Goal: Task Accomplishment & Management: Contribute content

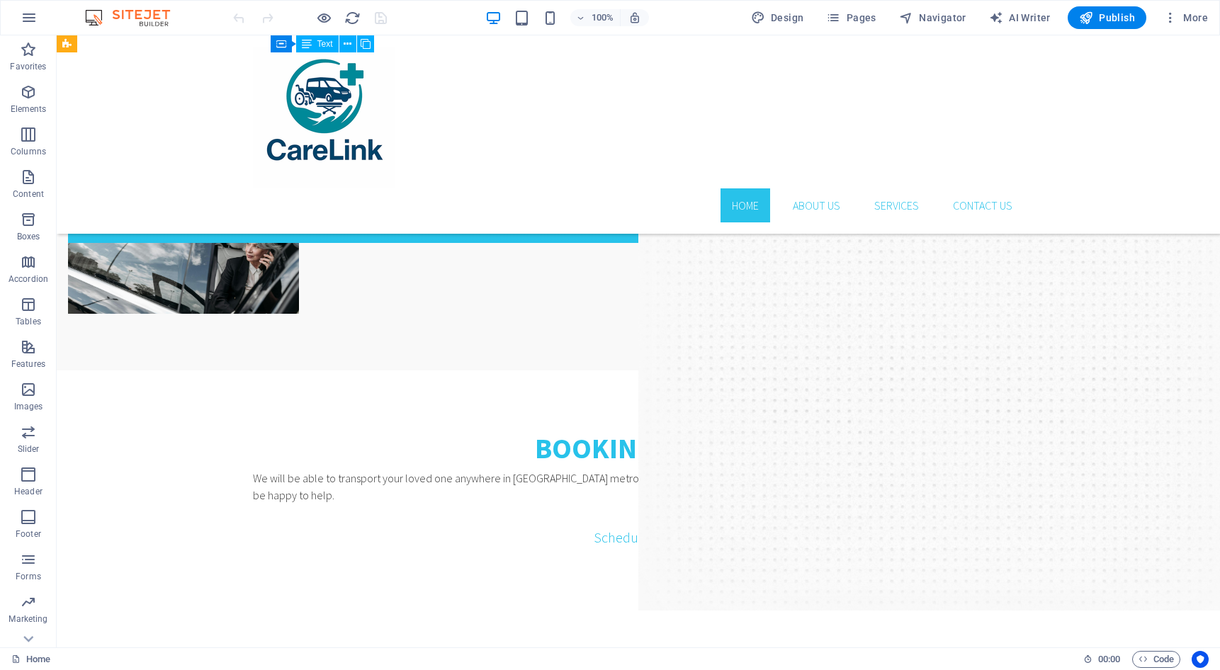
scroll to position [2268, 0]
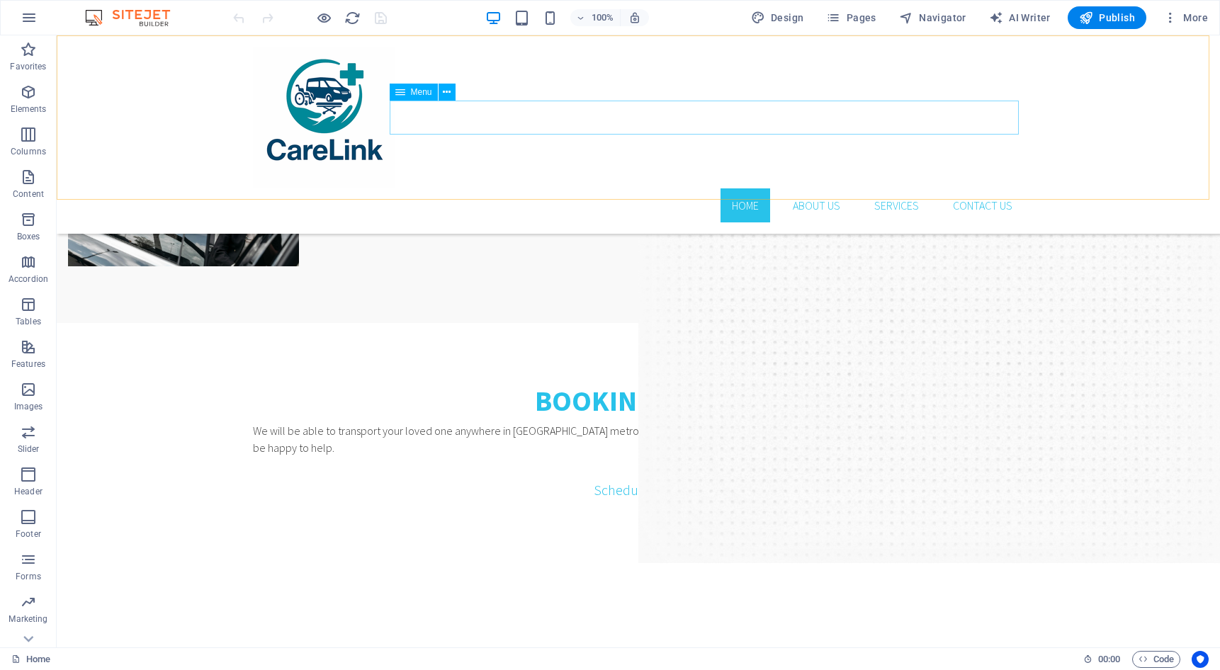
click at [815, 189] on nav "Home About Us Services Contact us" at bounding box center [638, 206] width 771 height 34
click at [1178, 18] on icon "button" at bounding box center [1171, 18] width 14 height 14
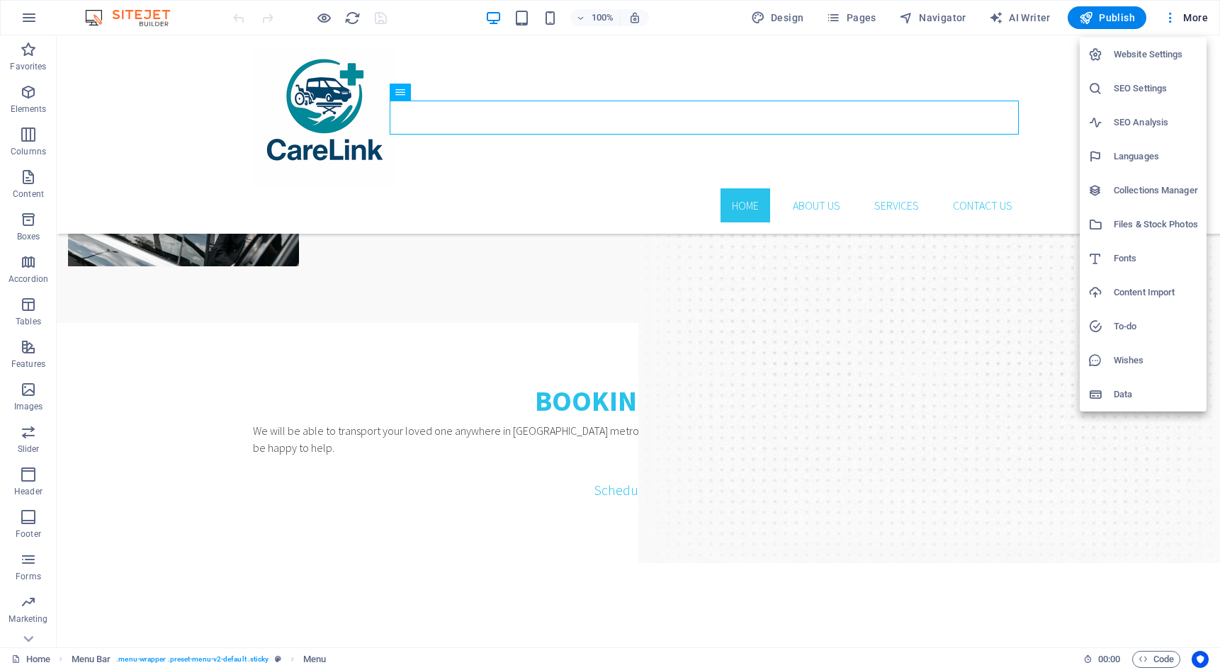
click at [928, 14] on div at bounding box center [610, 335] width 1220 height 670
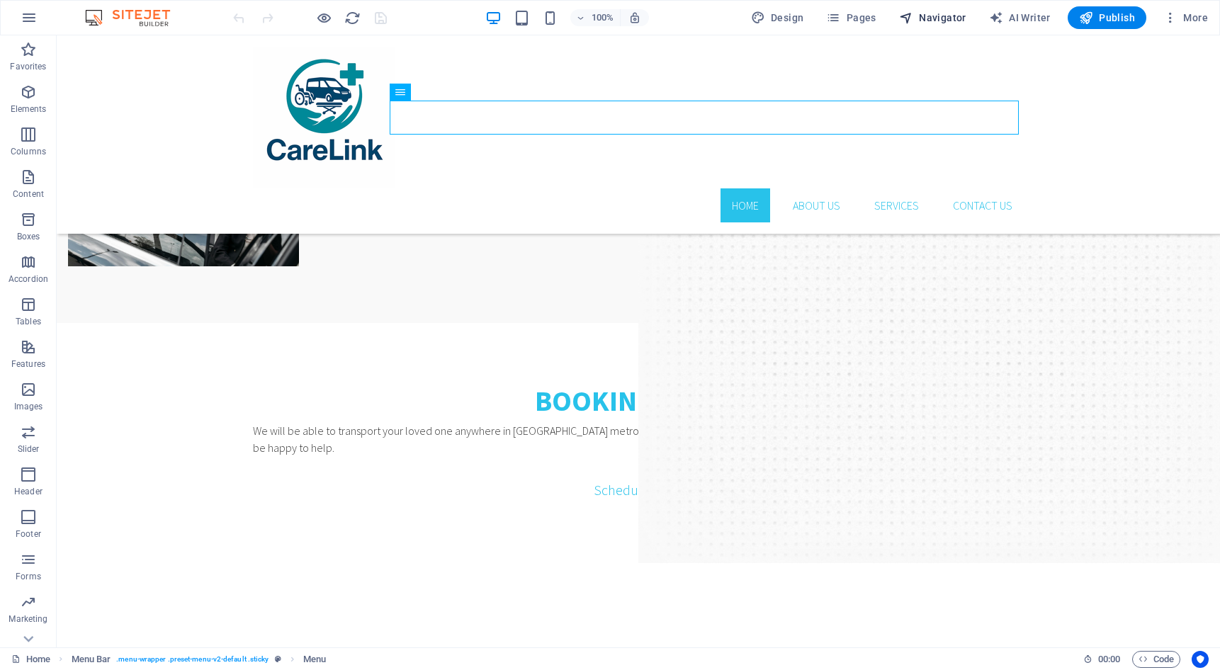
click at [938, 26] on button "Navigator" at bounding box center [933, 17] width 79 height 23
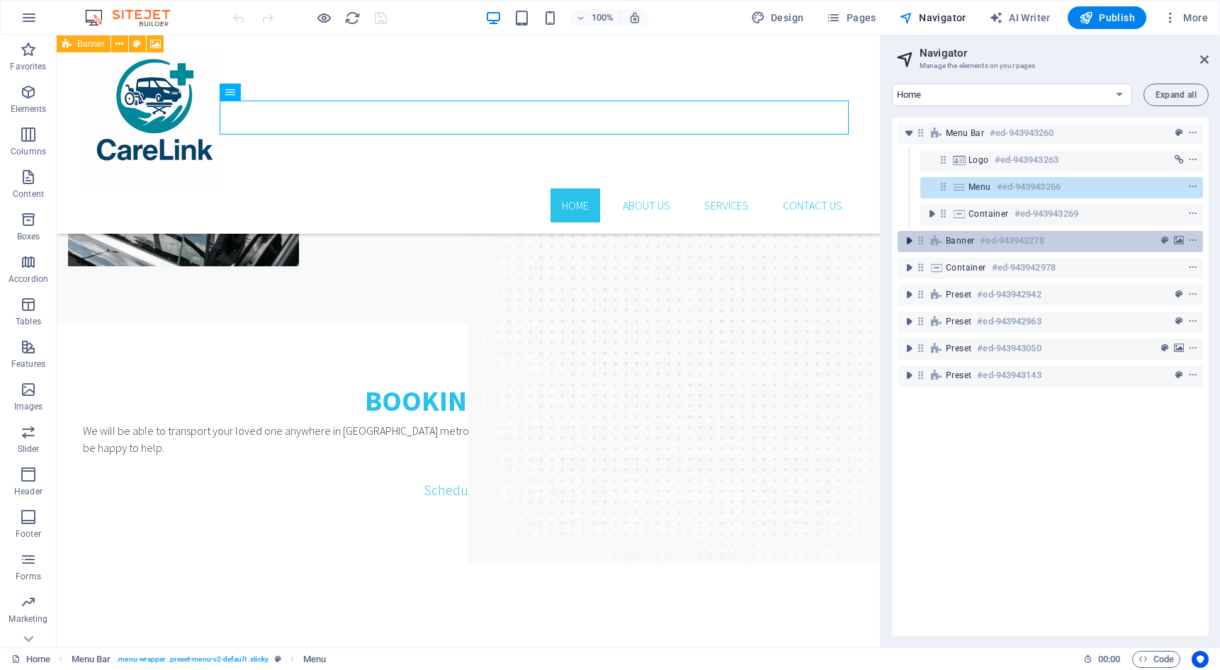
click at [906, 244] on icon "toggle-expand" at bounding box center [909, 241] width 14 height 14
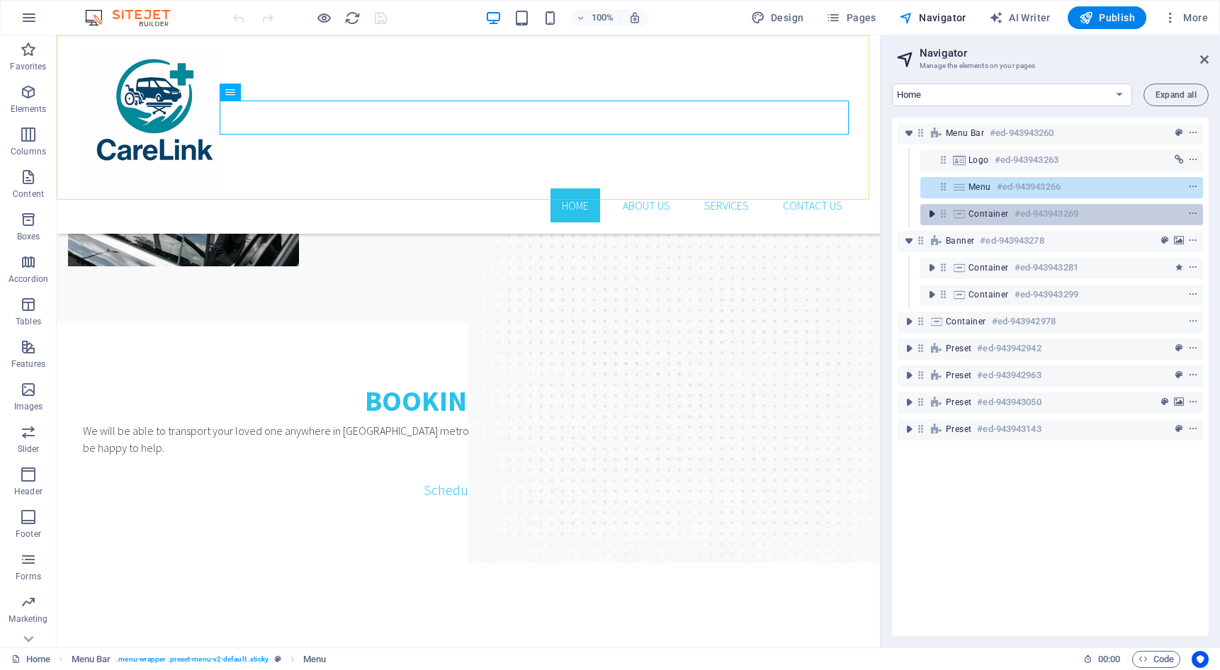
click at [933, 216] on icon "toggle-expand" at bounding box center [932, 214] width 14 height 14
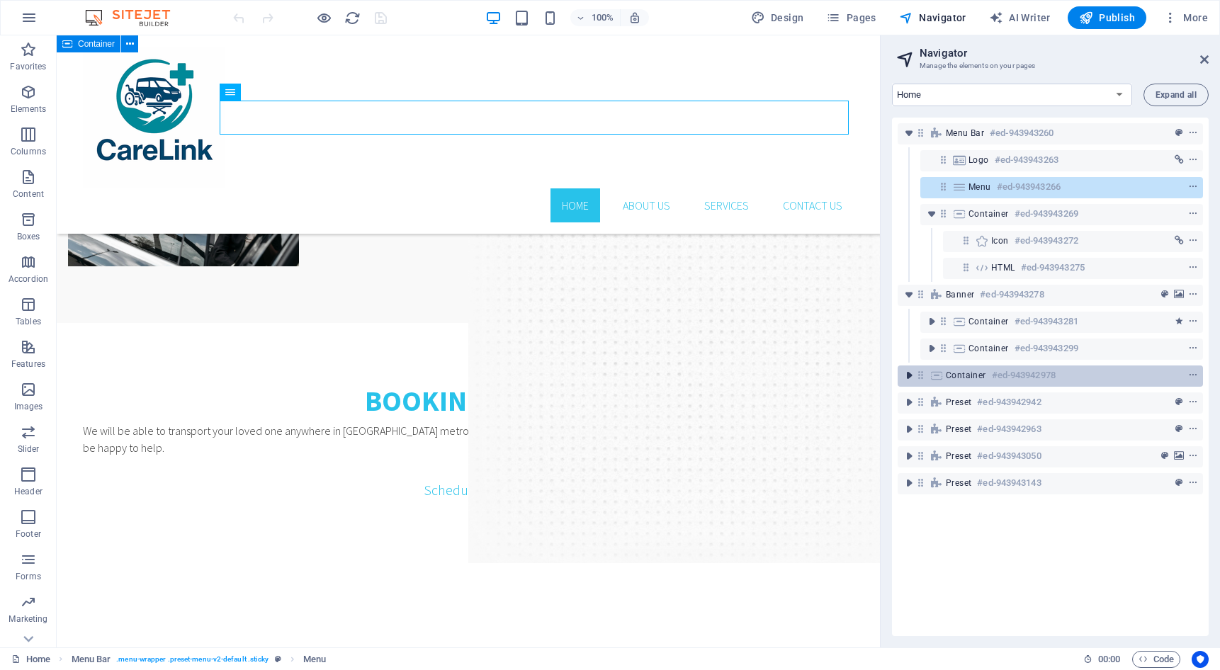
click at [906, 376] on icon "toggle-expand" at bounding box center [909, 376] width 14 height 14
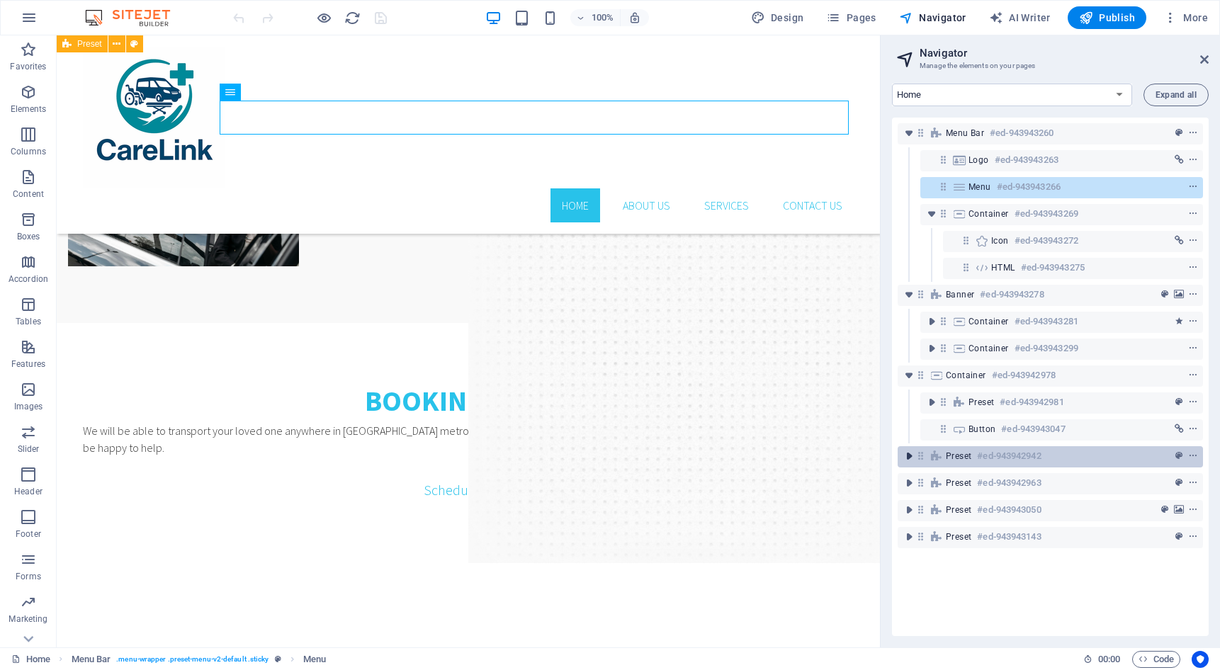
click at [913, 461] on icon "toggle-expand" at bounding box center [909, 456] width 14 height 14
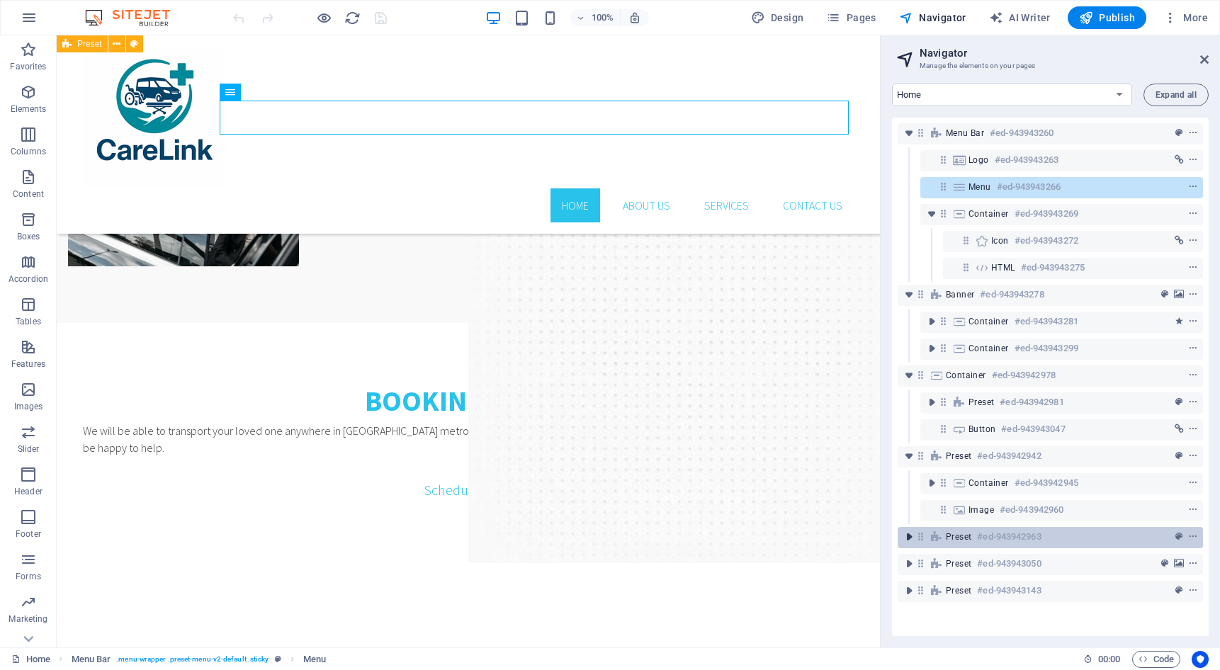
click at [911, 539] on icon "toggle-expand" at bounding box center [909, 537] width 14 height 14
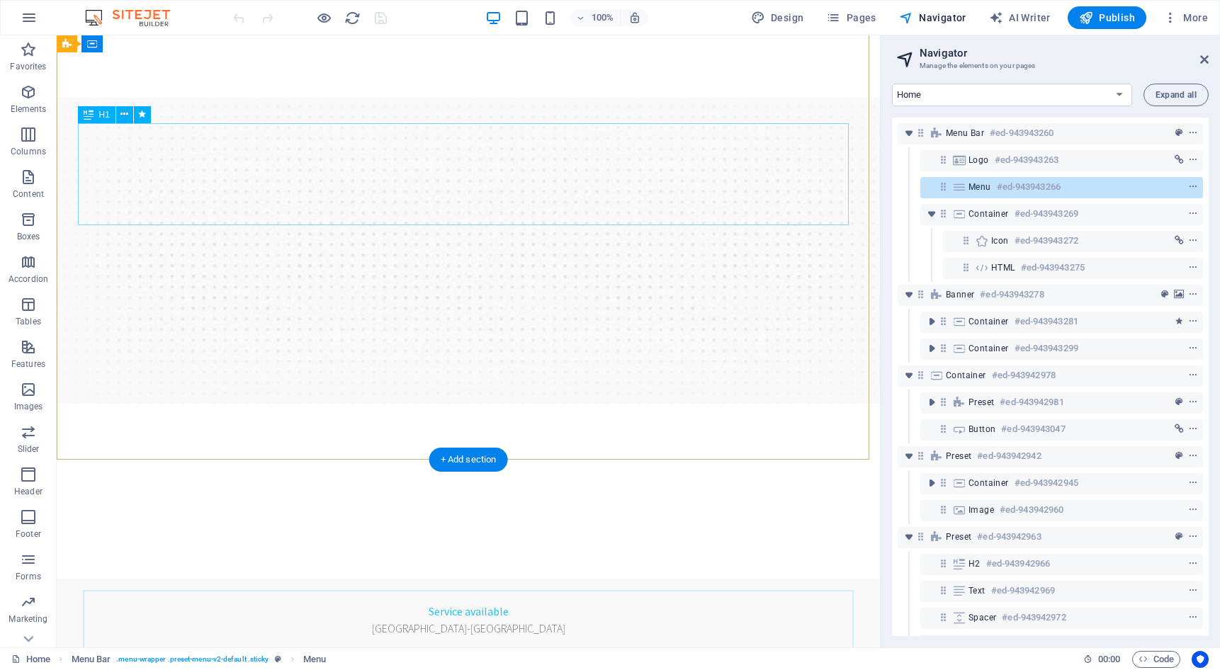
scroll to position [0, 0]
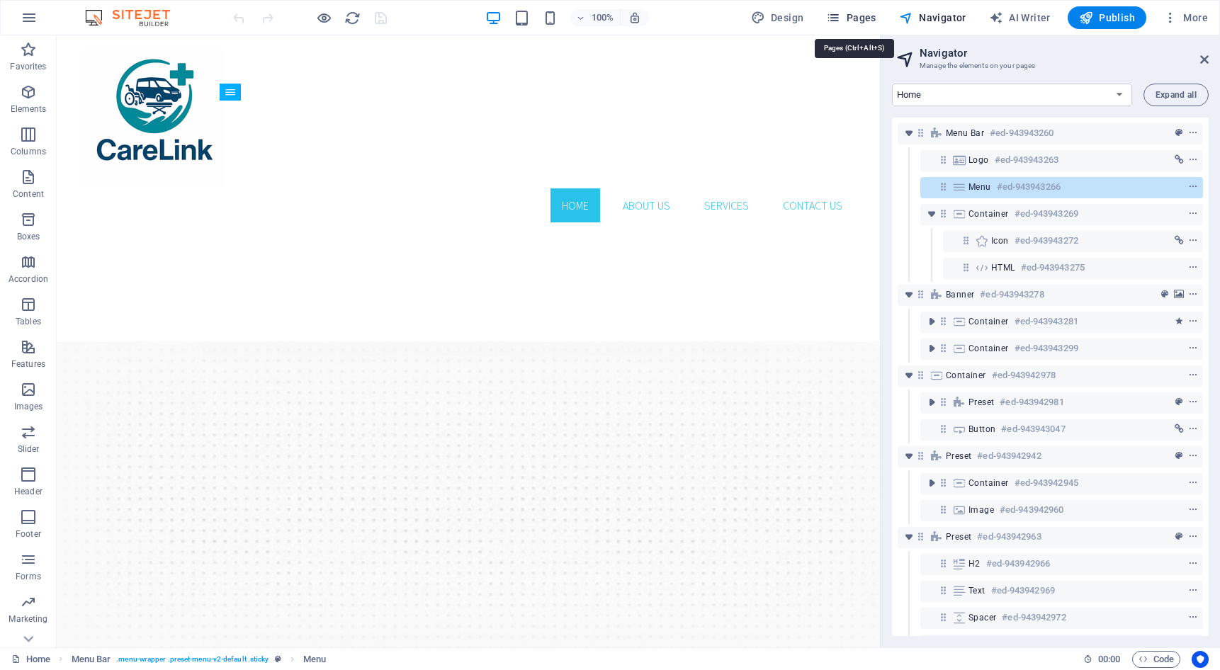
click at [862, 17] on span "Pages" at bounding box center [851, 18] width 50 height 14
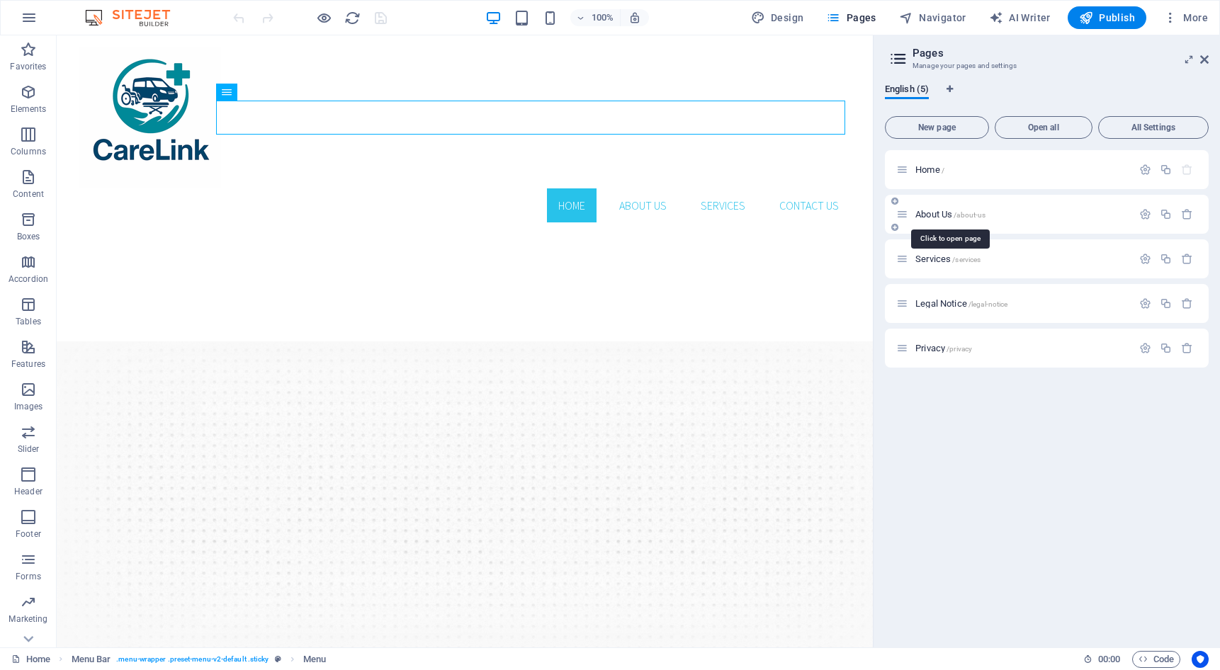
click at [951, 214] on span "About Us /about-us" at bounding box center [951, 214] width 70 height 11
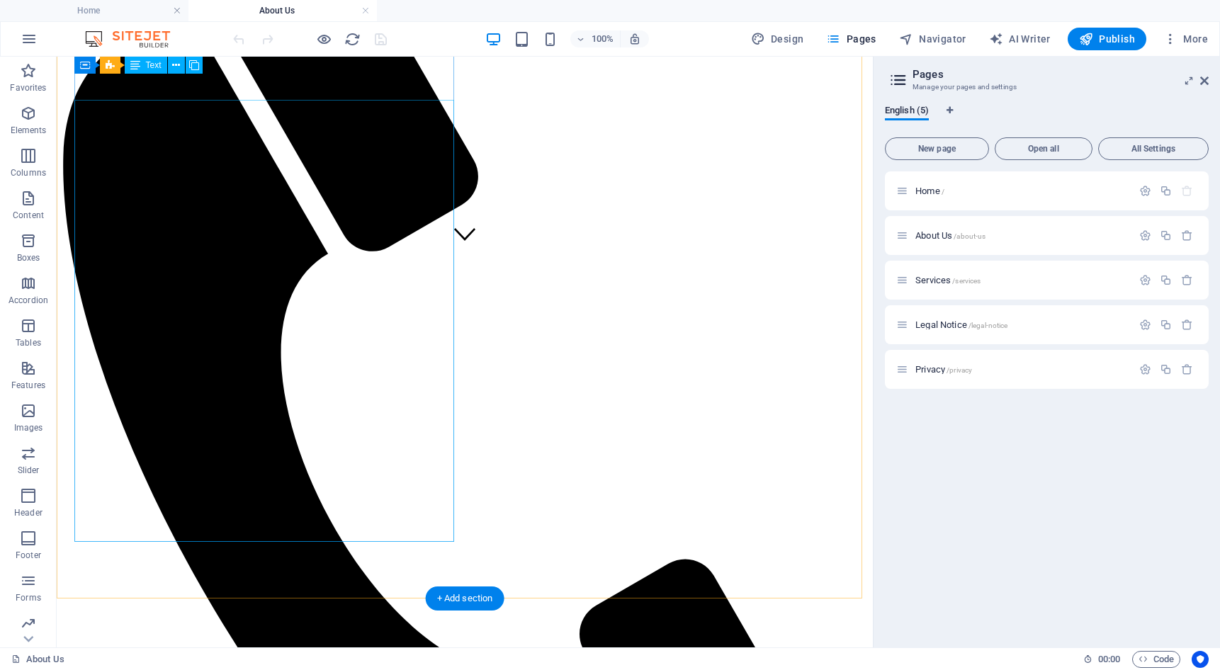
scroll to position [354, 0]
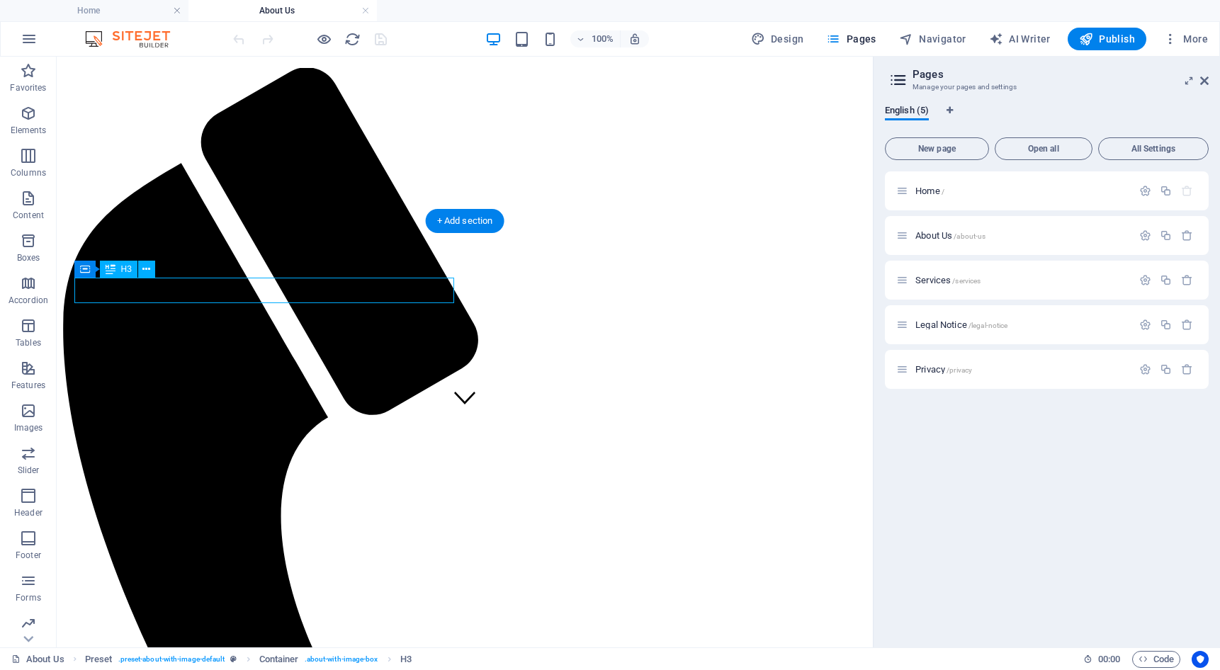
scroll to position [71, 0]
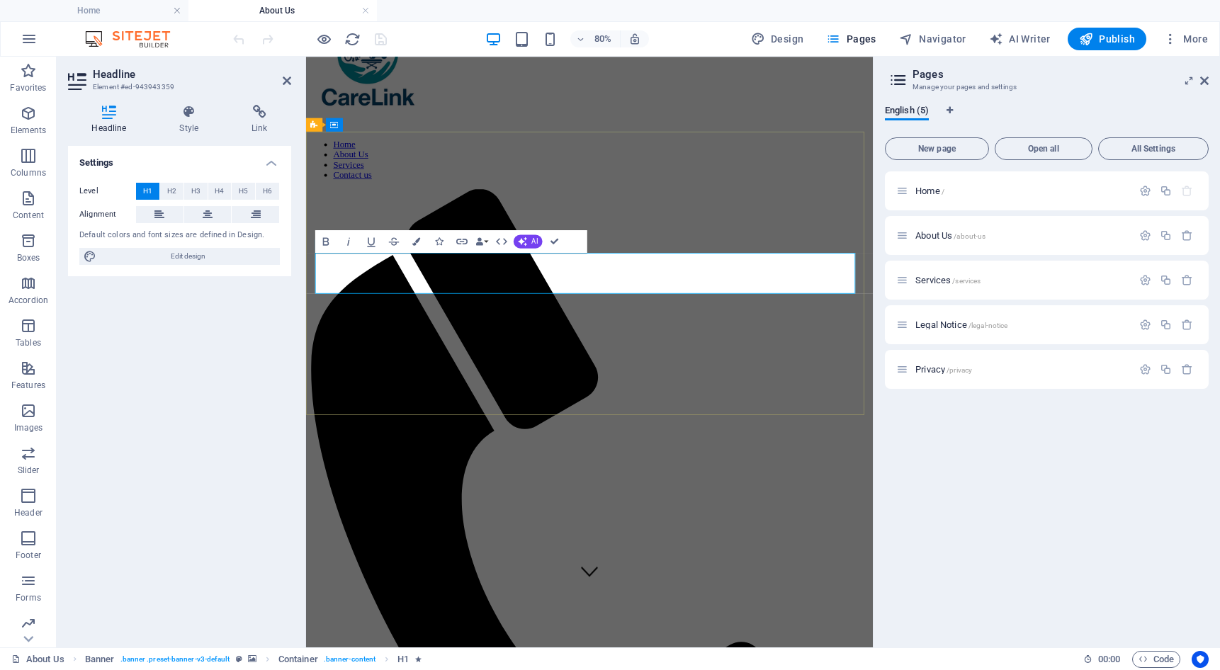
drag, startPoint x: 534, startPoint y: 457, endPoint x: 738, endPoint y: 376, distance: 219.5
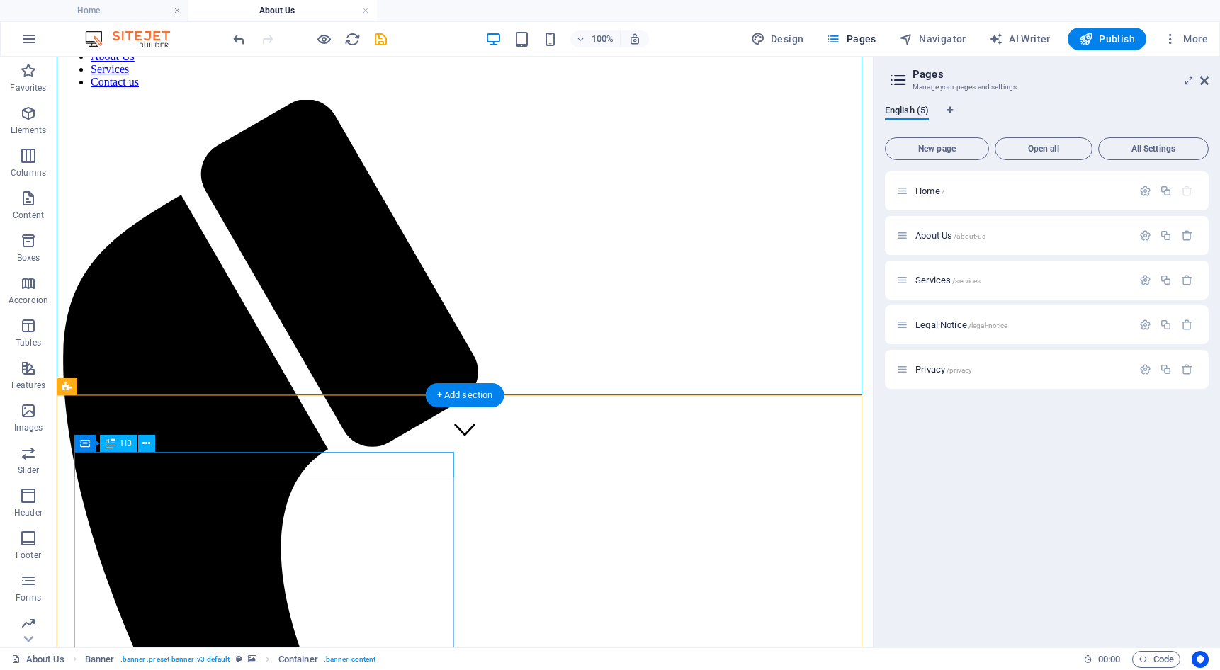
scroll to position [213, 0]
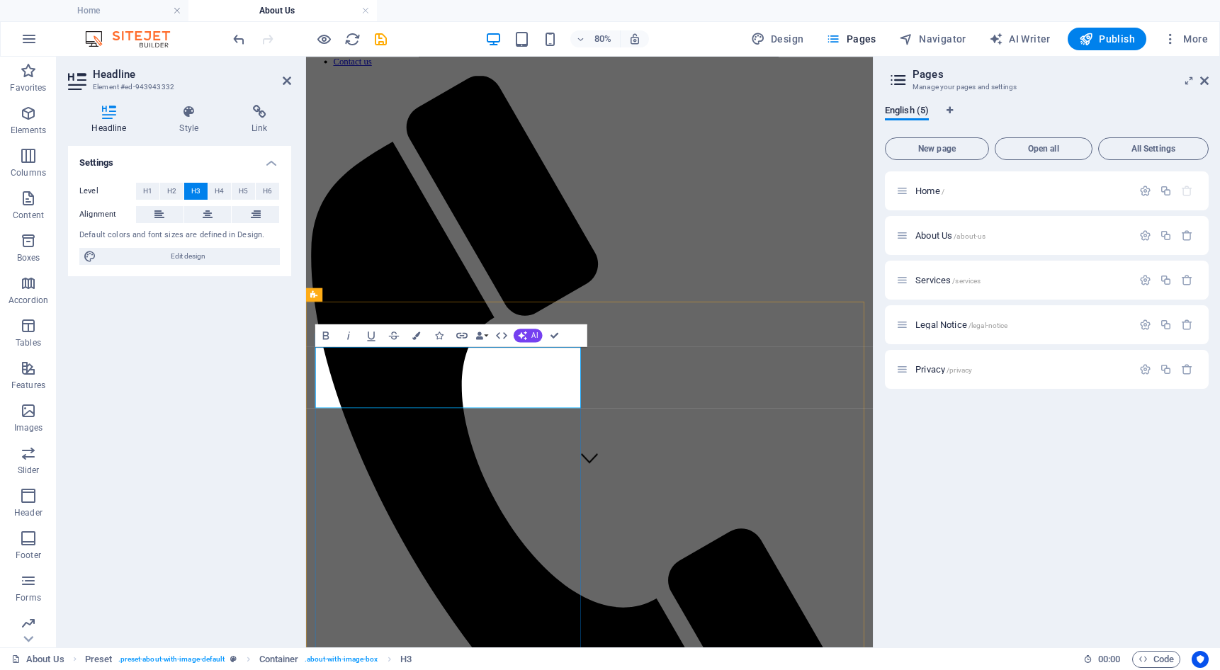
drag, startPoint x: 542, startPoint y: 480, endPoint x: 583, endPoint y: 434, distance: 62.3
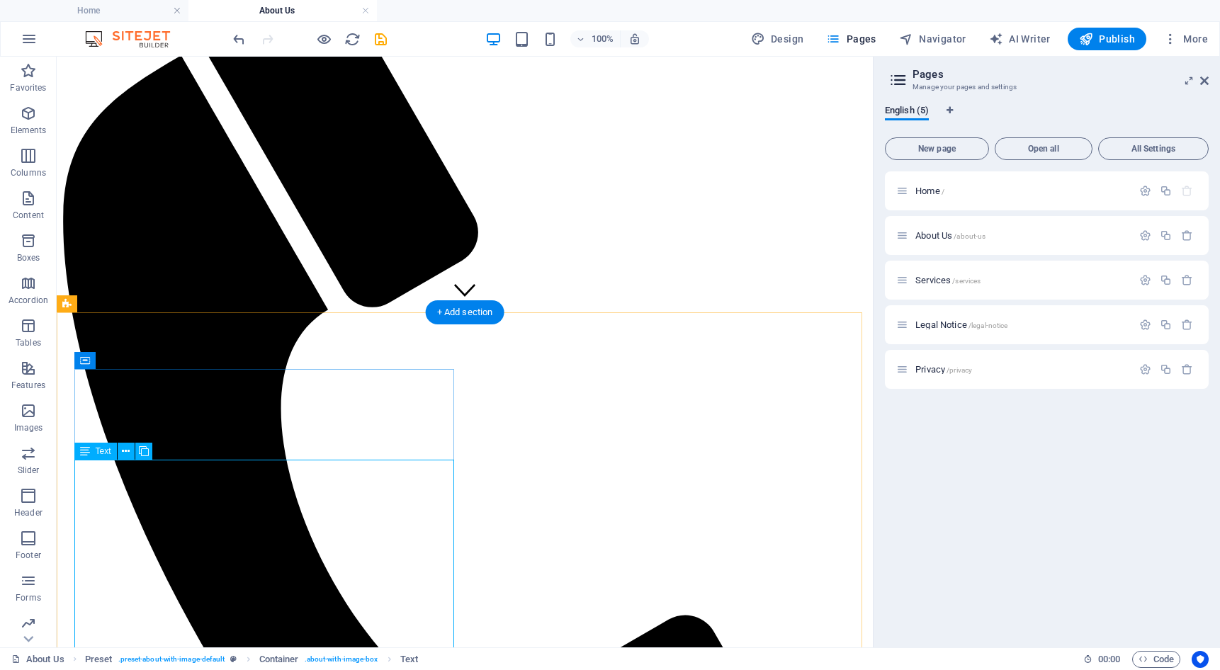
scroll to position [354, 0]
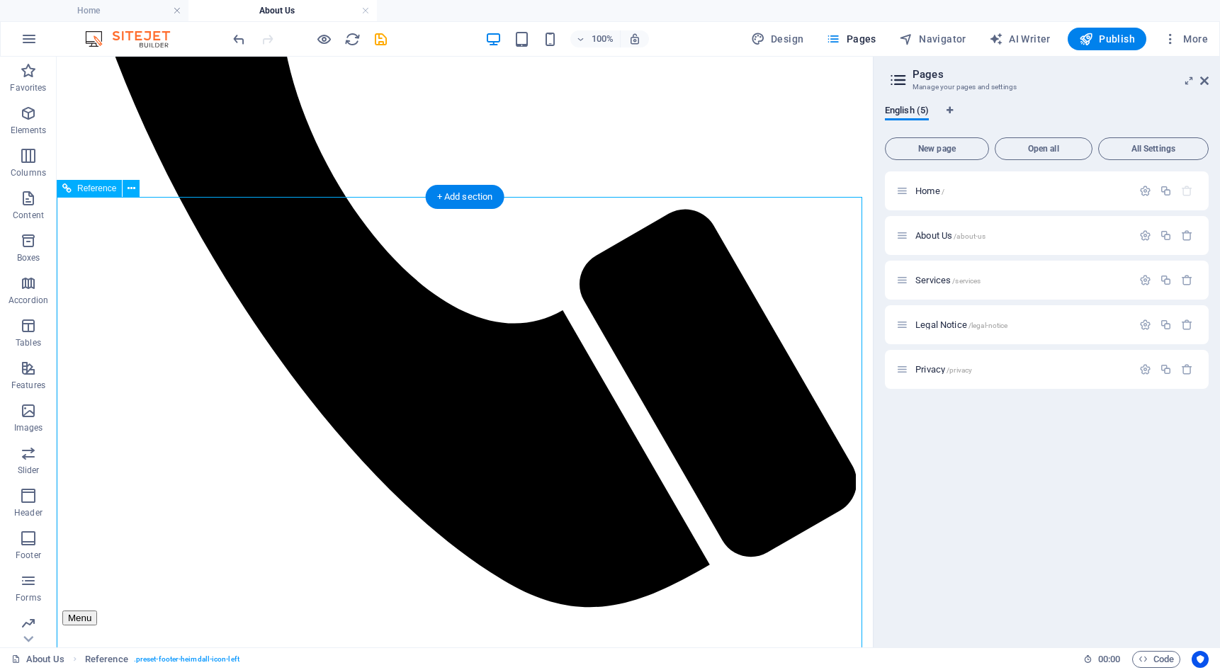
scroll to position [850, 0]
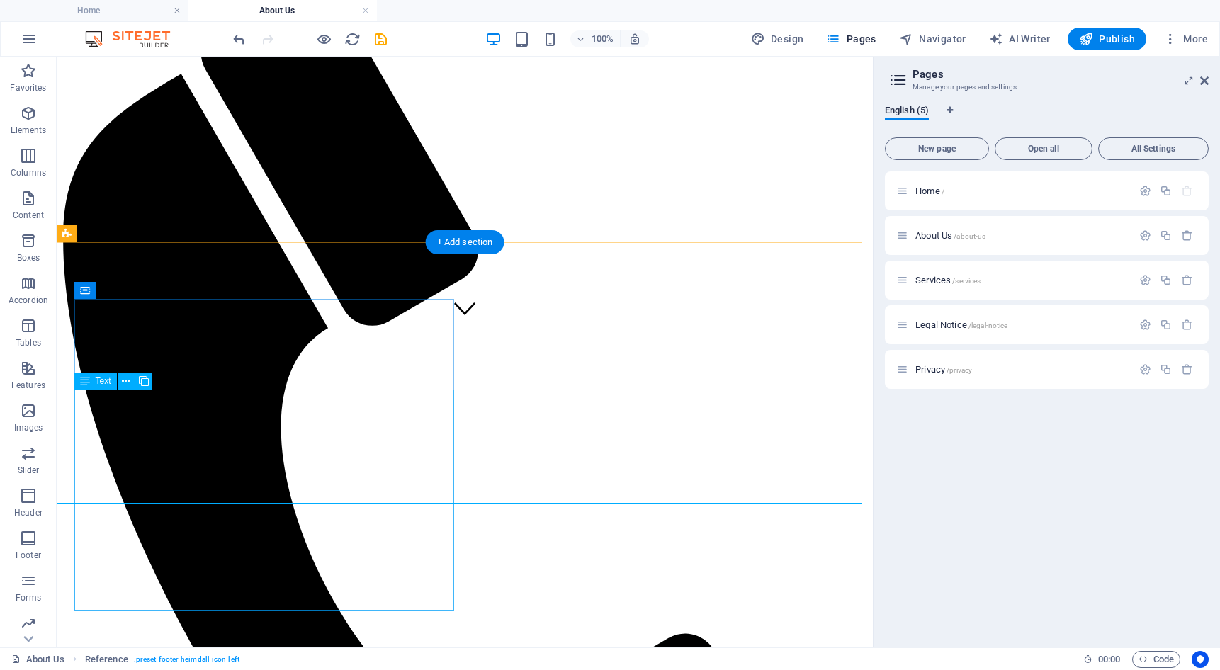
scroll to position [306, 0]
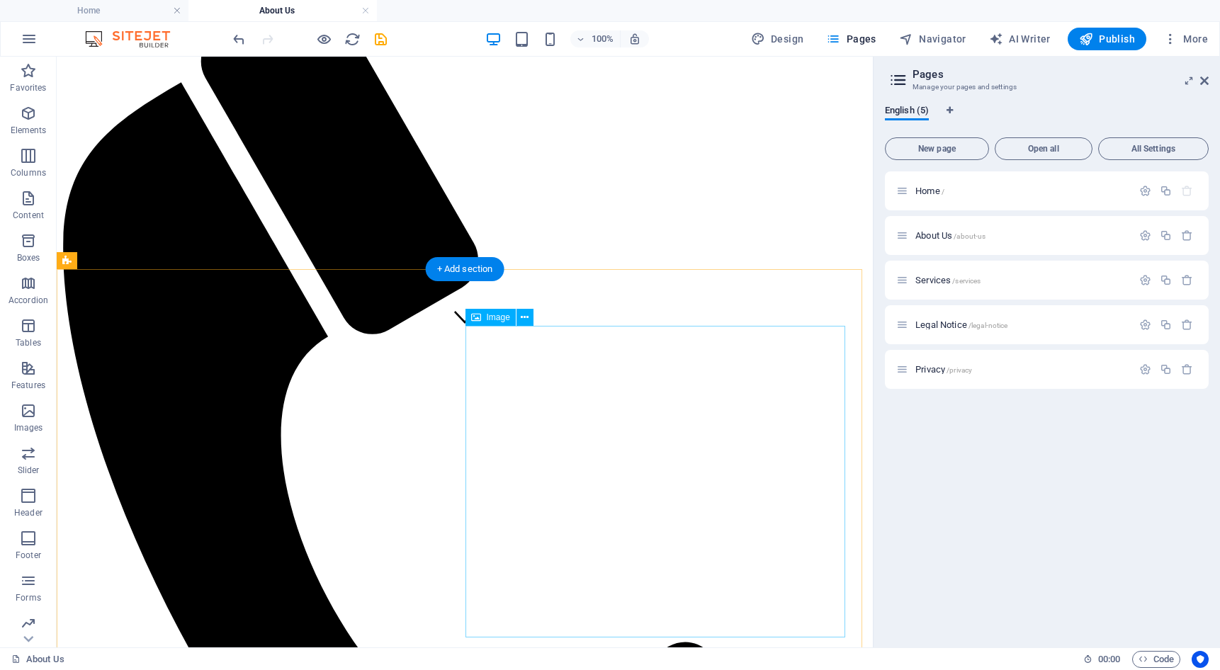
select select "%"
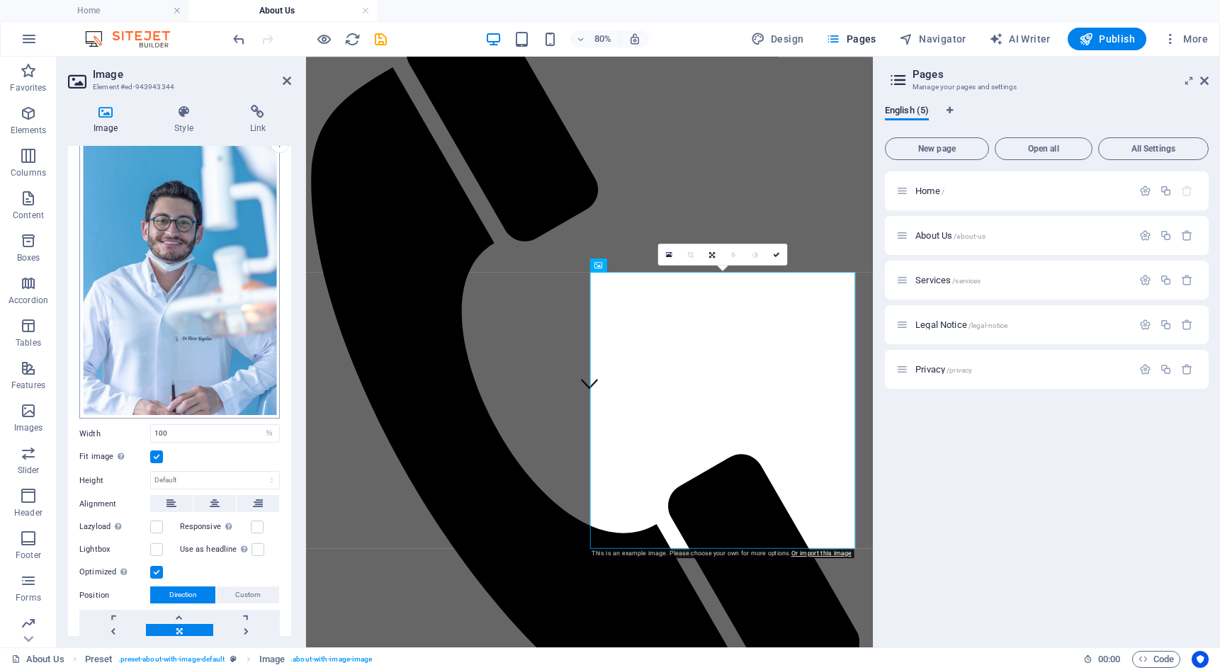
scroll to position [71, 0]
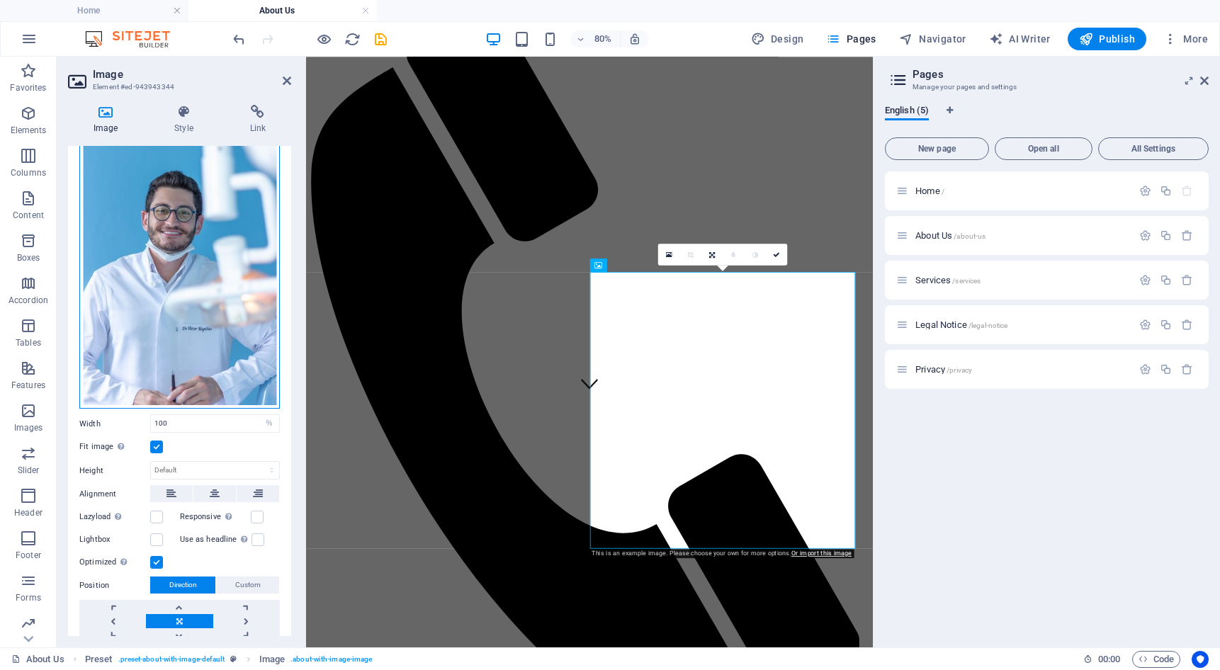
click at [198, 203] on div "Drag files here, click to choose files or select files from Files or our free s…" at bounding box center [179, 261] width 201 height 298
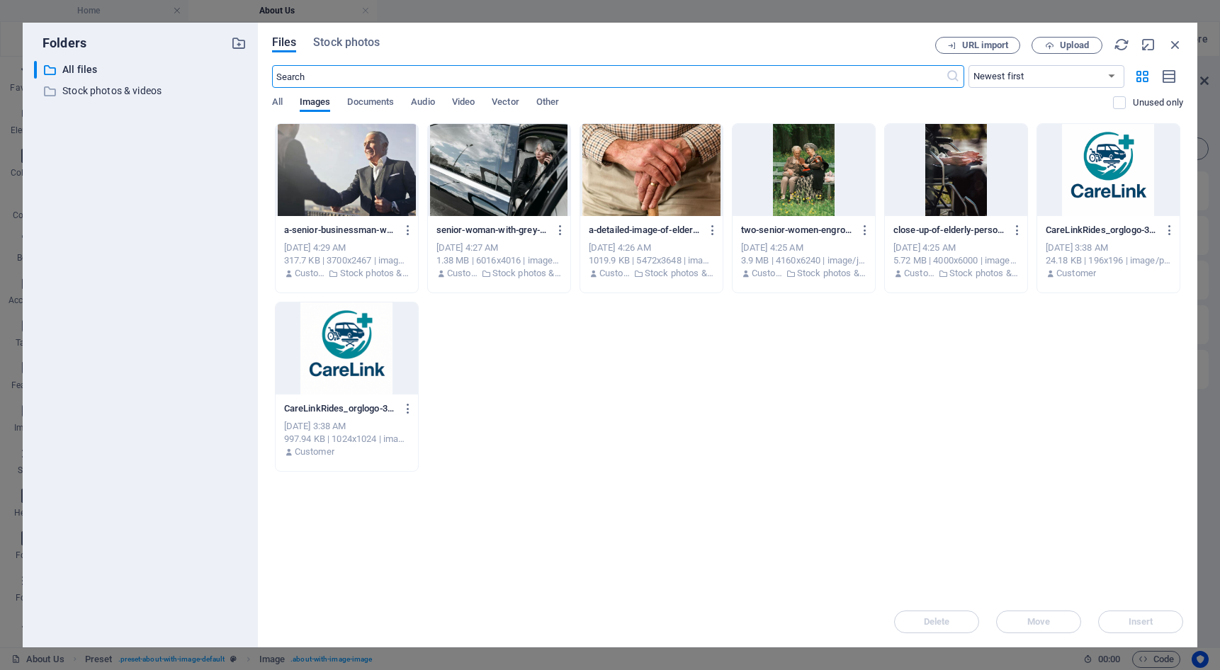
scroll to position [0, 0]
click at [339, 49] on span "Stock photos" at bounding box center [346, 42] width 67 height 17
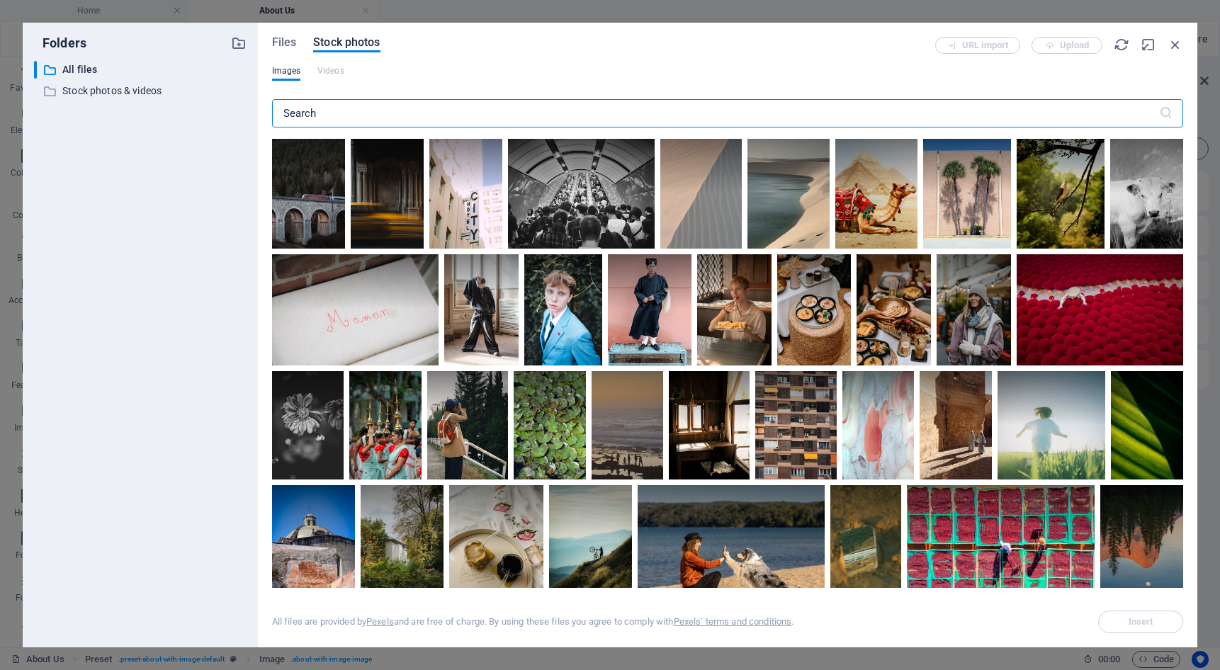
click at [381, 121] on input "text" at bounding box center [715, 113] width 887 height 28
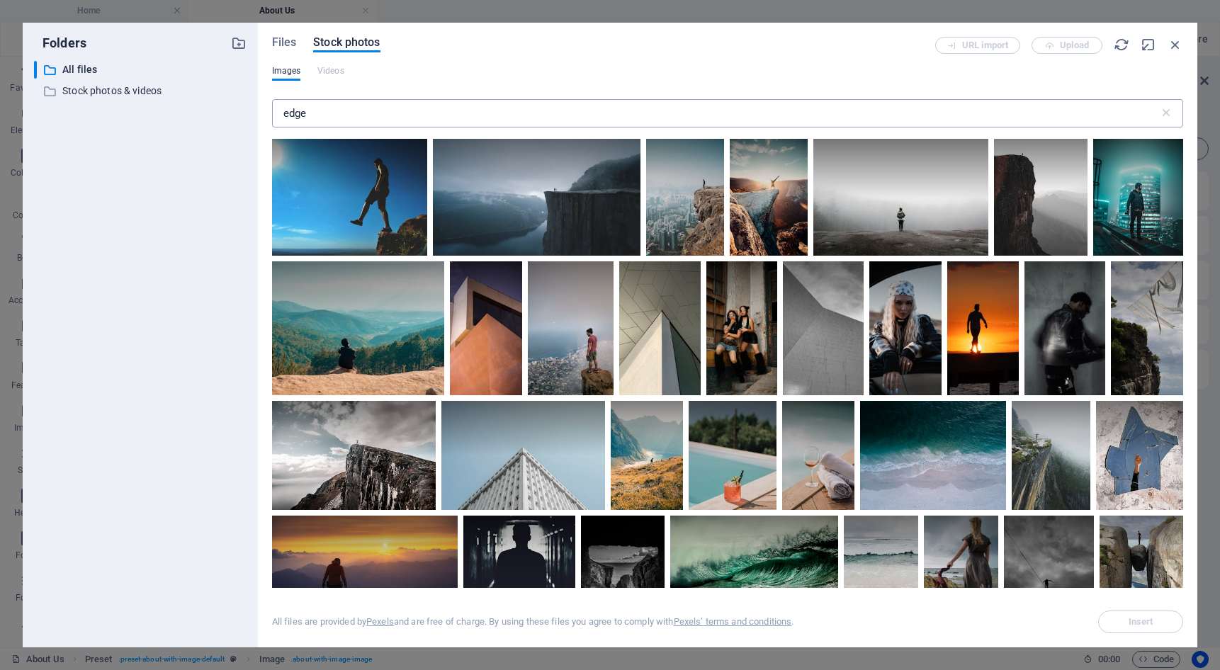
click at [341, 112] on input "edge" at bounding box center [715, 113] width 887 height 28
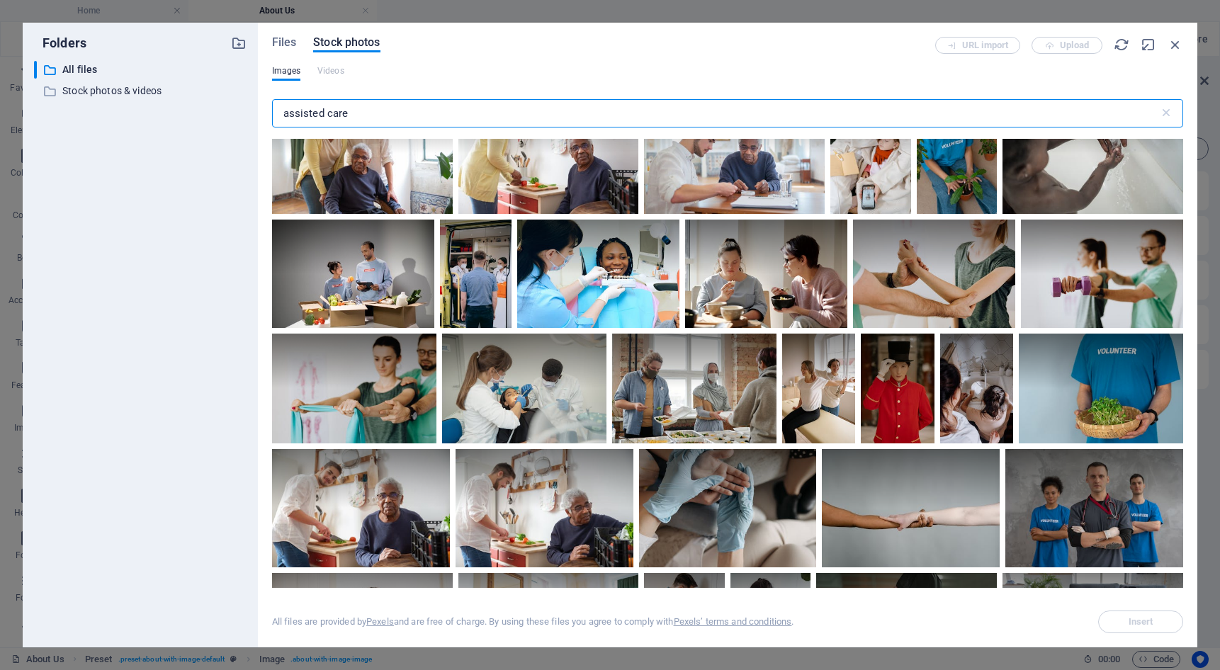
scroll to position [1630, 0]
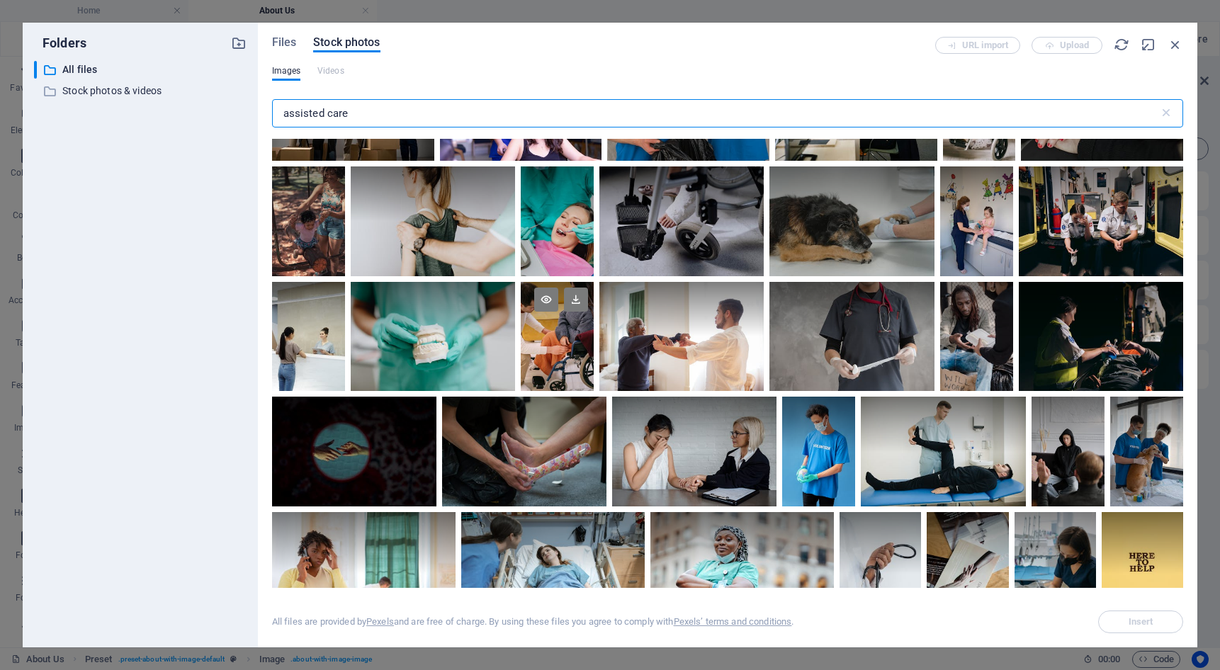
type input "assisted care"
click at [561, 339] on div at bounding box center [557, 337] width 73 height 110
click at [573, 290] on icon at bounding box center [576, 300] width 24 height 24
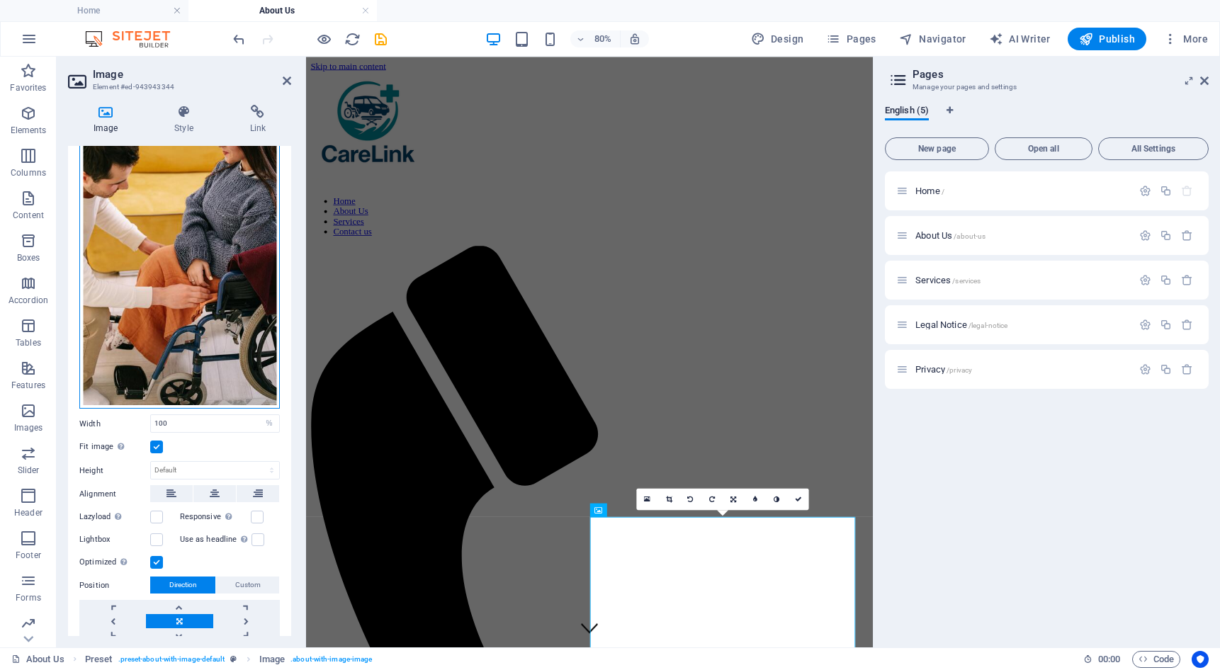
click at [194, 349] on div "Drag files here, click to choose files or select files from Files or our free s…" at bounding box center [179, 261] width 201 height 298
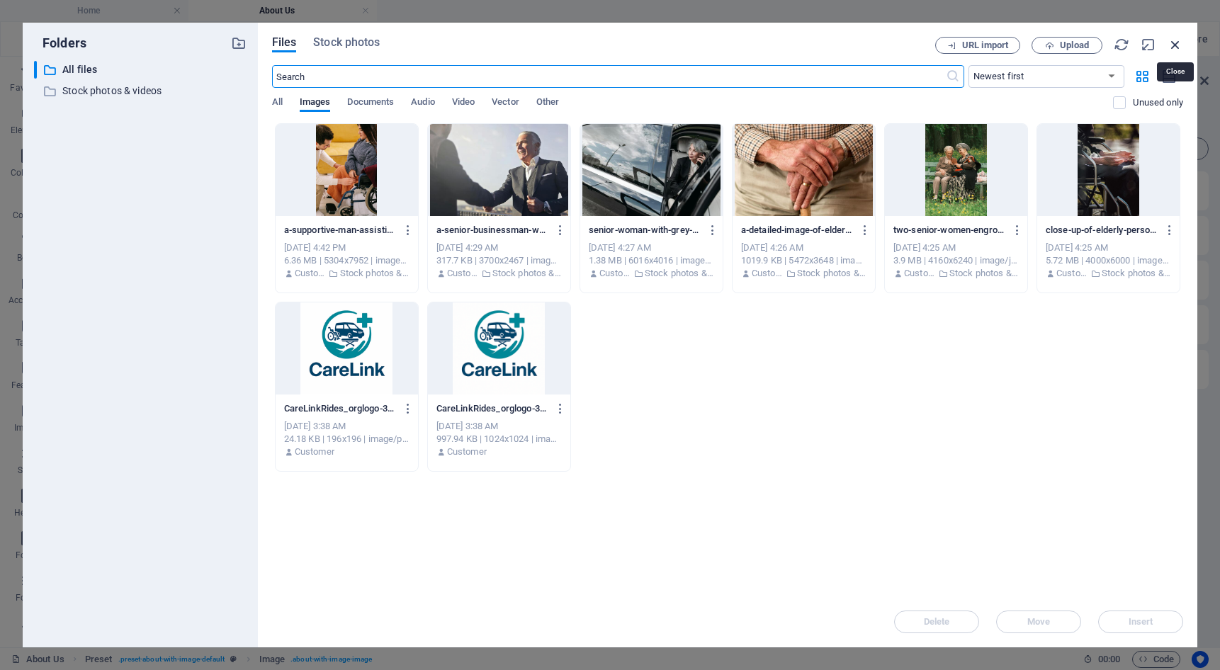
click at [1174, 43] on icon "button" at bounding box center [1176, 45] width 16 height 16
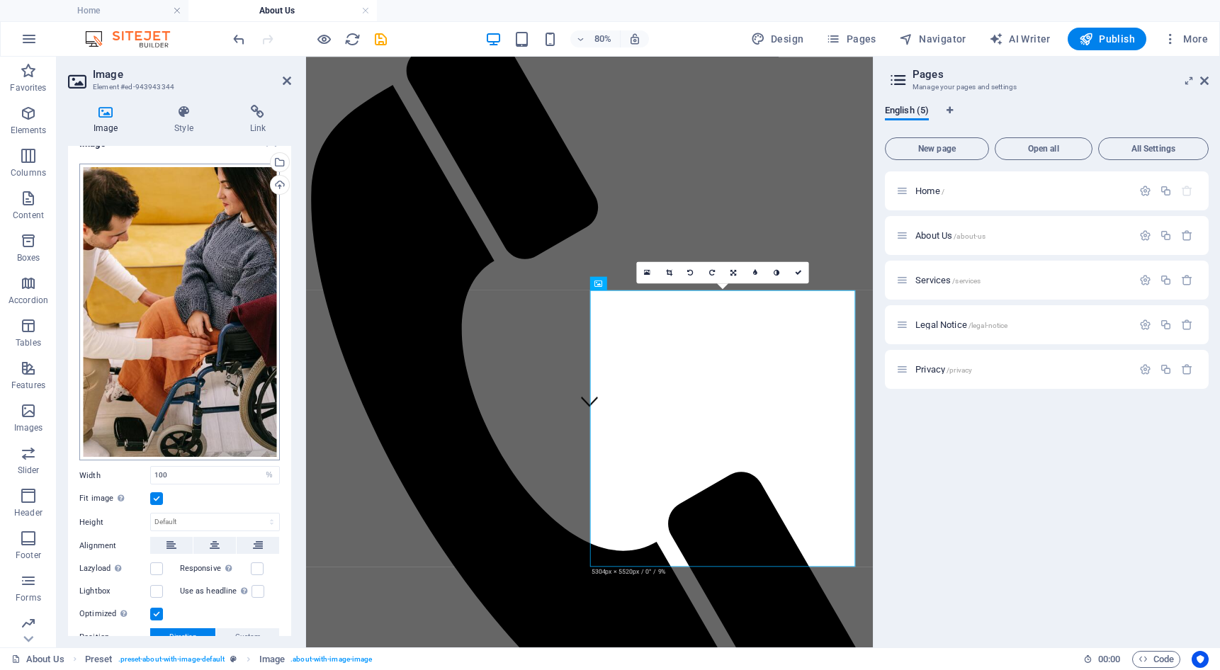
scroll to position [0, 0]
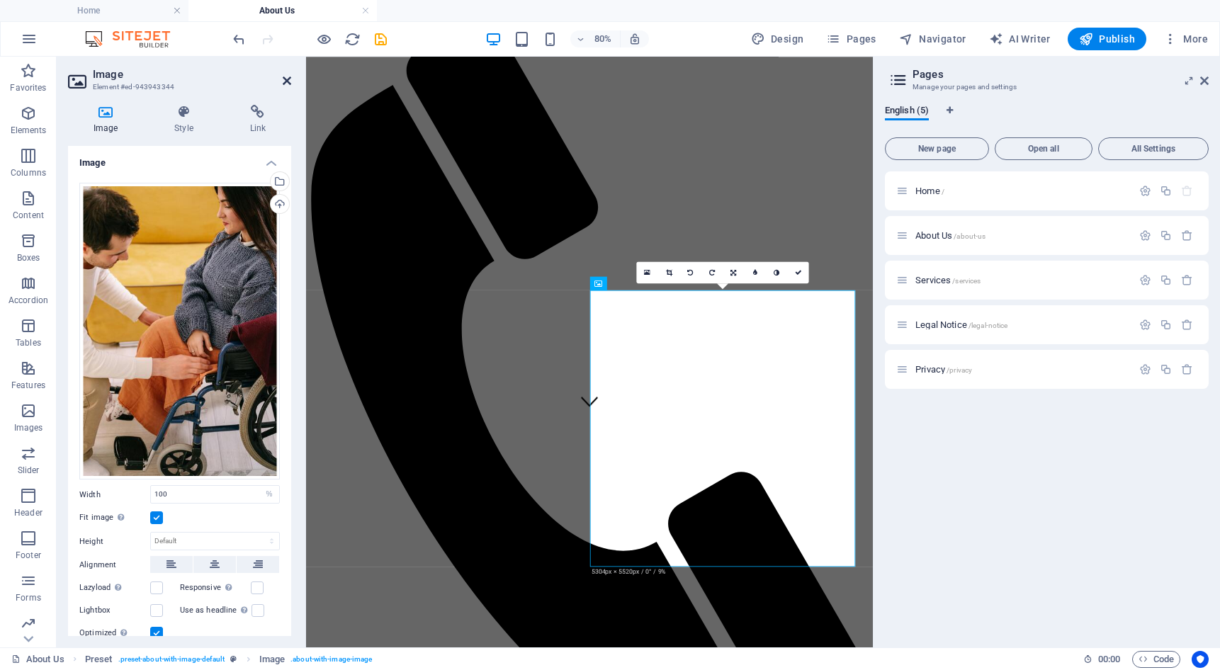
click at [284, 82] on icon at bounding box center [287, 80] width 9 height 11
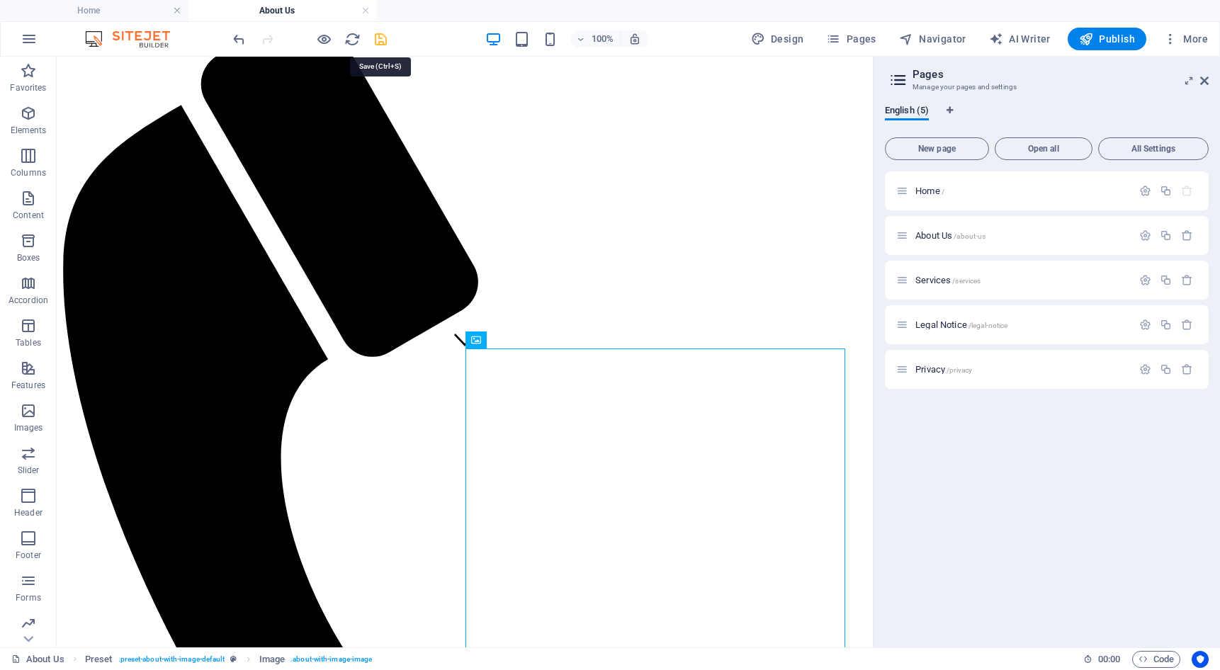
click at [374, 39] on icon "save" at bounding box center [381, 39] width 16 height 16
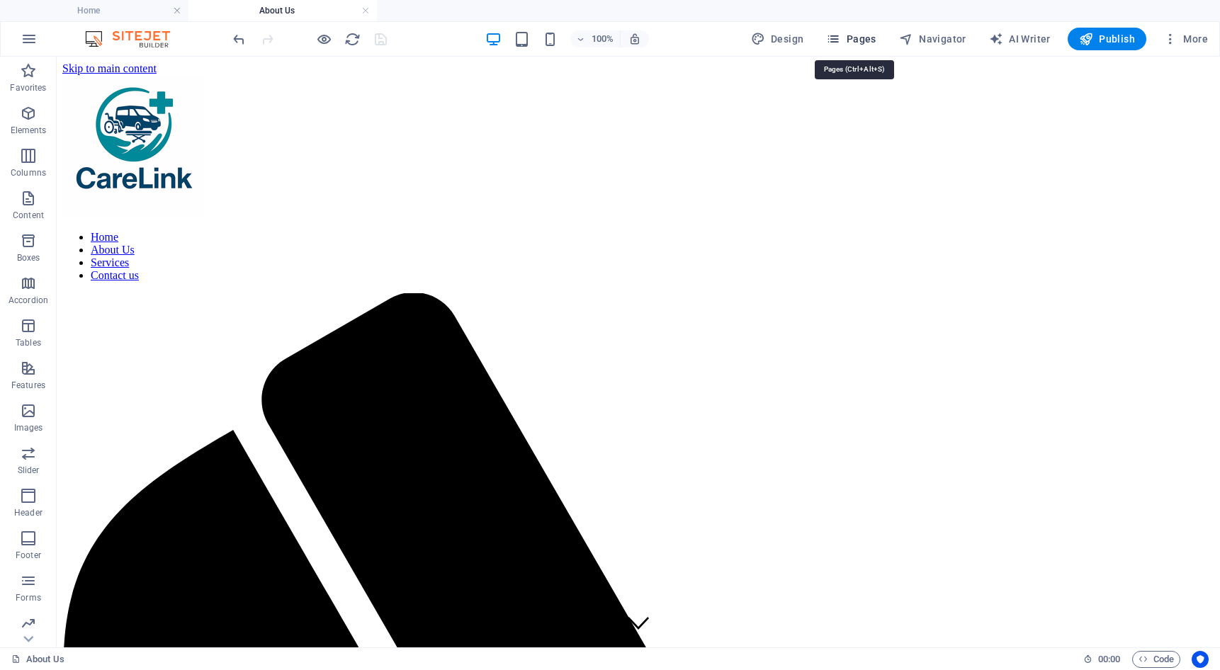
click at [841, 38] on icon "button" at bounding box center [833, 39] width 14 height 14
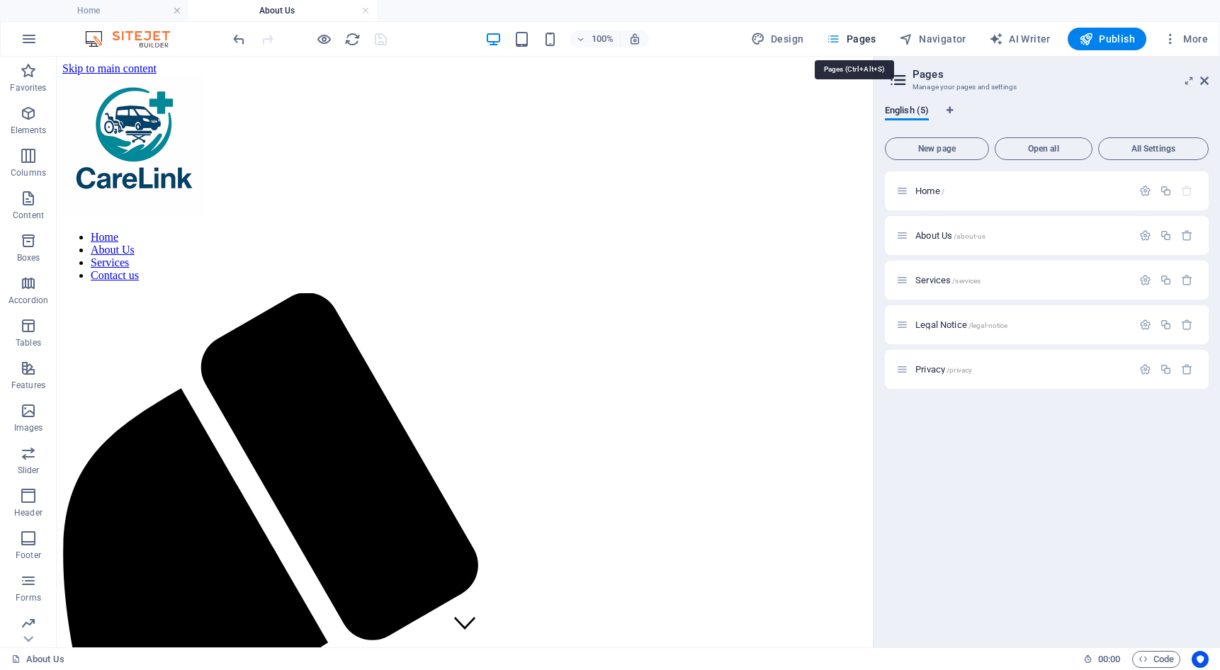
click at [841, 38] on icon "button" at bounding box center [833, 39] width 14 height 14
click at [926, 284] on span "Services /services" at bounding box center [948, 280] width 65 height 11
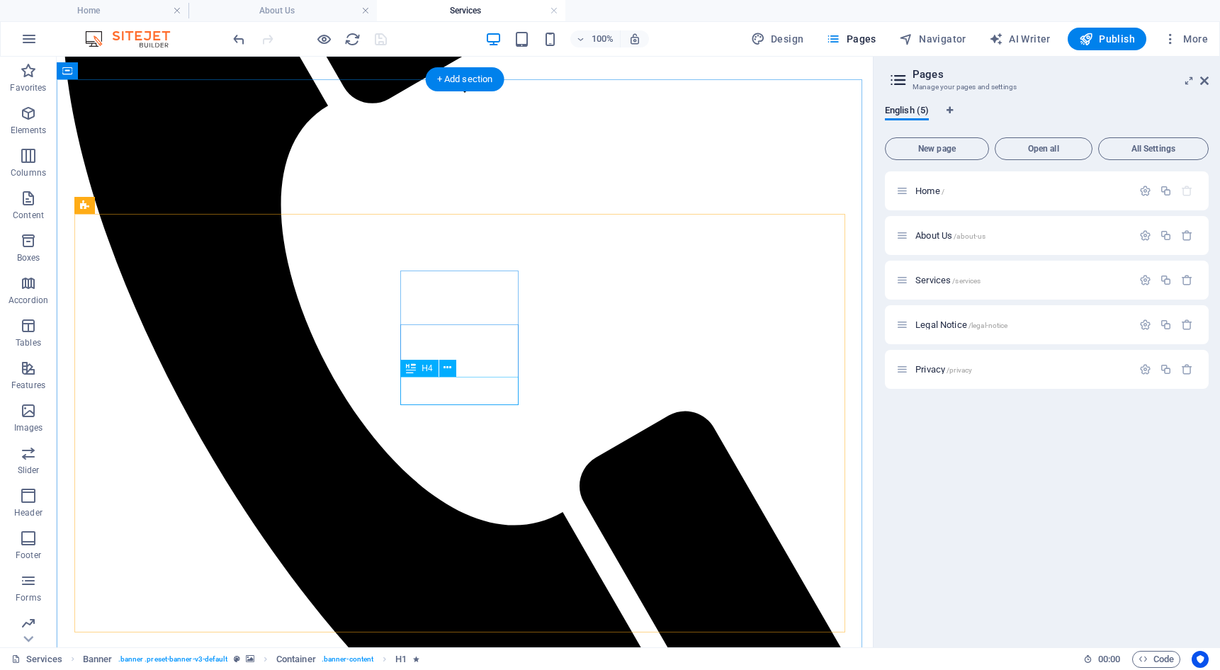
scroll to position [567, 0]
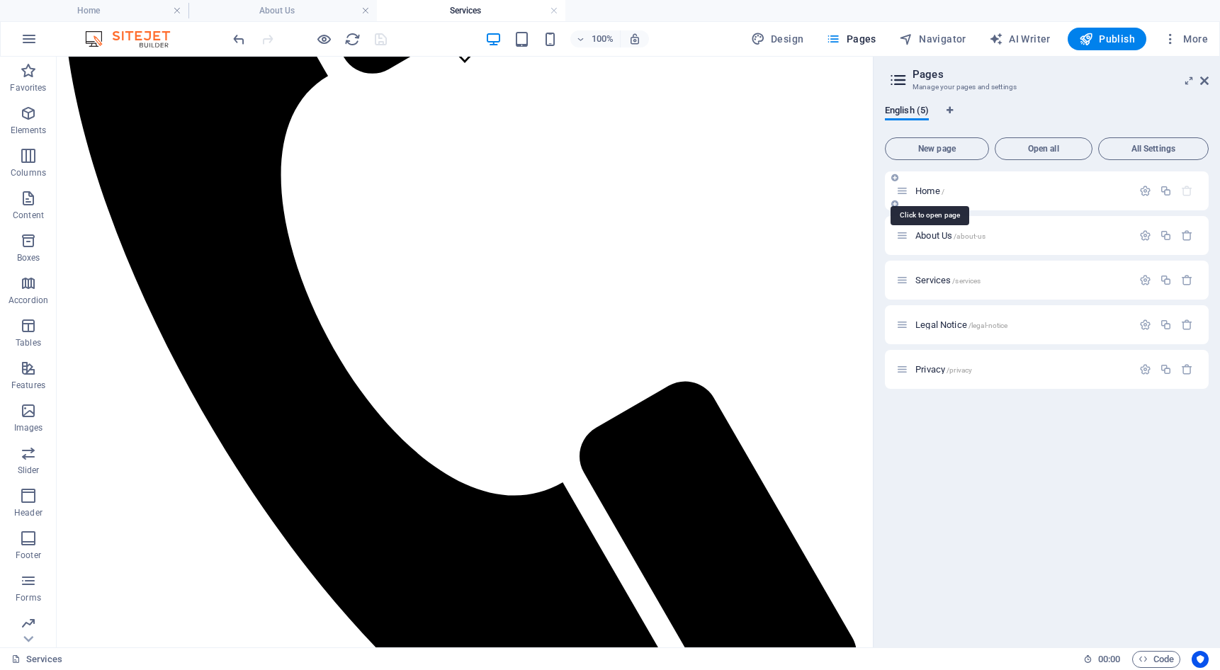
click at [930, 189] on span "Home /" at bounding box center [930, 191] width 29 height 11
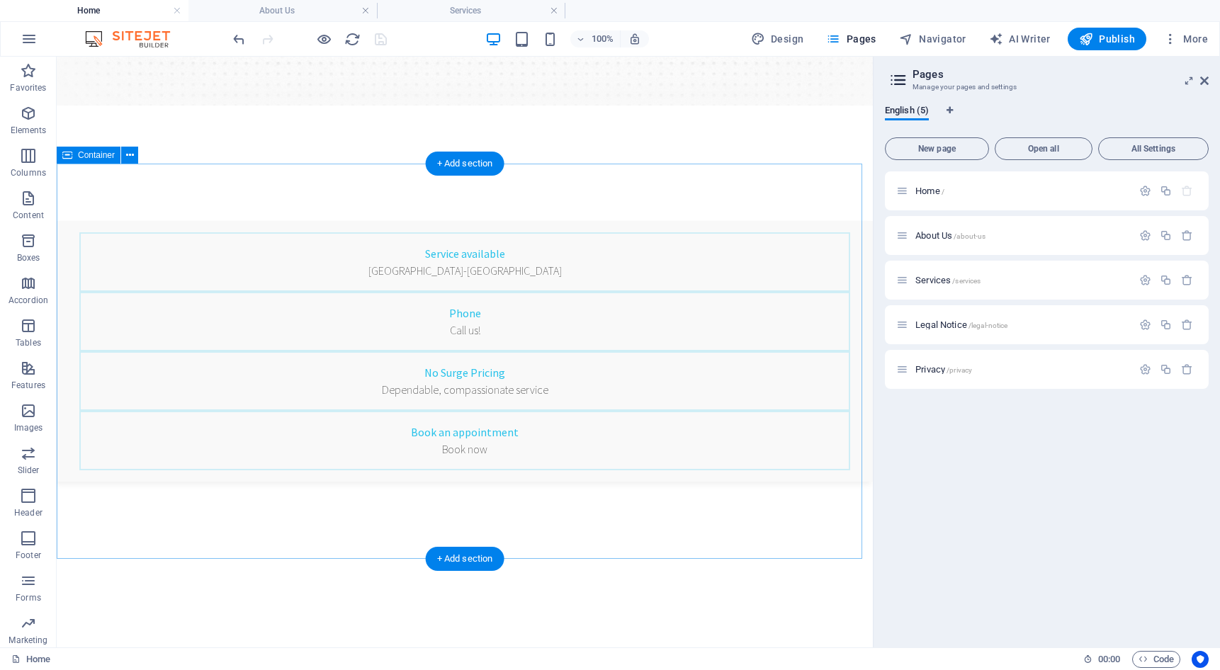
scroll to position [496, 0]
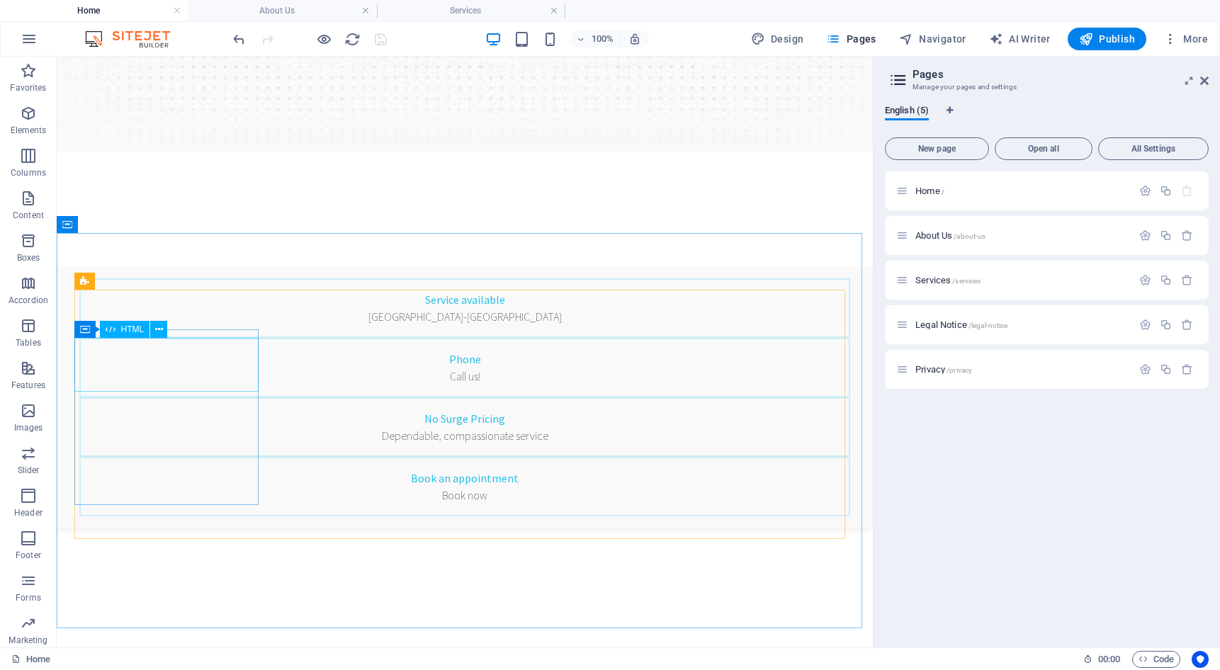
click at [113, 328] on icon at bounding box center [111, 329] width 10 height 17
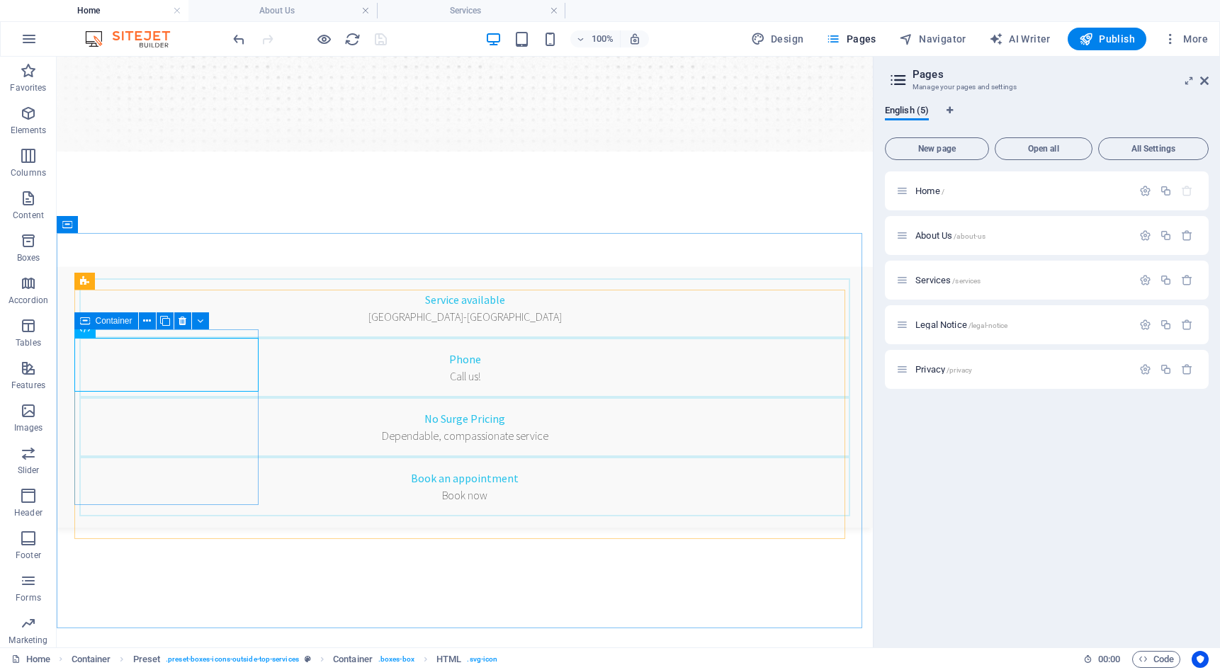
click at [103, 322] on span "Container" at bounding box center [114, 321] width 37 height 9
click at [165, 320] on icon at bounding box center [165, 321] width 10 height 15
click at [133, 286] on icon at bounding box center [134, 281] width 8 height 15
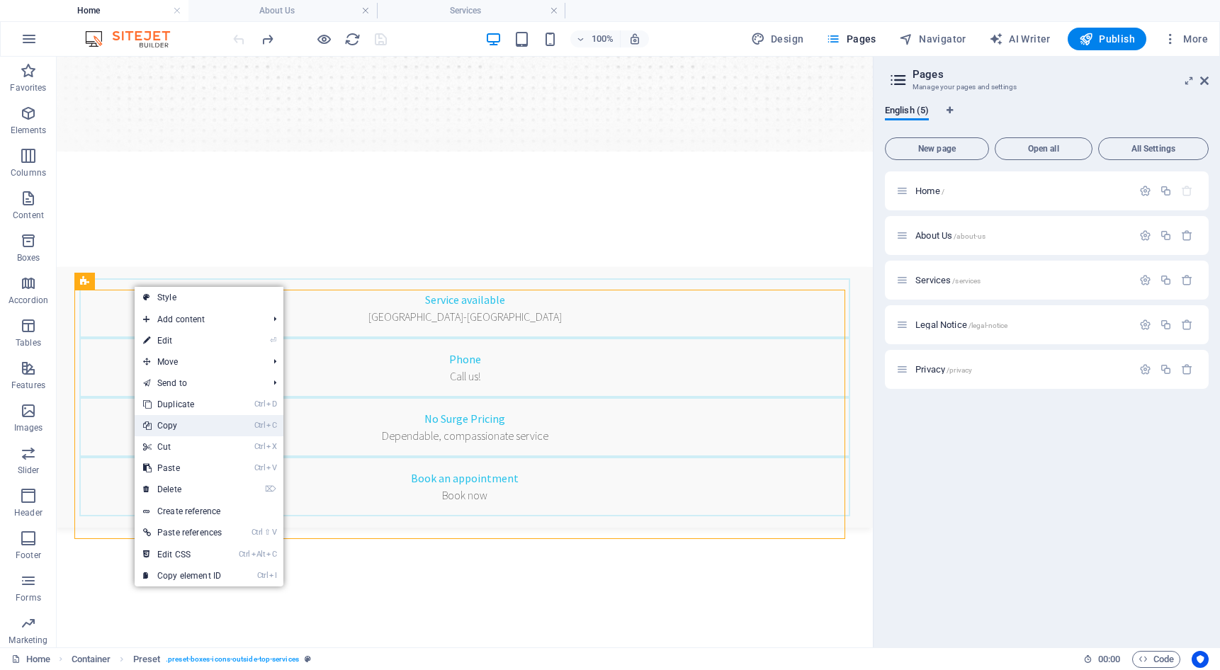
click at [187, 427] on link "Ctrl C Copy" at bounding box center [183, 425] width 96 height 21
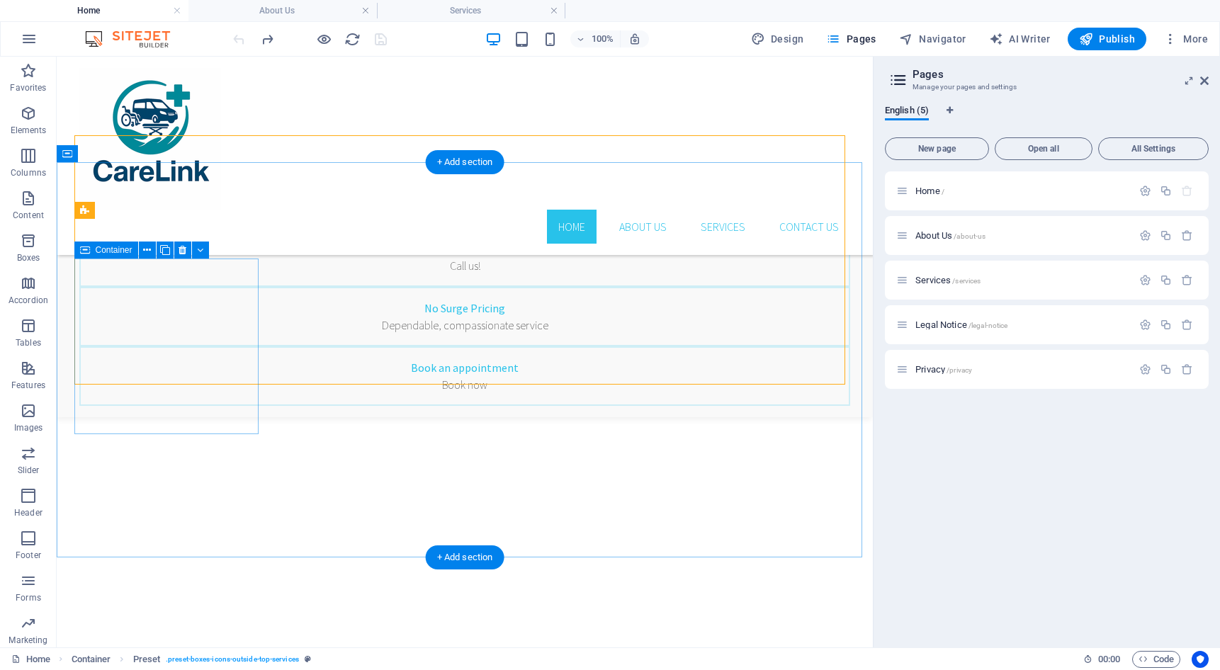
scroll to position [567, 0]
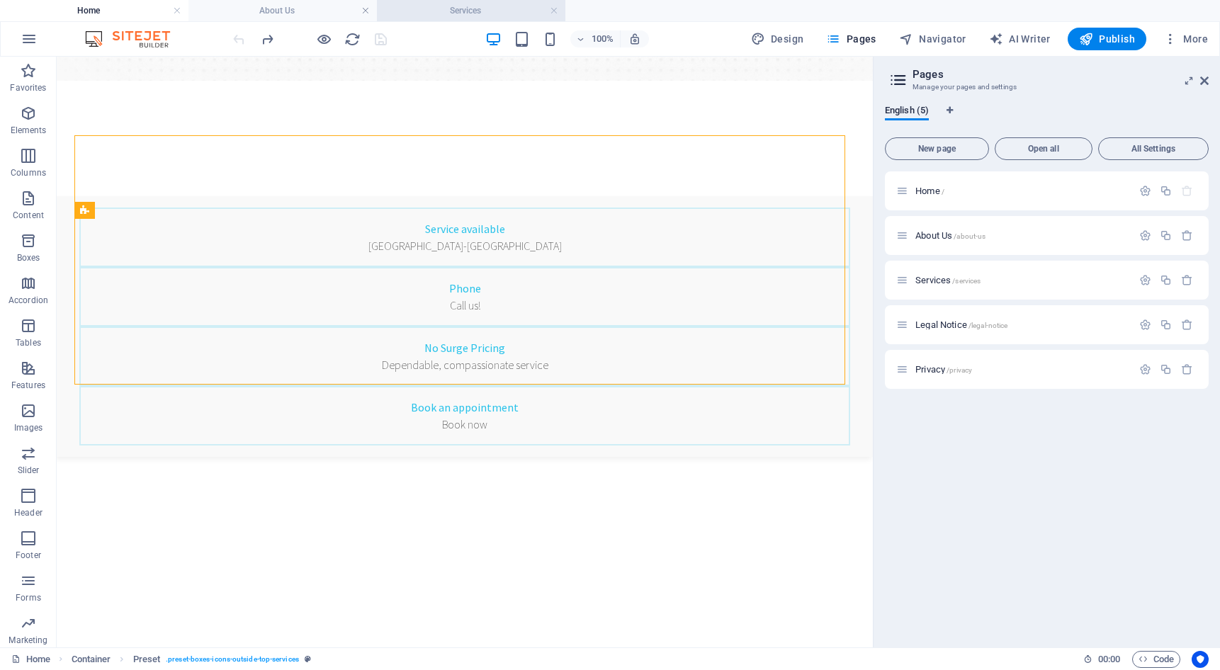
click at [449, 7] on h4 "Services" at bounding box center [471, 11] width 189 height 16
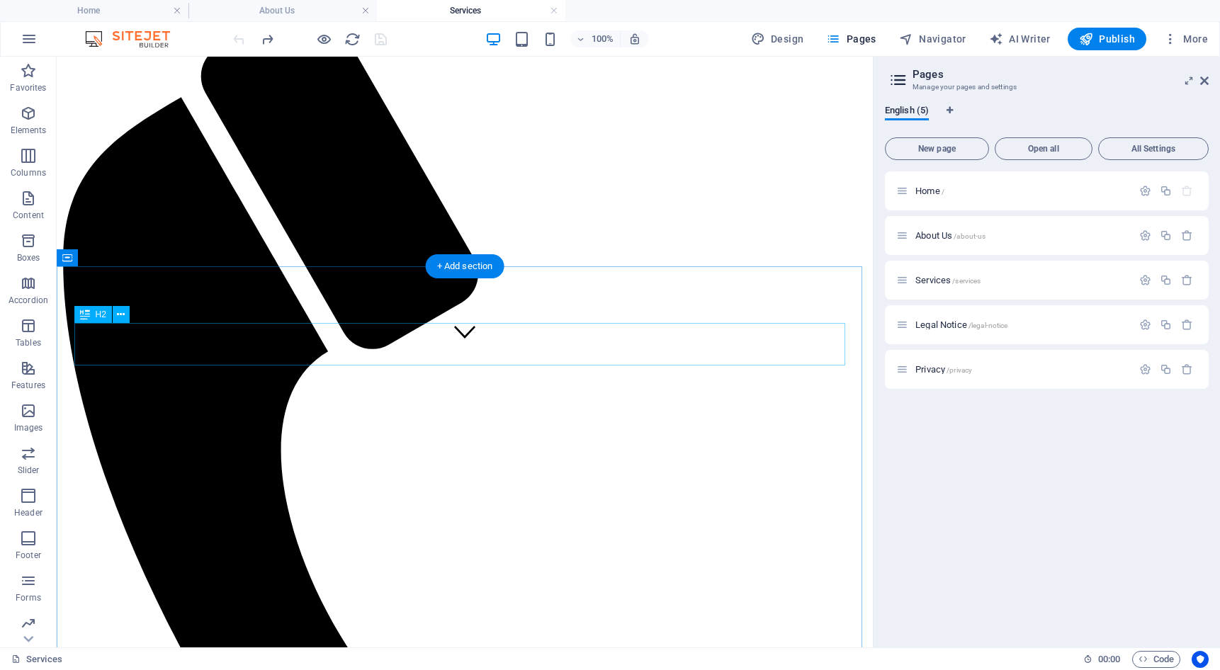
scroll to position [283, 0]
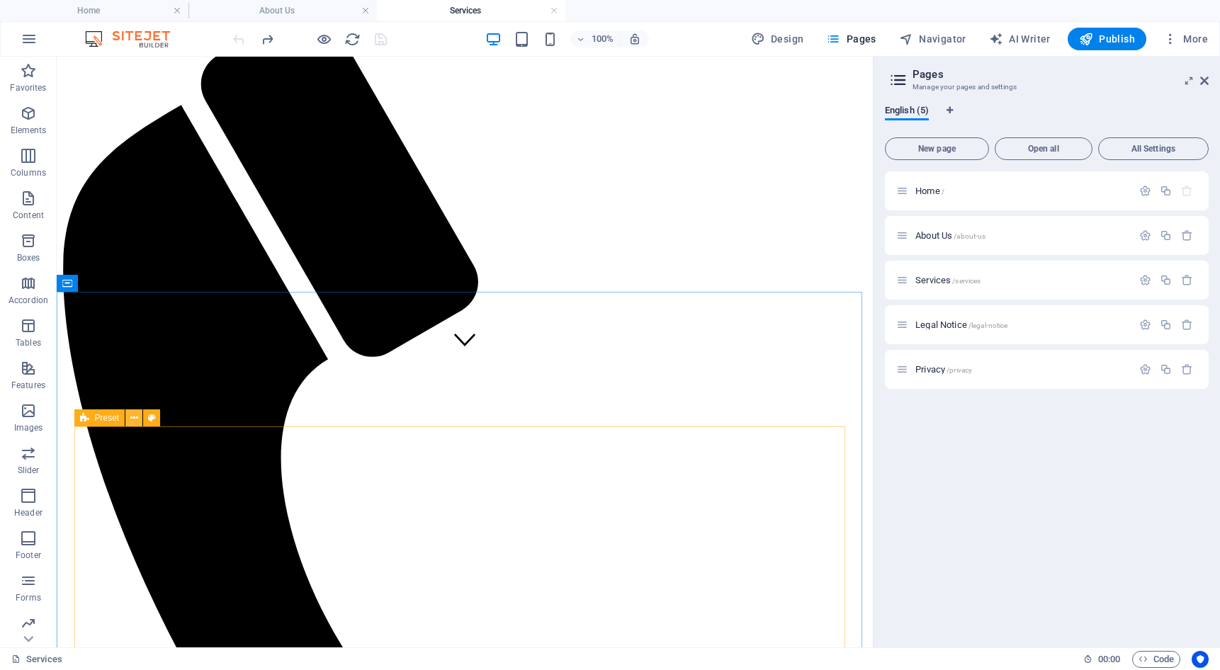
click at [134, 420] on icon at bounding box center [134, 418] width 8 height 15
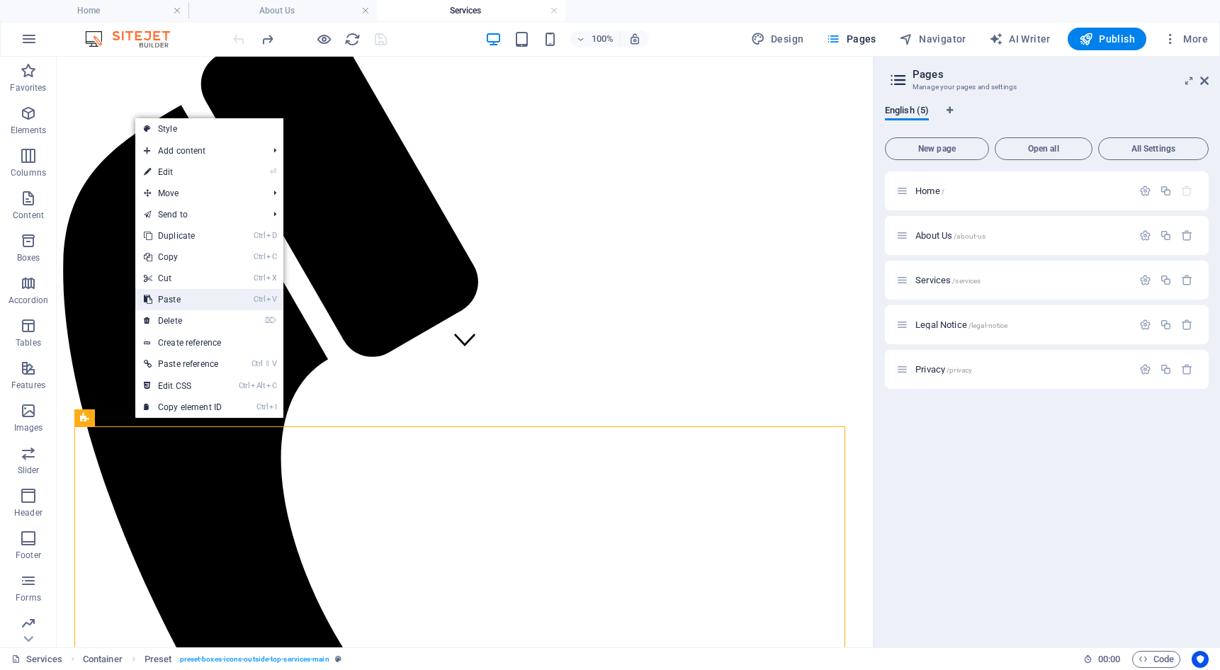
click at [181, 299] on link "Ctrl V Paste" at bounding box center [182, 299] width 95 height 21
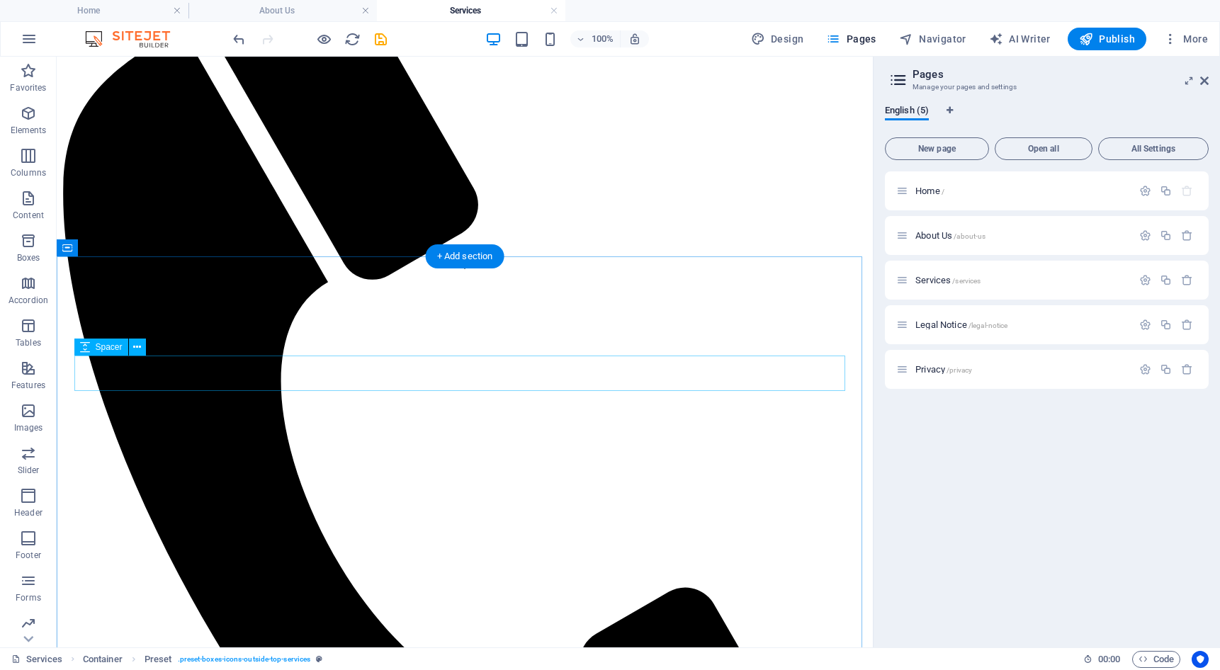
scroll to position [383, 0]
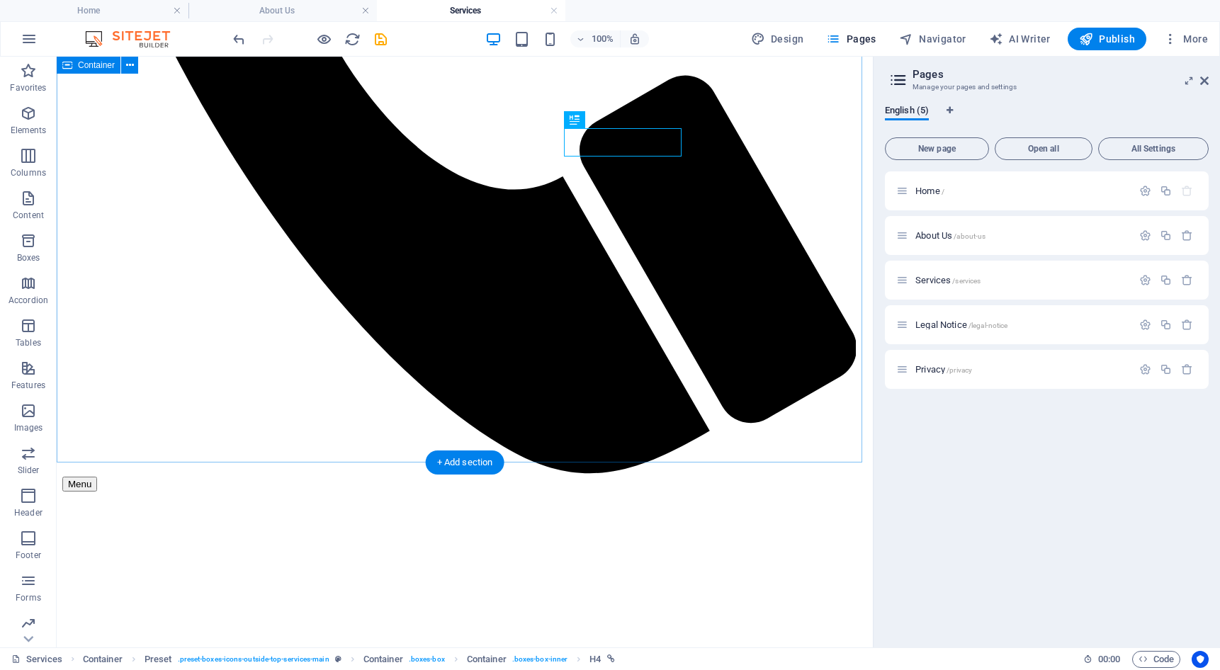
scroll to position [879, 0]
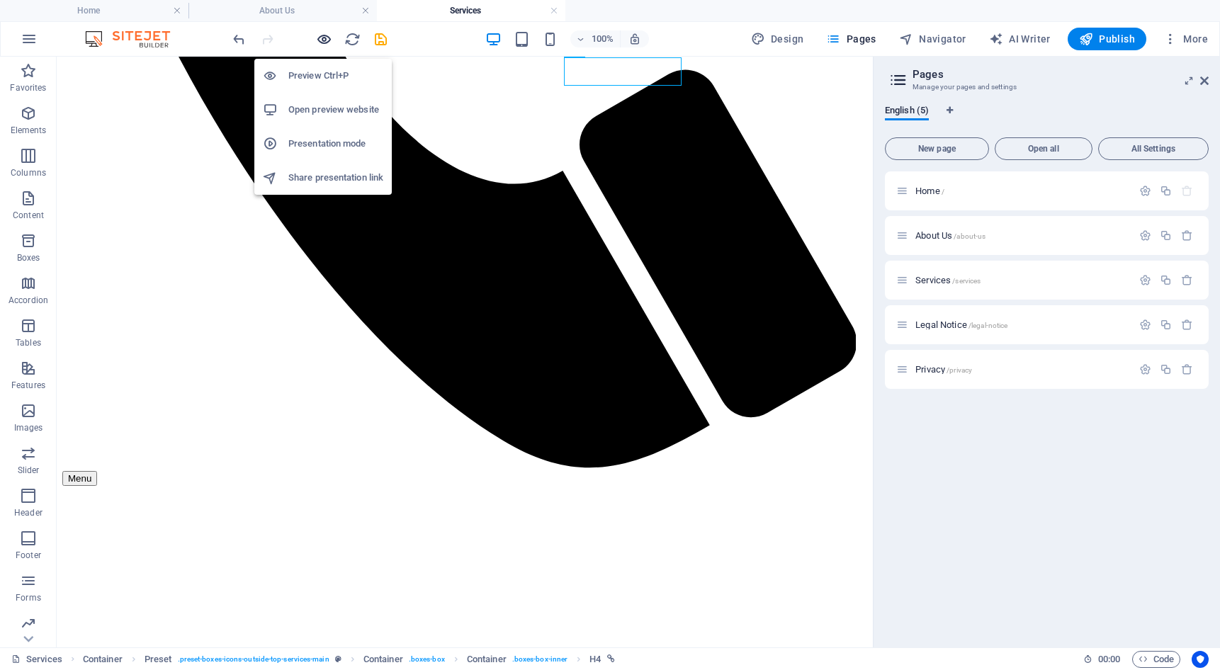
click at [323, 36] on icon "button" at bounding box center [324, 39] width 16 height 16
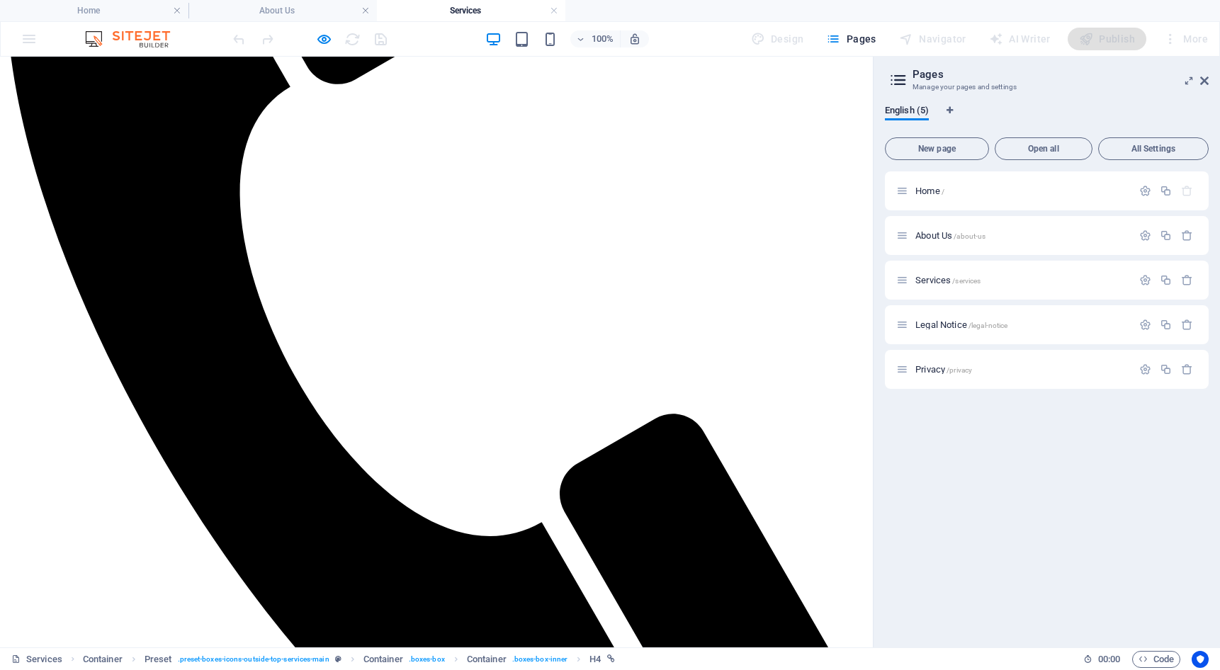
scroll to position [524, 0]
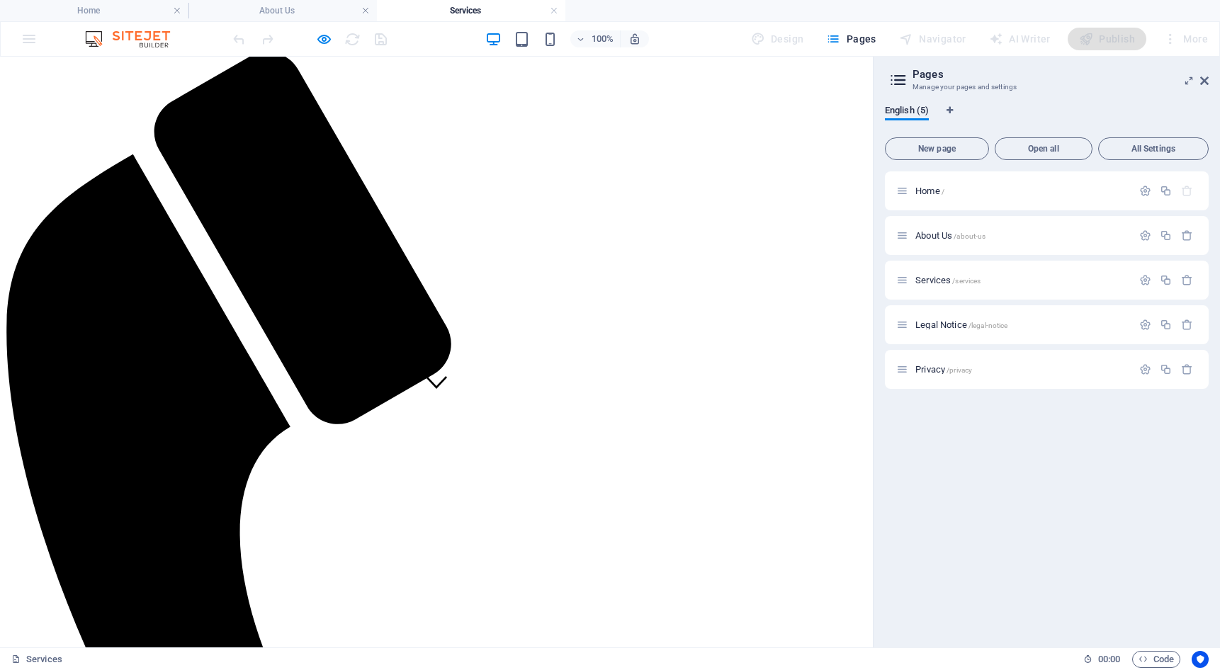
scroll to position [312, 0]
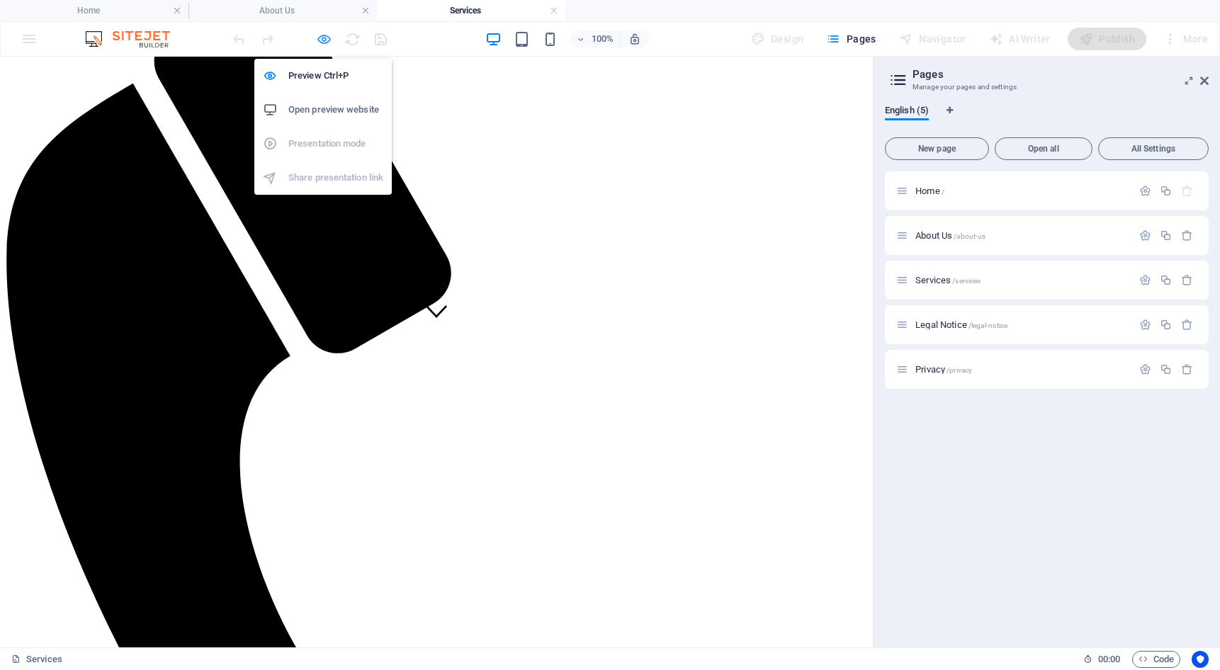
click at [320, 35] on icon "button" at bounding box center [324, 39] width 16 height 16
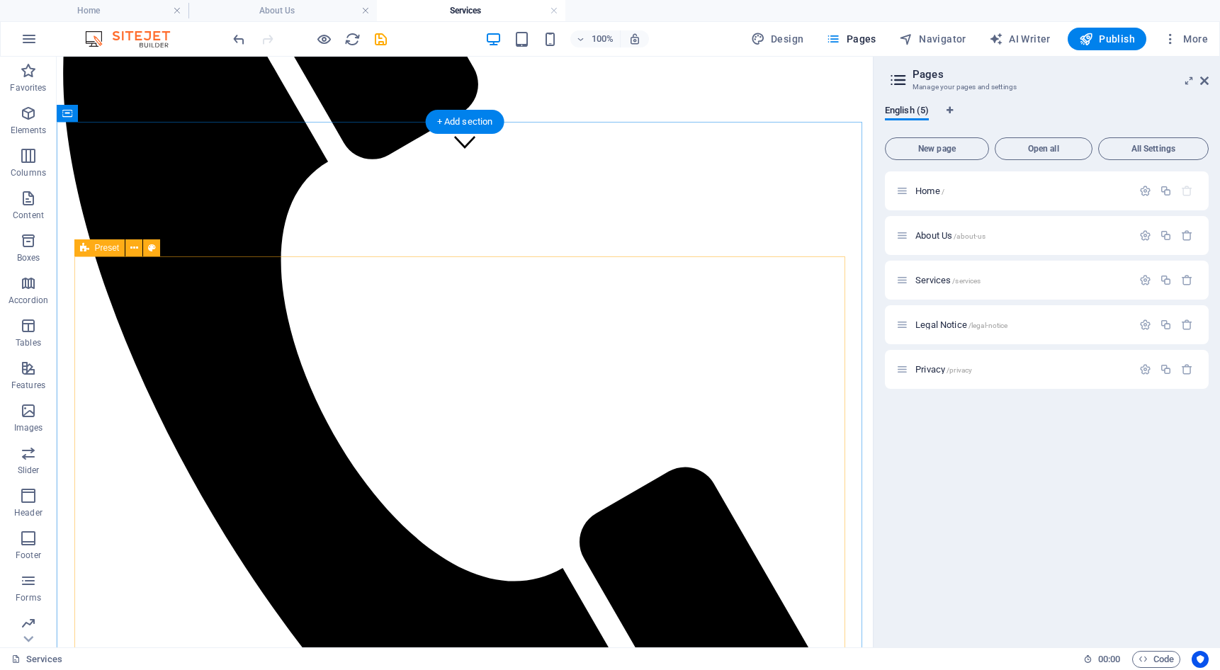
scroll to position [524, 0]
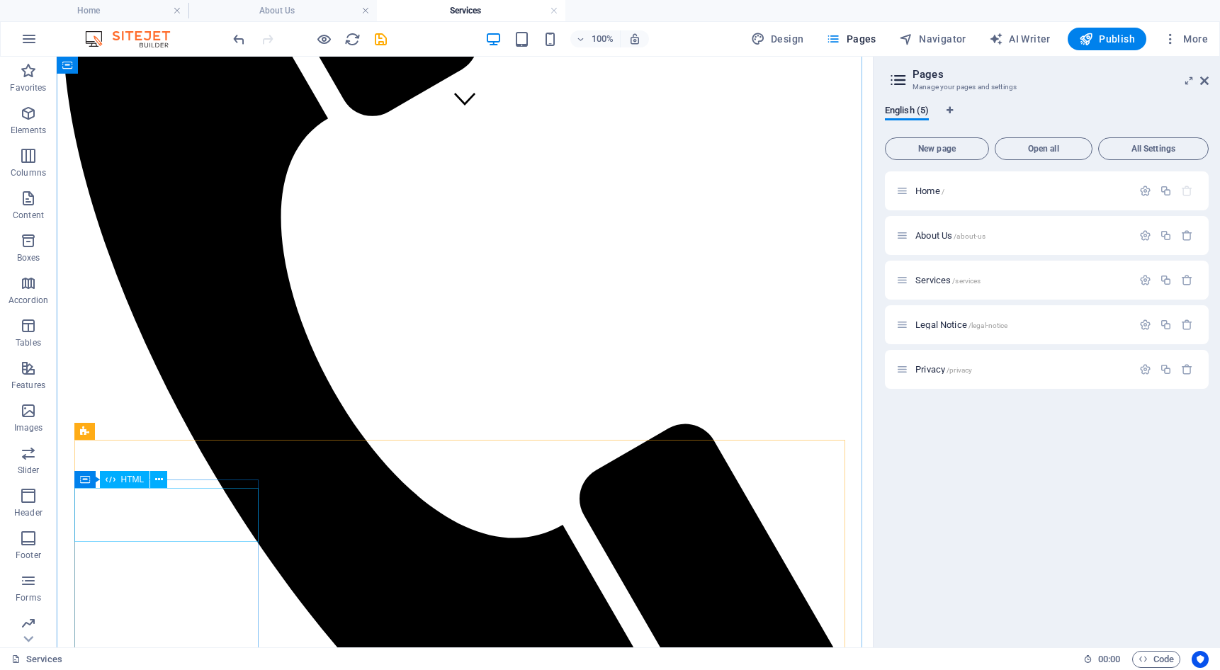
click at [157, 480] on icon at bounding box center [159, 480] width 8 height 15
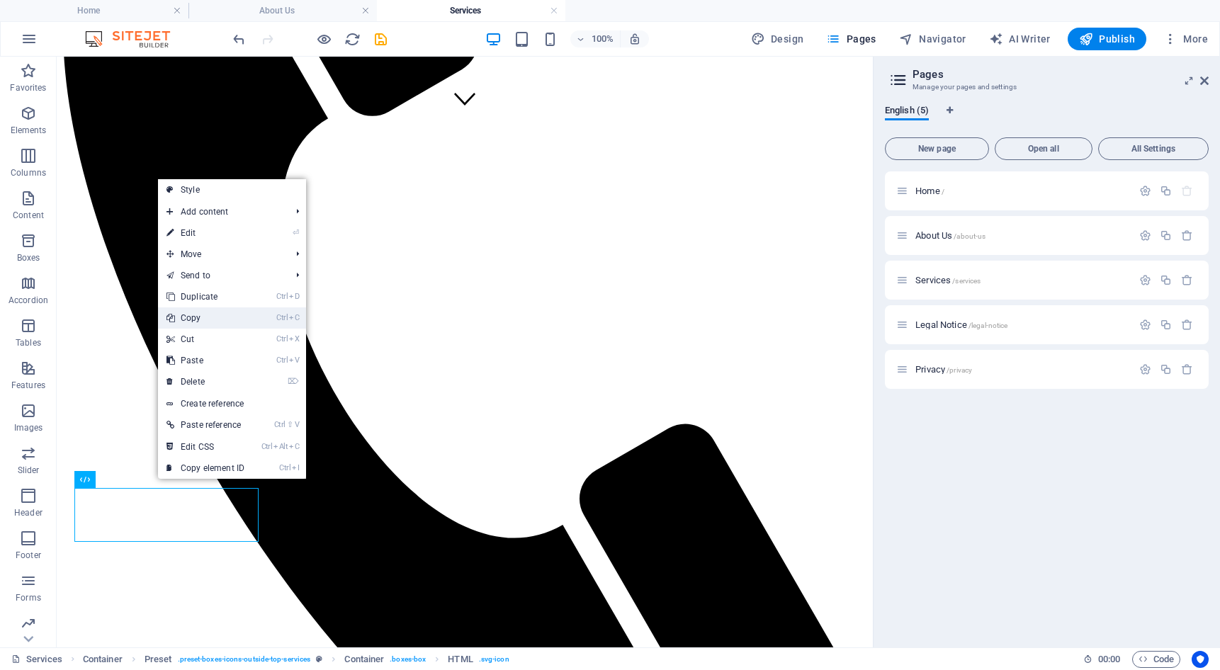
click at [208, 321] on link "Ctrl C Copy" at bounding box center [205, 318] width 95 height 21
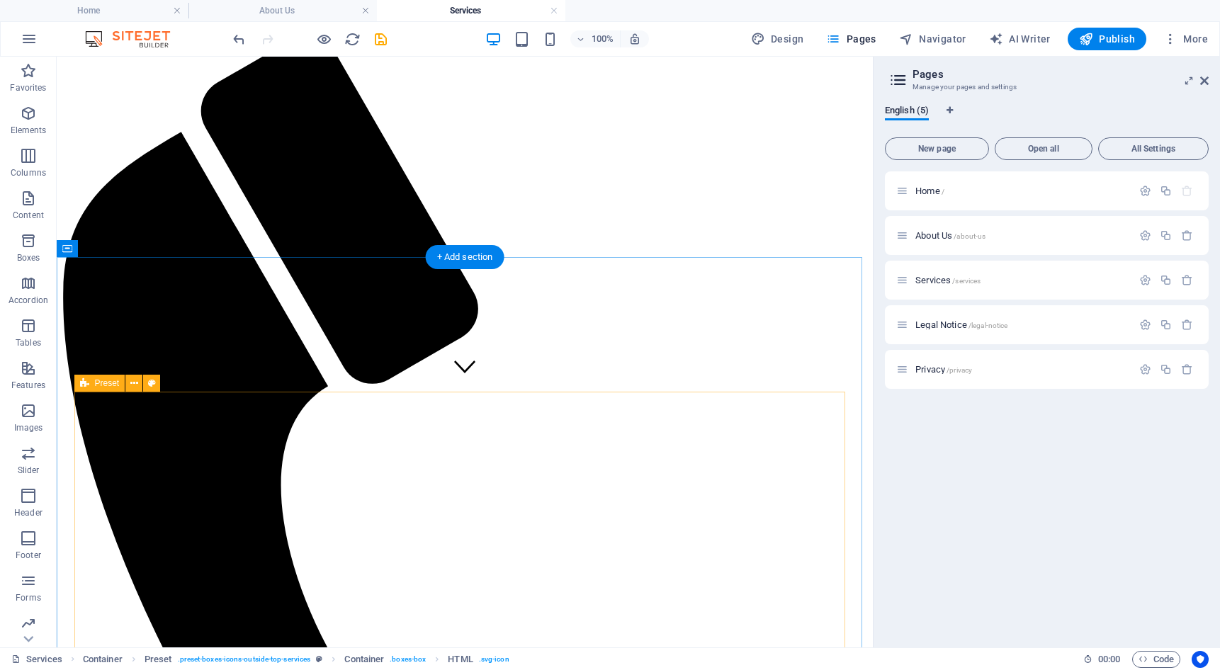
scroll to position [241, 0]
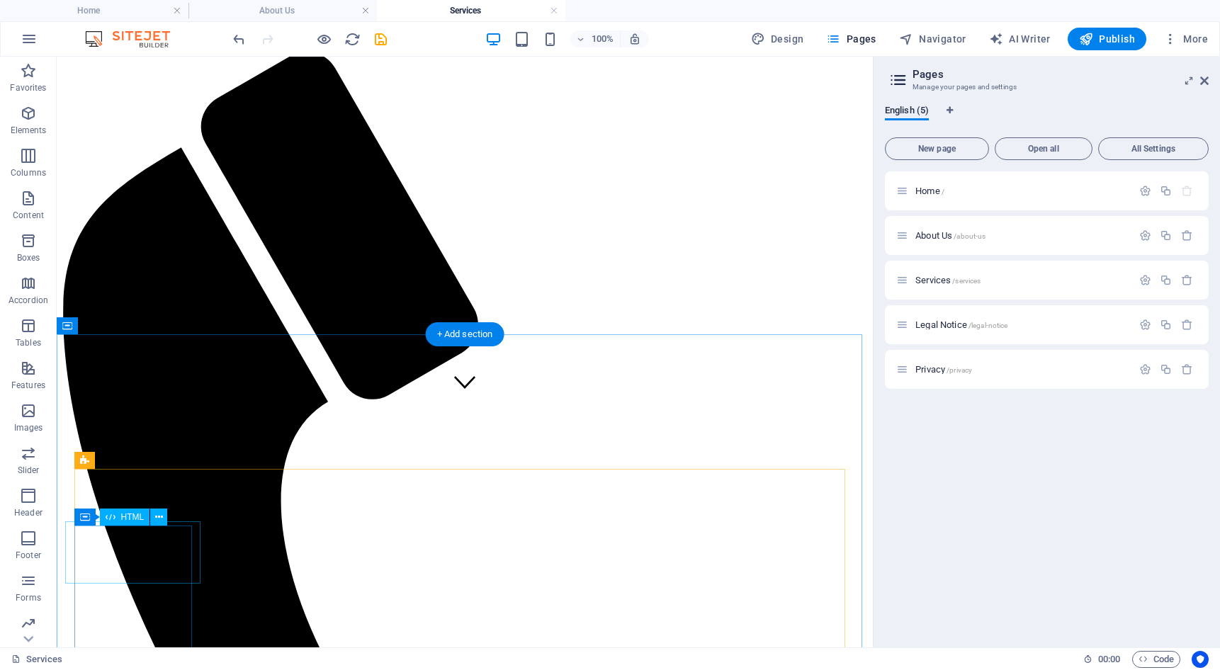
click at [159, 517] on icon at bounding box center [159, 517] width 8 height 15
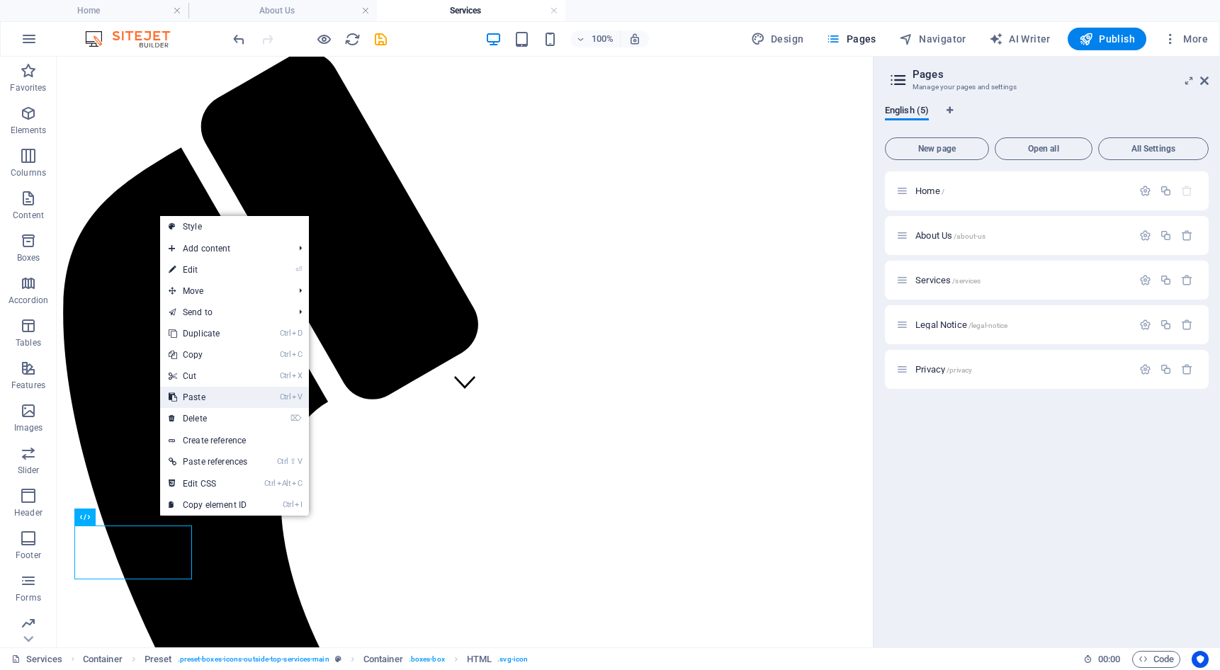
click at [214, 395] on link "Ctrl V Paste" at bounding box center [208, 397] width 96 height 21
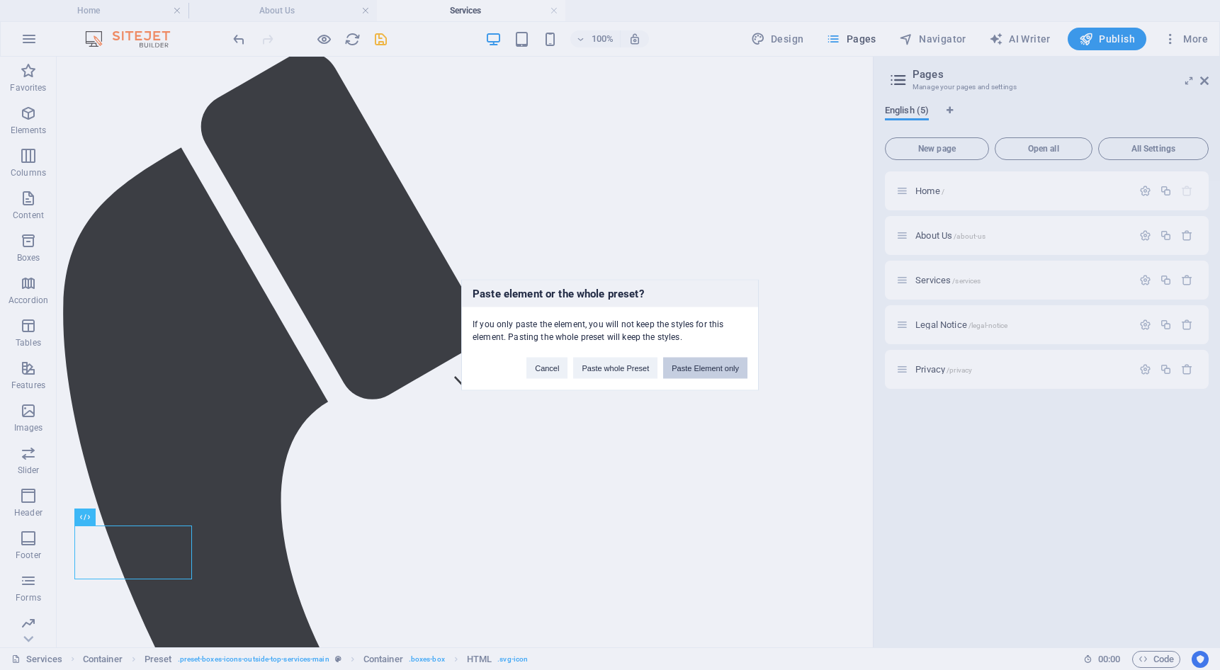
click at [727, 364] on button "Paste Element only" at bounding box center [705, 368] width 84 height 21
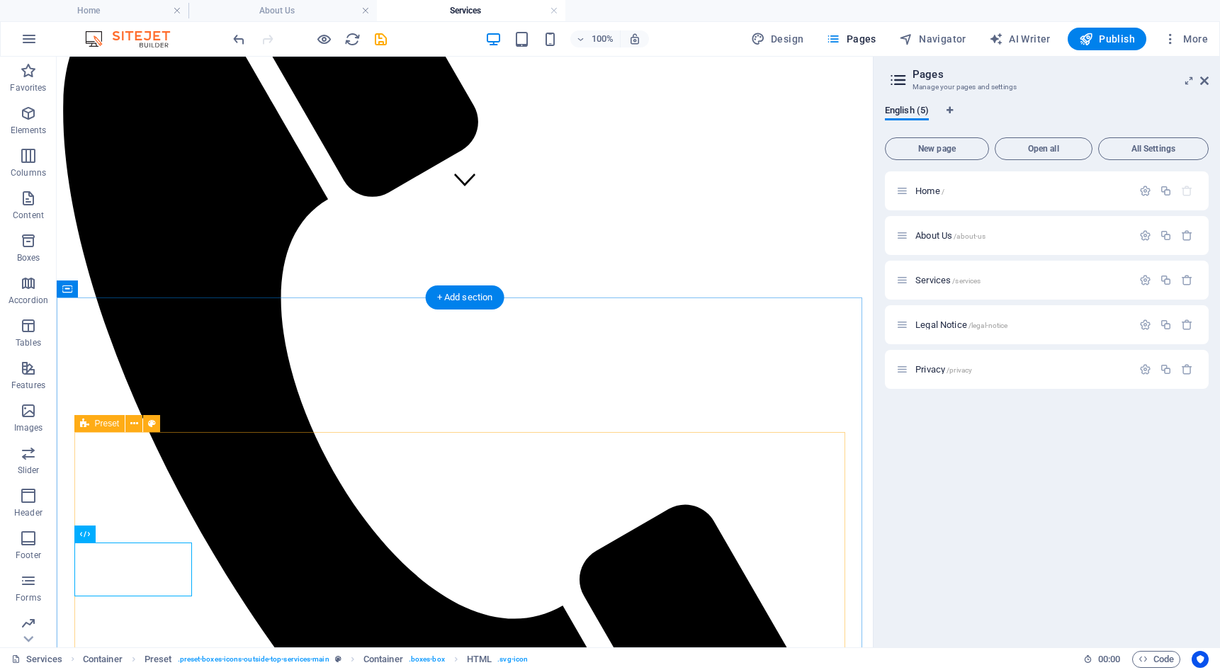
scroll to position [454, 0]
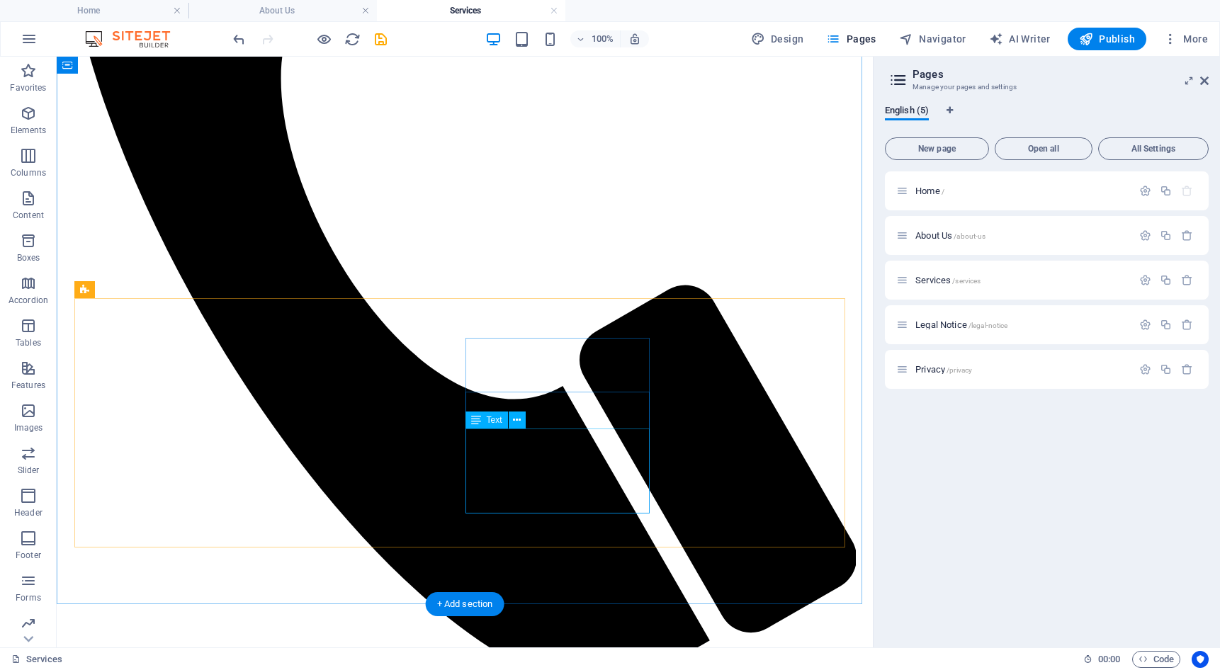
scroll to position [666, 0]
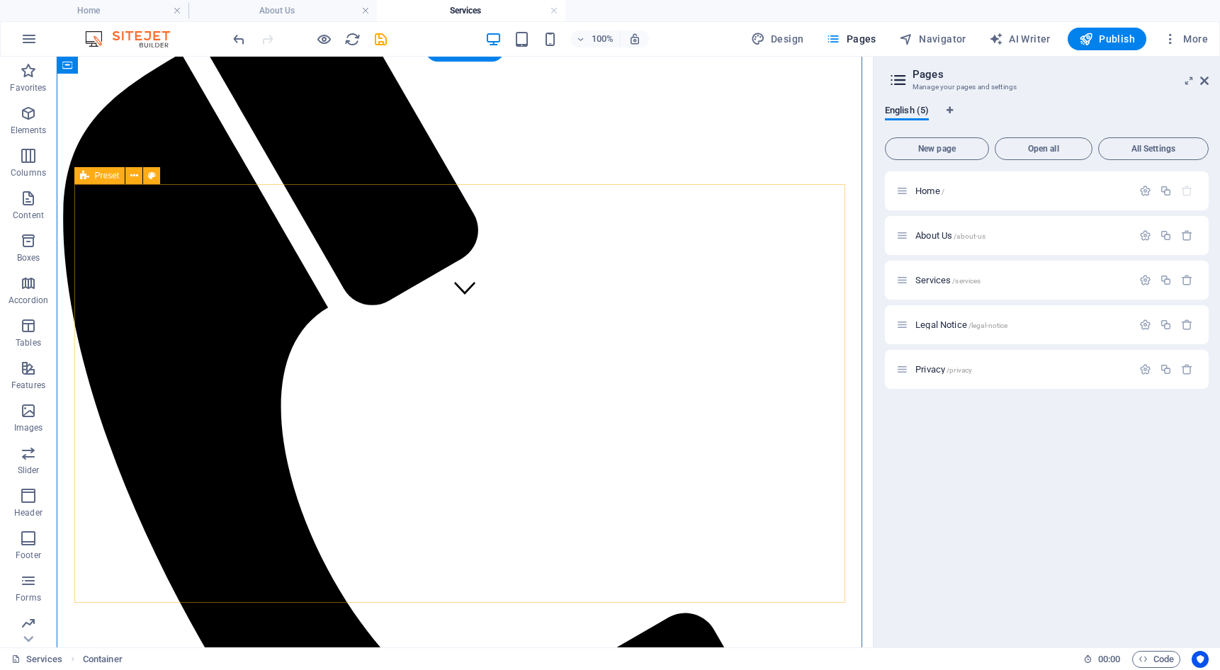
scroll to position [320, 0]
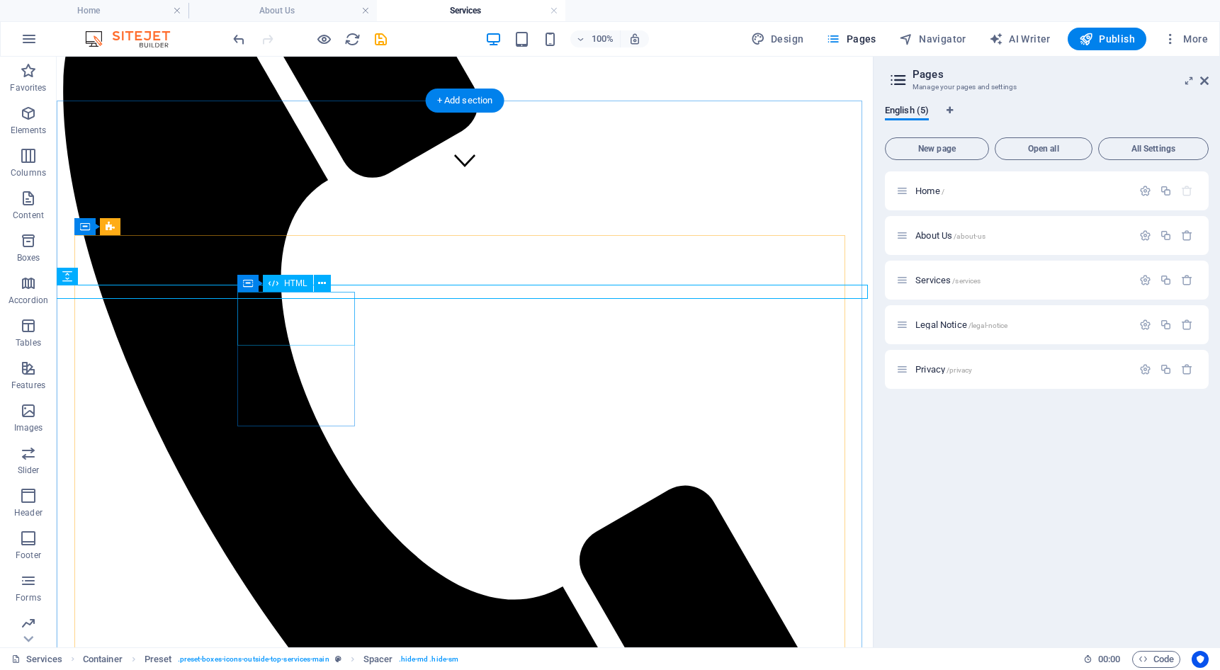
scroll to position [462, 0]
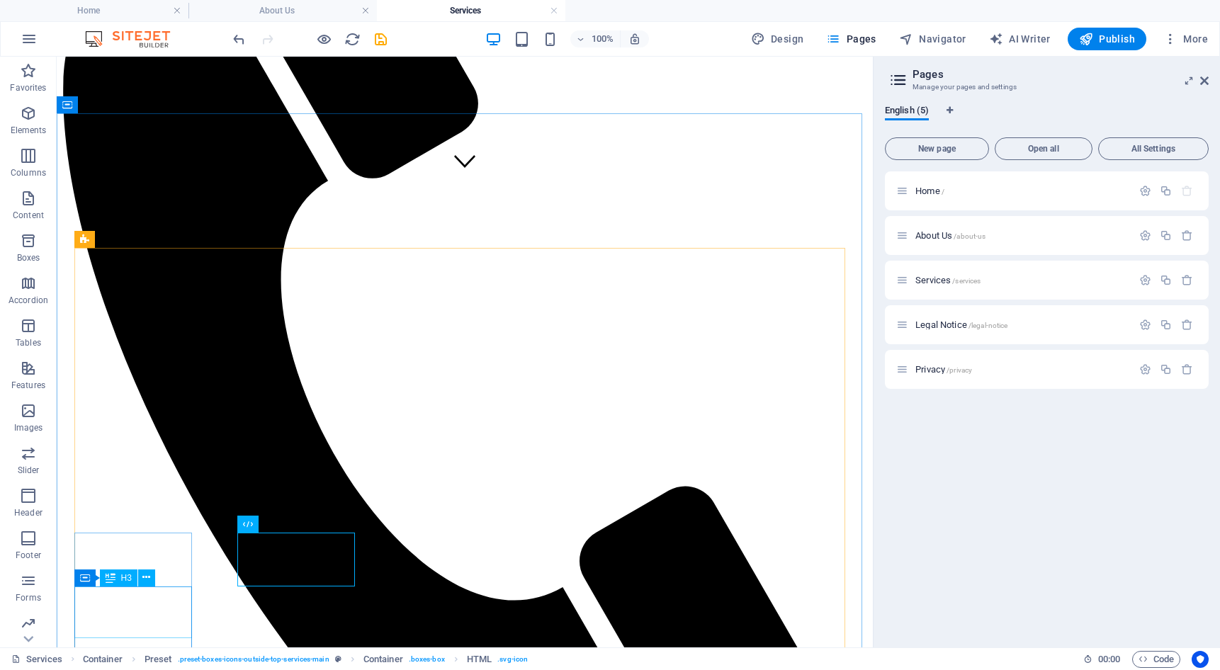
click at [159, 587] on div "Container H3" at bounding box center [119, 579] width 90 height 18
click at [813, 522] on icon at bounding box center [812, 524] width 8 height 15
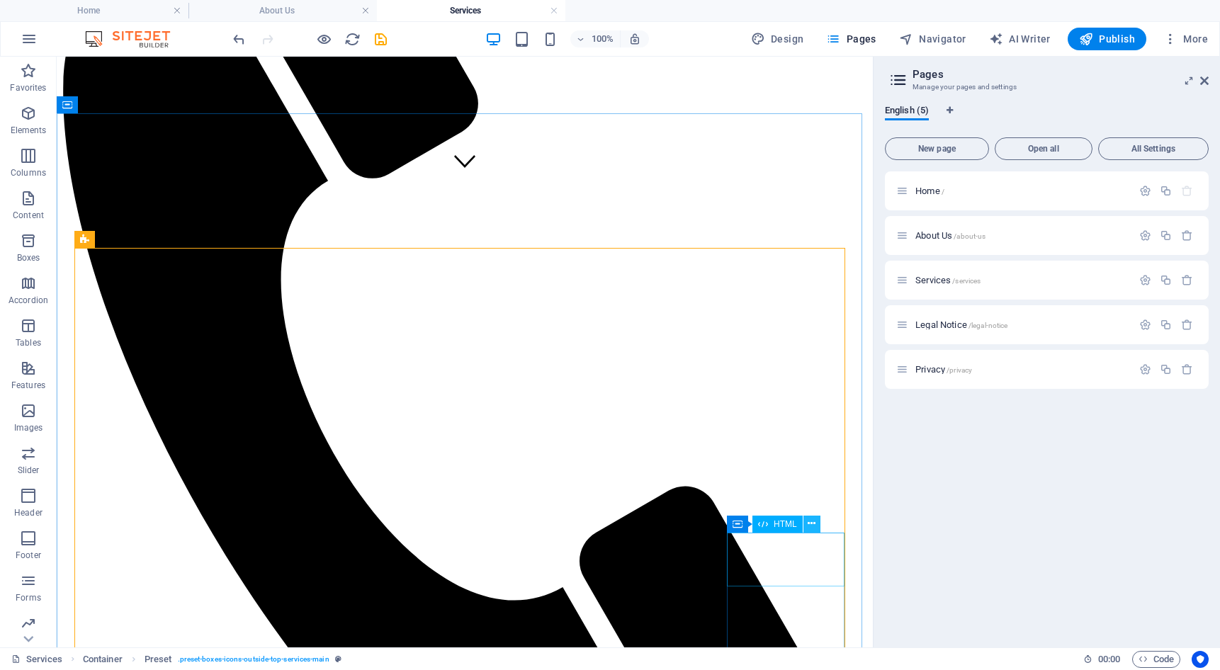
click at [814, 523] on icon at bounding box center [812, 524] width 8 height 15
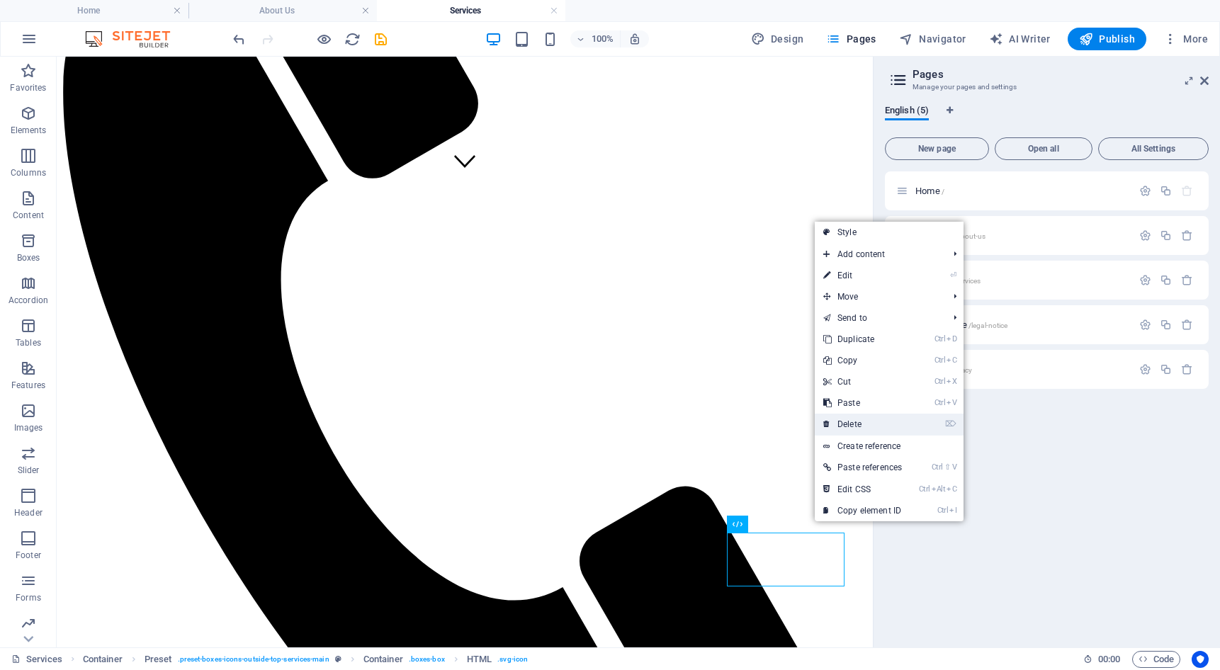
click at [853, 420] on link "⌦ Delete" at bounding box center [863, 424] width 96 height 21
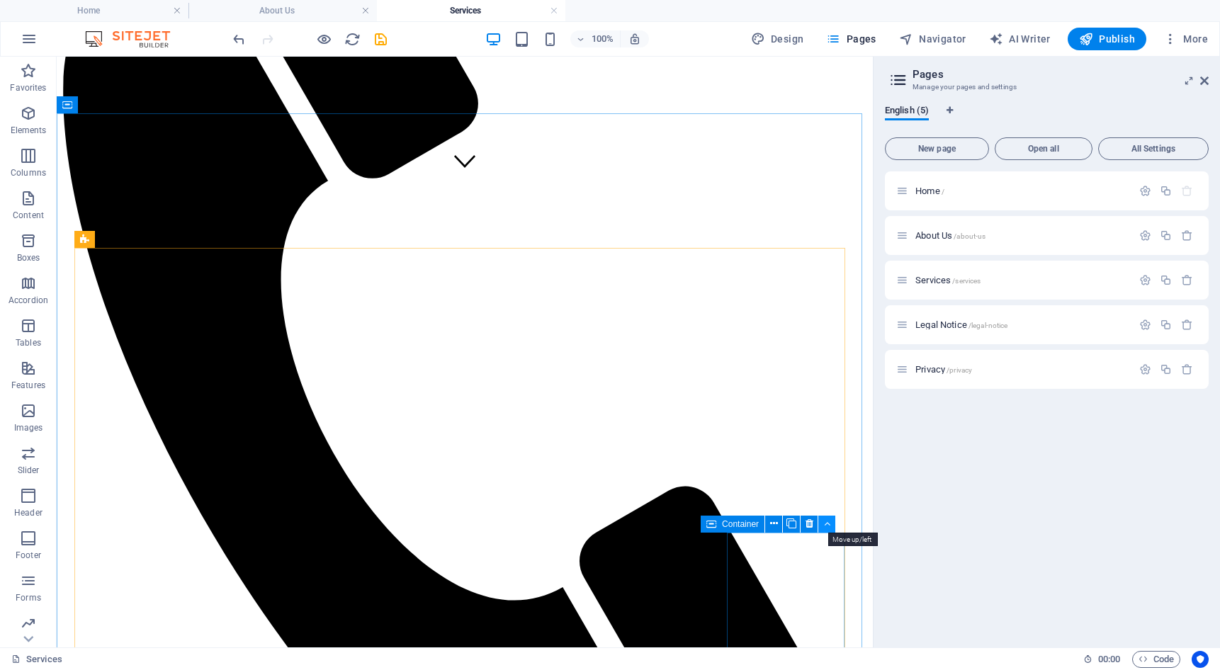
click at [824, 522] on icon at bounding box center [827, 524] width 6 height 15
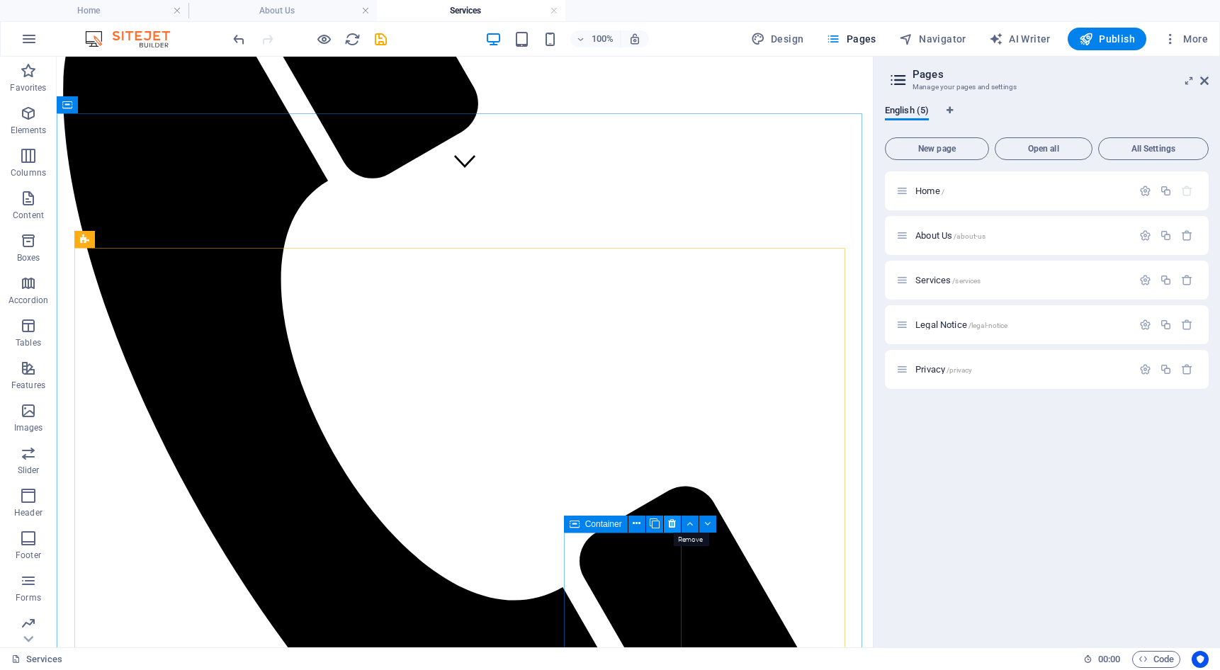
click at [674, 526] on icon at bounding box center [672, 524] width 8 height 15
click at [647, 520] on icon at bounding box center [649, 524] width 8 height 15
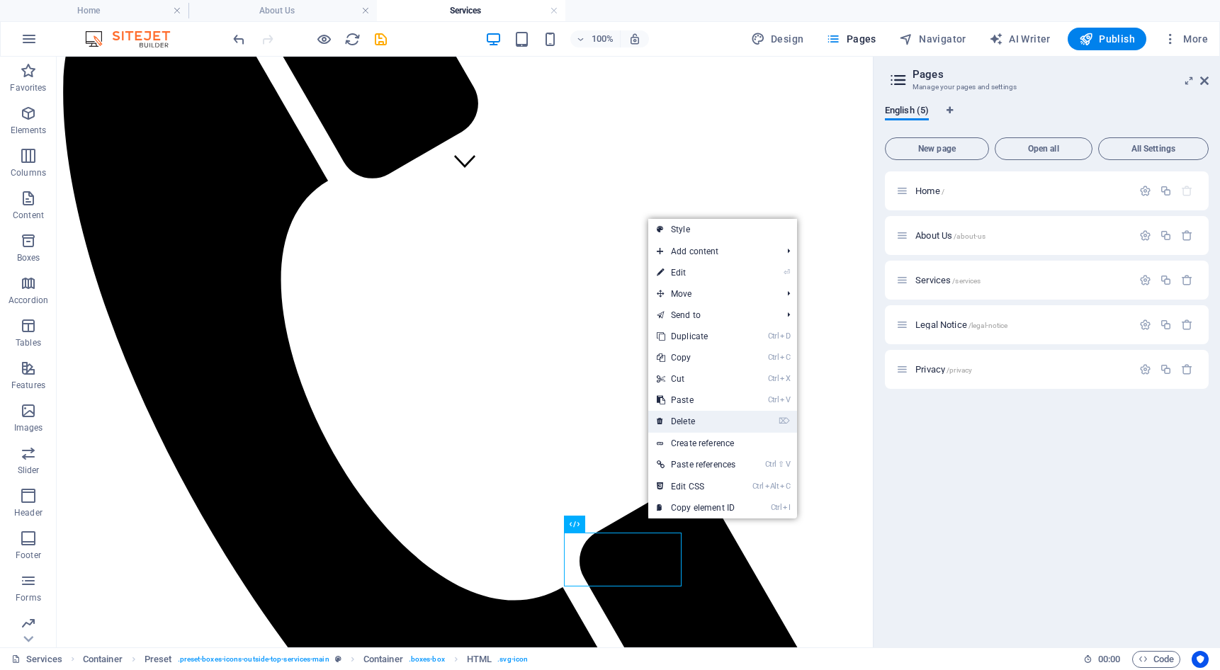
click at [703, 425] on link "⌦ Delete" at bounding box center [696, 421] width 96 height 21
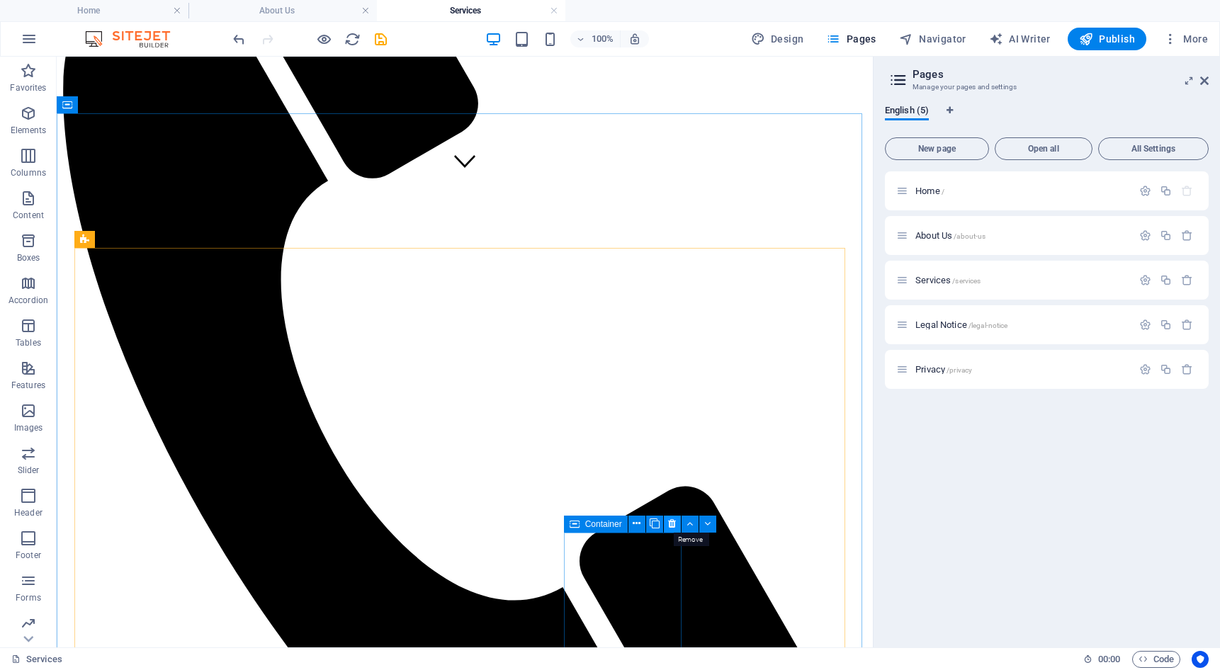
drag, startPoint x: 670, startPoint y: 523, endPoint x: 551, endPoint y: 495, distance: 122.2
click at [670, 523] on icon at bounding box center [672, 524] width 8 height 15
click at [485, 522] on icon at bounding box center [485, 524] width 8 height 15
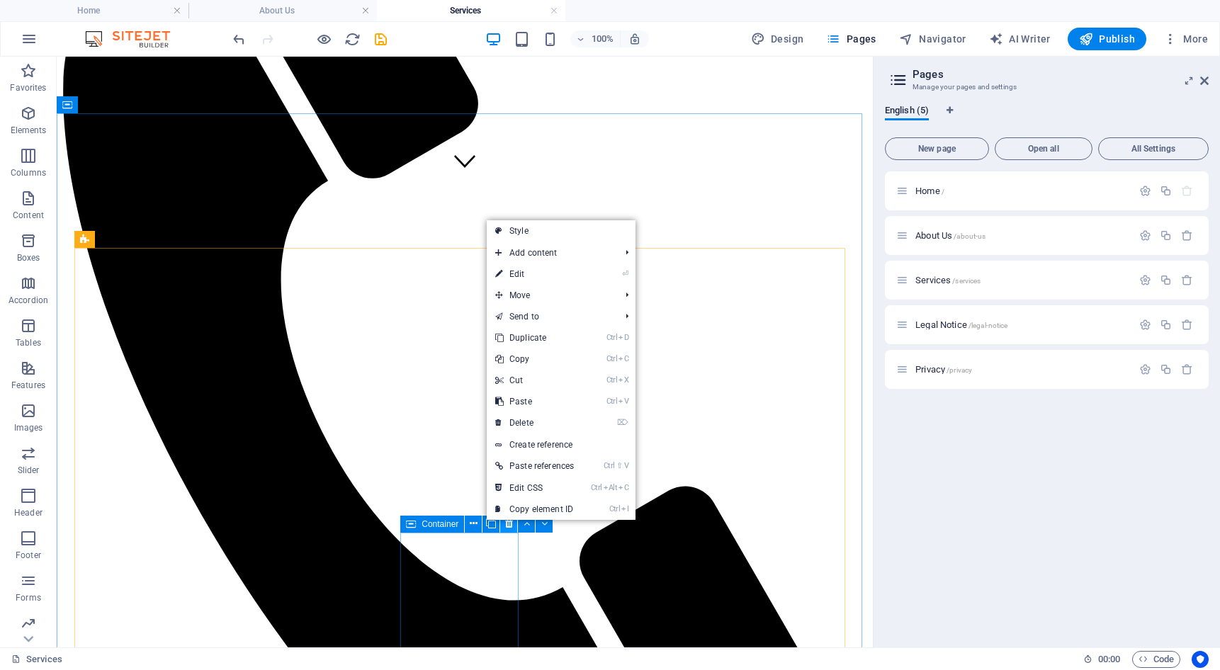
click at [511, 527] on icon at bounding box center [509, 524] width 8 height 15
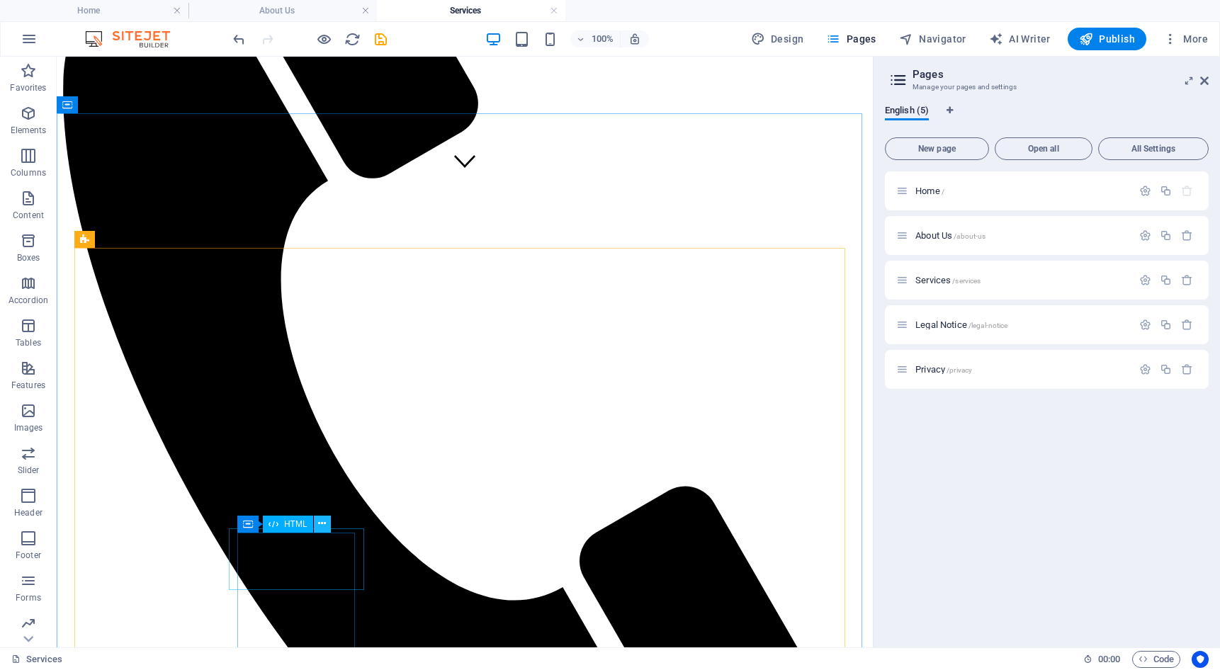
click at [325, 526] on icon at bounding box center [322, 524] width 8 height 15
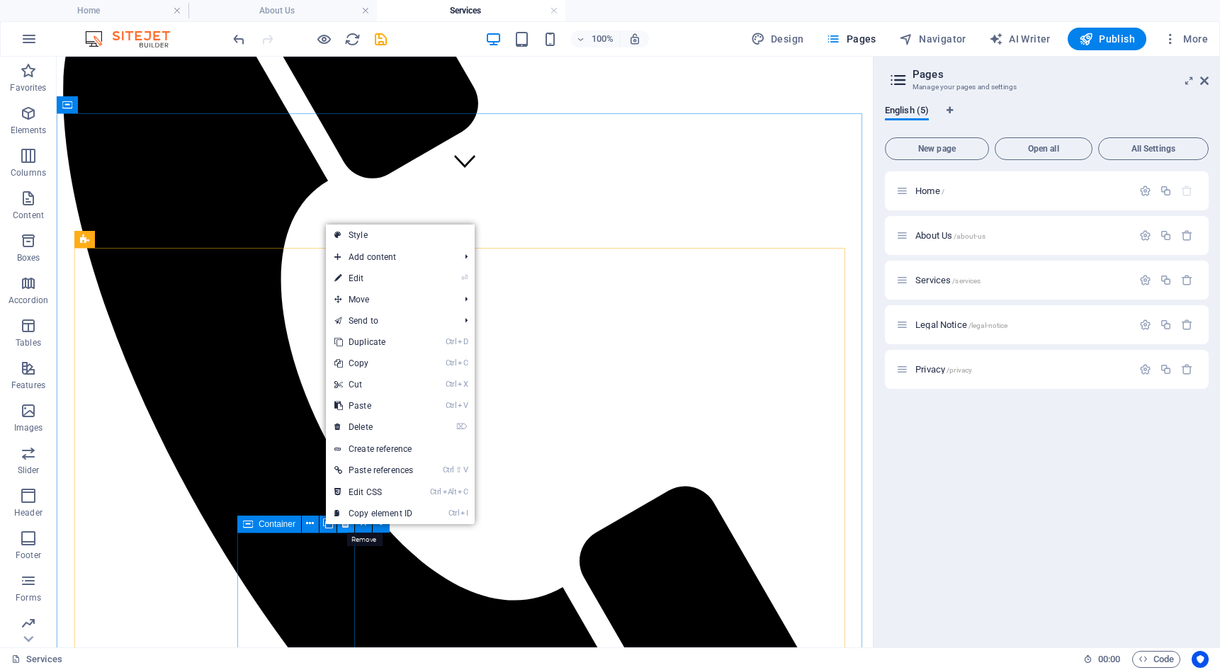
click at [350, 530] on button at bounding box center [345, 524] width 17 height 17
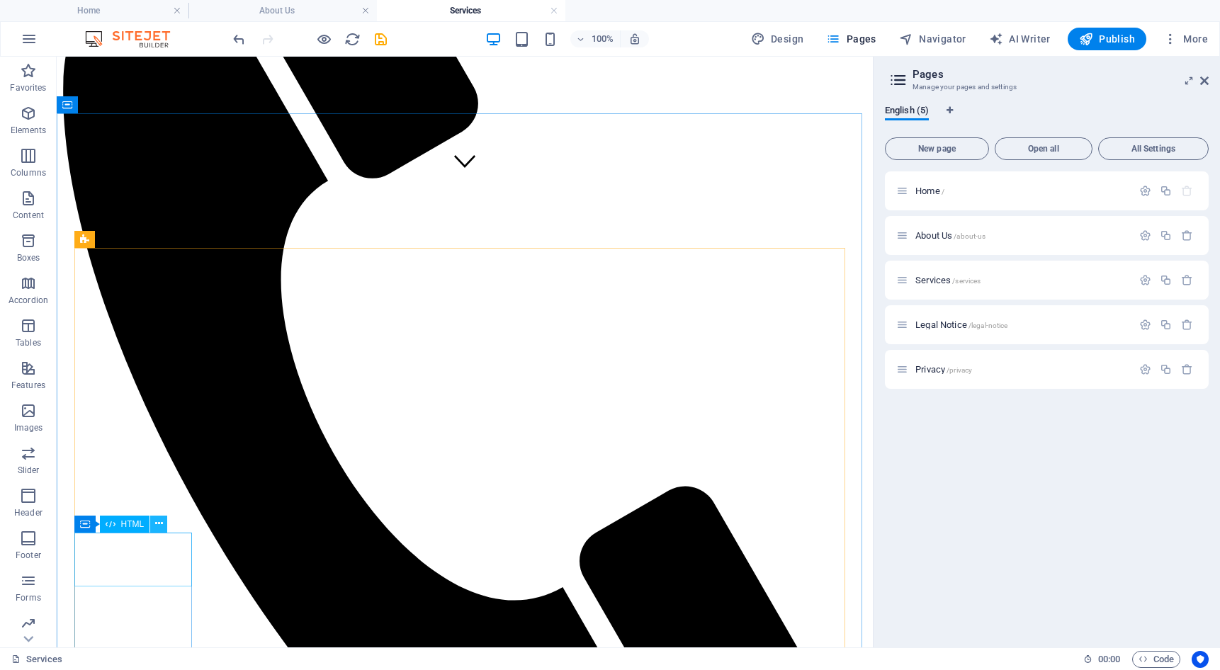
click at [160, 524] on icon at bounding box center [159, 524] width 8 height 15
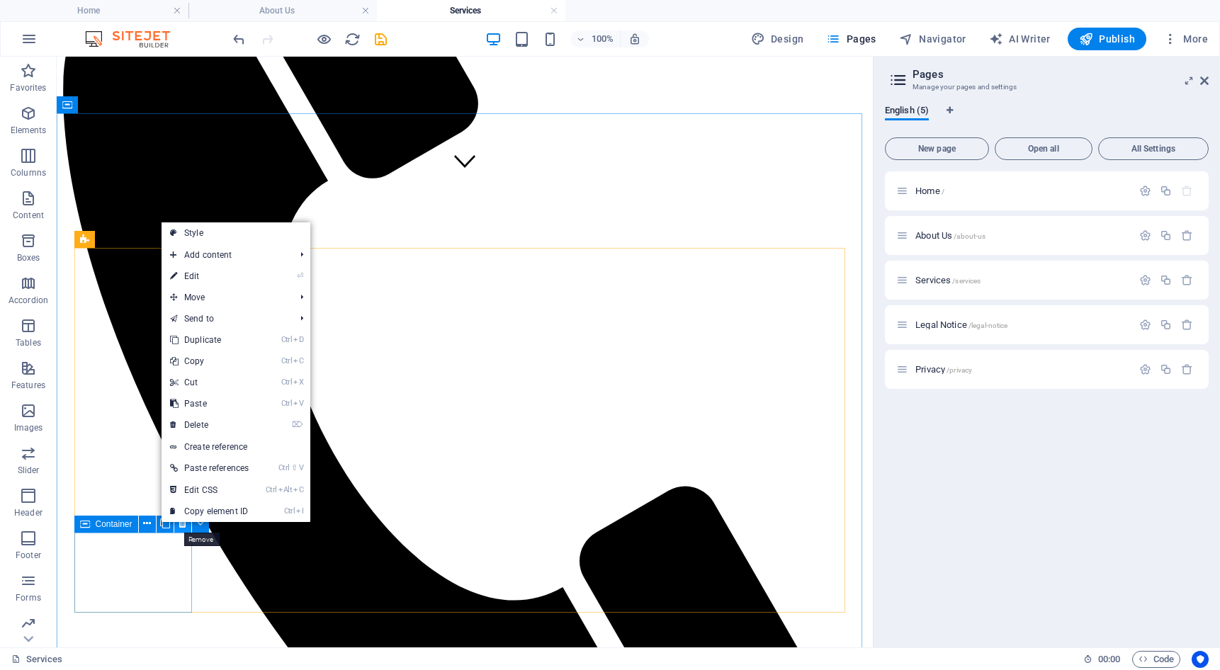
click at [180, 526] on icon at bounding box center [183, 524] width 8 height 15
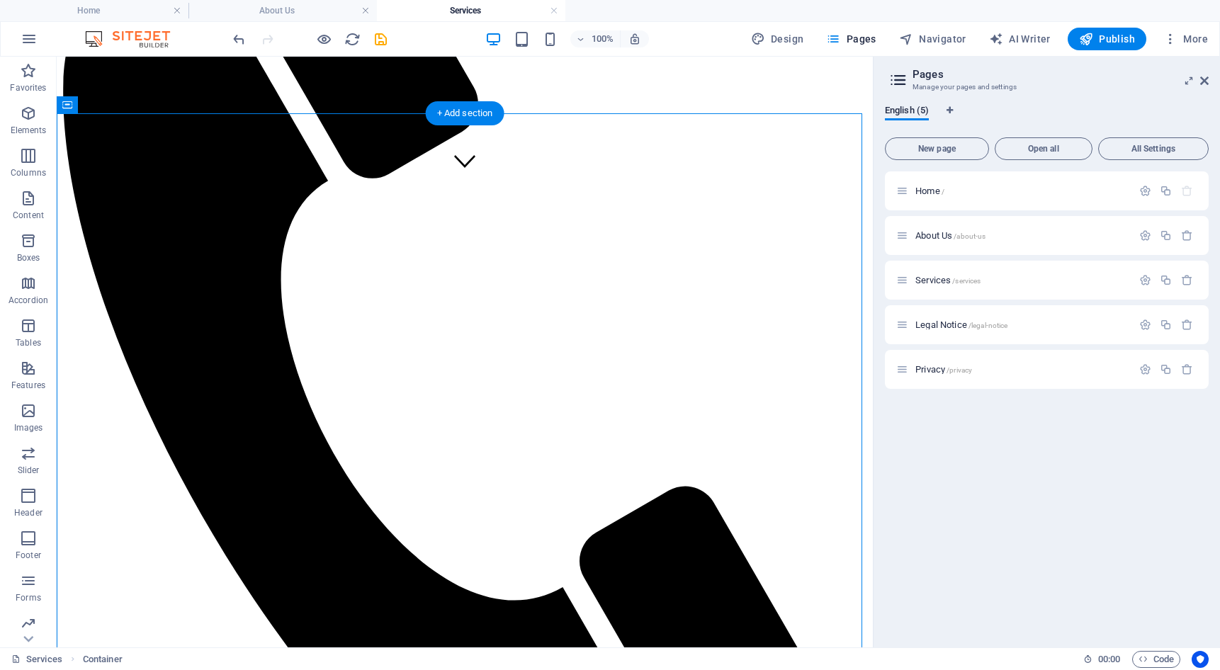
drag, startPoint x: 162, startPoint y: 571, endPoint x: 137, endPoint y: 391, distance: 181.7
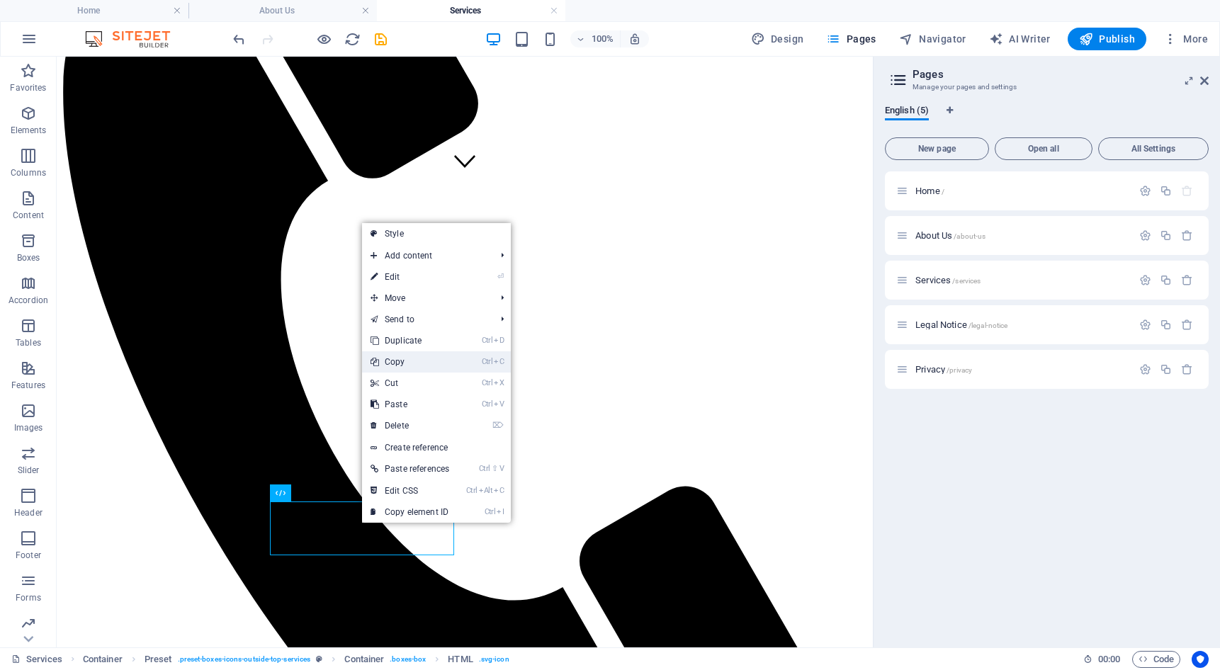
click at [401, 366] on link "Ctrl C Copy" at bounding box center [410, 362] width 96 height 21
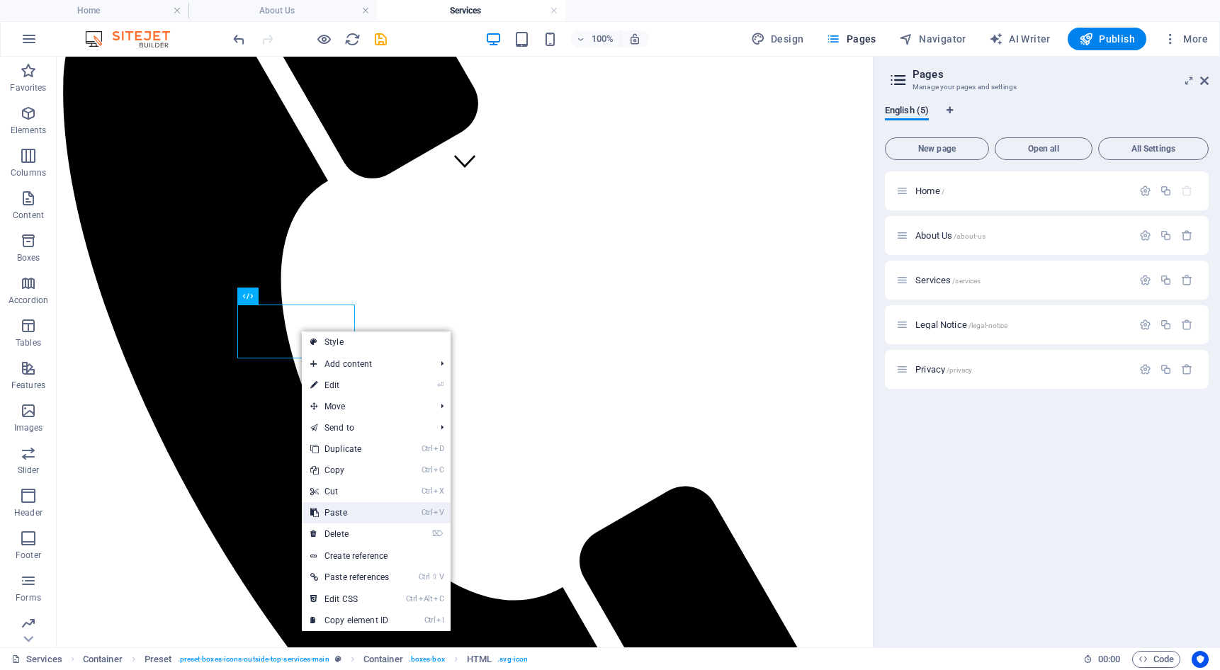
click at [340, 515] on link "Ctrl V Paste" at bounding box center [350, 512] width 96 height 21
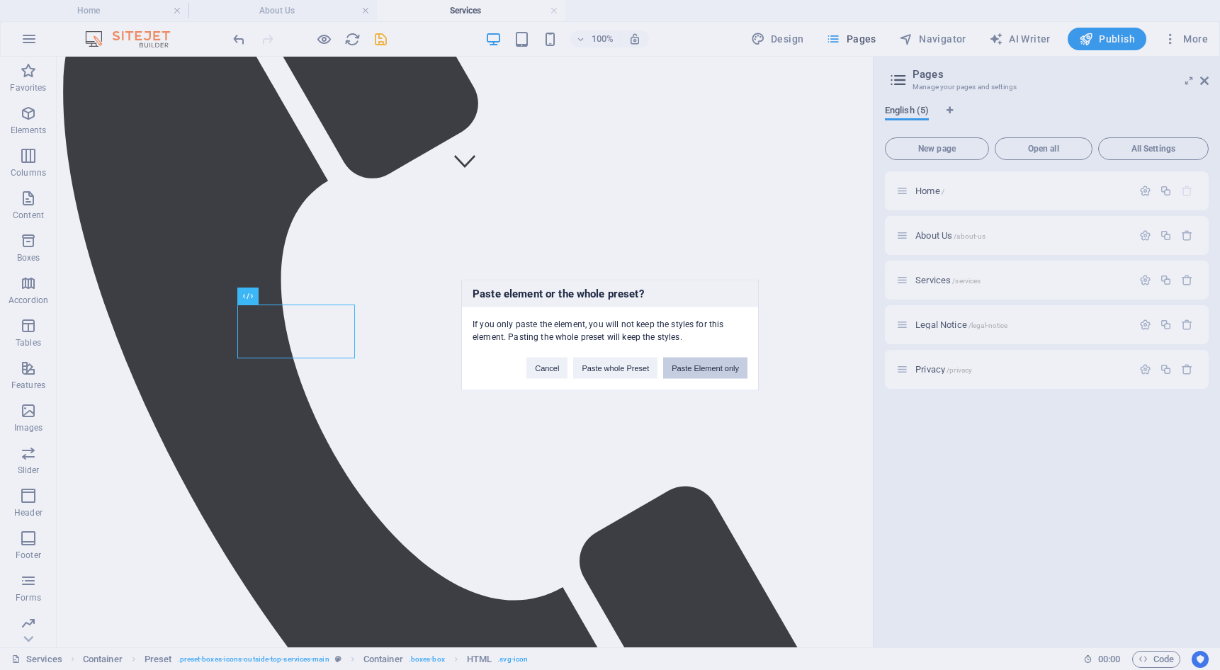
drag, startPoint x: 712, startPoint y: 371, endPoint x: 646, endPoint y: 314, distance: 86.9
click at [712, 371] on button "Paste Element only" at bounding box center [705, 368] width 84 height 21
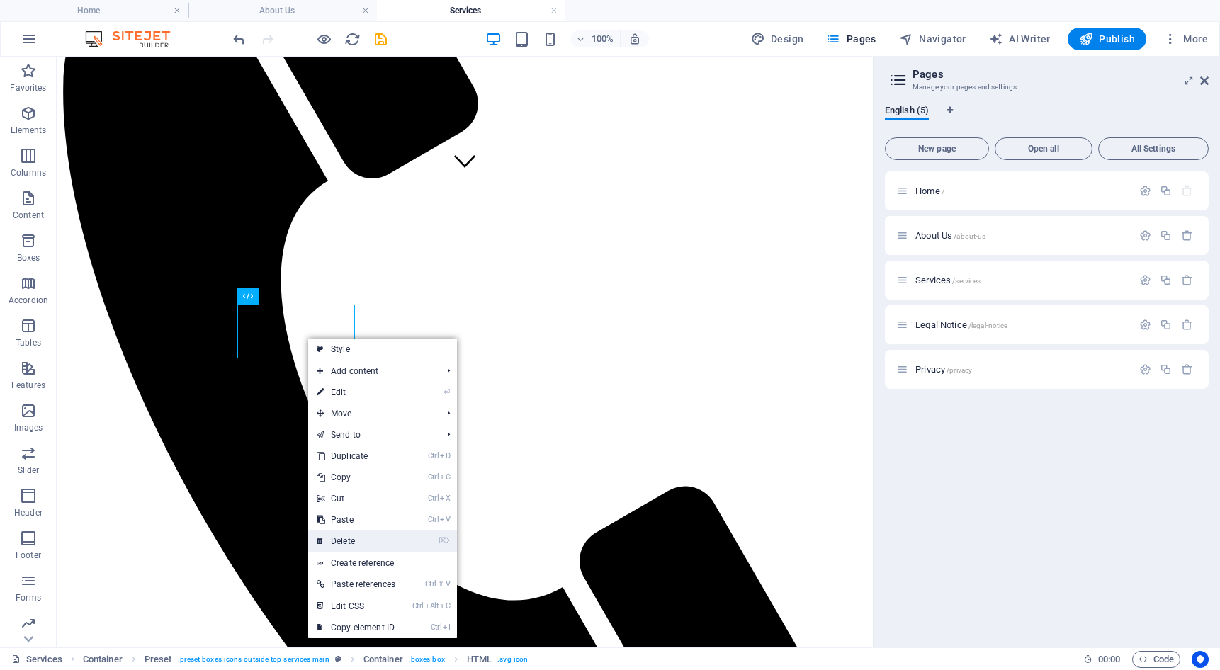
click at [355, 536] on link "⌦ Delete" at bounding box center [356, 541] width 96 height 21
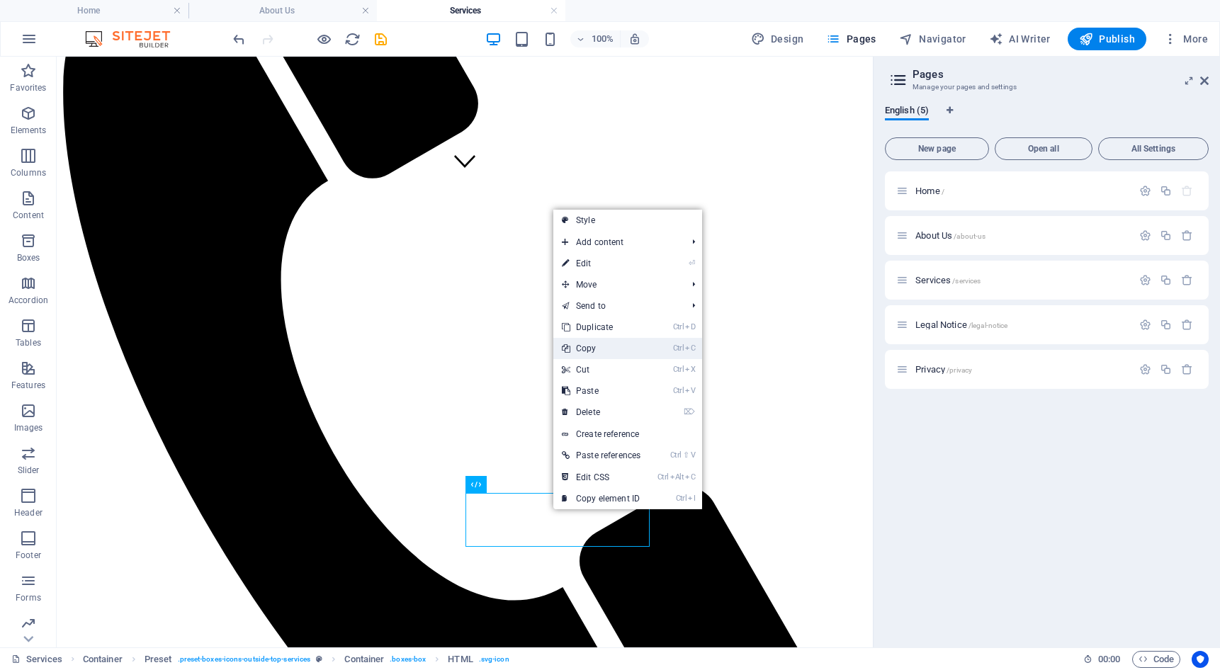
click at [597, 349] on link "Ctrl C Copy" at bounding box center [601, 348] width 96 height 21
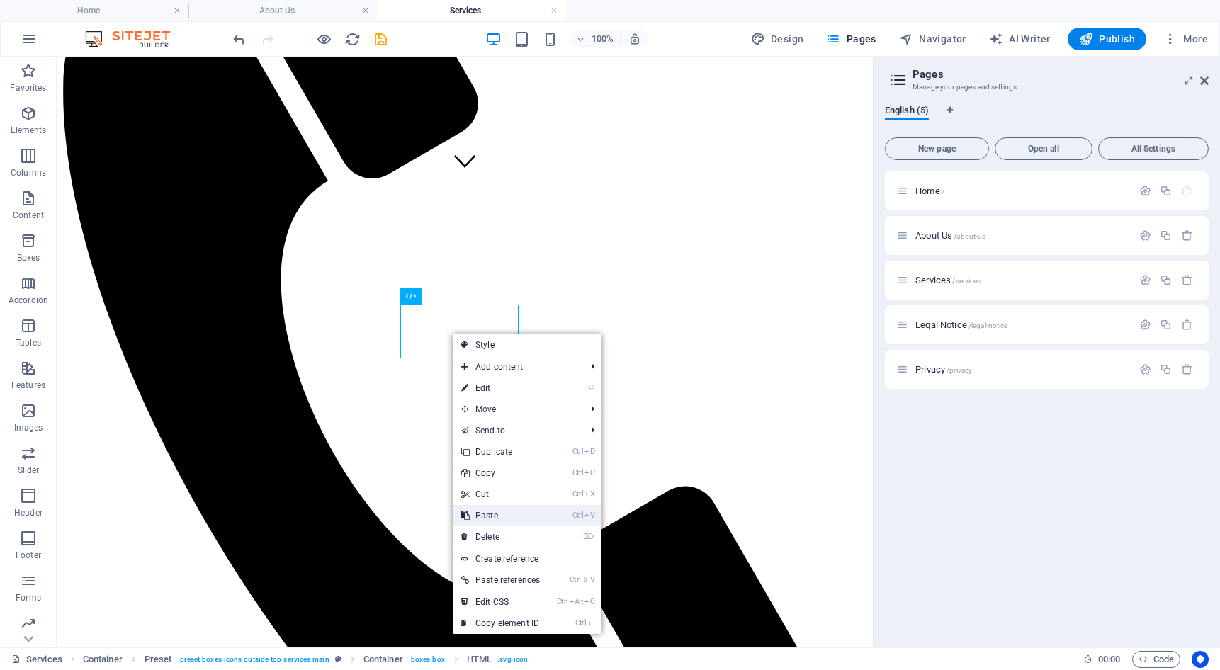
click at [505, 517] on link "Ctrl V Paste" at bounding box center [501, 515] width 96 height 21
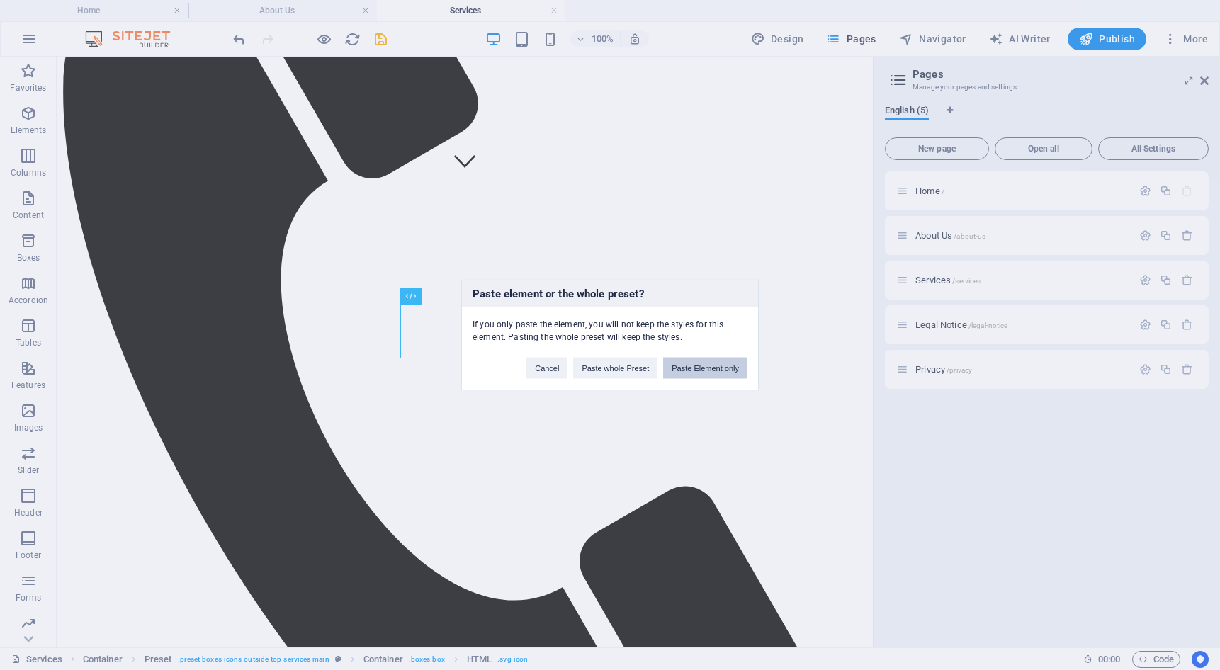
drag, startPoint x: 682, startPoint y: 367, endPoint x: 609, endPoint y: 310, distance: 93.0
click at [682, 367] on button "Paste Element only" at bounding box center [705, 368] width 84 height 21
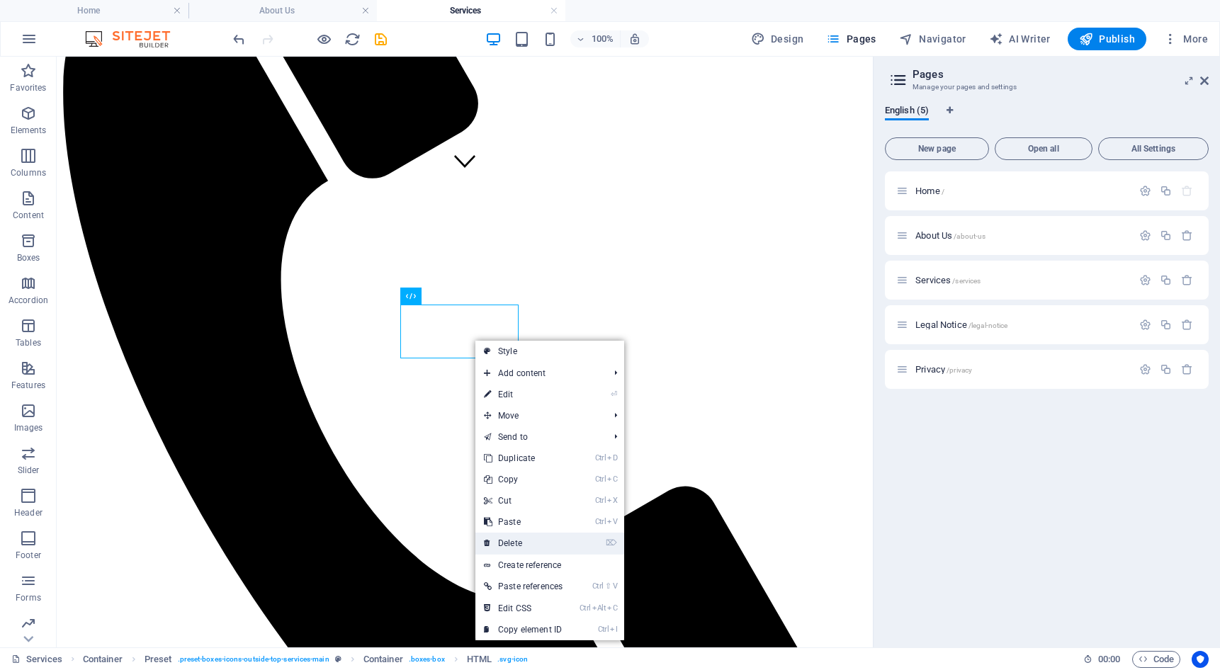
click at [521, 544] on link "⌦ Delete" at bounding box center [524, 543] width 96 height 21
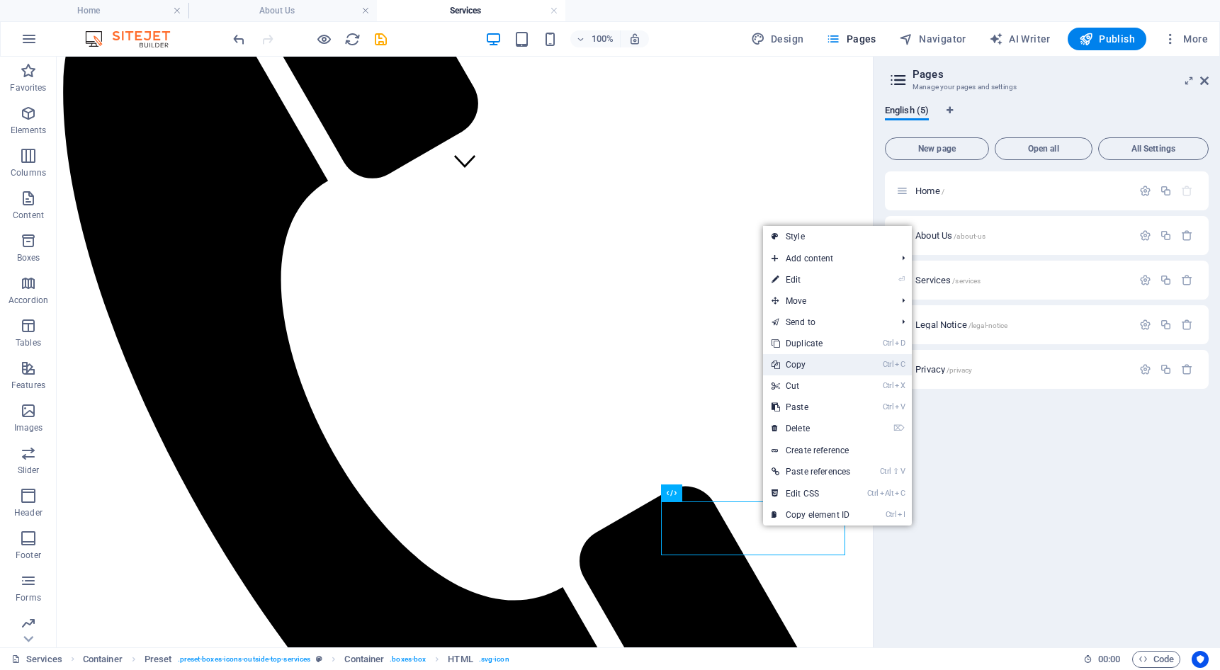
click at [802, 359] on link "Ctrl C Copy" at bounding box center [811, 364] width 96 height 21
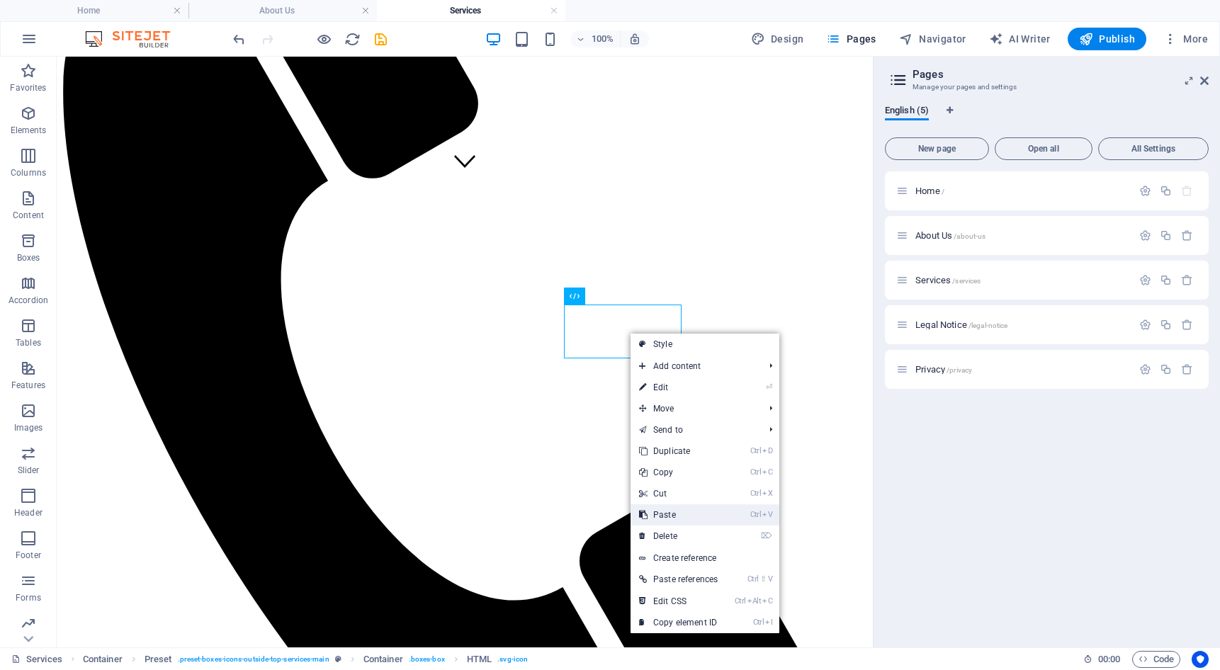
click at [667, 520] on link "Ctrl V Paste" at bounding box center [679, 515] width 96 height 21
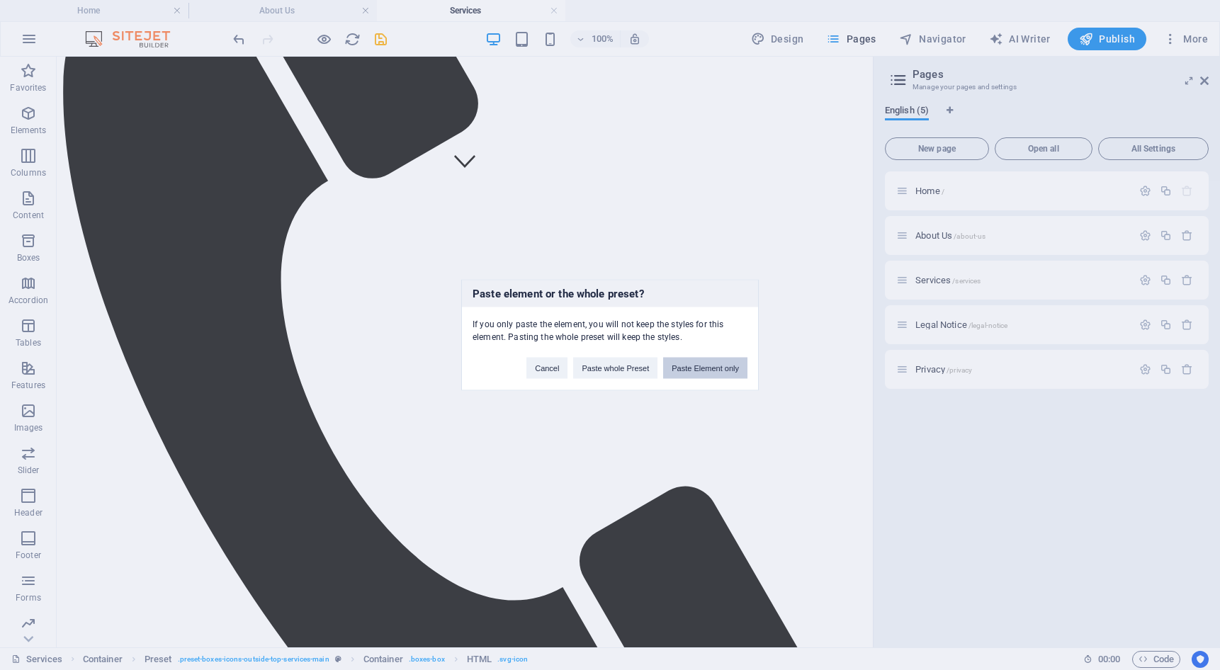
click at [690, 364] on button "Paste Element only" at bounding box center [705, 368] width 84 height 21
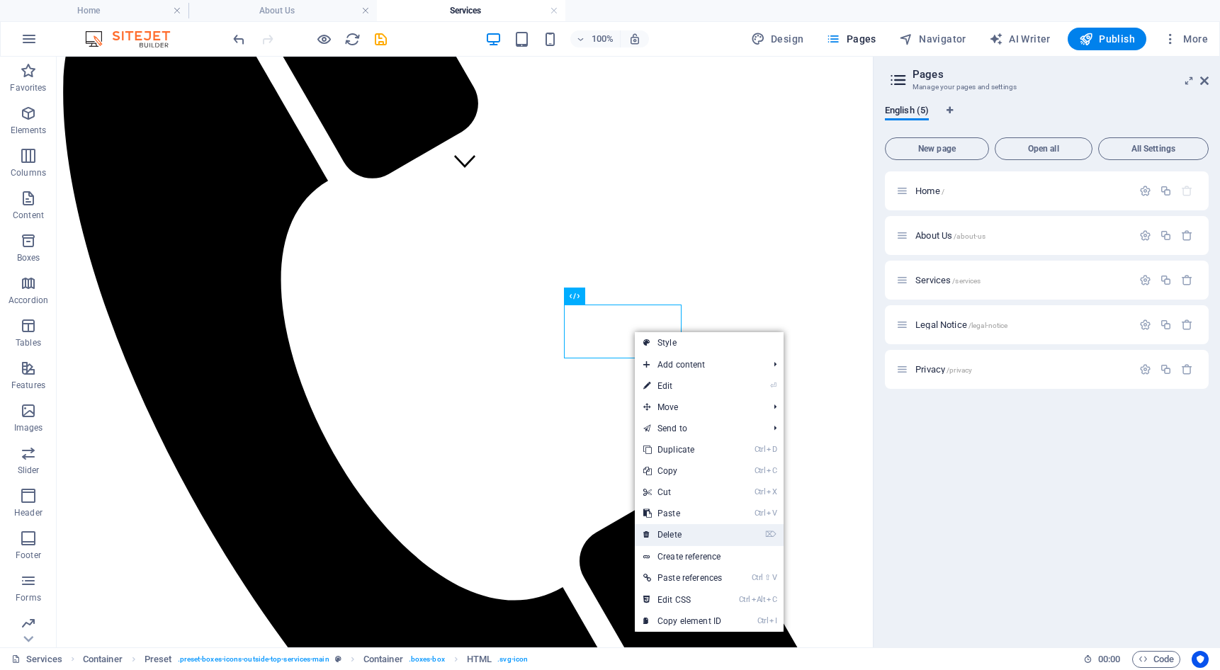
click at [679, 533] on link "⌦ Delete" at bounding box center [683, 534] width 96 height 21
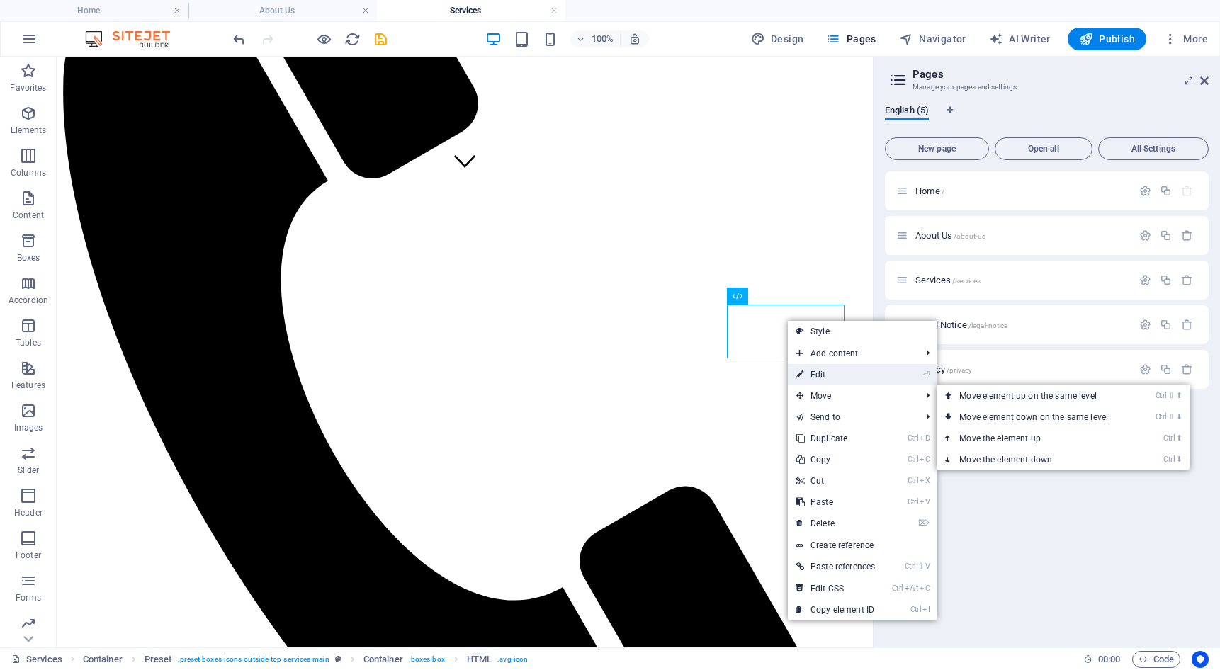
click at [842, 376] on link "⏎ Edit" at bounding box center [836, 374] width 96 height 21
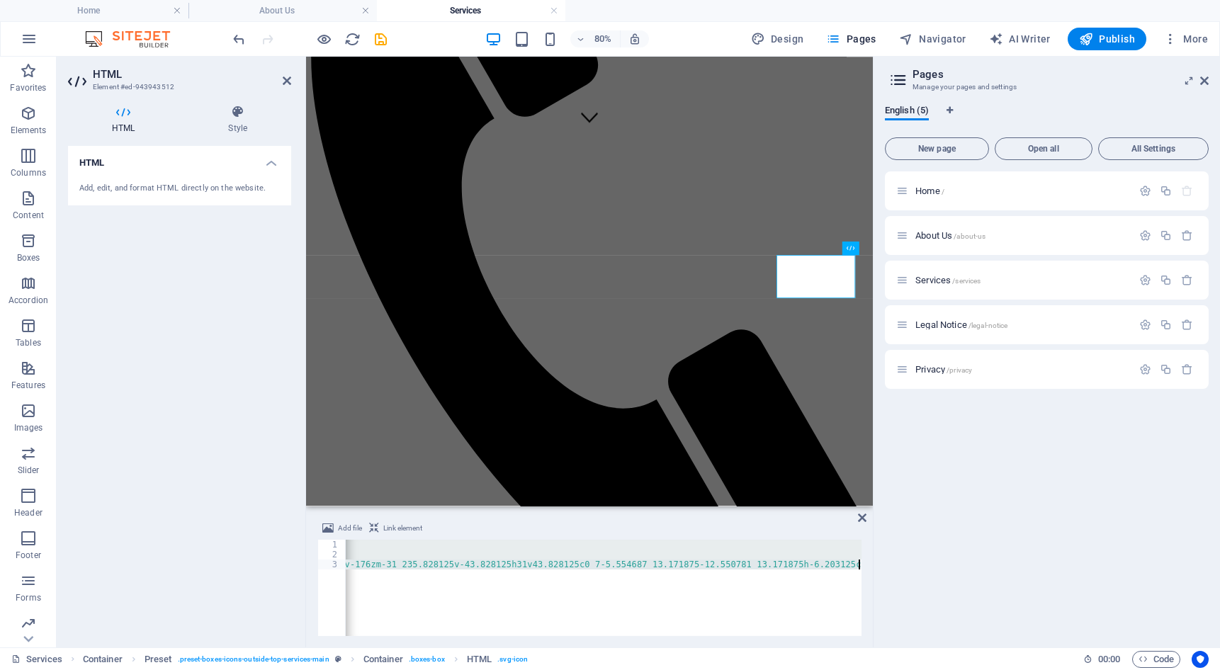
paste textarea "<svg fill="#000000" width="800px" height="800px" viewBox="0 0 24 24" xmlns="[UR…"
type textarea "<svg fill="#000000" width="800px" height="800px" viewBox="0 0 24 24" xmlns="[UR…"
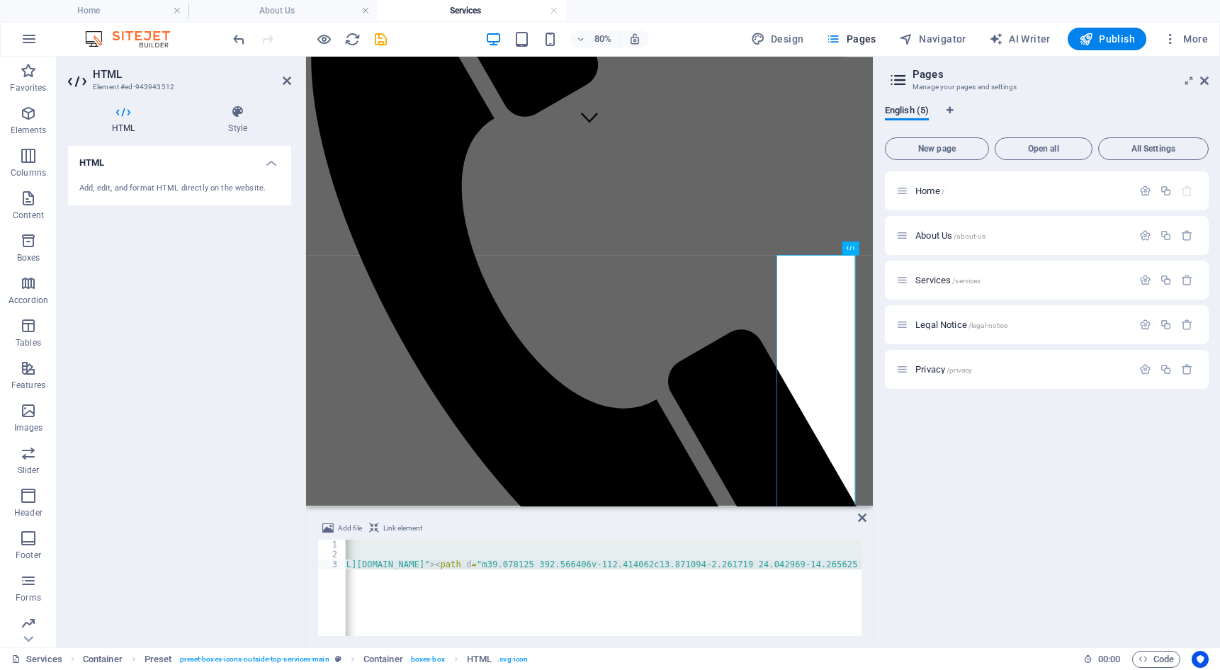
scroll to position [0, 0]
click at [686, 565] on div "< svg viewBox = "-197 0 462 462.14161" xmlns = "[URL][DOMAIN_NAME]" > < path d …" at bounding box center [604, 588] width 516 height 96
type textarea "<svg viewBox="-197 0 462 462.14161" xmlns="[URL][DOMAIN_NAME]"><path d="m39.078…"
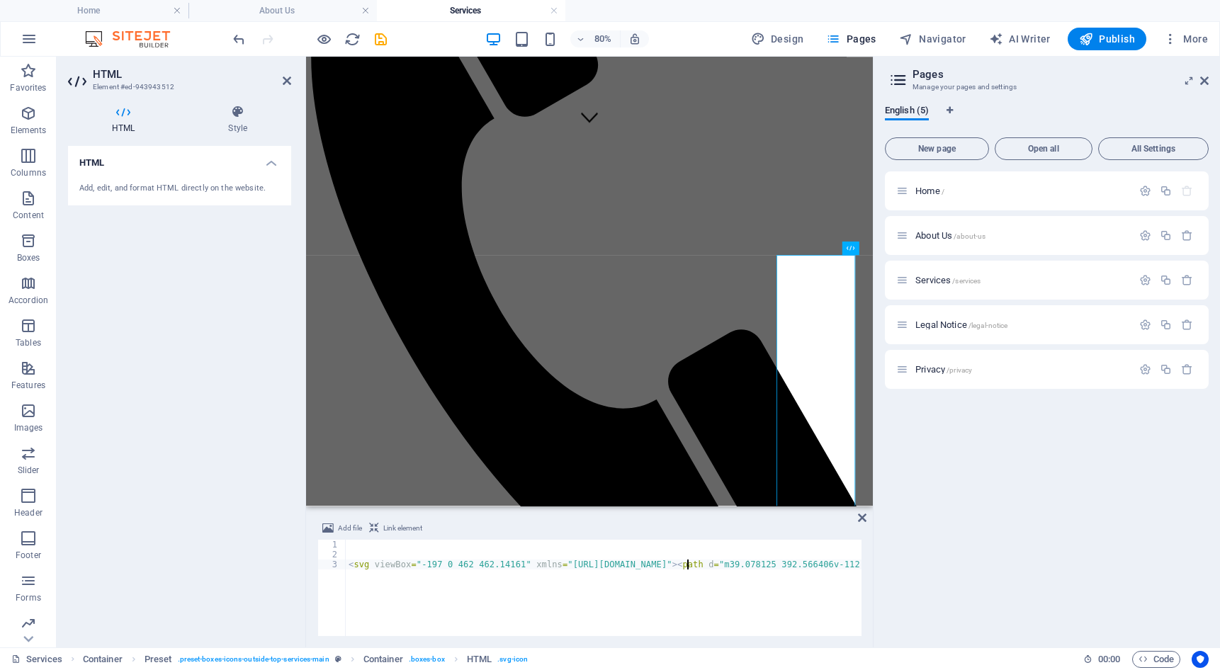
scroll to position [0, 3897]
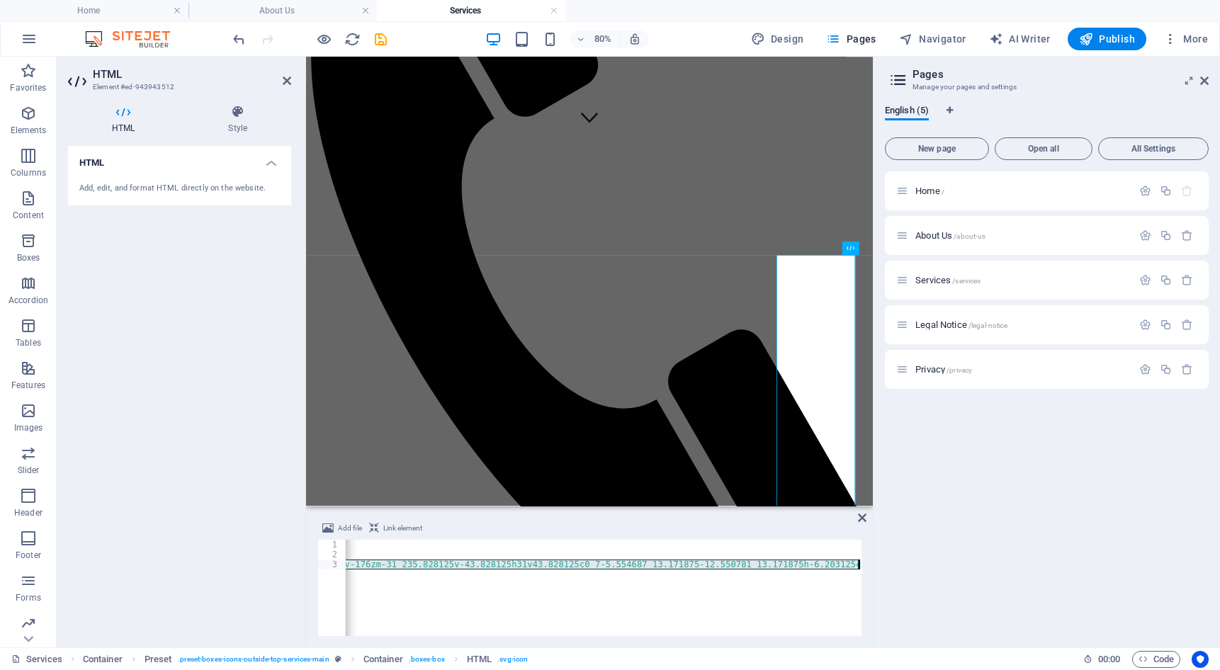
paste textarea "<svg viewBox="-197 0 462 462.14161" xmlns="[URL][DOMAIN_NAME]"><svg fill="#0000…"
drag, startPoint x: 372, startPoint y: 565, endPoint x: 683, endPoint y: 564, distance: 311.1
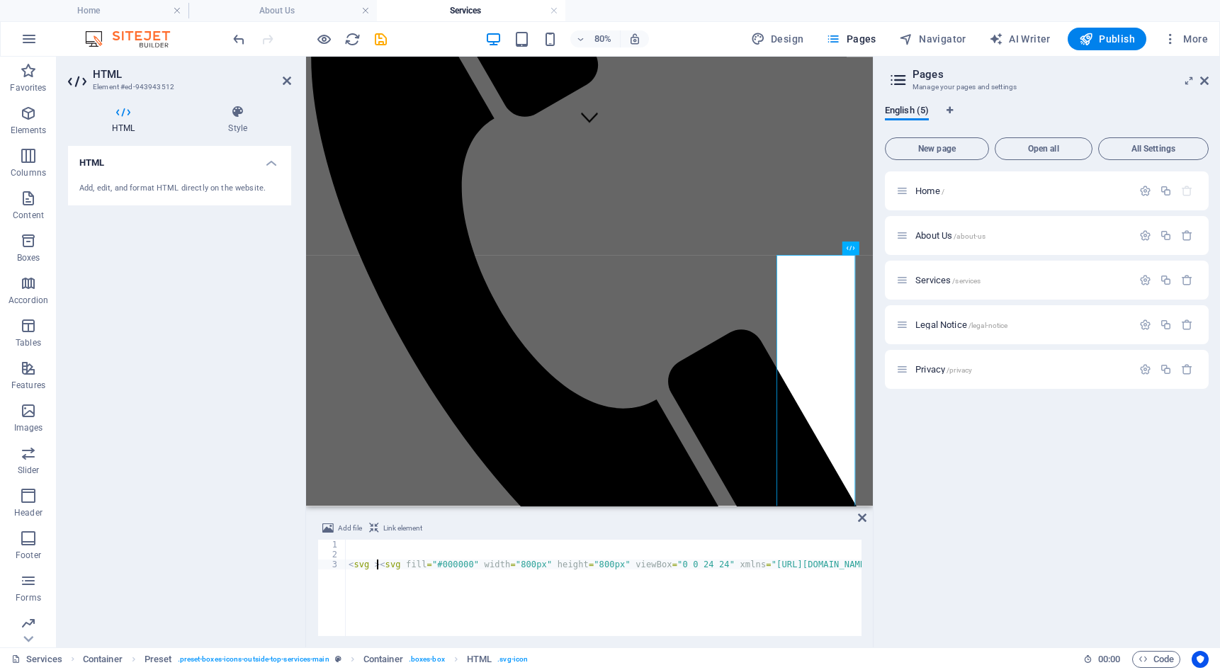
scroll to position [0, 1223]
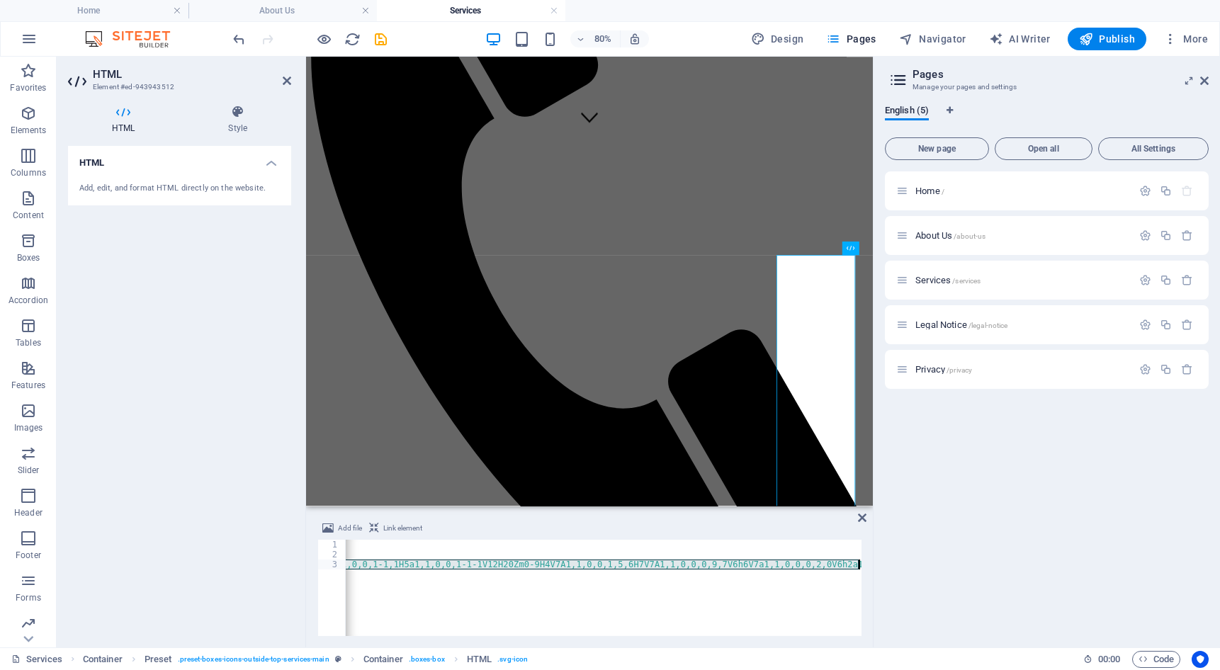
drag, startPoint x: 377, startPoint y: 566, endPoint x: 305, endPoint y: 575, distance: 72.1
click at [305, 575] on div "HTML Element #ed-943943512 HTML Style HTML Add, edit, and format HTML directly …" at bounding box center [465, 352] width 816 height 591
drag, startPoint x: 583, startPoint y: 567, endPoint x: 843, endPoint y: 563, distance: 260.1
click at [843, 563] on div "< svg fill = "#000000" width = "800px" height = "800px" viewBox = "0 0 24 24" x…" at bounding box center [1201, 596] width 1711 height 113
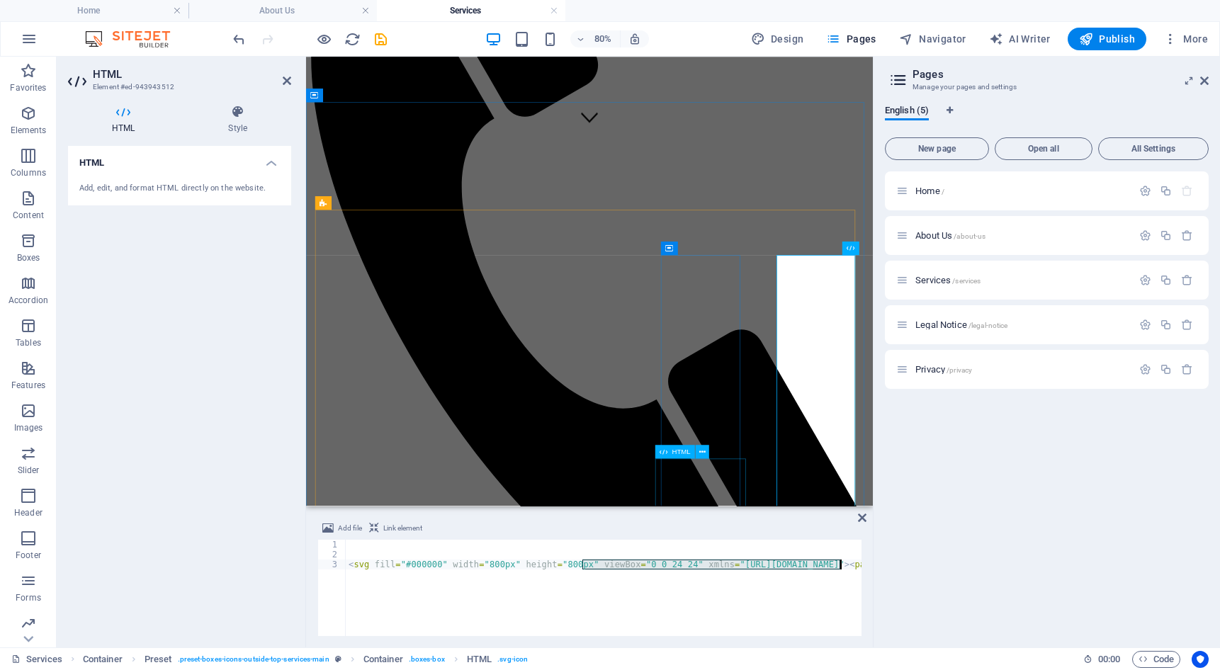
paste textarea "-197 0 462 462.14161"
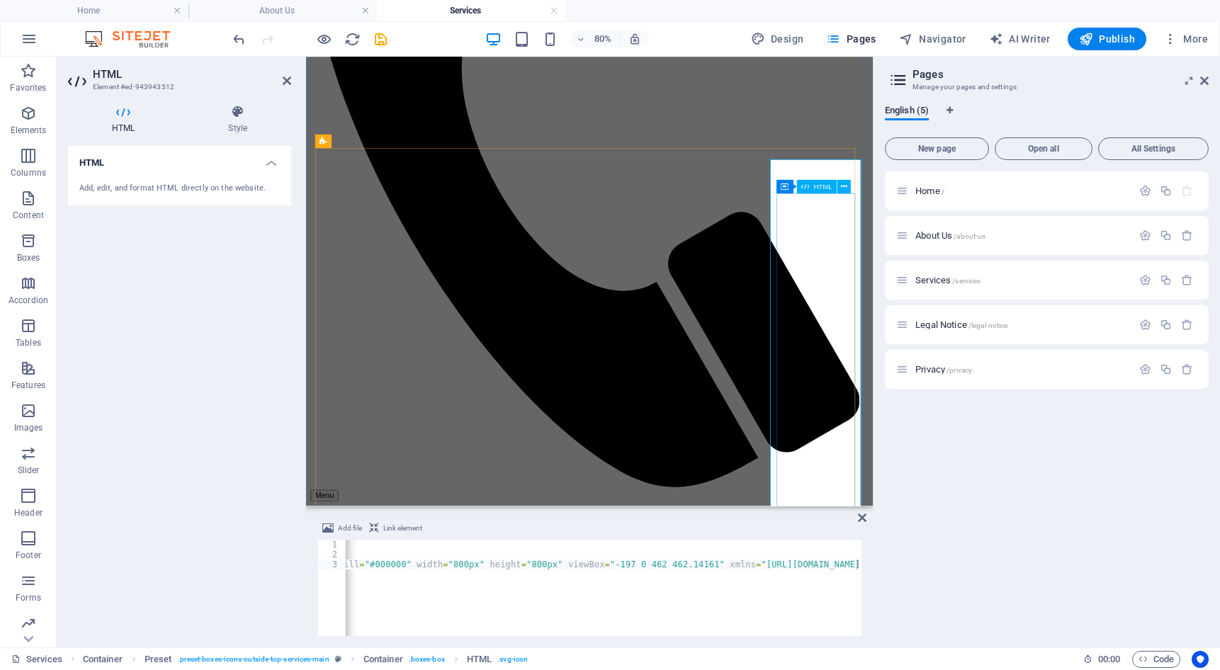
scroll to position [675, 0]
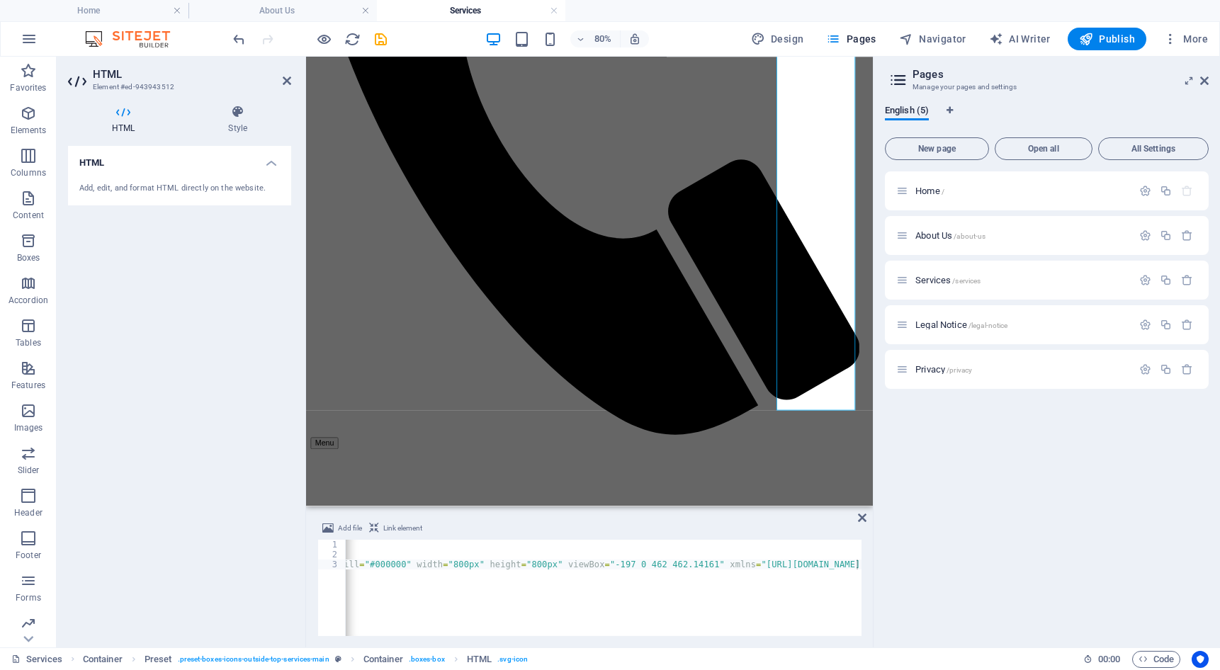
click at [532, 590] on div "< svg fill = "#000000" width = "800px" height = "800px" viewBox = "-197 0 462 4…" at bounding box center [1191, 596] width 1763 height 113
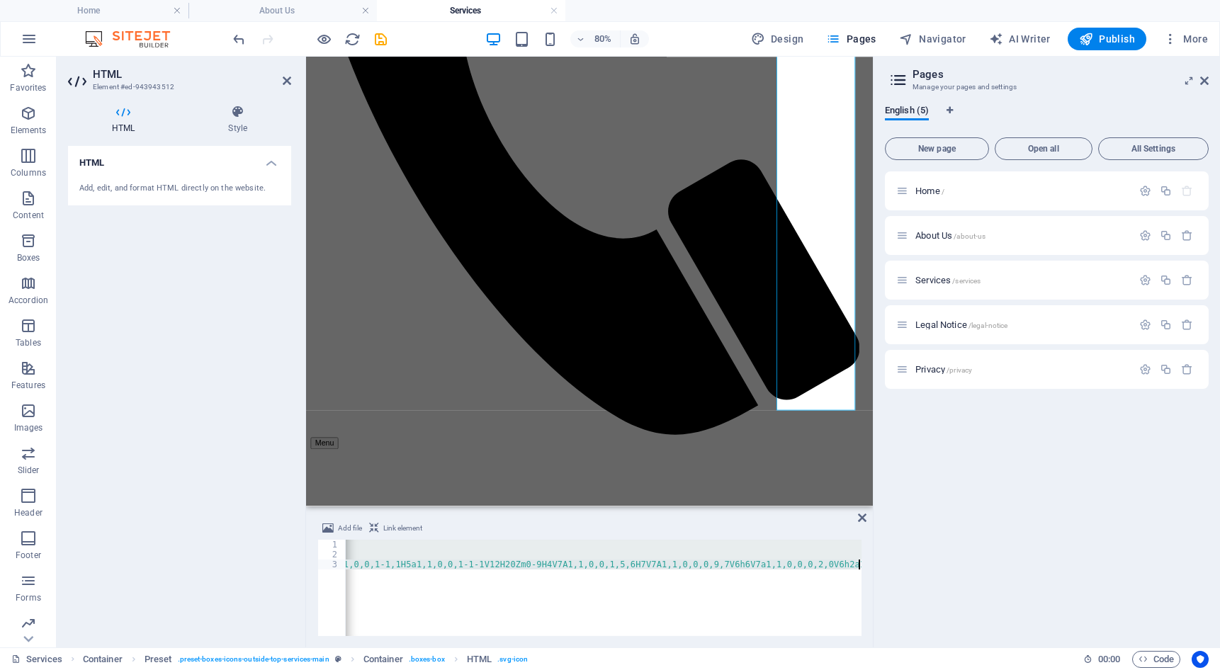
paste textarea "viewBox="-197 0 462 462.14161" xmlns="[URL][DOMAIN_NAME]""
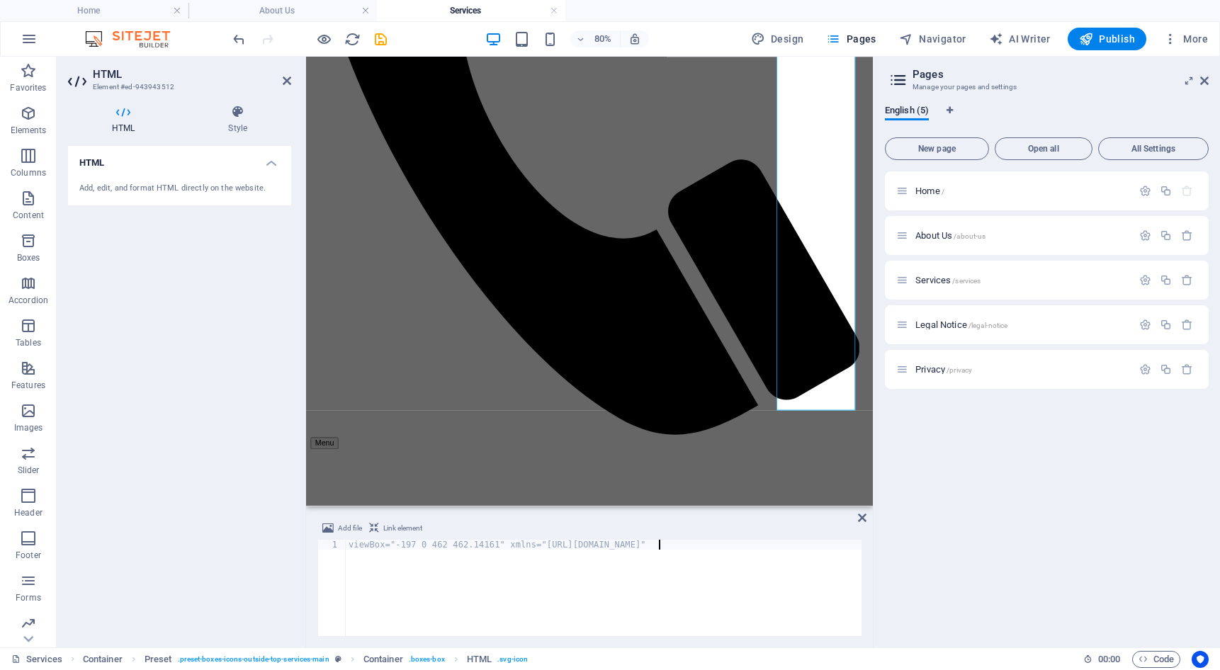
scroll to position [416, 0]
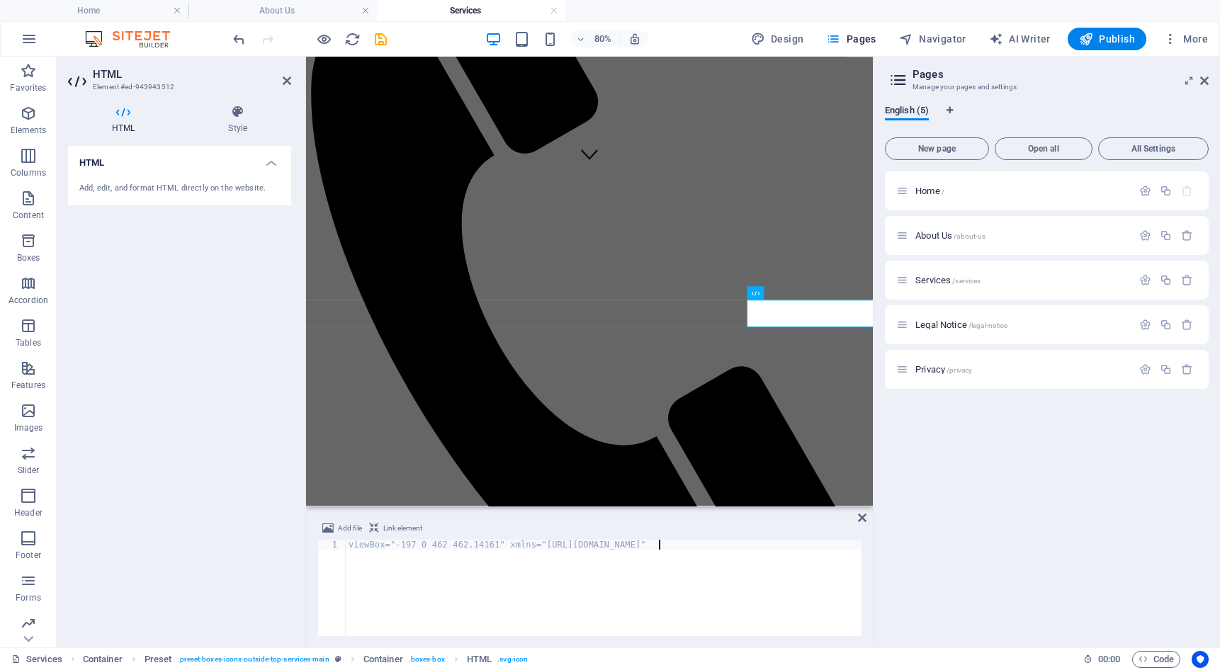
type textarea "<svg fill="#000000" width="800px" height="800px" viewBox="-197 0 462 462.14161"…"
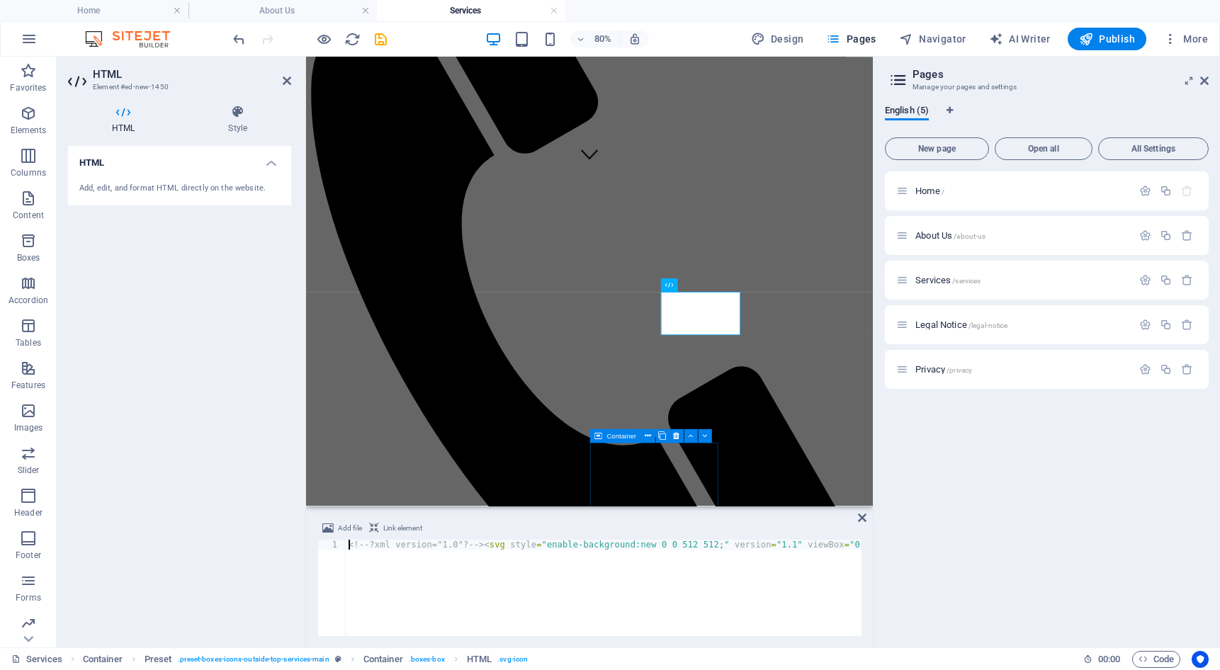
scroll to position [0, 38824]
drag, startPoint x: 502, startPoint y: 545, endPoint x: 210, endPoint y: 537, distance: 292.1
click at [210, 537] on div "HTML Element #ed-new-1450 HTML Style HTML Add, edit, and format HTML directly o…" at bounding box center [465, 352] width 816 height 591
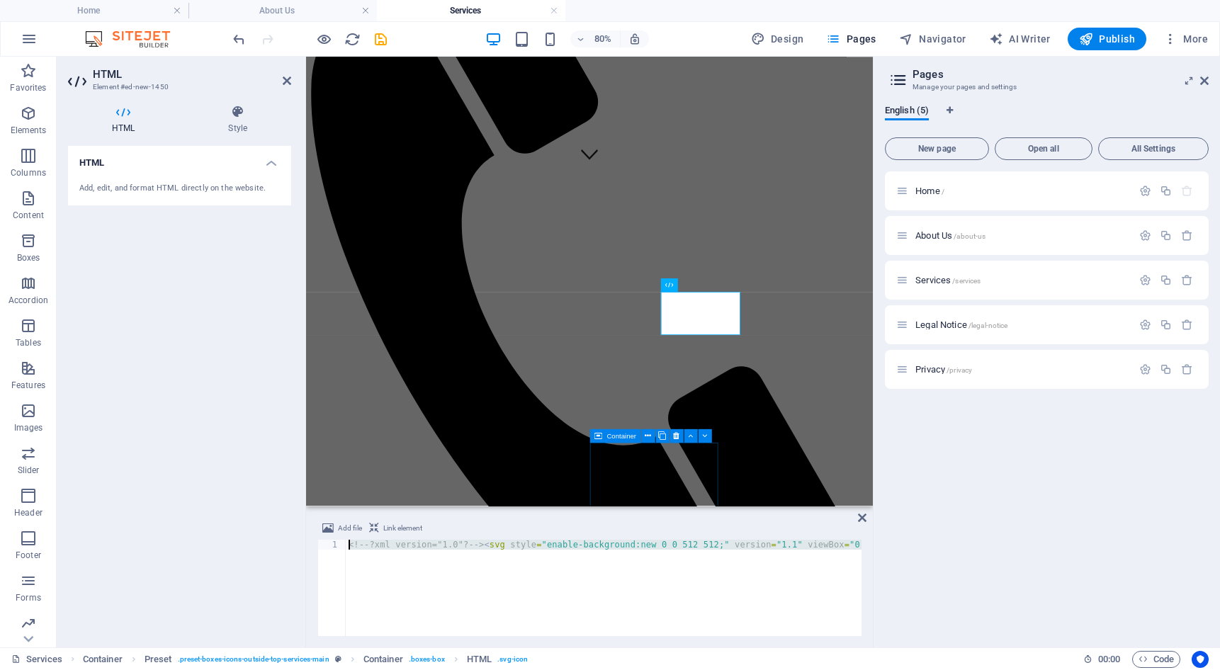
scroll to position [0, 38824]
drag, startPoint x: 439, startPoint y: 541, endPoint x: 937, endPoint y: 553, distance: 497.6
click at [937, 553] on div "Home About Us Services Favorites Elements Columns Content Boxes Accordion Table…" at bounding box center [610, 352] width 1220 height 591
click at [739, 575] on div "<!-- ?xml version="1.0"? --> < svg style = "enable-background:new 0 0 512 512;"…" at bounding box center [604, 588] width 516 height 96
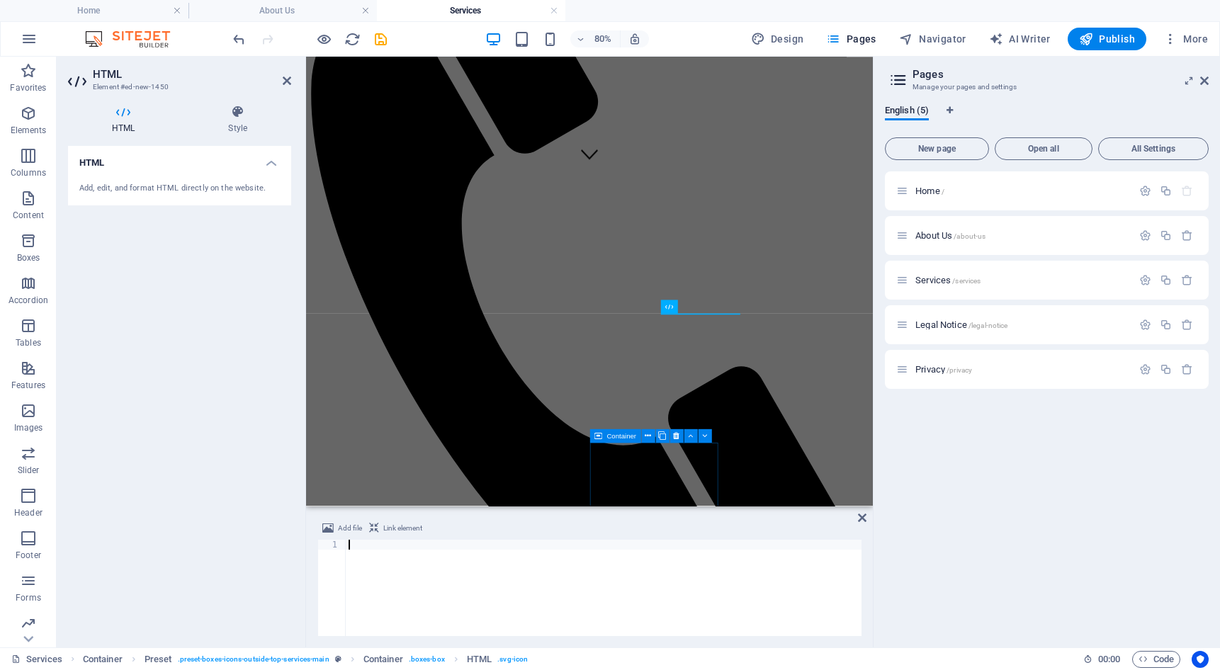
paste textarea
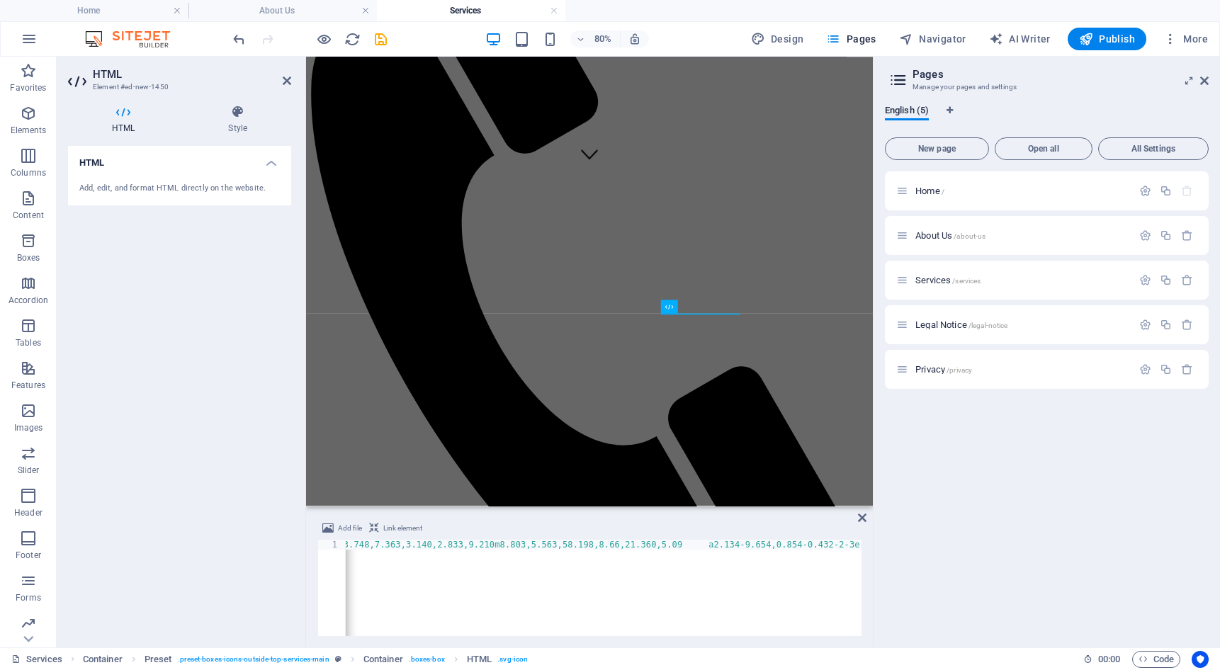
paste textarea "</svg>"
type textarea "</svg>"
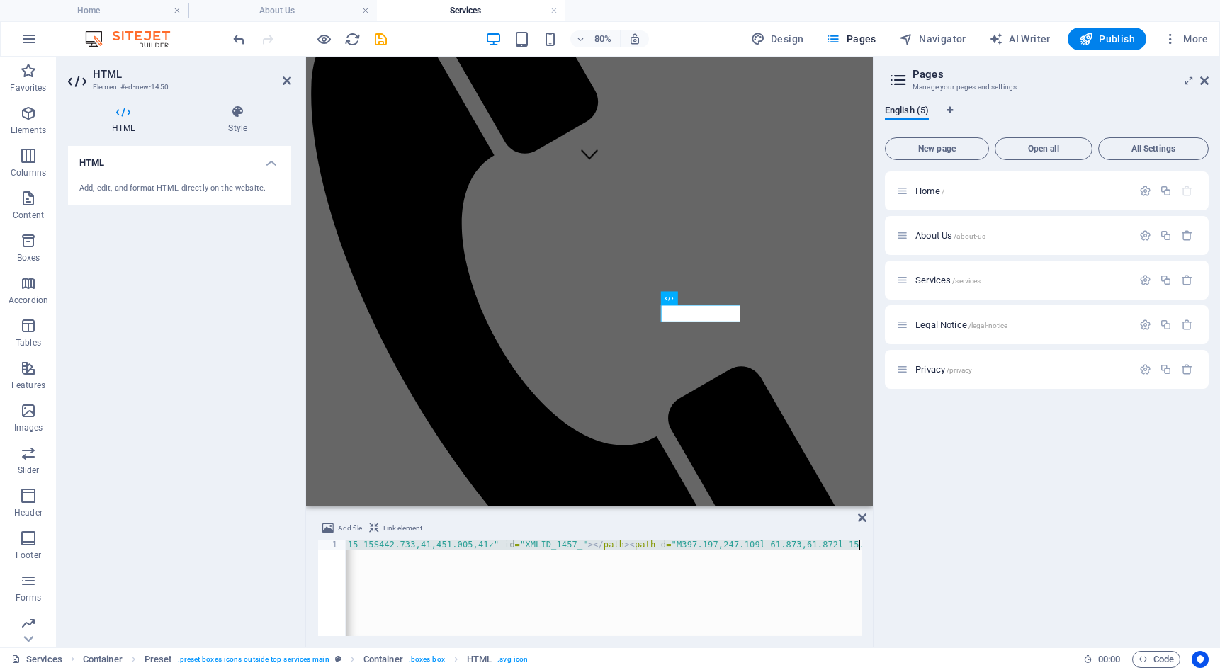
click at [552, 589] on div "<!-- ?xml version="1.0"? --> < svg style = "enable-background:new 0 0 512 512;"…" at bounding box center [604, 588] width 516 height 96
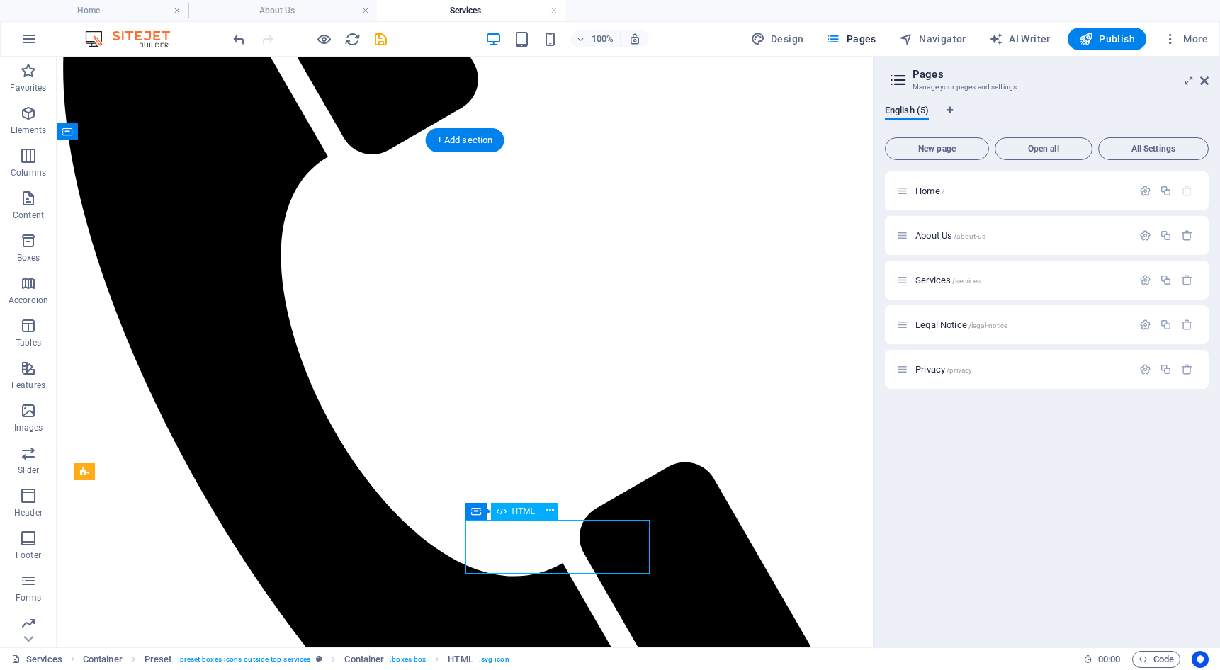
scroll to position [487, 0]
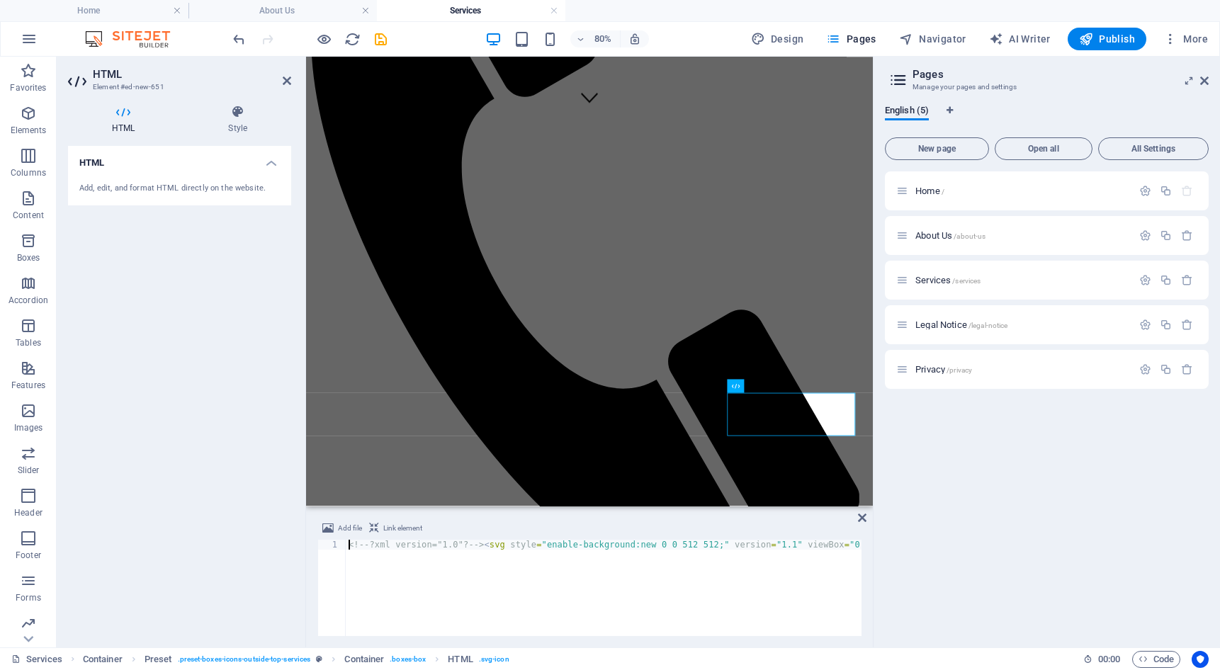
click at [711, 287] on div "H4" at bounding box center [687, 292] width 52 height 14
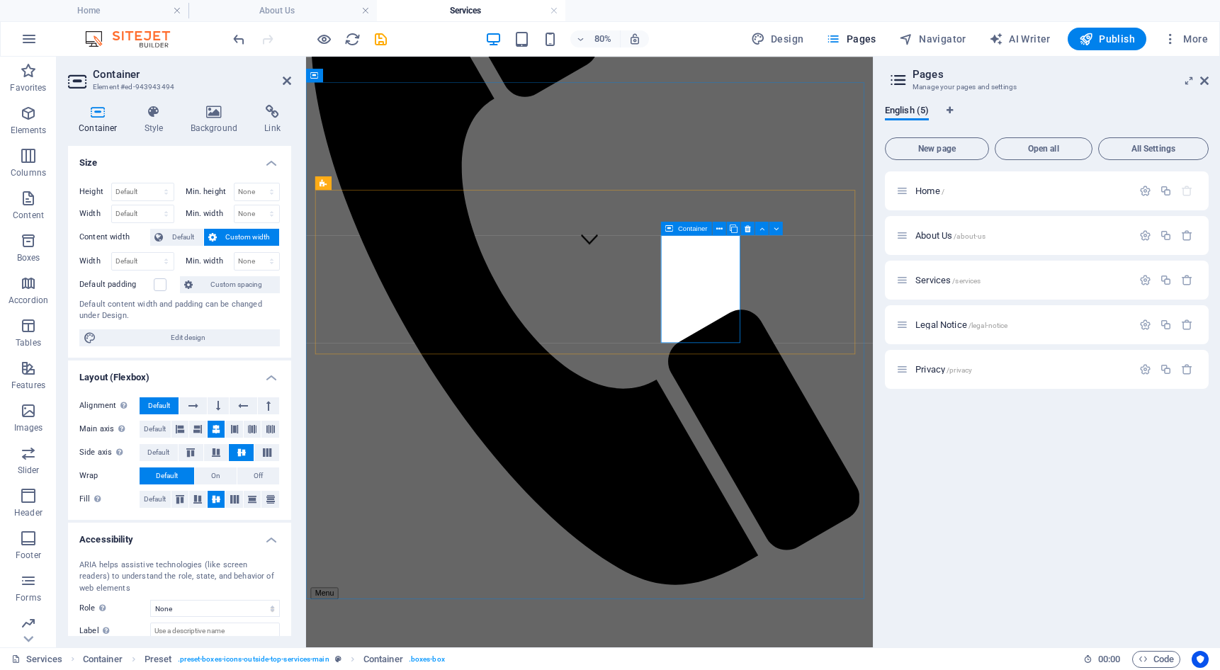
click at [606, 379] on div "Container" at bounding box center [615, 378] width 51 height 13
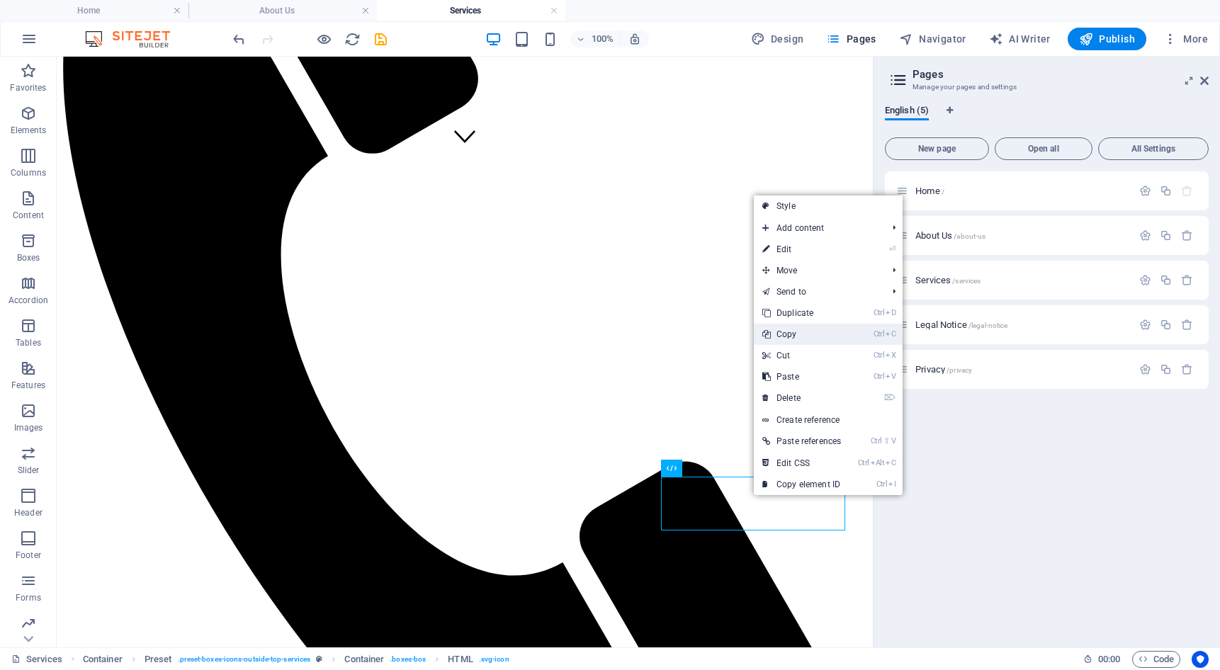
click at [796, 334] on link "Ctrl C Copy" at bounding box center [802, 334] width 96 height 21
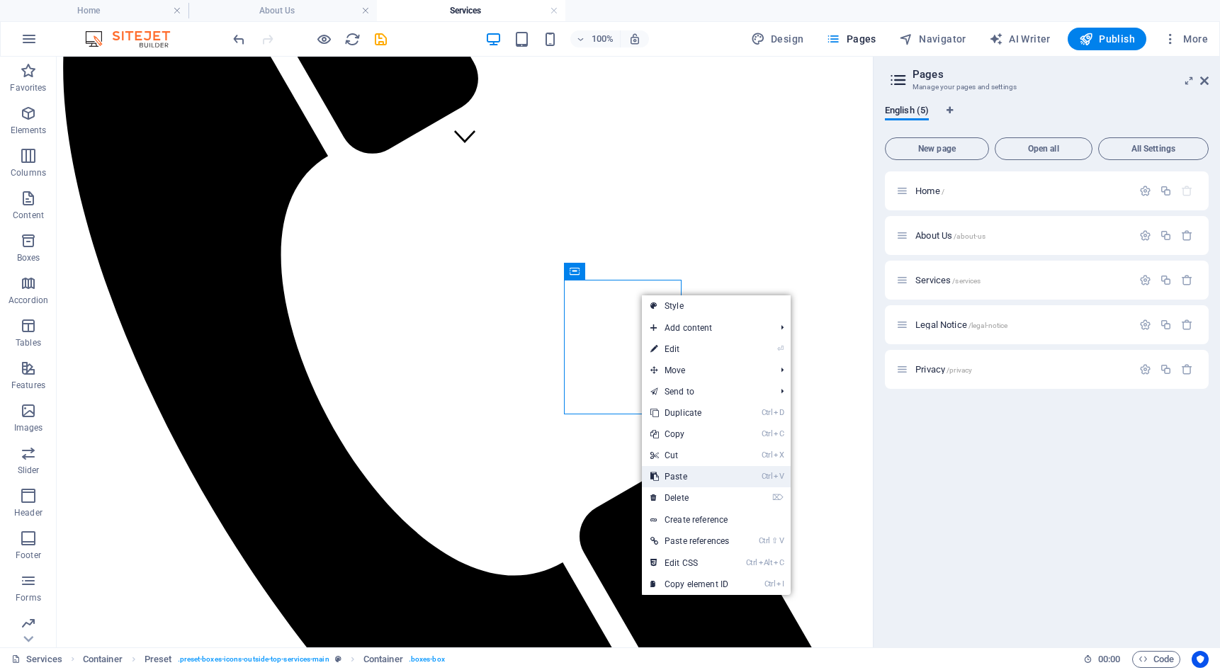
click at [682, 471] on link "Ctrl V Paste" at bounding box center [690, 476] width 96 height 21
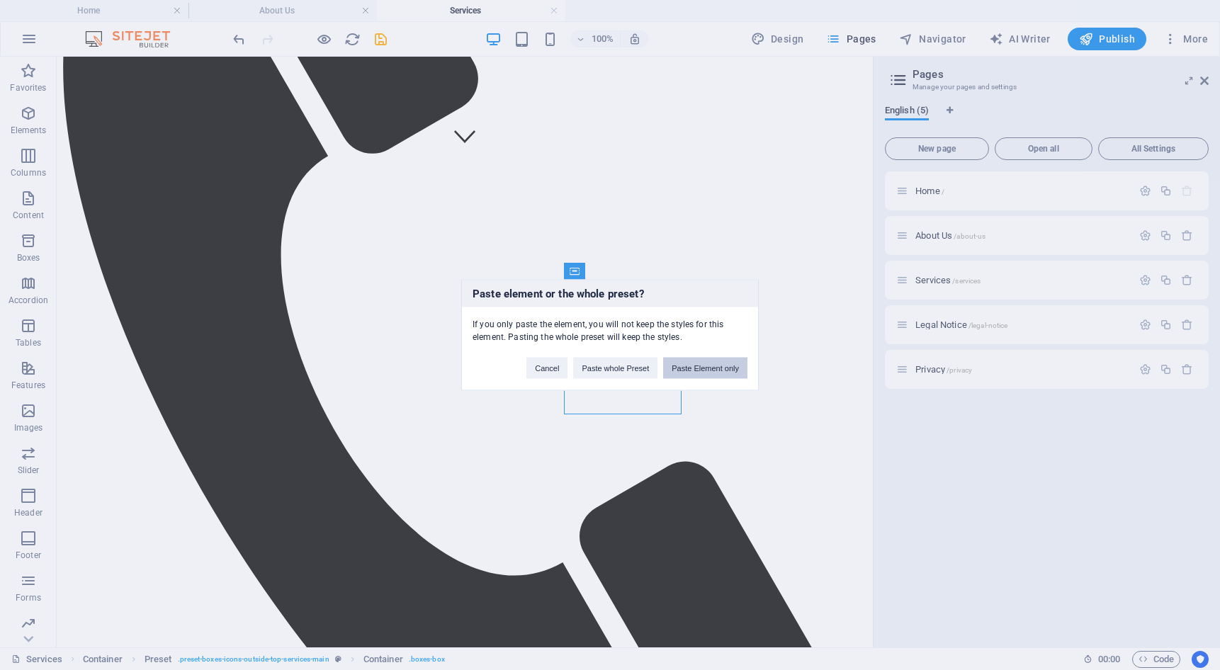
click at [704, 371] on button "Paste Element only" at bounding box center [705, 368] width 84 height 21
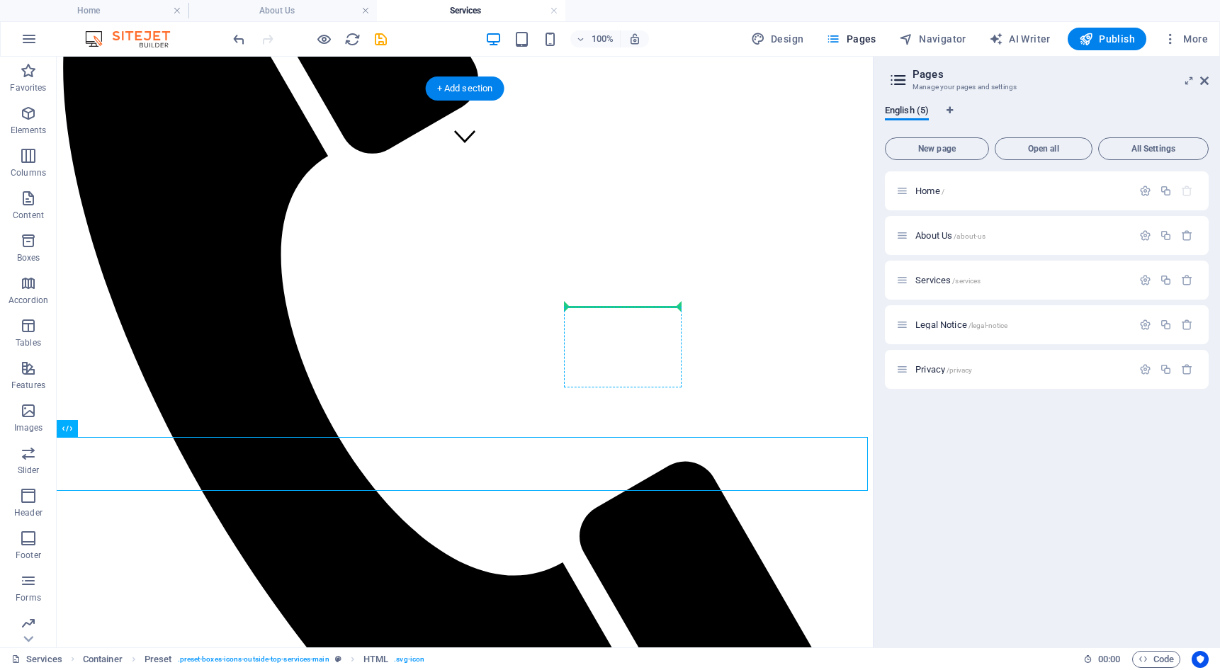
drag, startPoint x: 87, startPoint y: 461, endPoint x: 622, endPoint y: 318, distance: 553.9
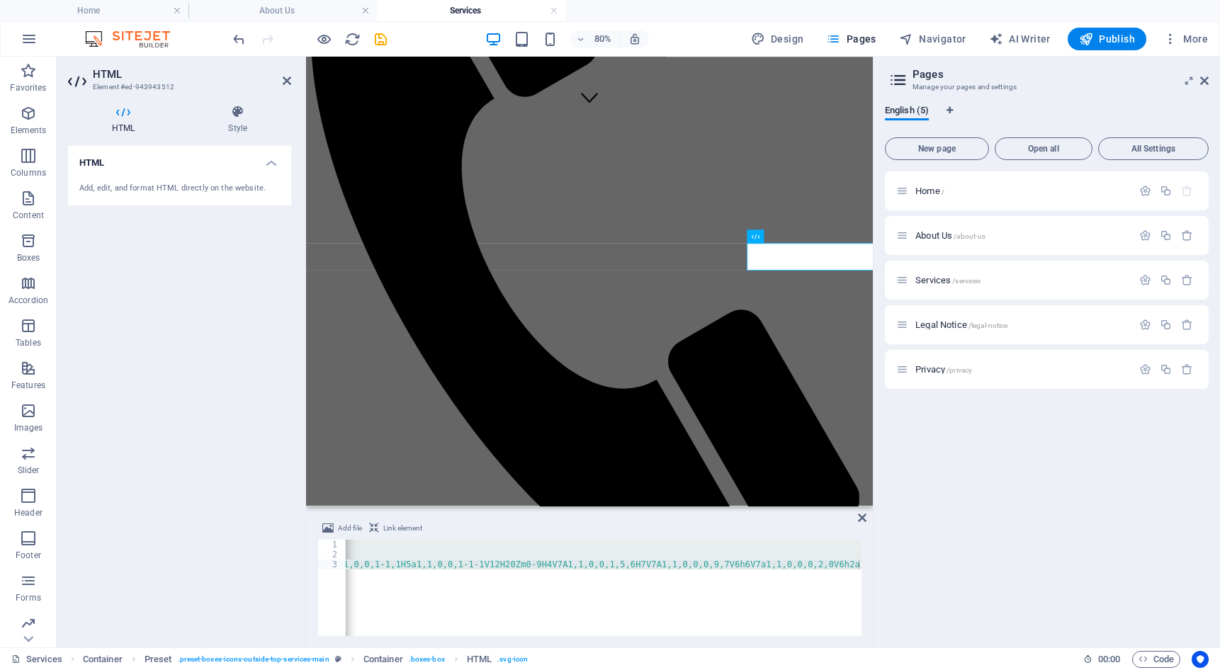
click at [521, 577] on div "< svg fill = "#000000" width = "800px" height = "800px" viewBox = "-197 0 462 4…" at bounding box center [604, 588] width 516 height 96
paste textarea
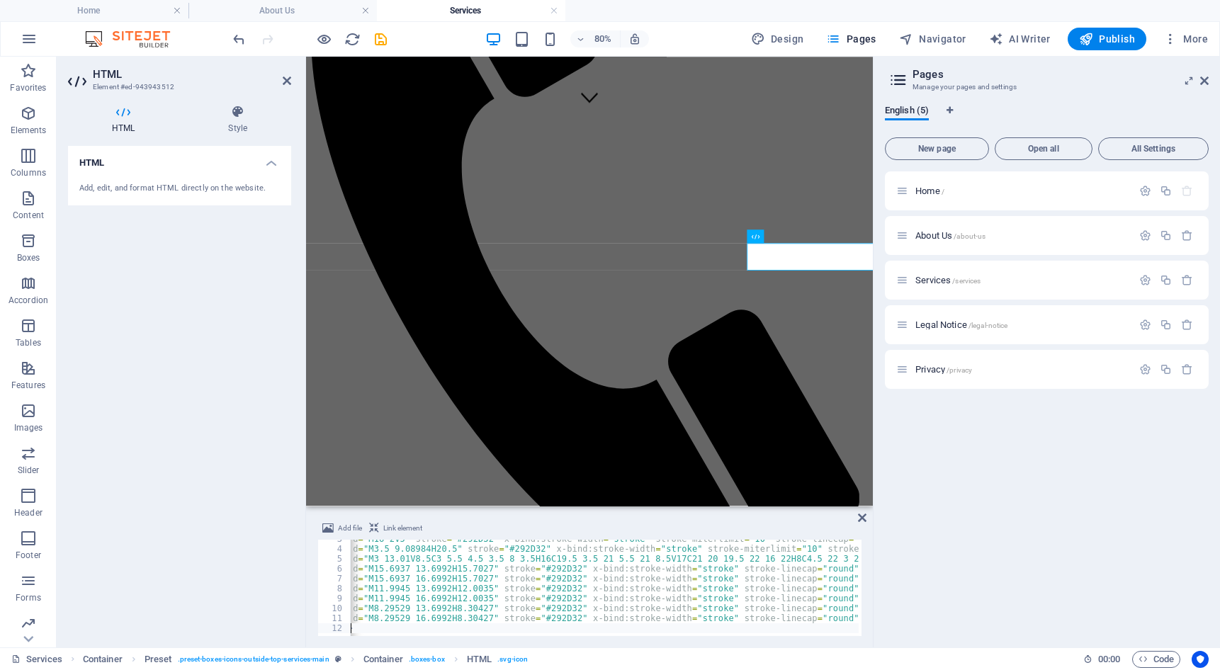
scroll to position [0, 31]
click at [412, 592] on div "< path d = "M16 2V5" stroke = "#292D32" x-bind:stroke-width = "stroke" stroke-m…" at bounding box center [921, 590] width 1204 height 113
type textarea "<path d="M8.29529 16.6992H8.30427" stroke="#292D32" x-bind:stroke-width="stroke…"
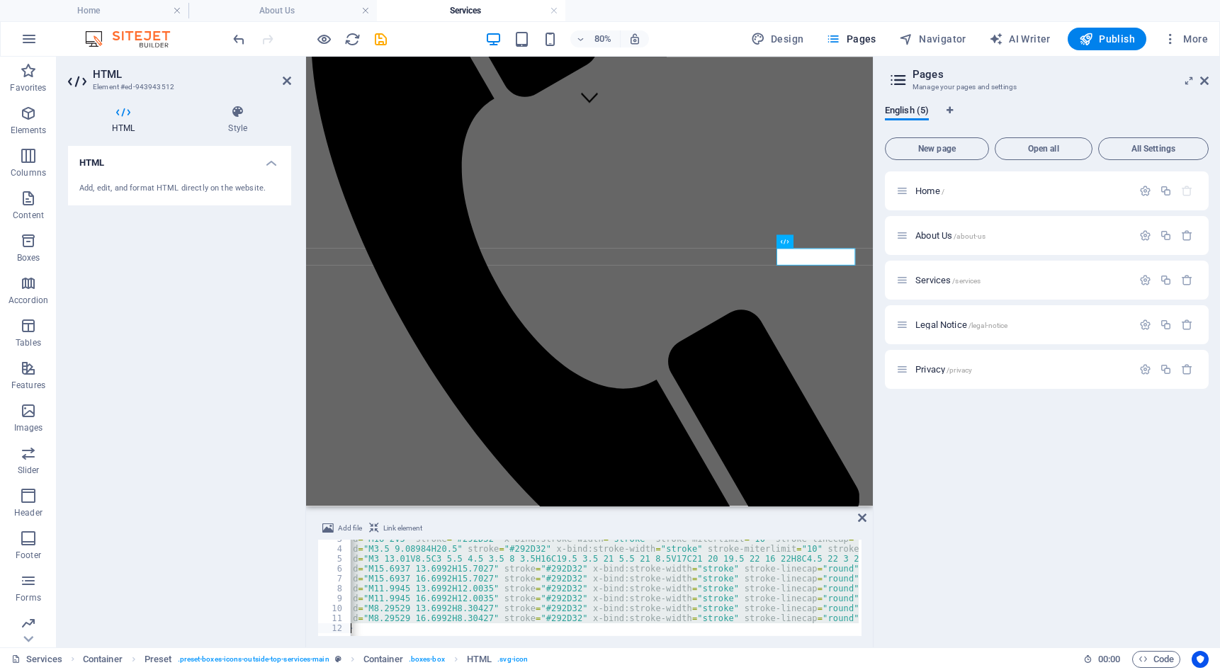
paste textarea
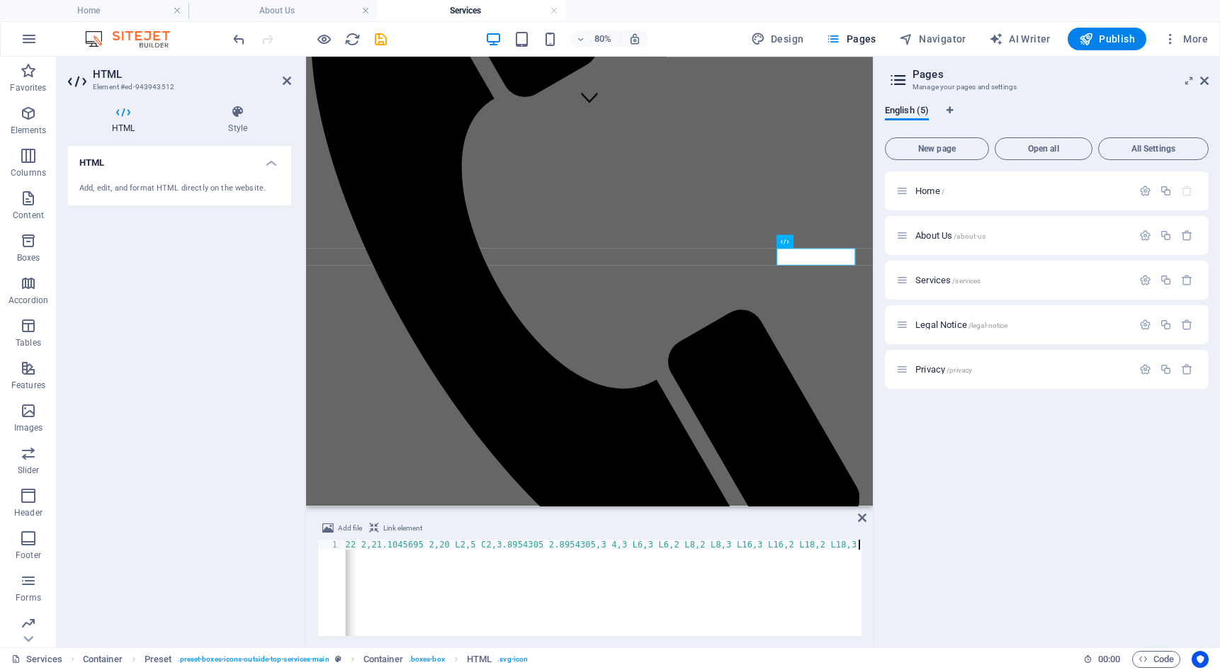
scroll to position [0, 1658]
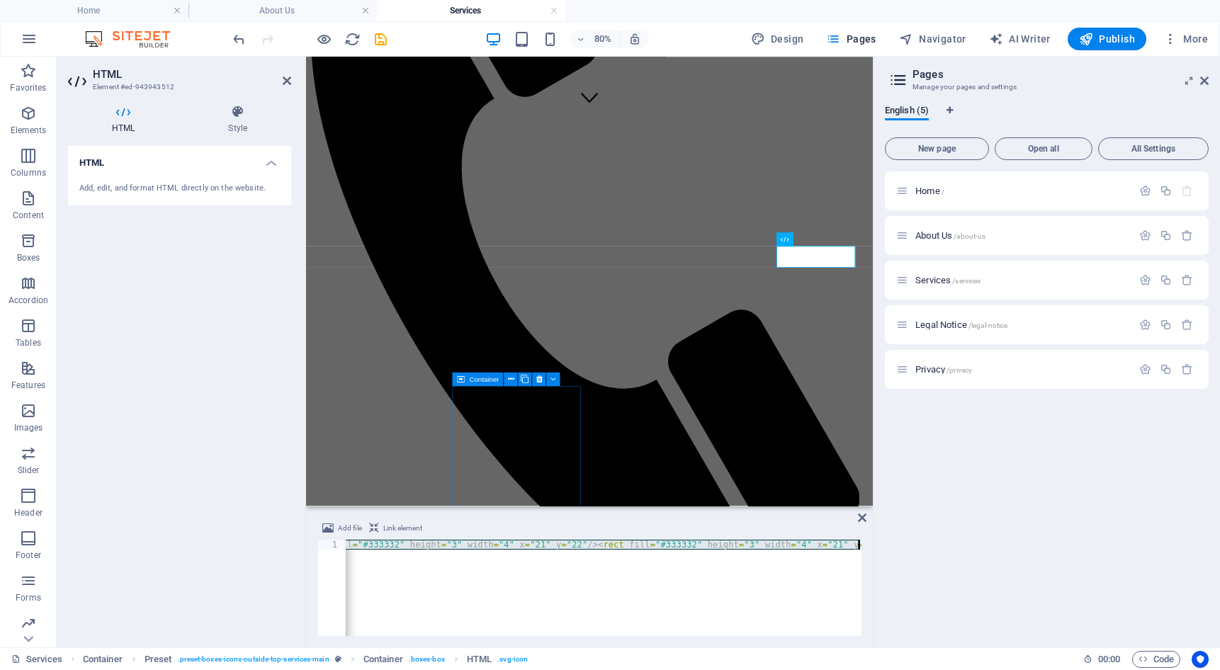
paste textarea "]]></style><polyline class="st0" points="80,112 80,176 432,176 432,112 "/><path…"
type textarea "]]></style><polyline class="st0" points="80,112 80,176 432,176 432,112 "/><path…"
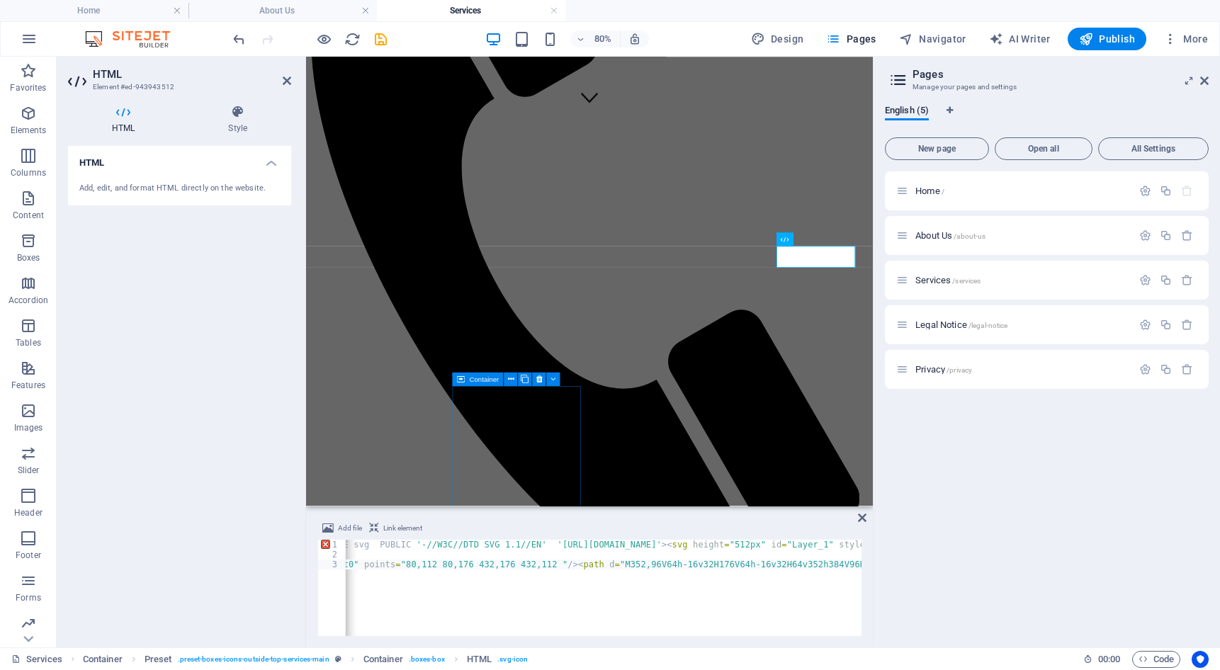
scroll to position [0, 0]
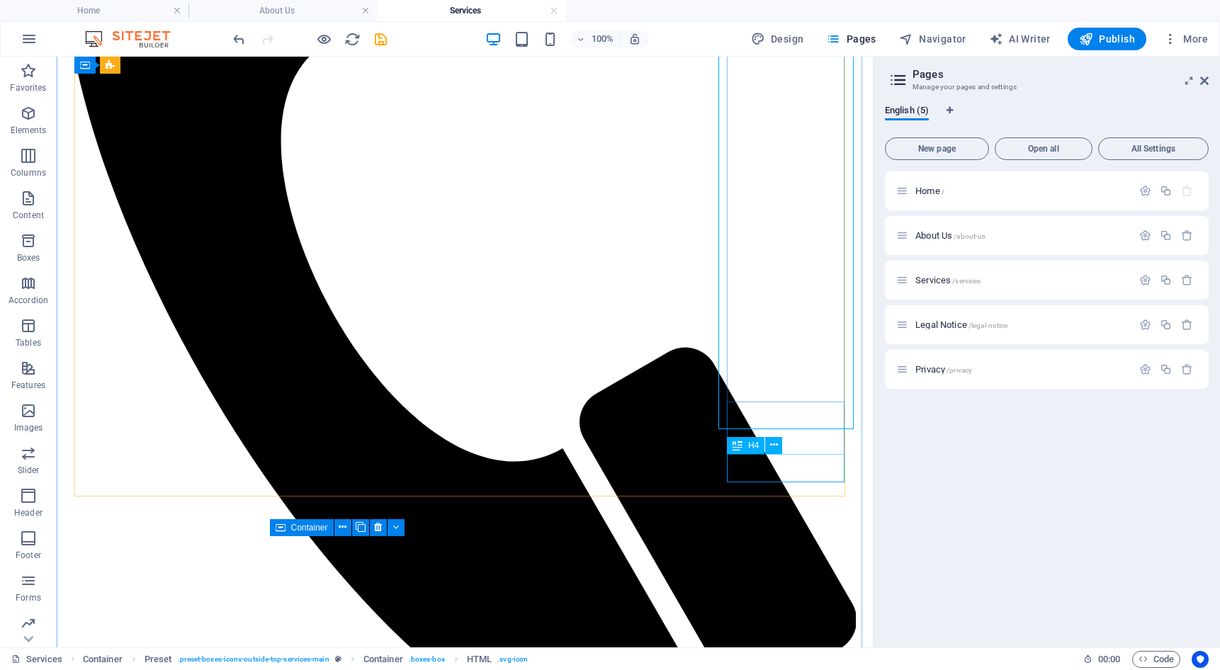
scroll to position [487, 0]
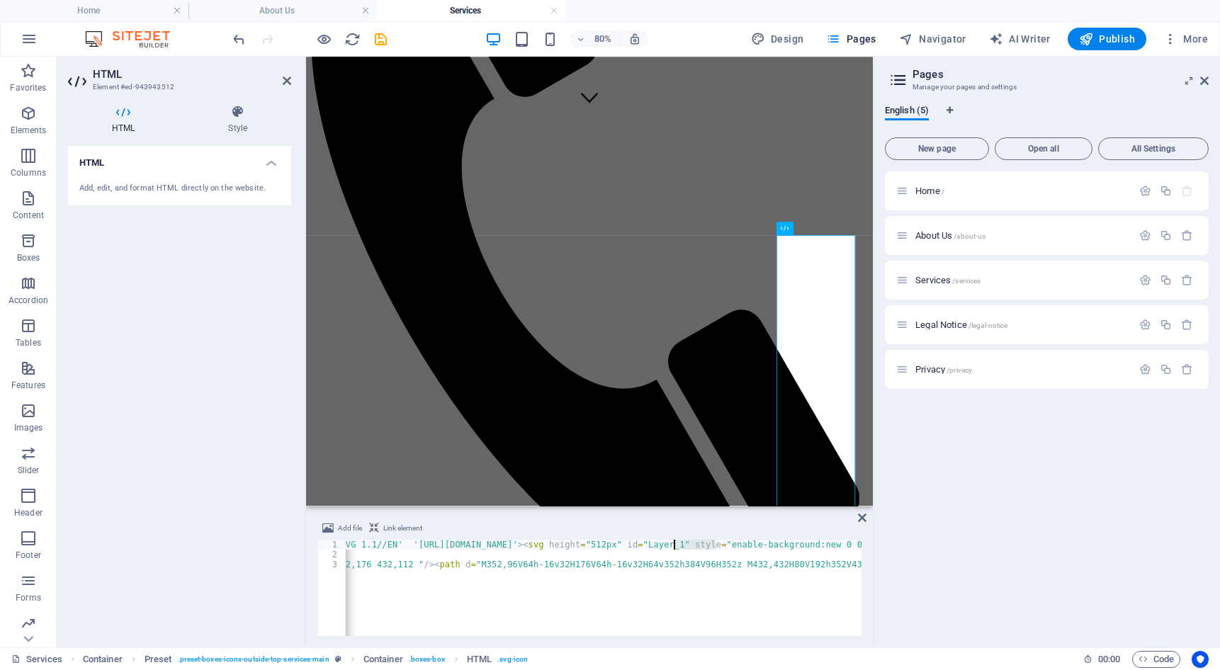
scroll to position [0, 99]
drag, startPoint x: 716, startPoint y: 544, endPoint x: 483, endPoint y: 547, distance: 233.2
click at [483, 547] on div "<? xml version = "1.0" ?> <! DOCTYPE svg PUBLIC '-//W3C//DTD SVG 1.1//EN' '[URL…" at bounding box center [1152, 596] width 1811 height 113
click at [850, 544] on div "<? xml version = "1.0" ?> <! DOCTYPE svg PUBLIC '-//W3C//DTD SVG 1.1//EN' '[URL…" at bounding box center [604, 588] width 516 height 96
type textarea "<?xml version="1.0"?><!DOCTYPE svg PUBLIC '-//W3C//DTD SVG 1.1//EN' '[URL][DOMA…"
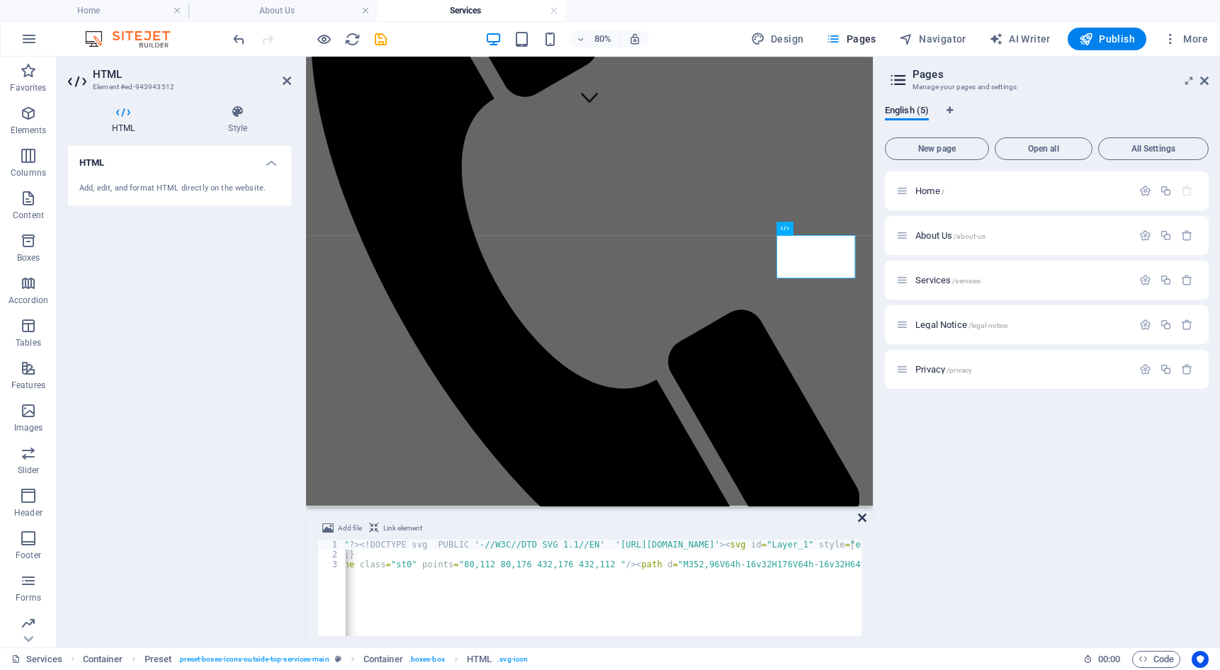
click at [861, 518] on icon at bounding box center [862, 517] width 9 height 11
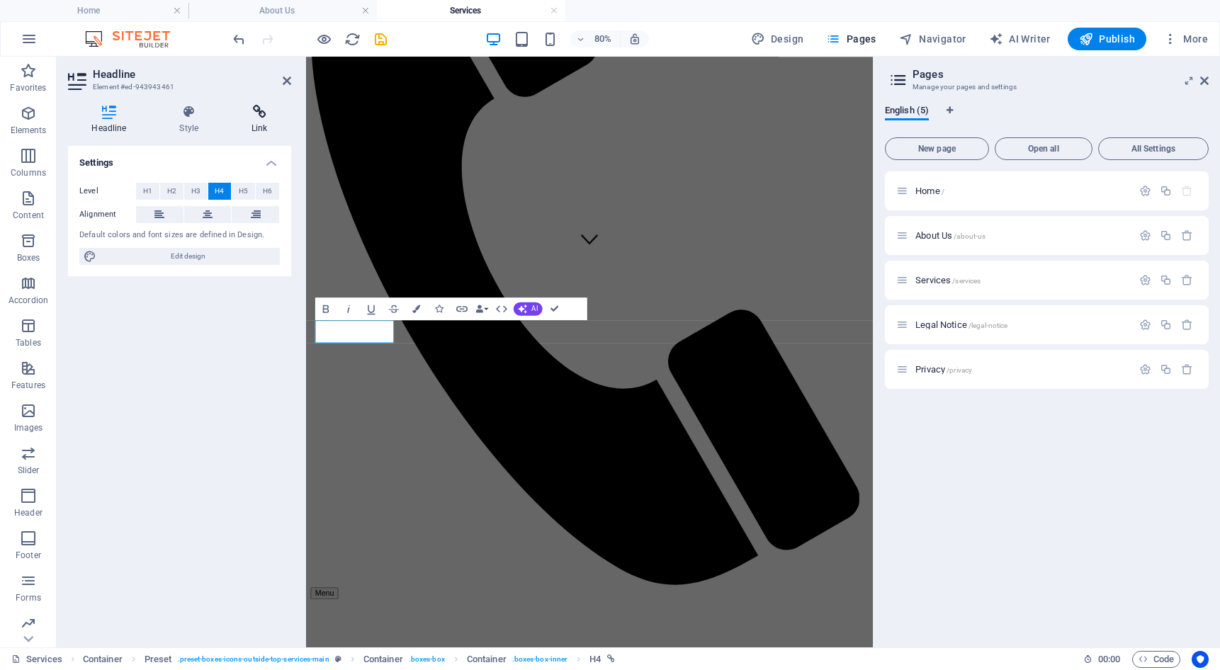
click at [254, 112] on icon at bounding box center [259, 112] width 63 height 14
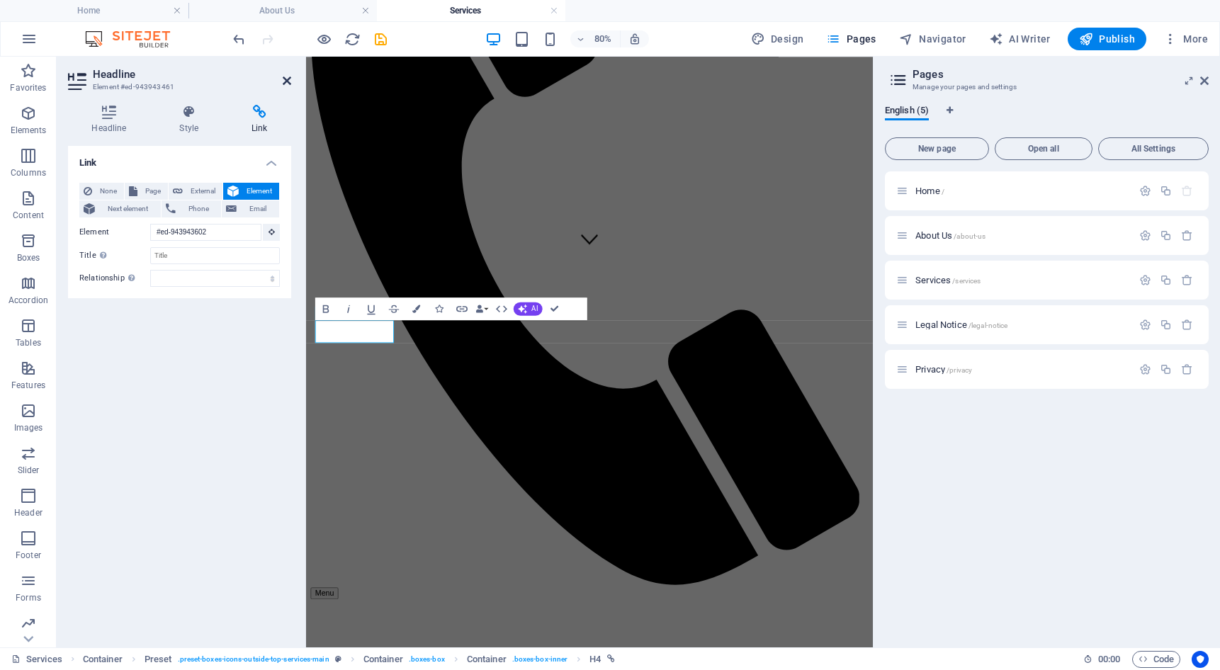
click at [289, 81] on icon at bounding box center [287, 80] width 9 height 11
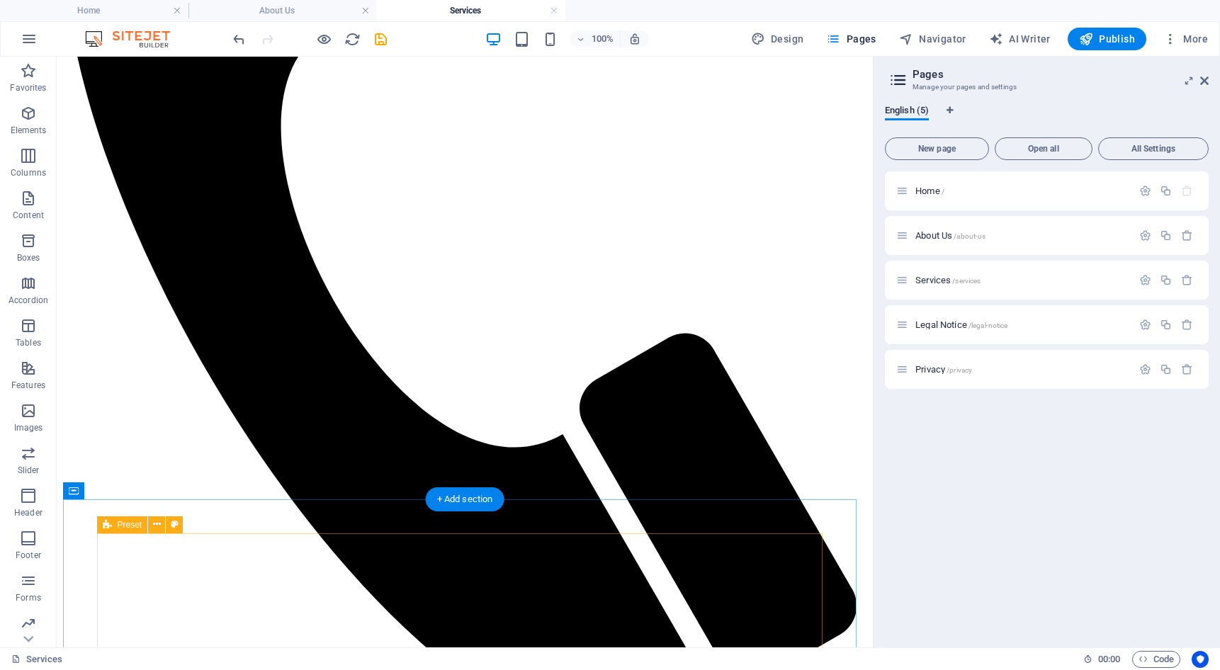
scroll to position [699, 0]
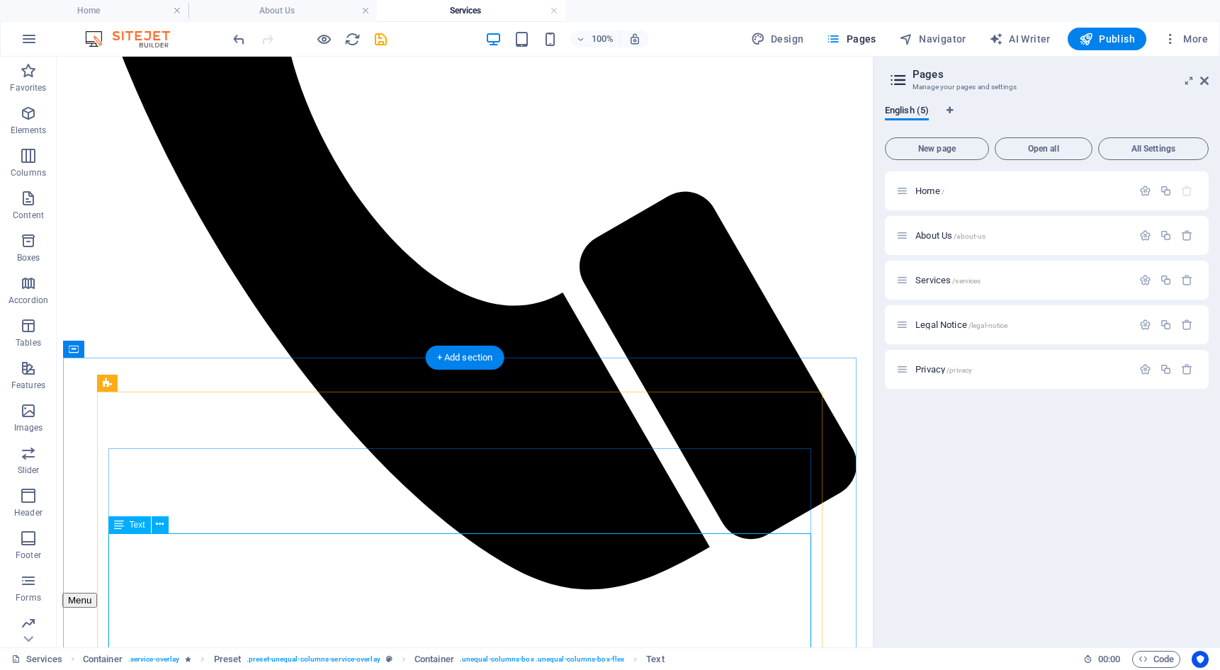
scroll to position [841, 0]
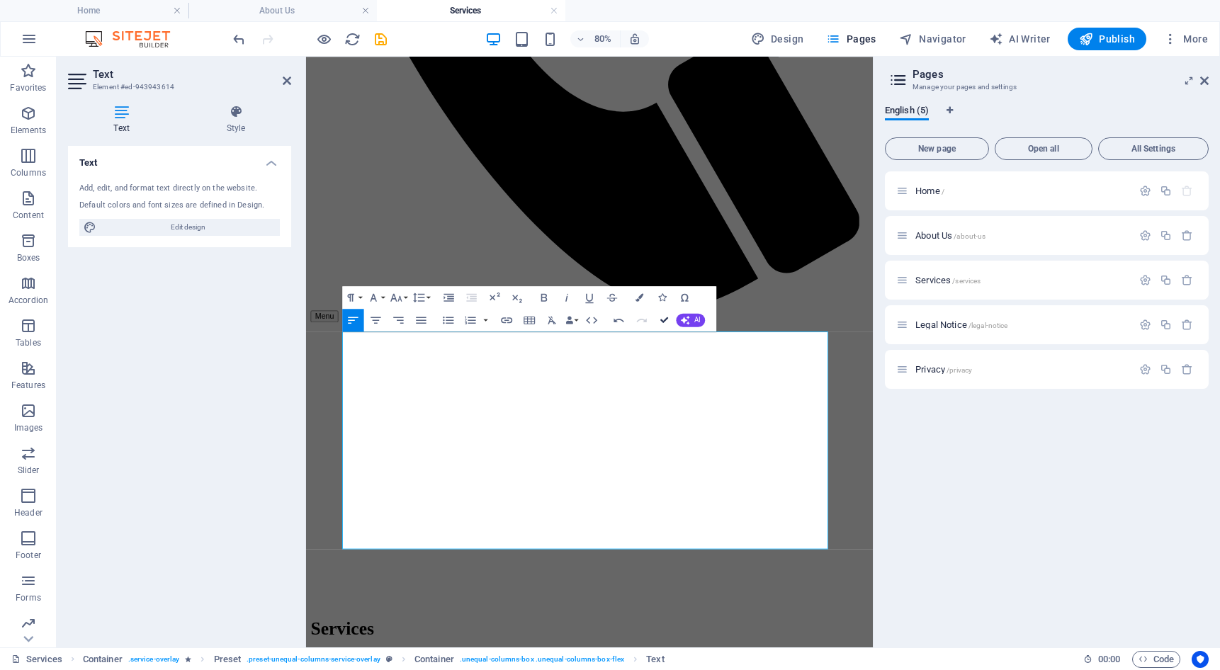
drag, startPoint x: 668, startPoint y: 317, endPoint x: 640, endPoint y: 269, distance: 55.6
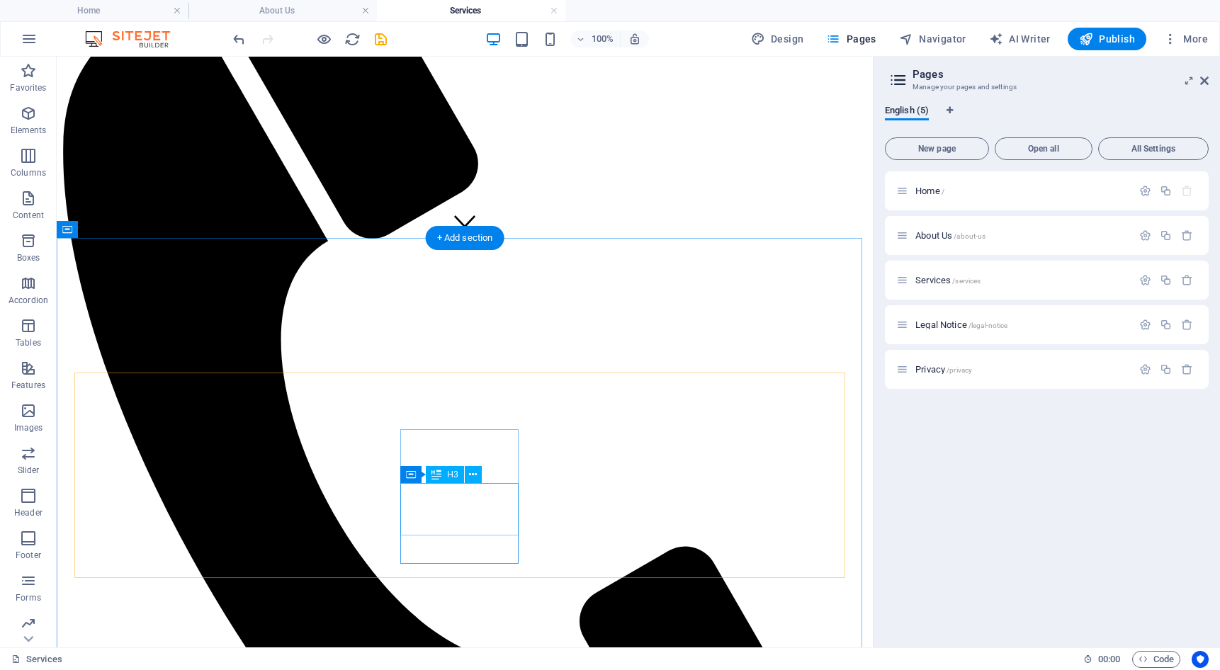
scroll to position [407, 0]
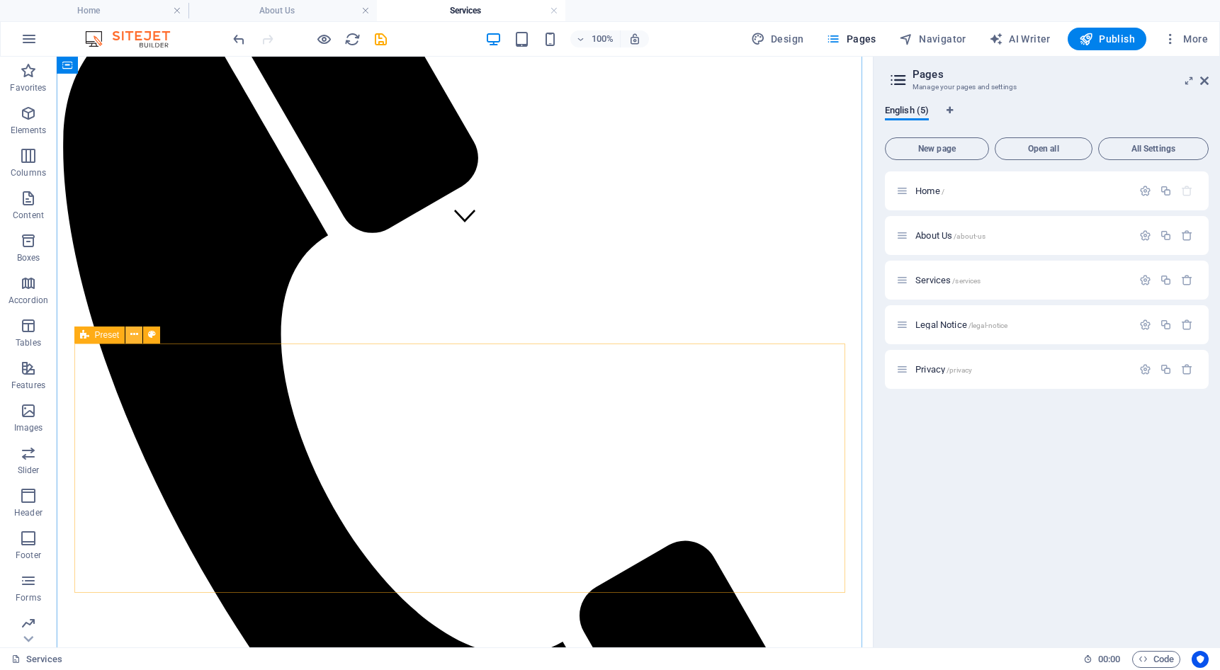
click at [135, 334] on icon at bounding box center [134, 334] width 8 height 15
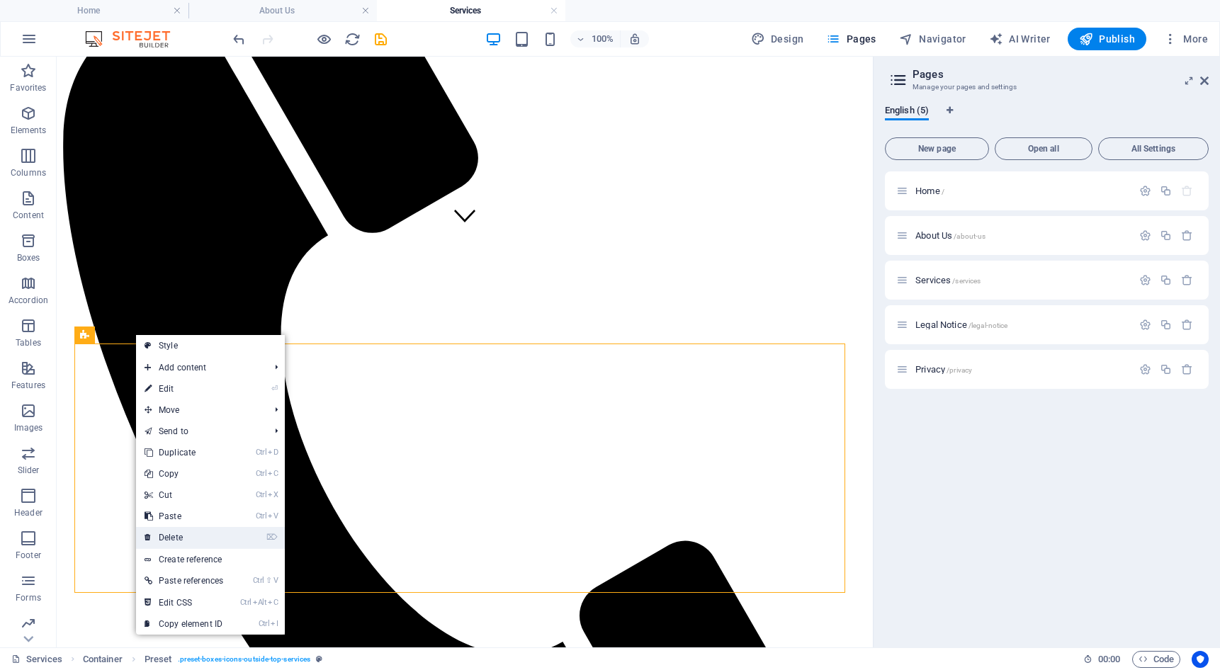
click at [192, 533] on link "⌦ Delete" at bounding box center [184, 537] width 96 height 21
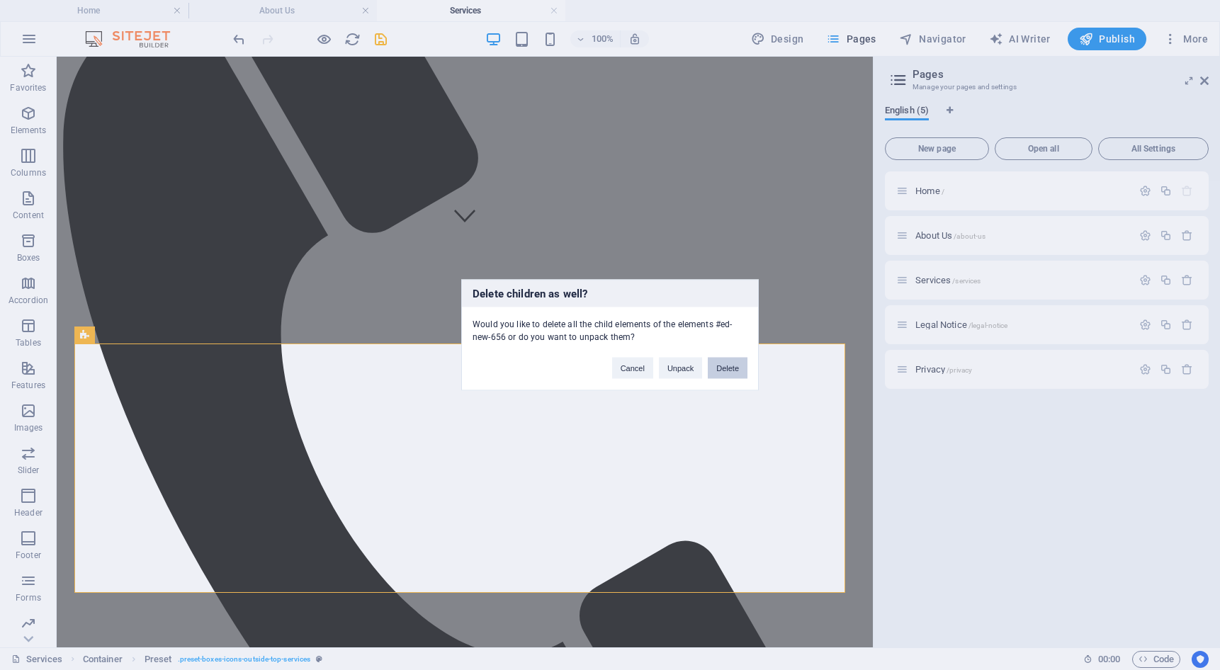
click at [718, 371] on button "Delete" at bounding box center [728, 368] width 40 height 21
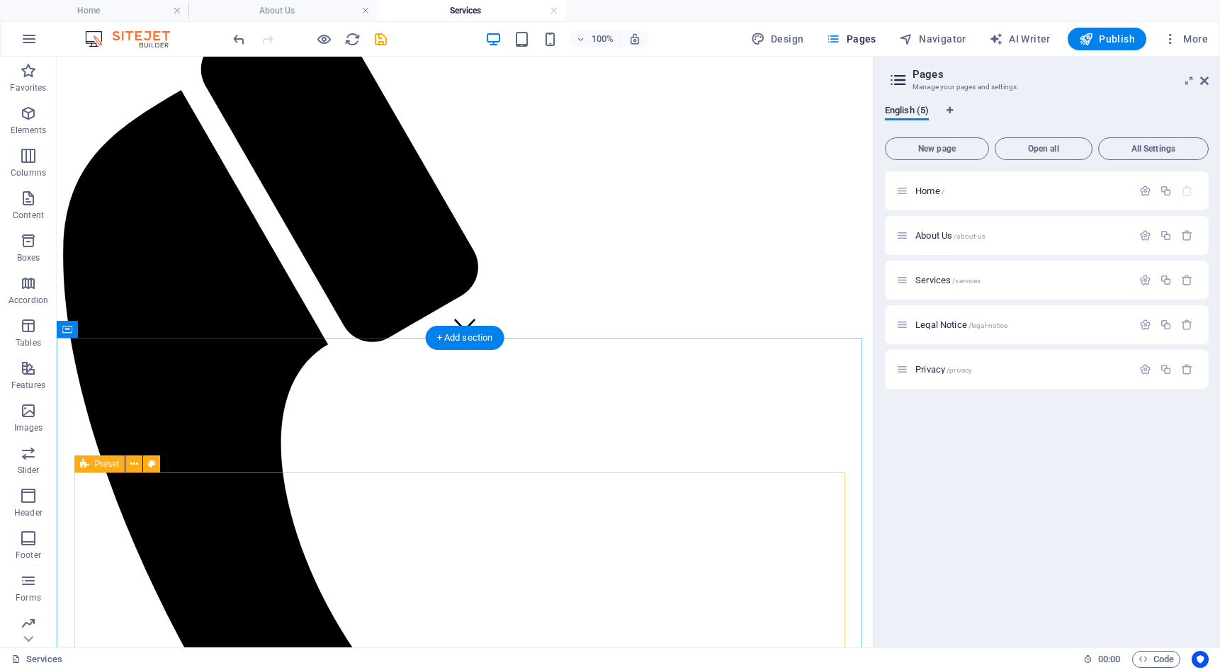
scroll to position [337, 0]
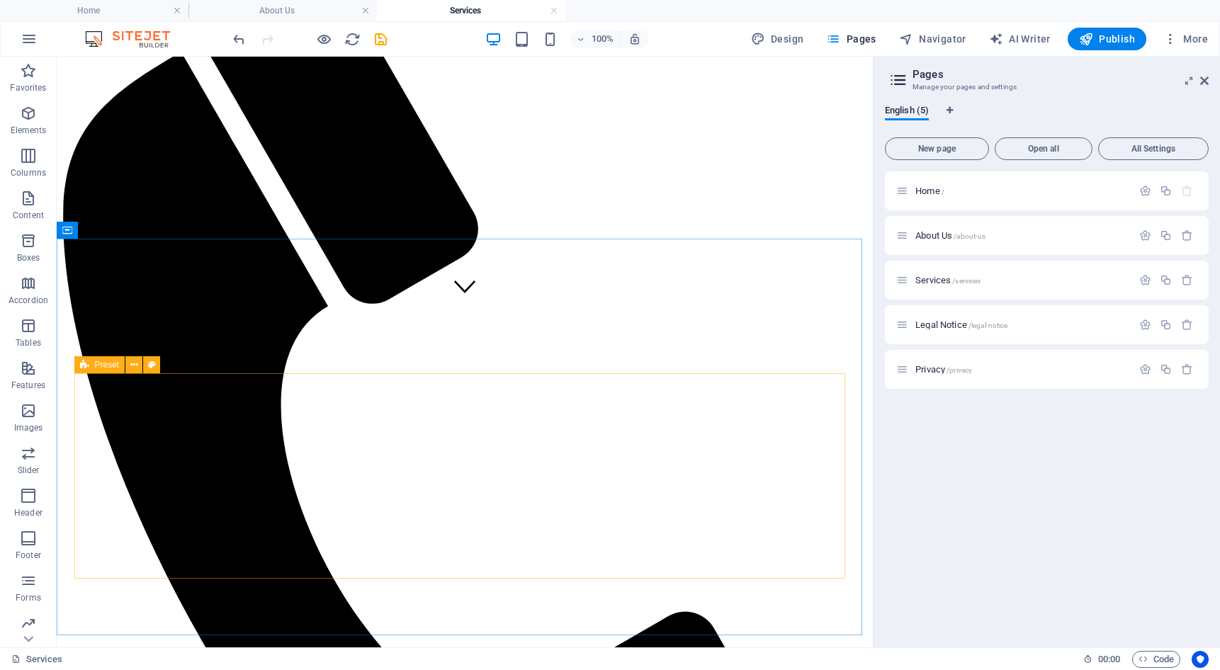
click at [108, 367] on span "Preset" at bounding box center [107, 365] width 25 height 9
click at [135, 360] on icon at bounding box center [134, 365] width 8 height 15
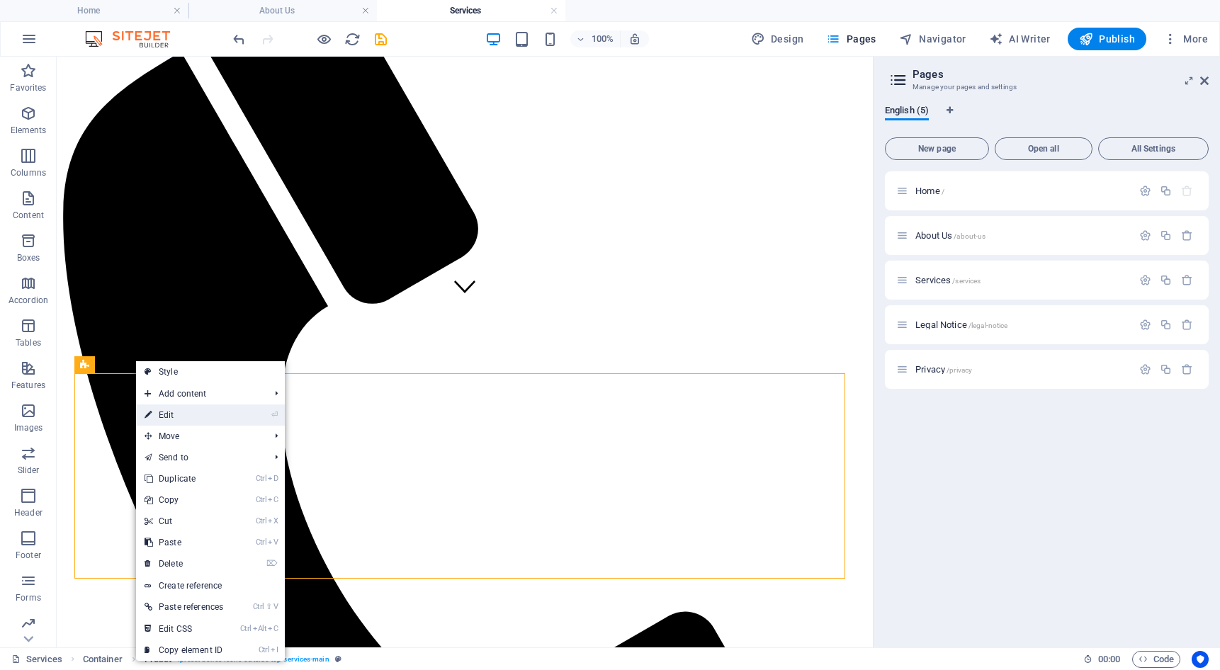
click at [211, 420] on link "⏎ Edit" at bounding box center [184, 415] width 96 height 21
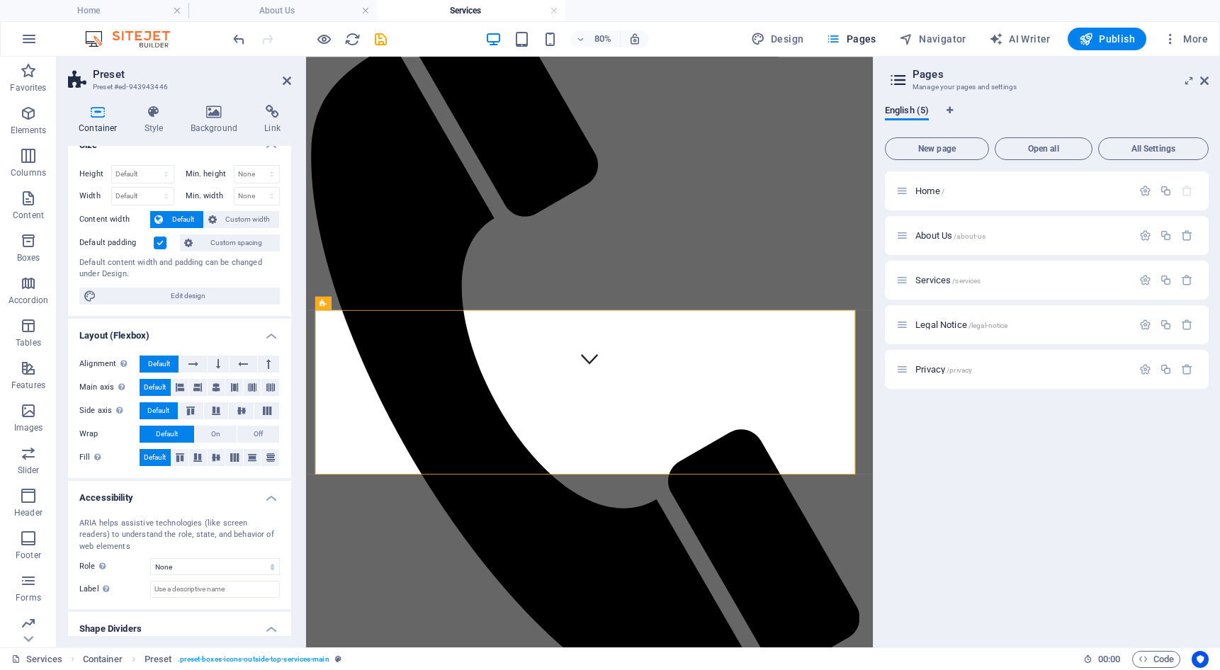
scroll to position [59, 0]
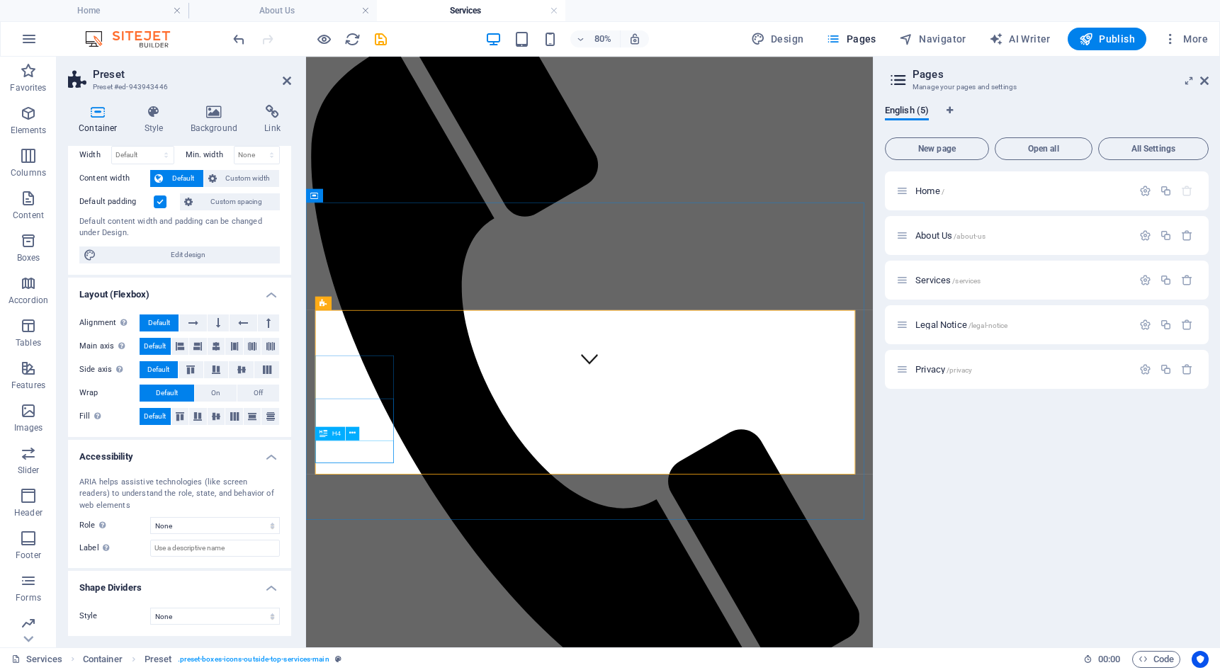
click at [352, 431] on icon at bounding box center [352, 433] width 6 height 12
click at [28, 240] on icon "button" at bounding box center [28, 240] width 17 height 17
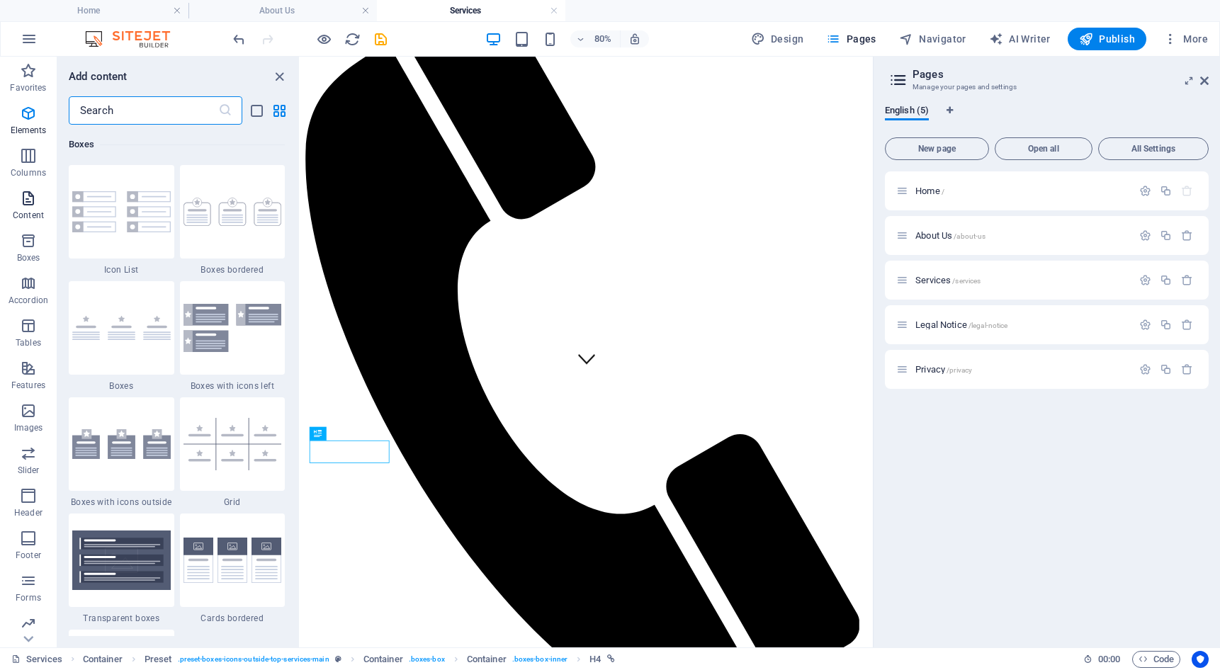
click at [28, 198] on icon "button" at bounding box center [28, 198] width 17 height 17
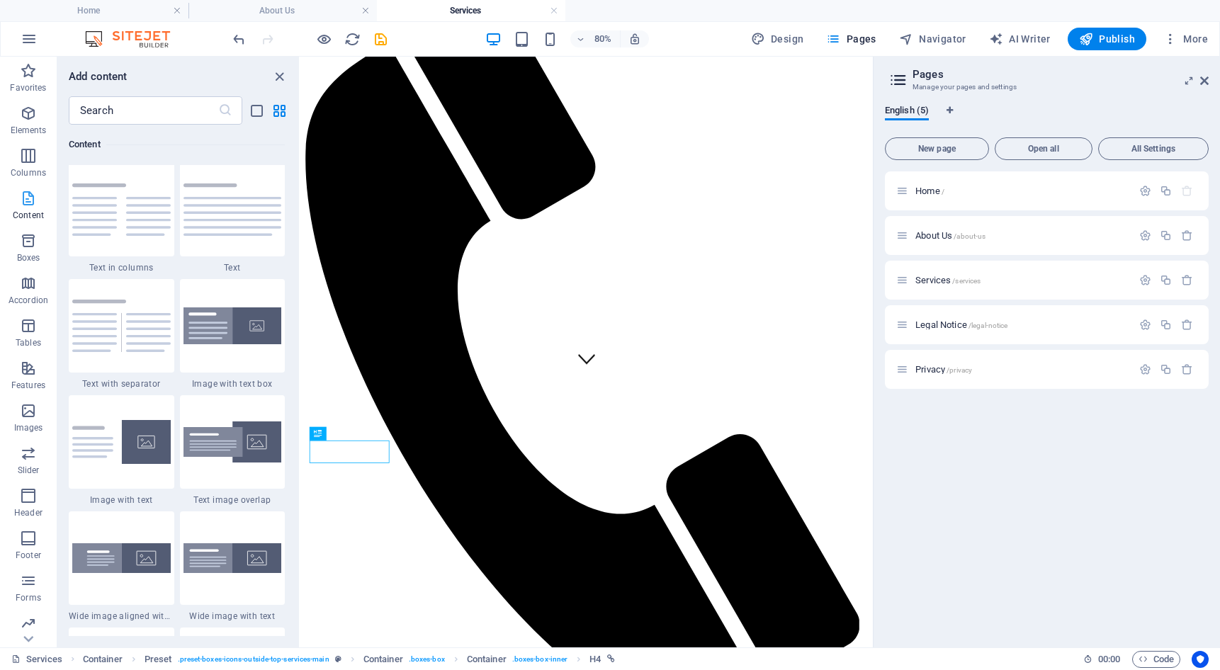
scroll to position [2480, 0]
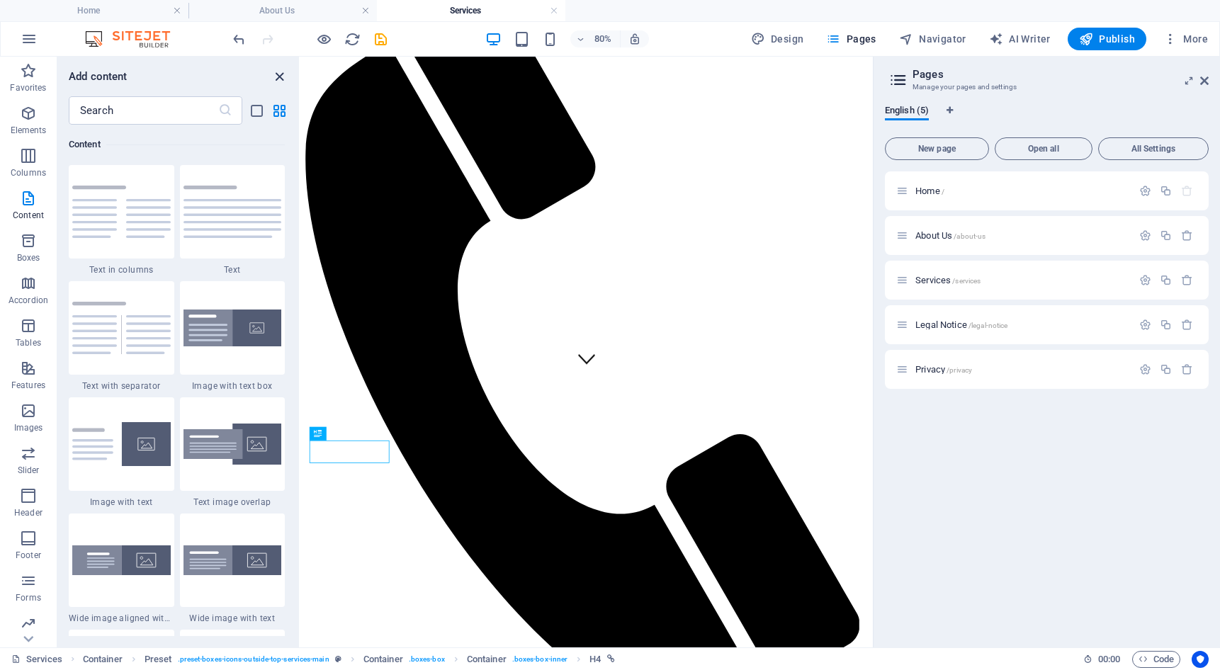
click at [283, 72] on icon "close panel" at bounding box center [279, 77] width 16 height 16
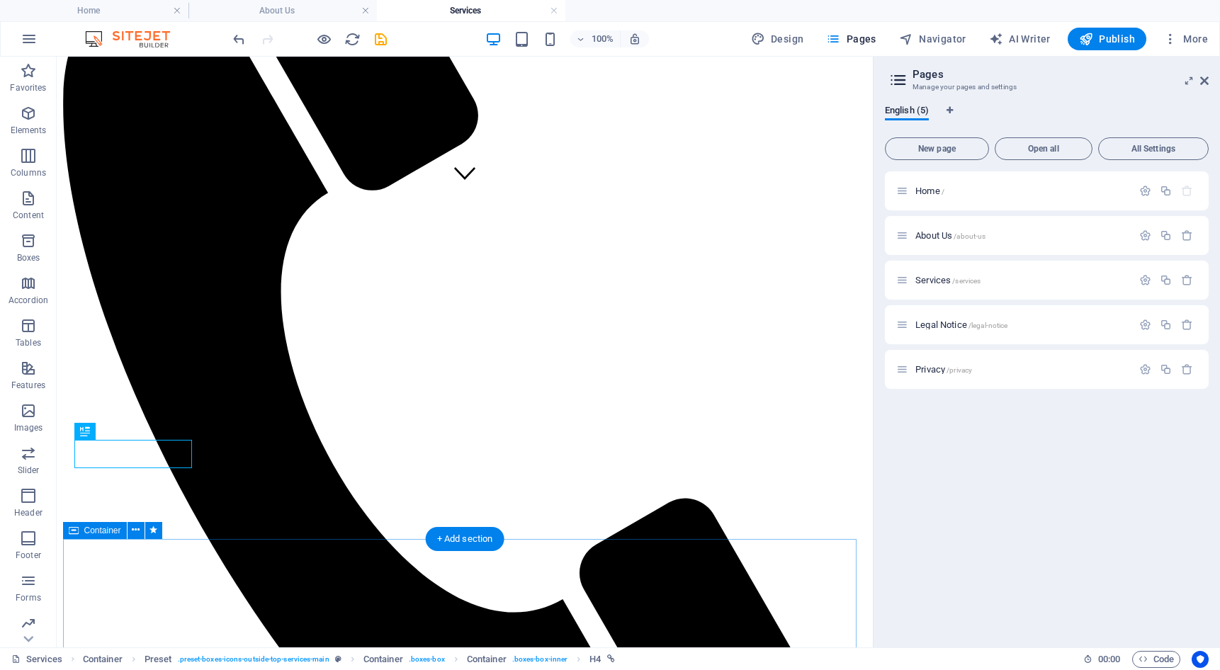
scroll to position [478, 0]
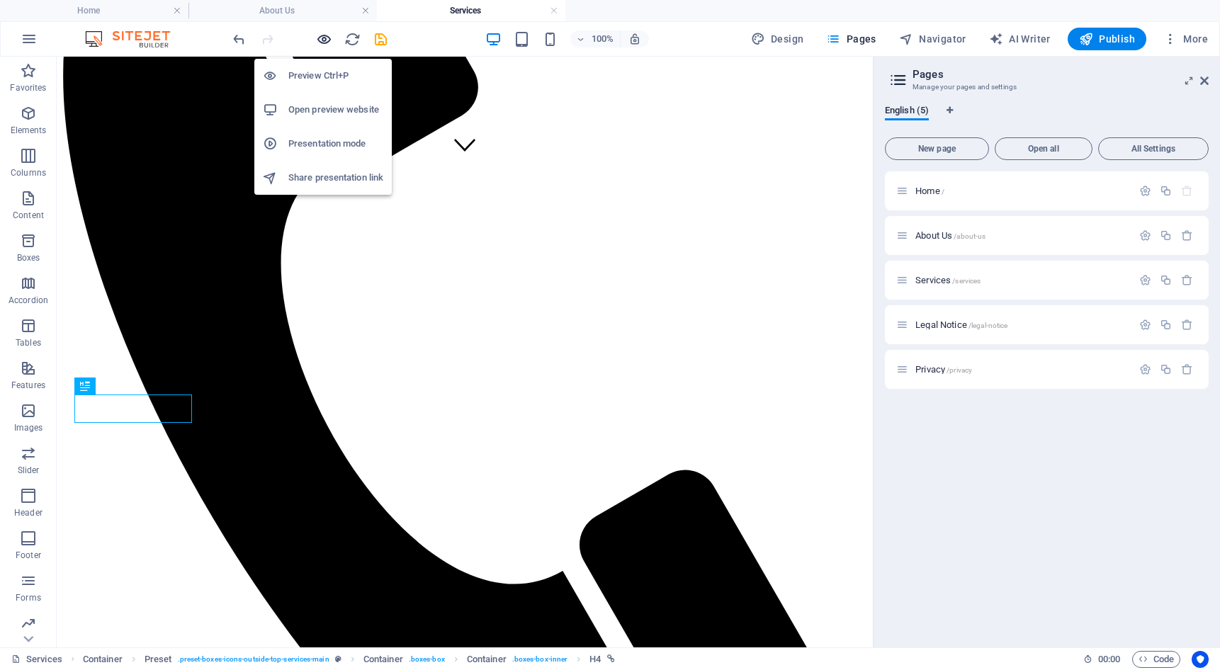
click at [332, 43] on icon "button" at bounding box center [324, 39] width 16 height 16
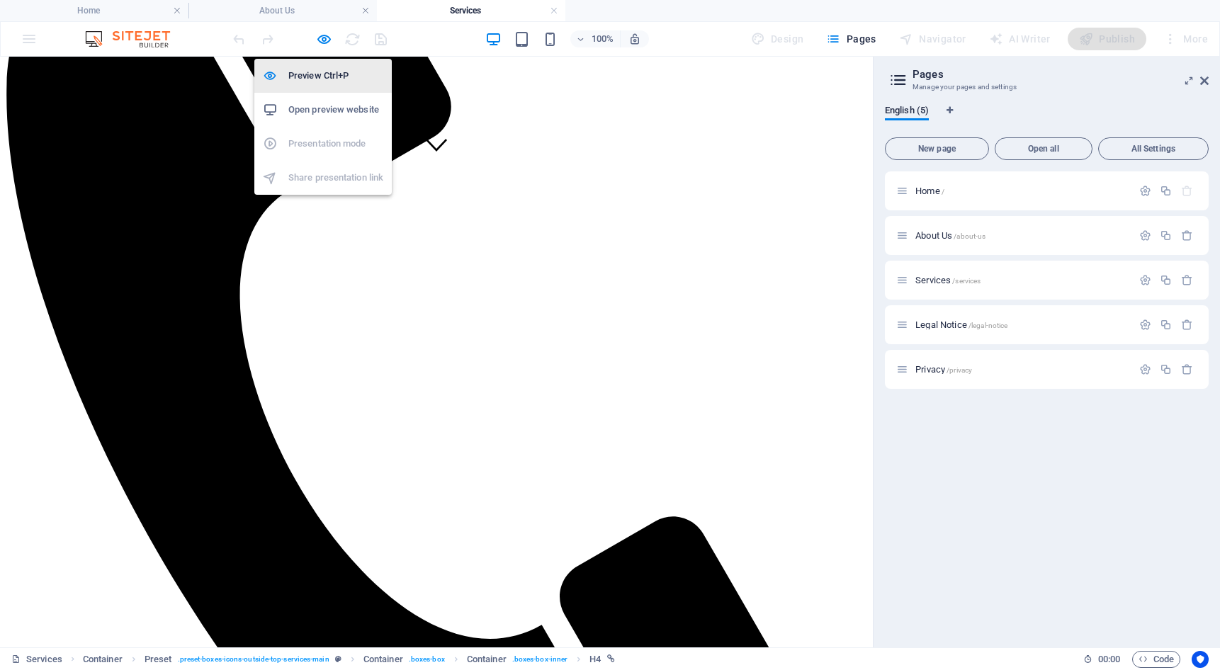
click at [313, 84] on li "Preview Ctrl+P" at bounding box center [322, 76] width 137 height 34
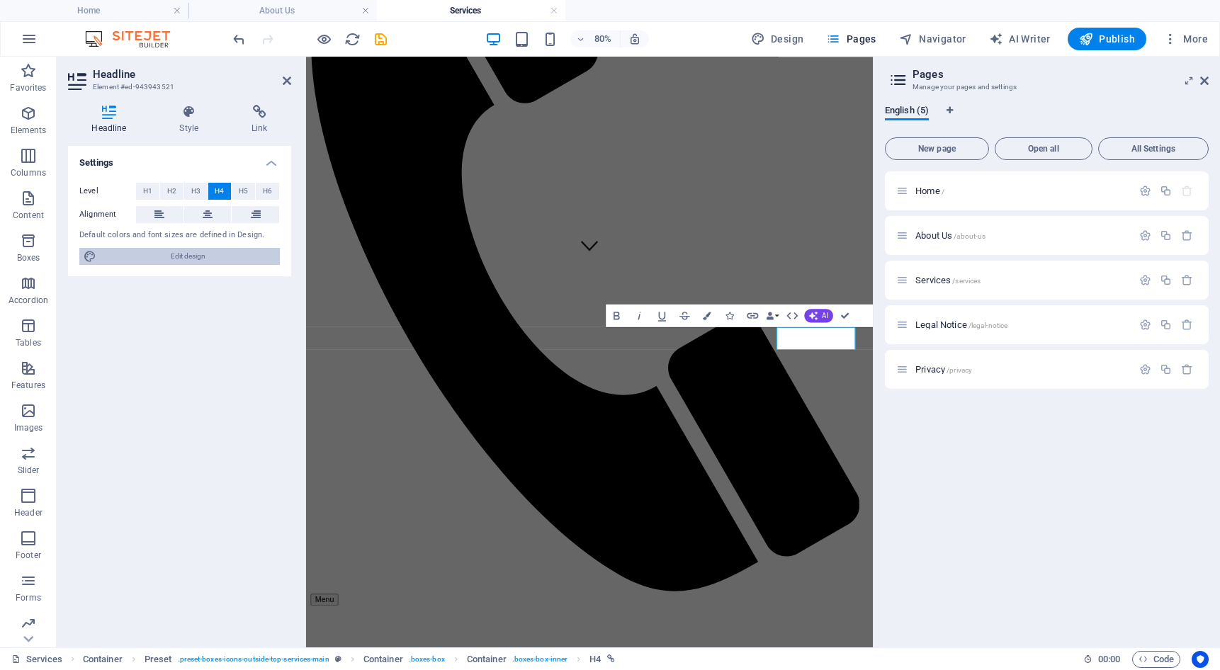
click at [179, 260] on span "Edit design" at bounding box center [188, 256] width 175 height 17
select select "rem"
select select "300"
select select "px"
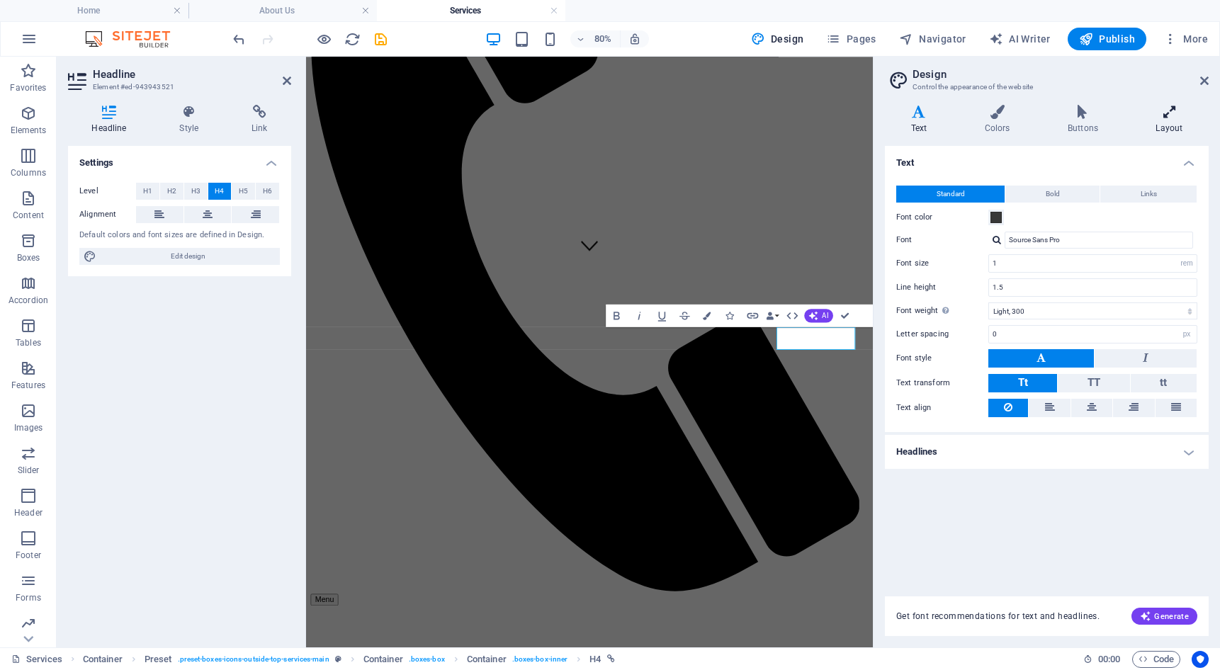
click at [1177, 118] on icon at bounding box center [1169, 112] width 79 height 14
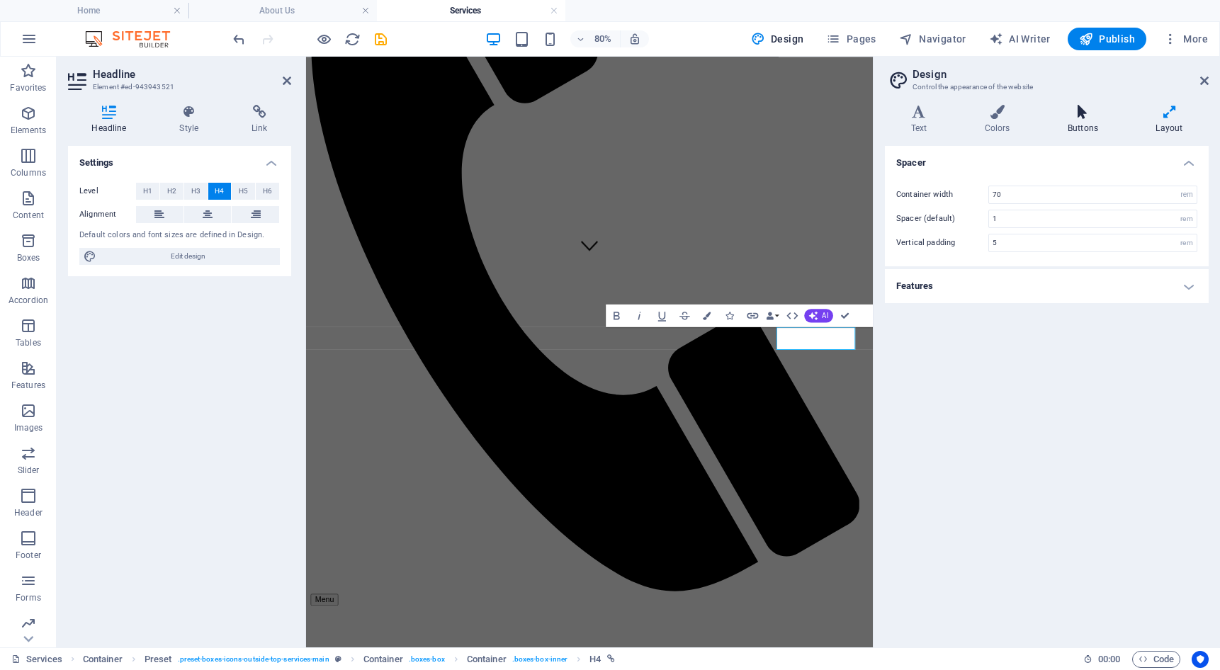
click at [1108, 115] on icon at bounding box center [1083, 112] width 82 height 14
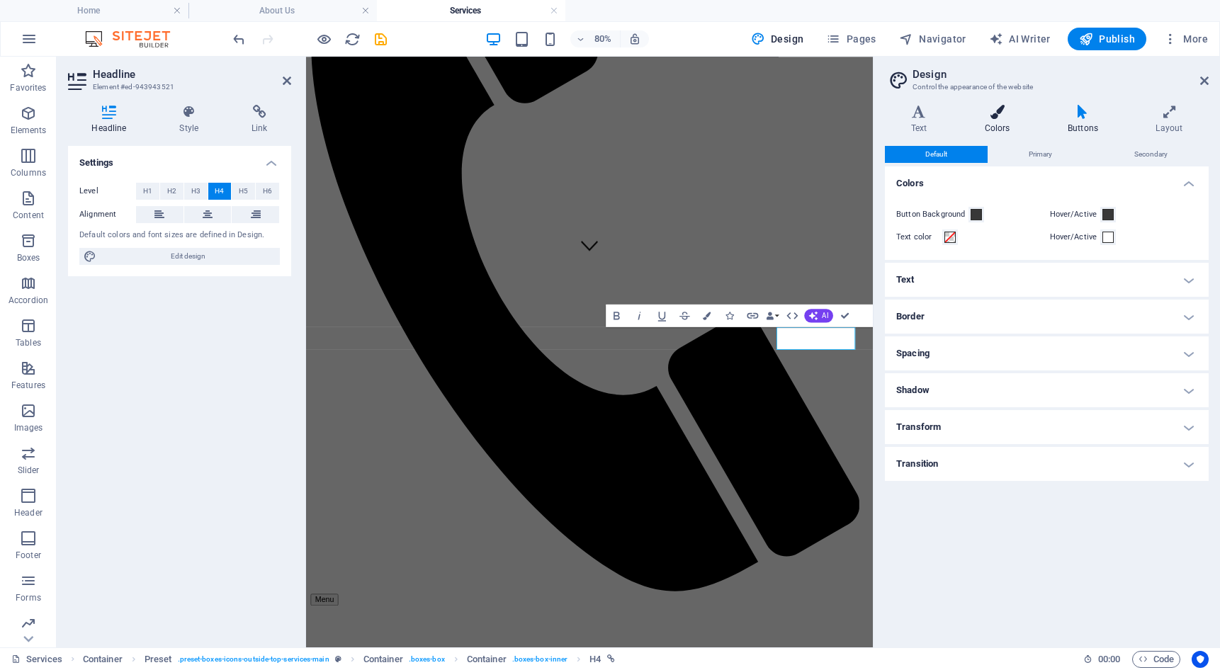
click at [994, 111] on icon at bounding box center [997, 112] width 77 height 14
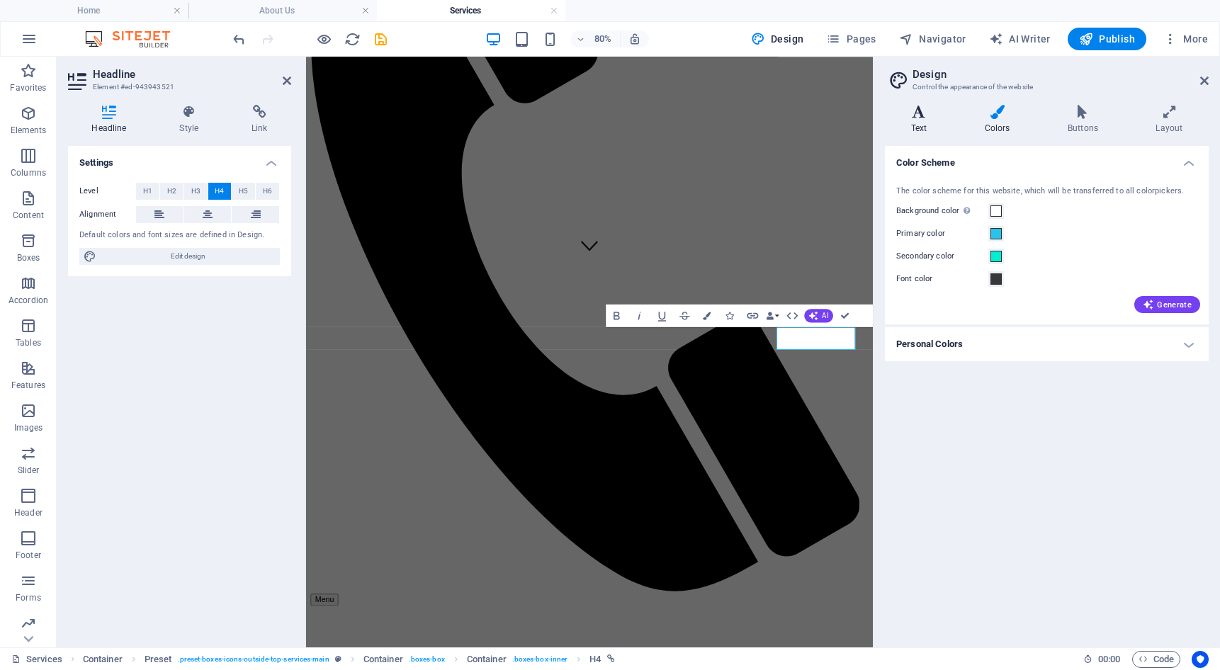
click at [907, 127] on h4 "Text" at bounding box center [922, 120] width 74 height 30
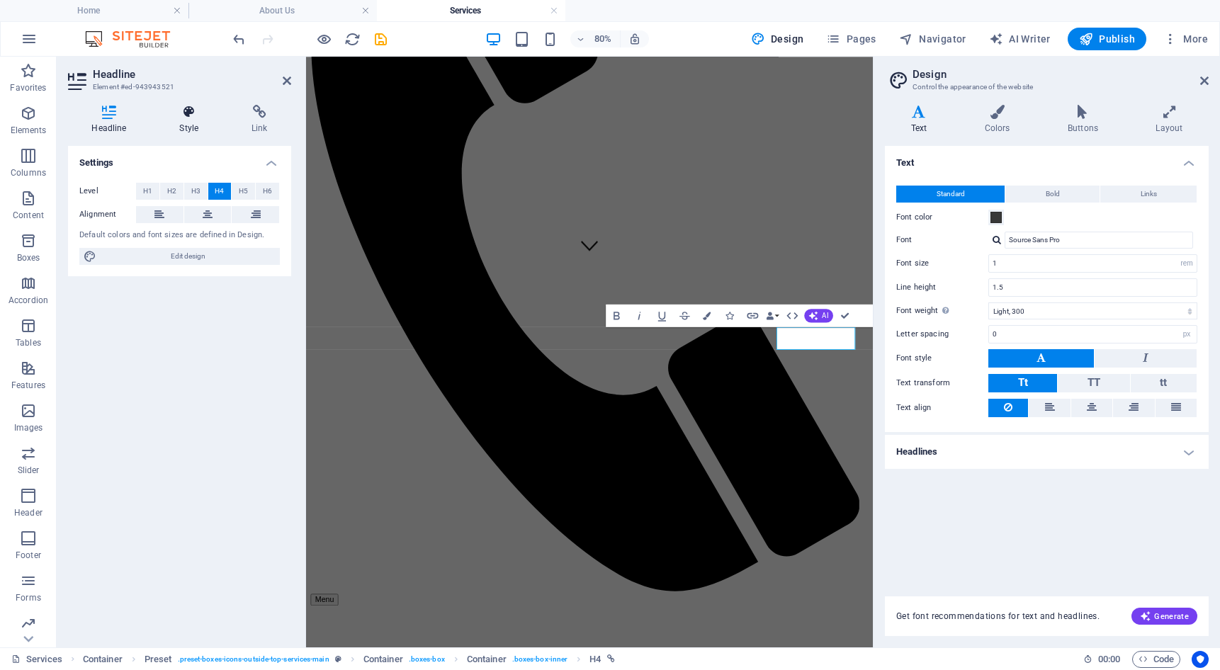
click at [183, 124] on h4 "Style" at bounding box center [192, 120] width 72 height 30
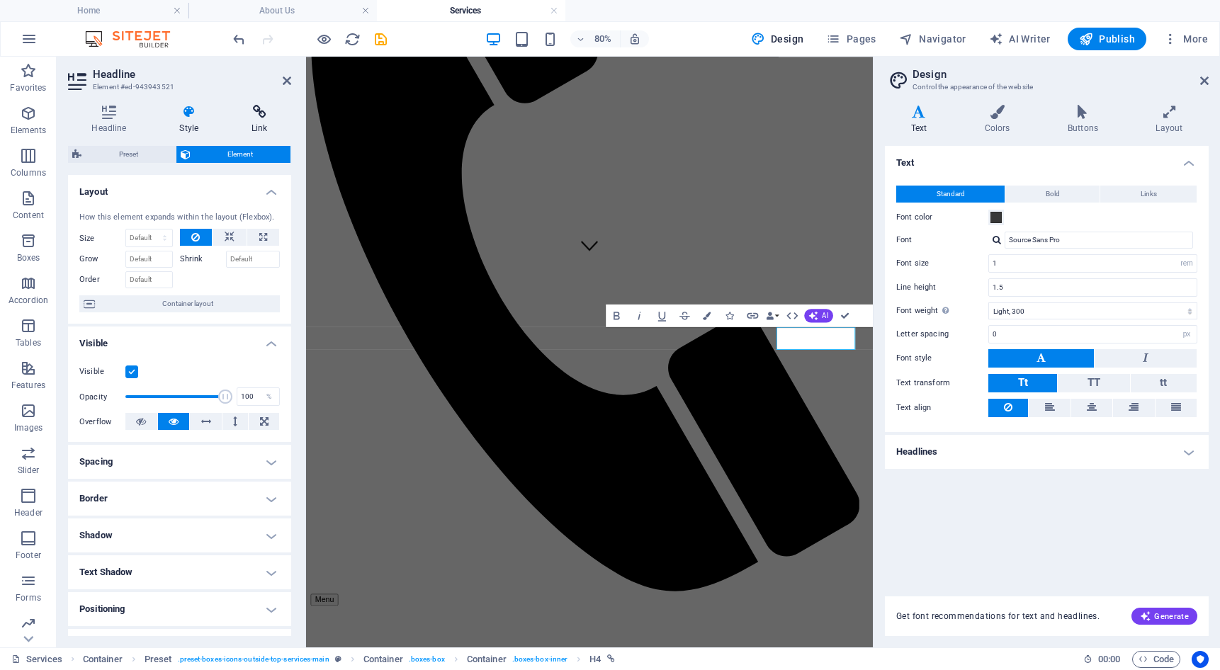
click at [241, 115] on icon at bounding box center [259, 112] width 63 height 14
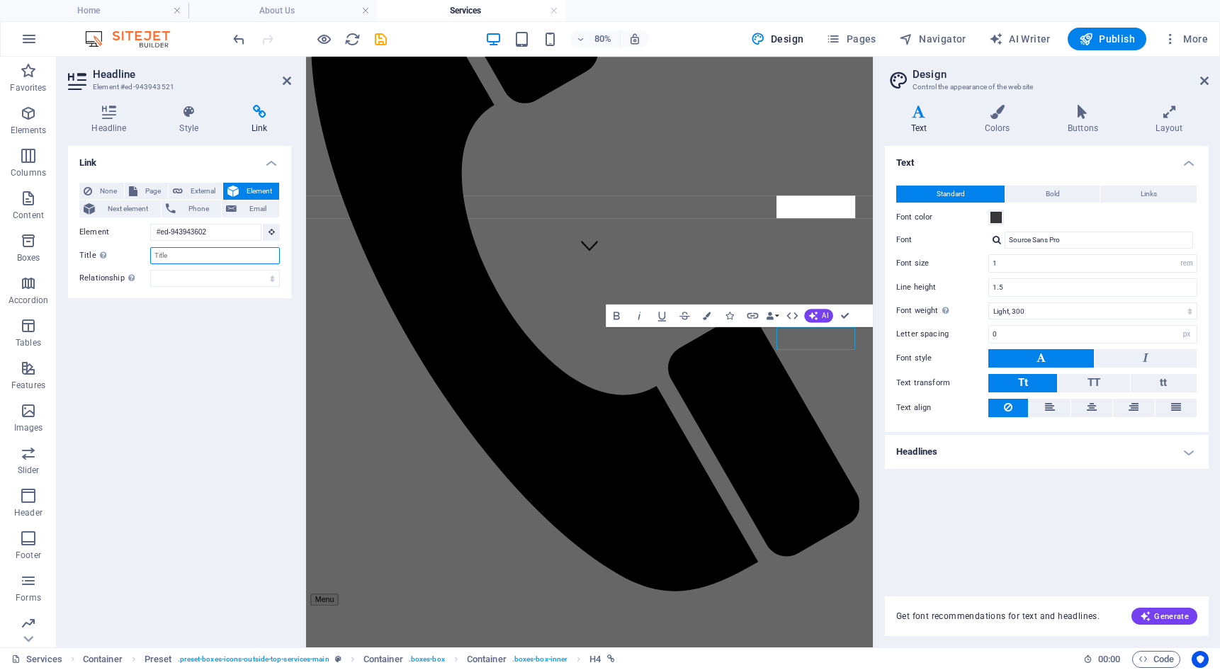
click at [198, 263] on input "Title Additional link description, should not be the same as the link text. The…" at bounding box center [215, 255] width 130 height 17
click at [269, 230] on icon at bounding box center [272, 231] width 6 height 7
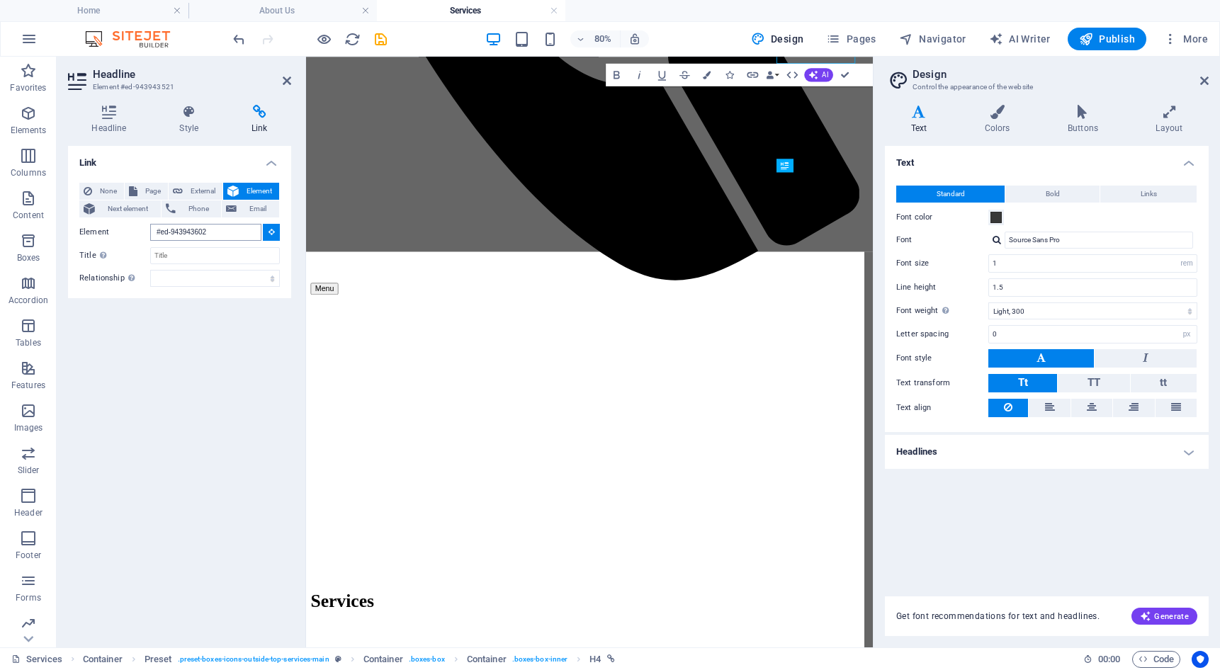
scroll to position [721, 0]
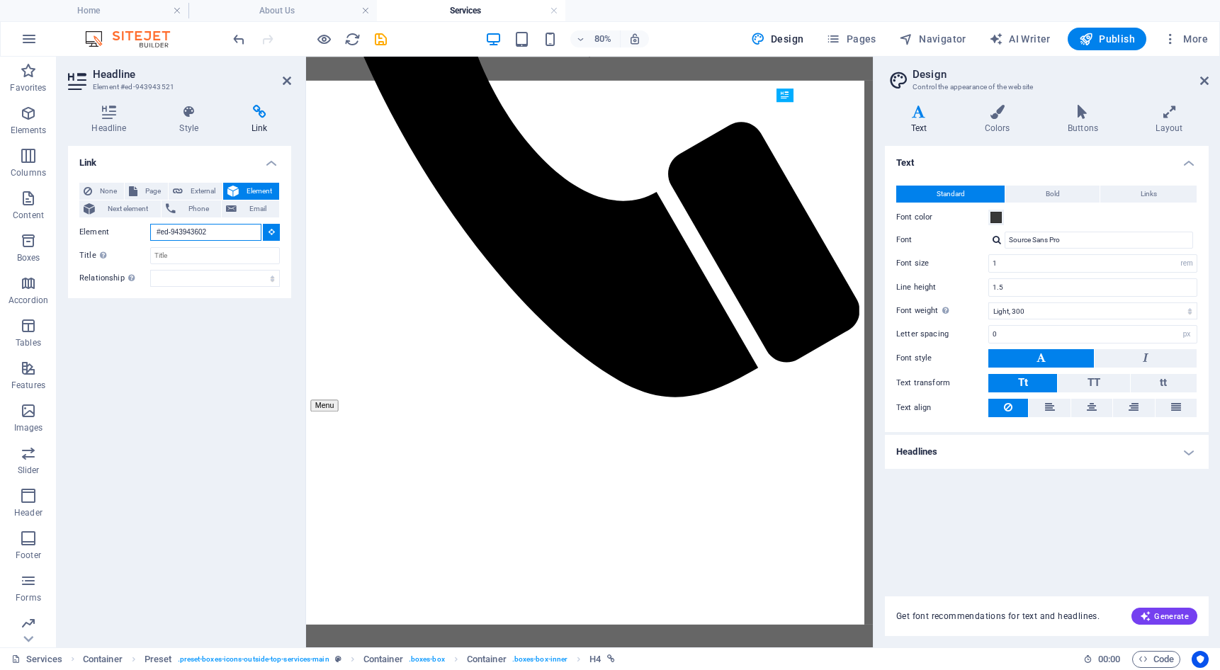
click at [240, 237] on input "#ed-943943602" at bounding box center [205, 232] width 111 height 17
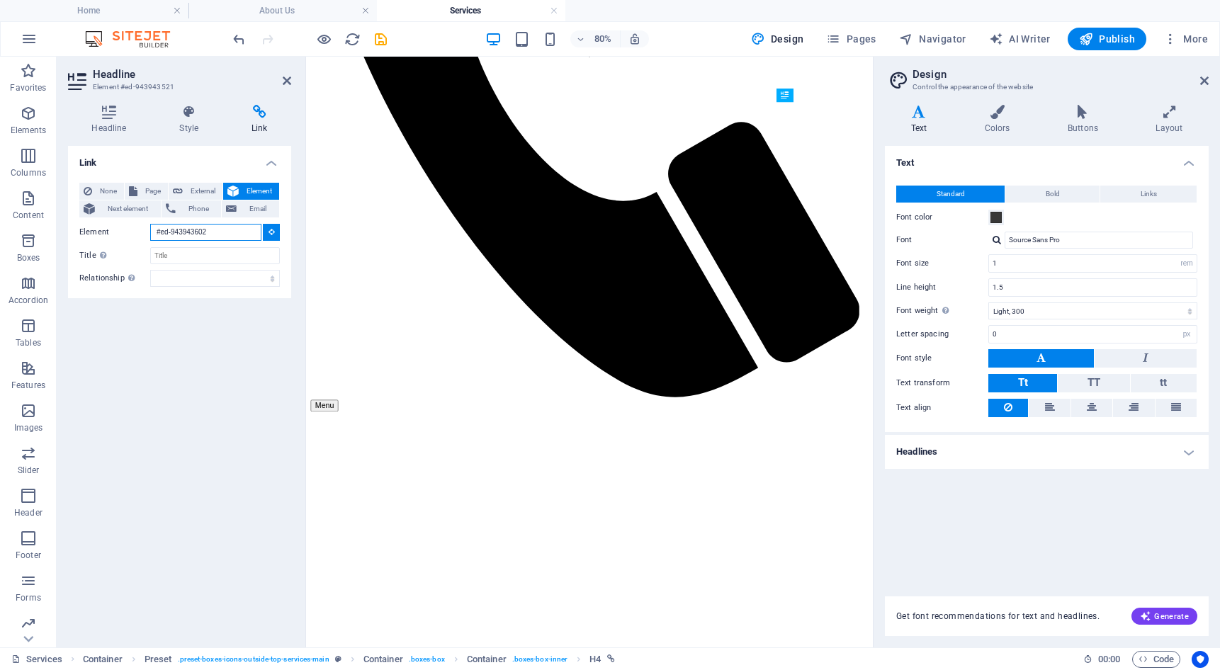
click at [240, 237] on input "#ed-943943602" at bounding box center [205, 232] width 111 height 17
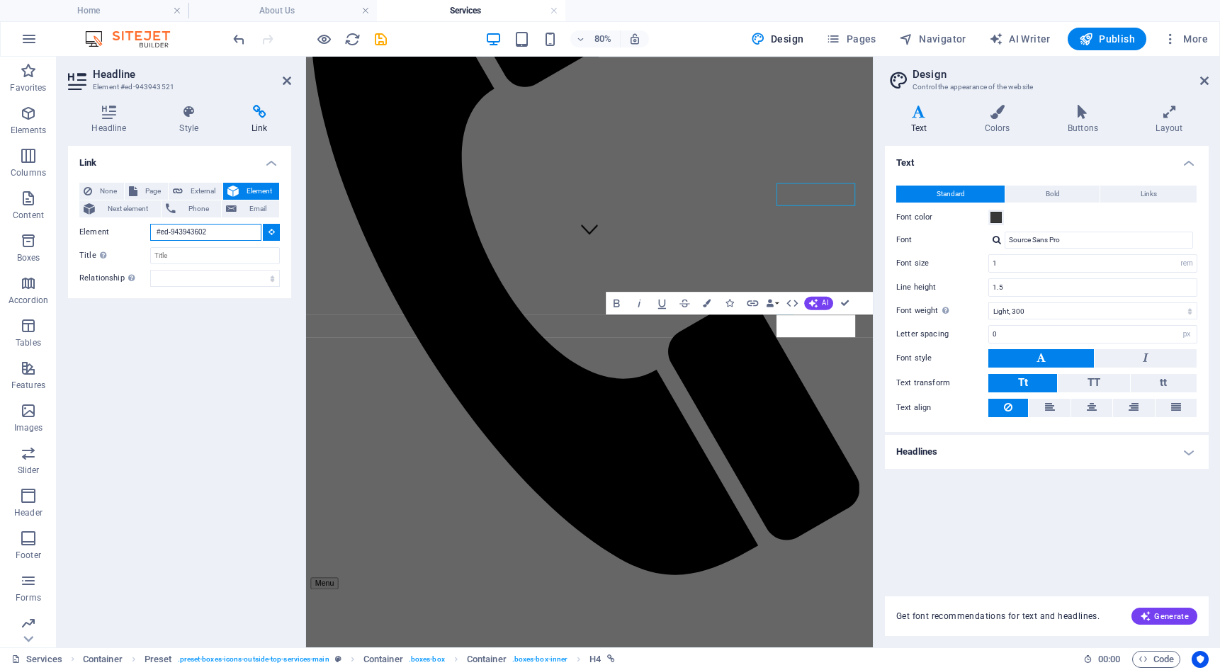
scroll to position [478, 0]
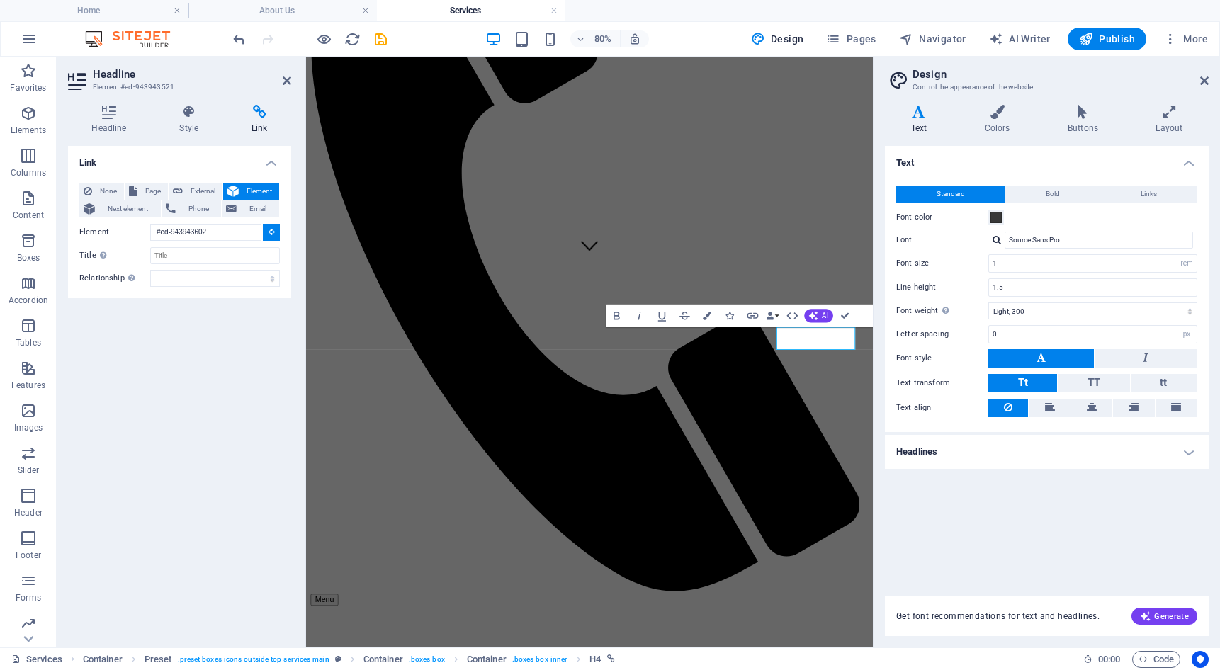
click at [1059, 527] on div "Text Standard Bold Links Font color Font Source Sans Pro Font size 1 rem px Lin…" at bounding box center [1047, 363] width 324 height 434
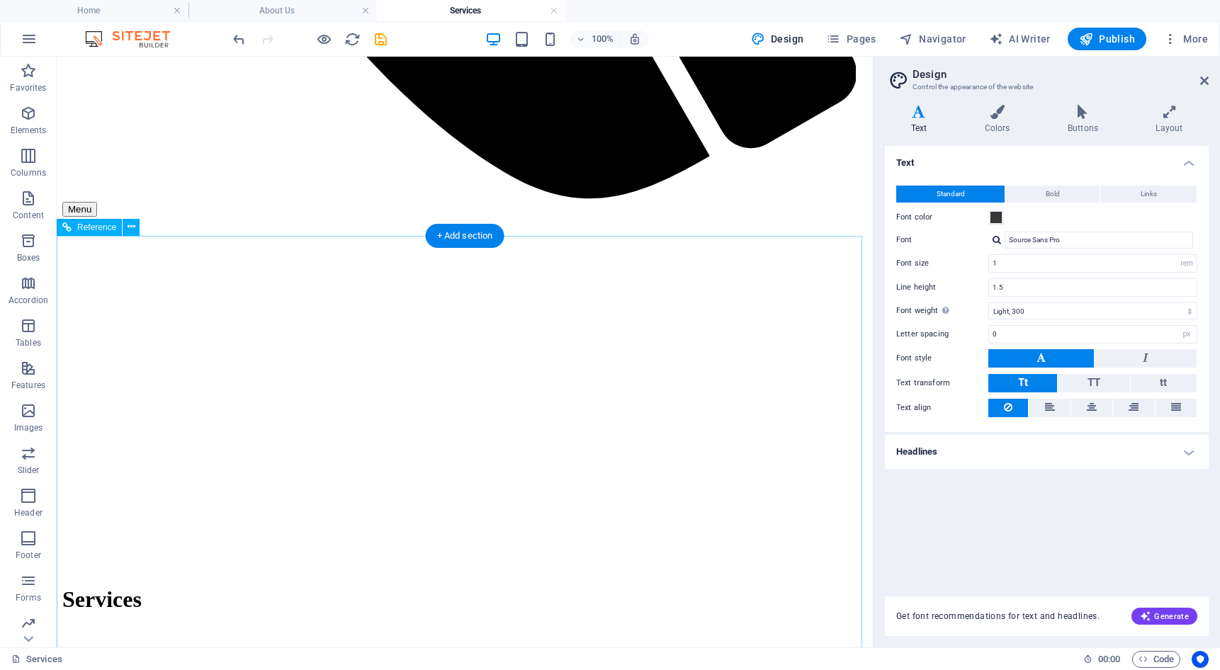
scroll to position [1116, 0]
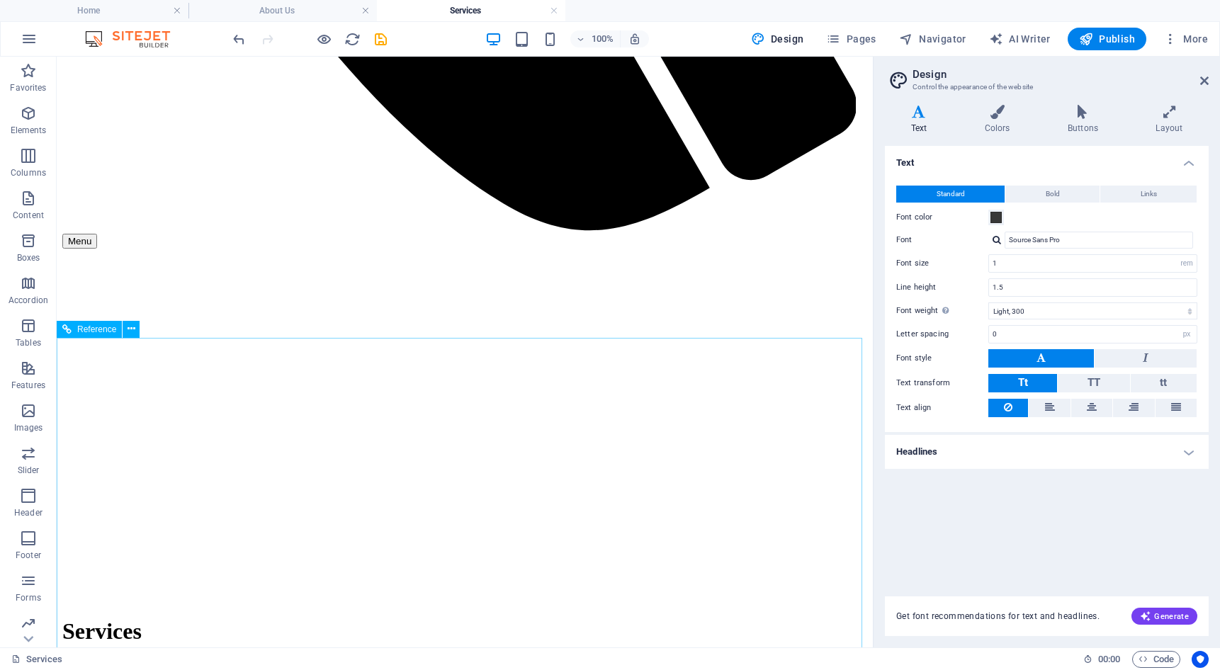
click at [106, 329] on span "Reference" at bounding box center [96, 329] width 39 height 9
click at [131, 326] on icon at bounding box center [132, 329] width 8 height 15
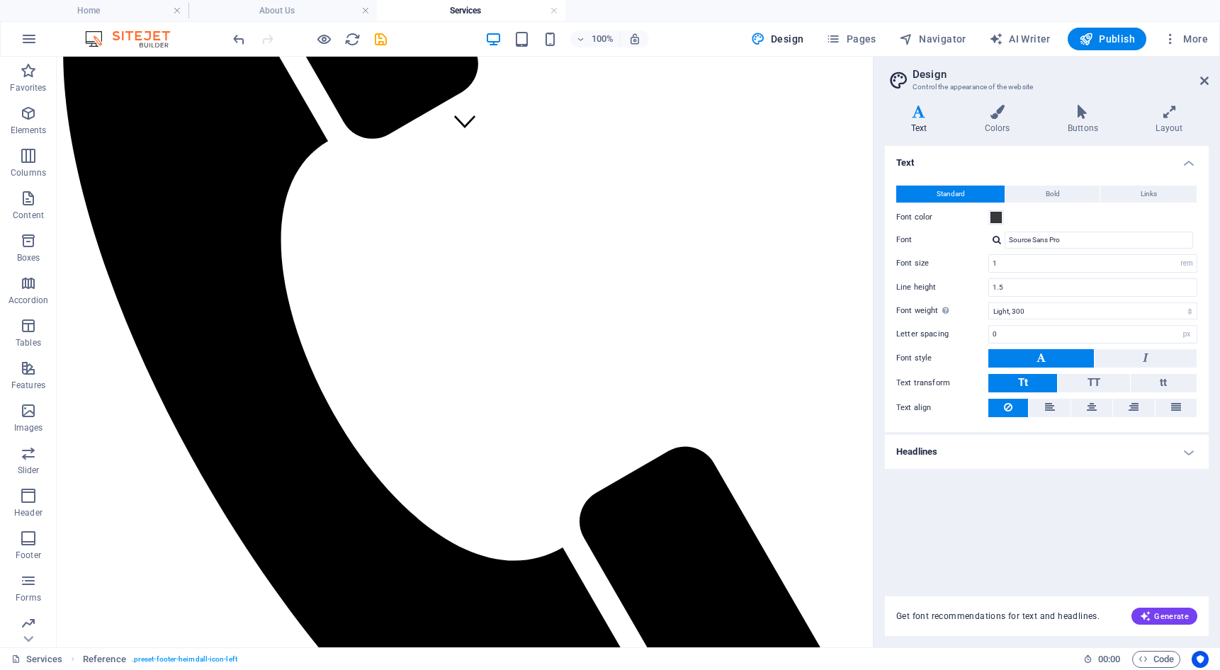
scroll to position [505, 0]
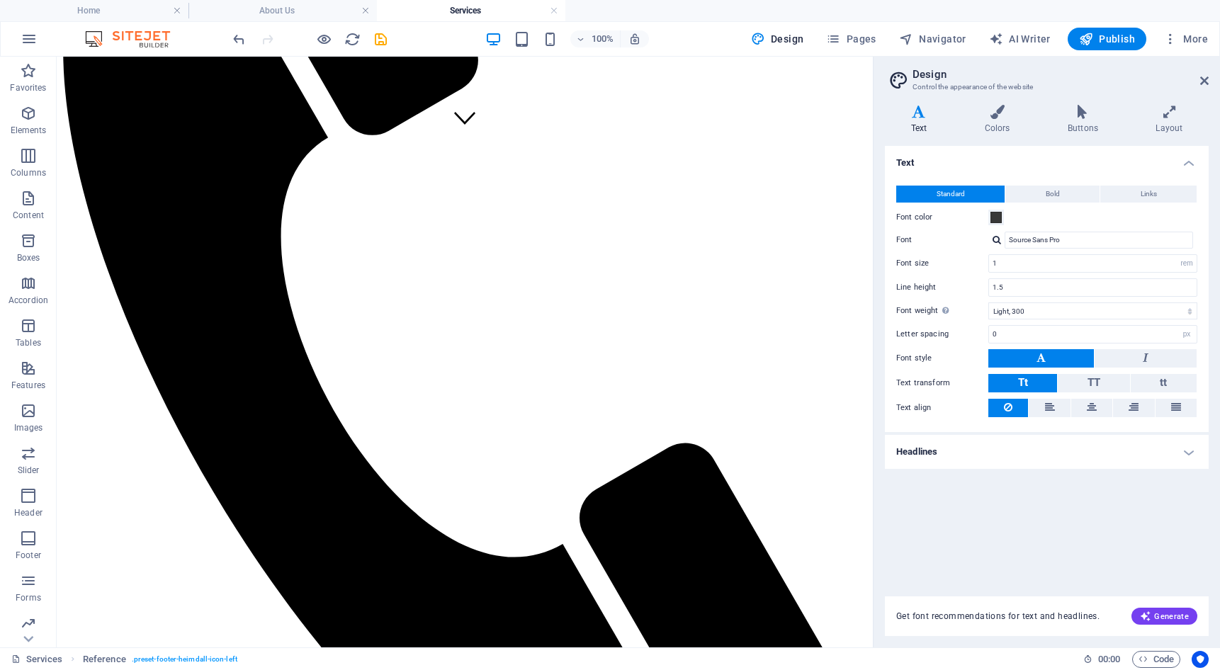
drag, startPoint x: 870, startPoint y: 366, endPoint x: 930, endPoint y: 274, distance: 110.1
click at [238, 40] on icon "undo" at bounding box center [239, 39] width 16 height 16
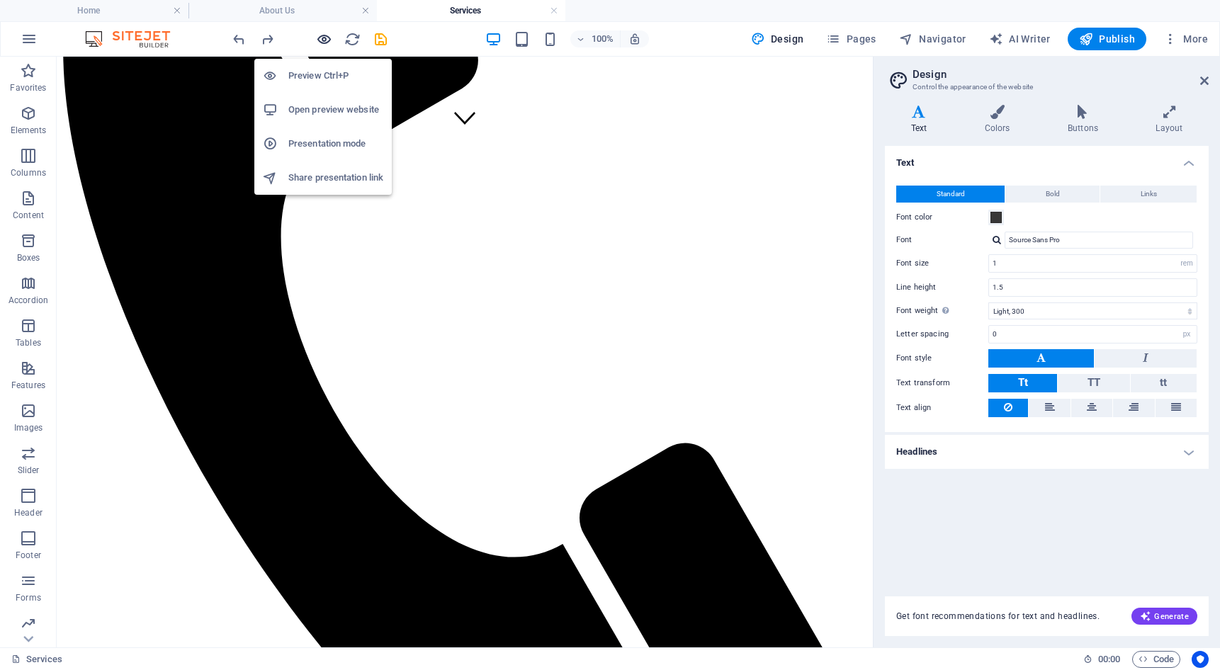
click at [323, 43] on icon "button" at bounding box center [324, 39] width 16 height 16
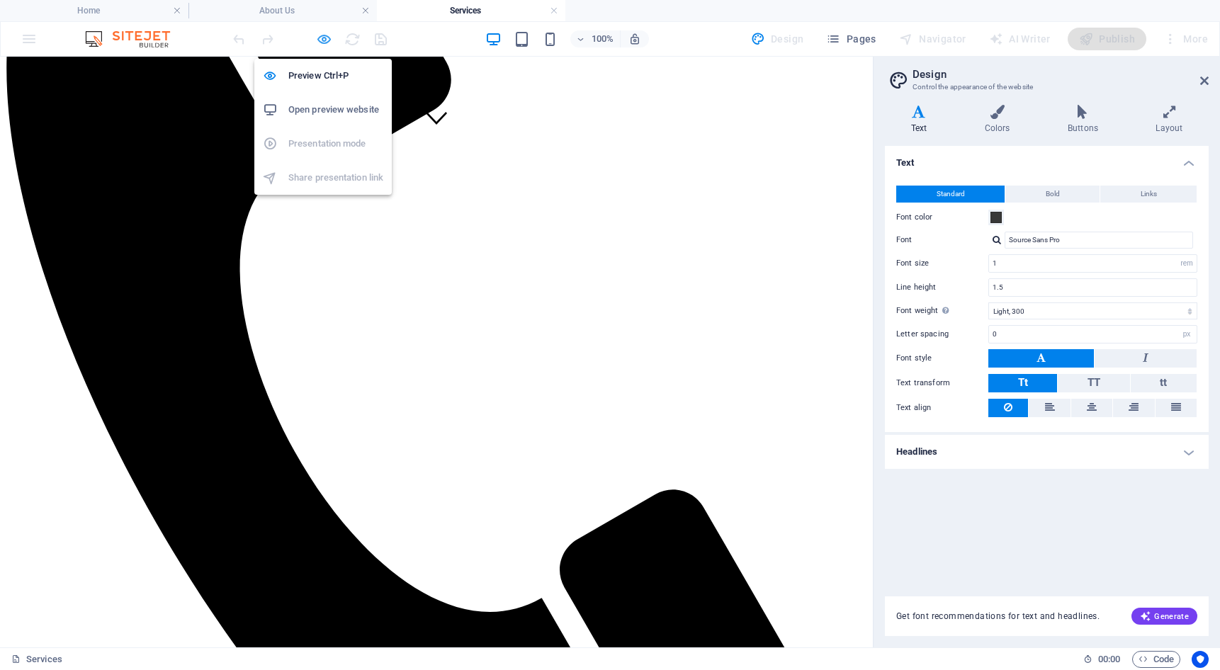
click at [324, 35] on icon "button" at bounding box center [324, 39] width 16 height 16
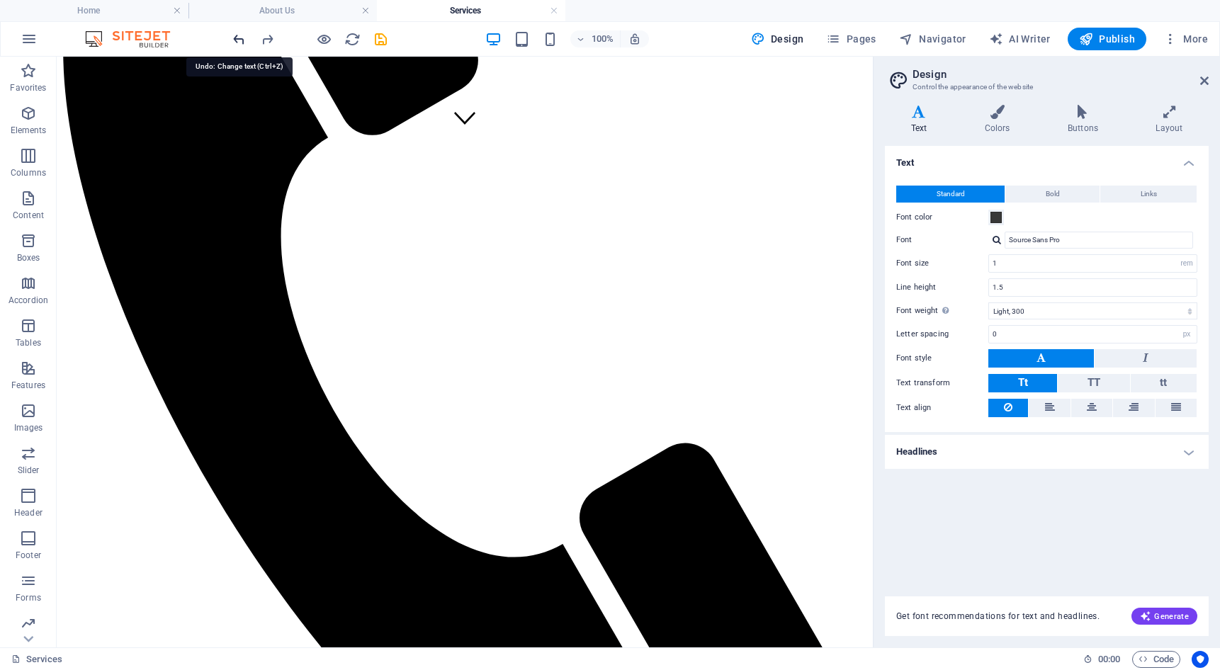
click at [239, 38] on icon "undo" at bounding box center [239, 39] width 16 height 16
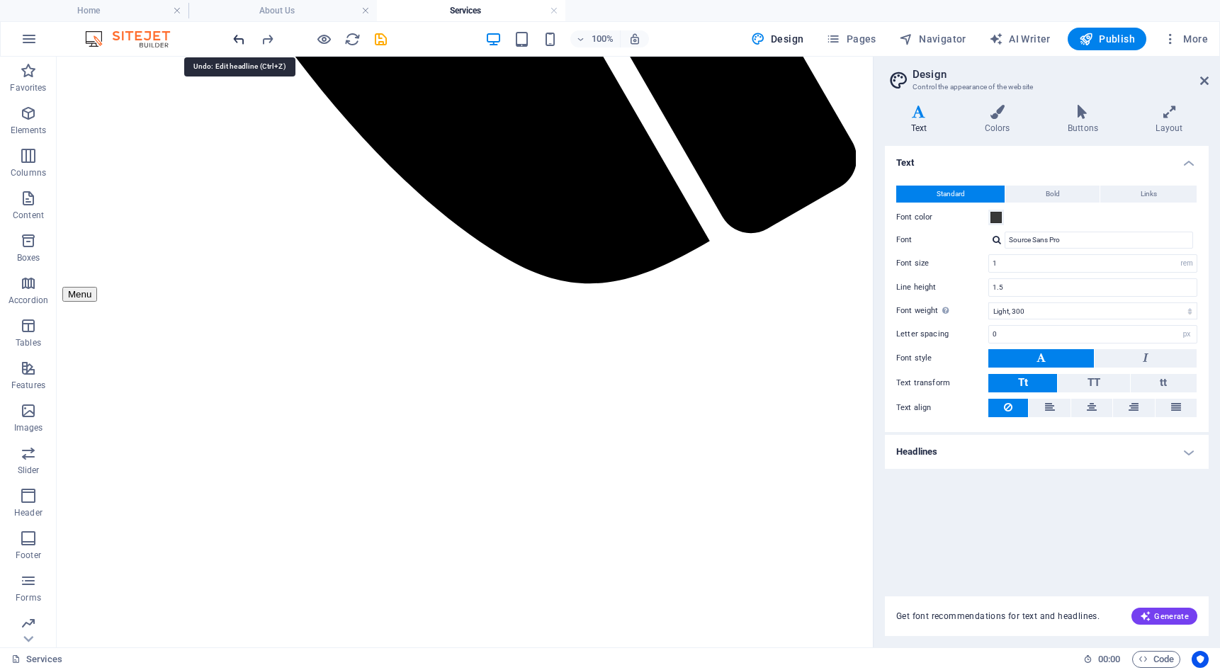
scroll to position [957, 0]
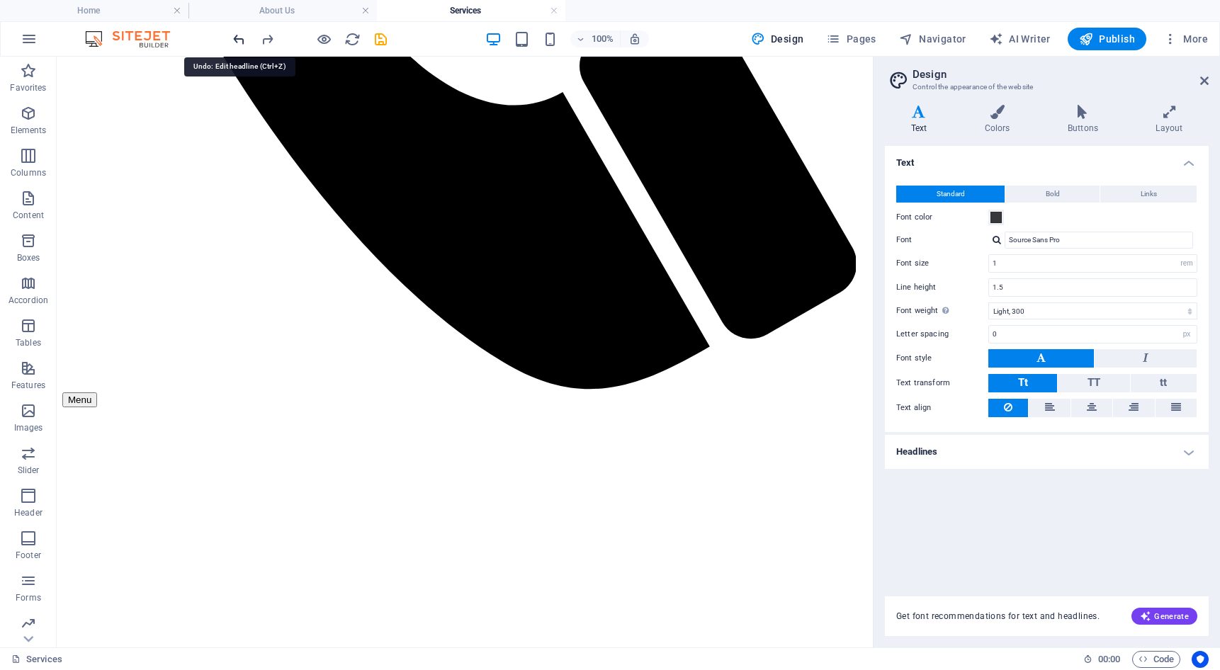
click at [239, 38] on icon "undo" at bounding box center [239, 39] width 16 height 16
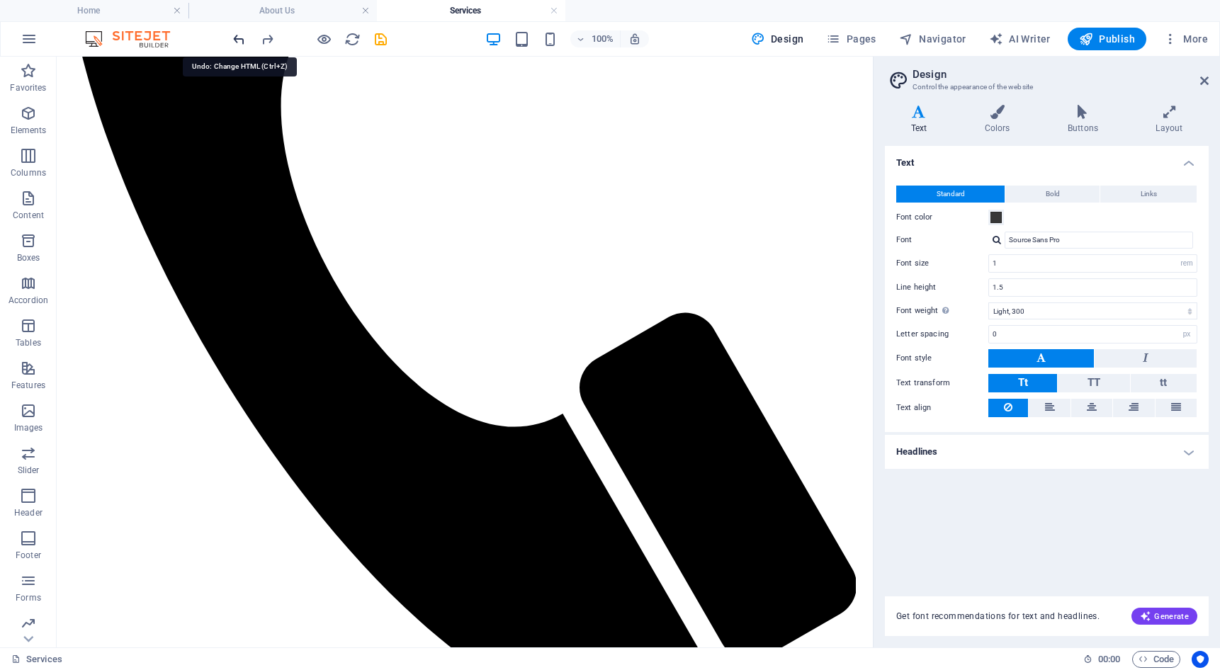
scroll to position [598, 0]
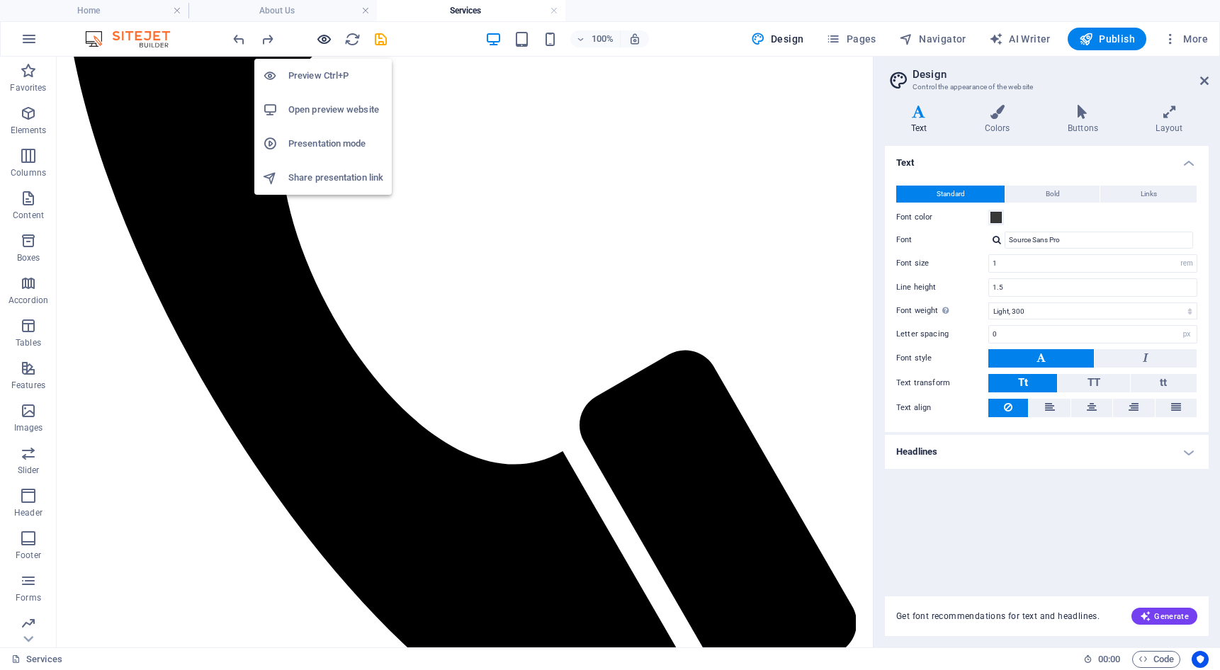
click at [329, 38] on icon "button" at bounding box center [324, 39] width 16 height 16
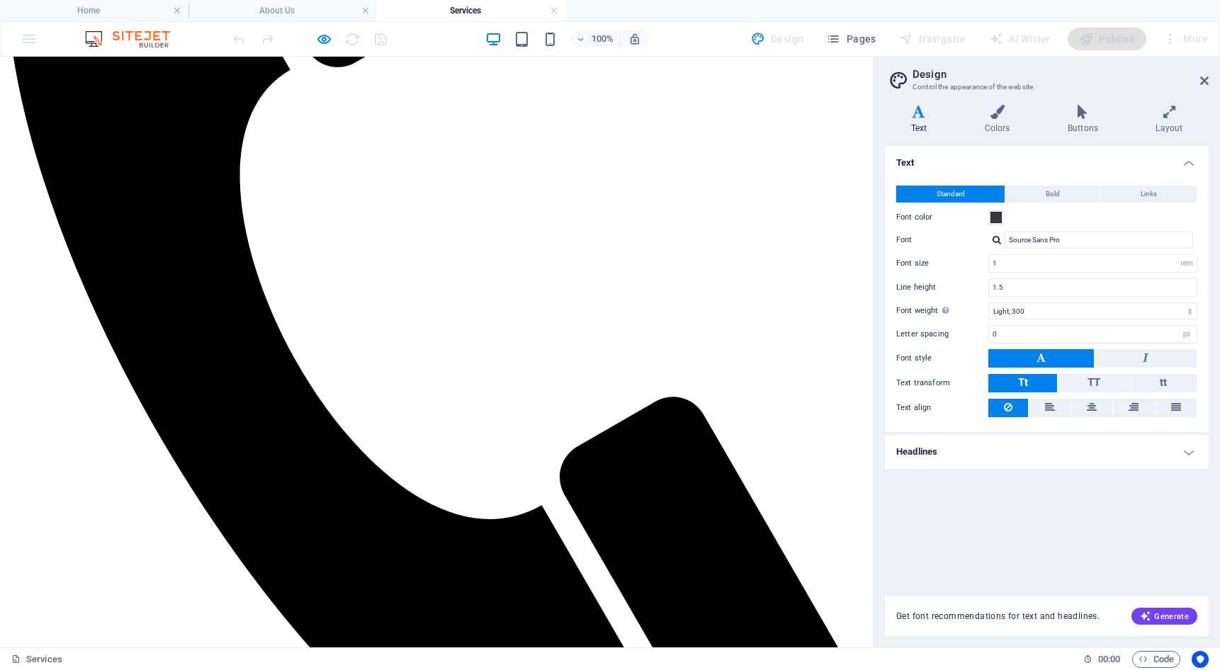
click at [325, 43] on icon "button" at bounding box center [324, 39] width 16 height 16
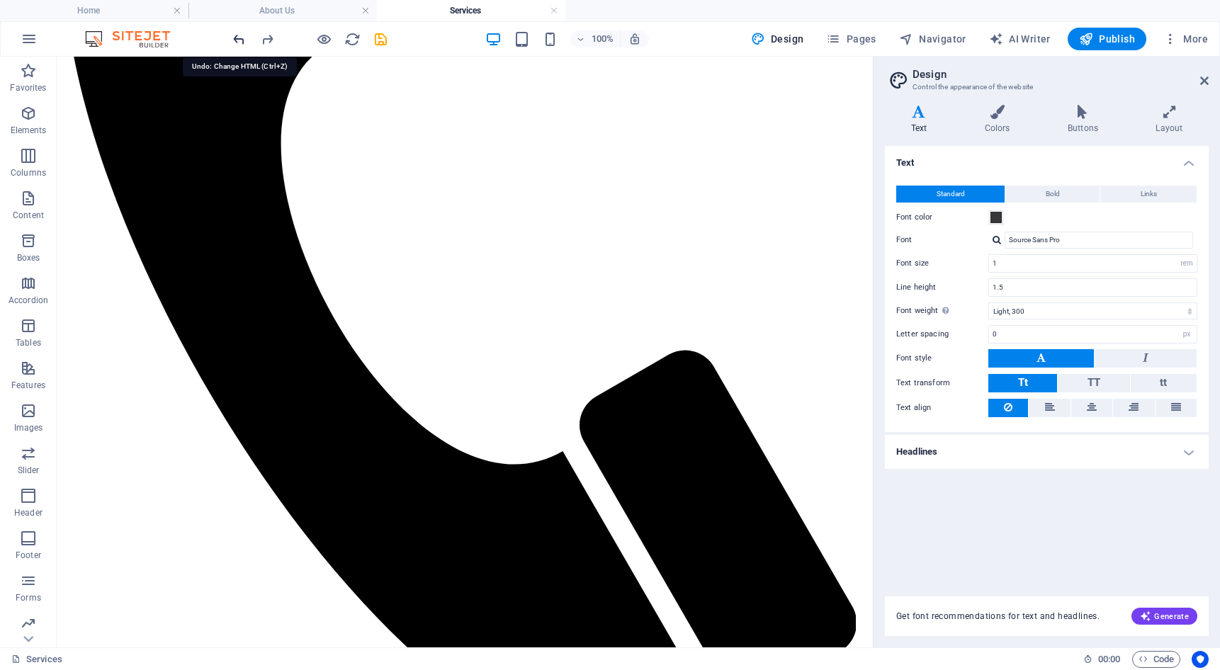
click at [232, 43] on icon "undo" at bounding box center [239, 39] width 16 height 16
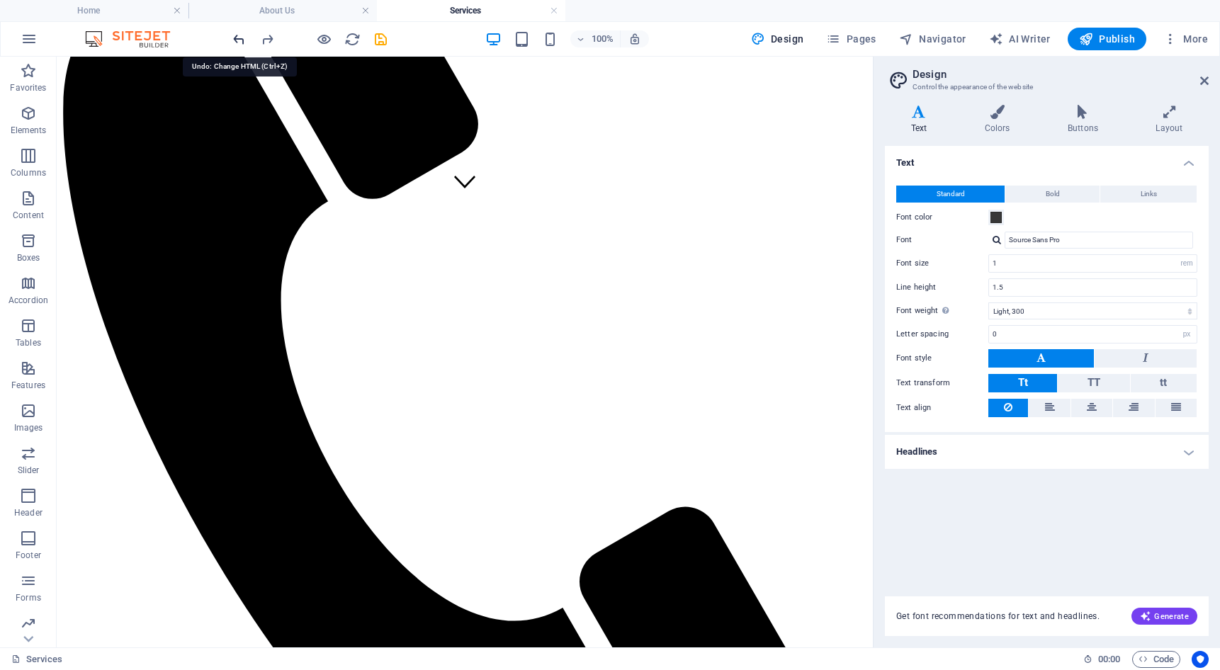
click at [232, 43] on icon "undo" at bounding box center [239, 39] width 16 height 16
click at [239, 43] on icon "undo" at bounding box center [239, 39] width 16 height 16
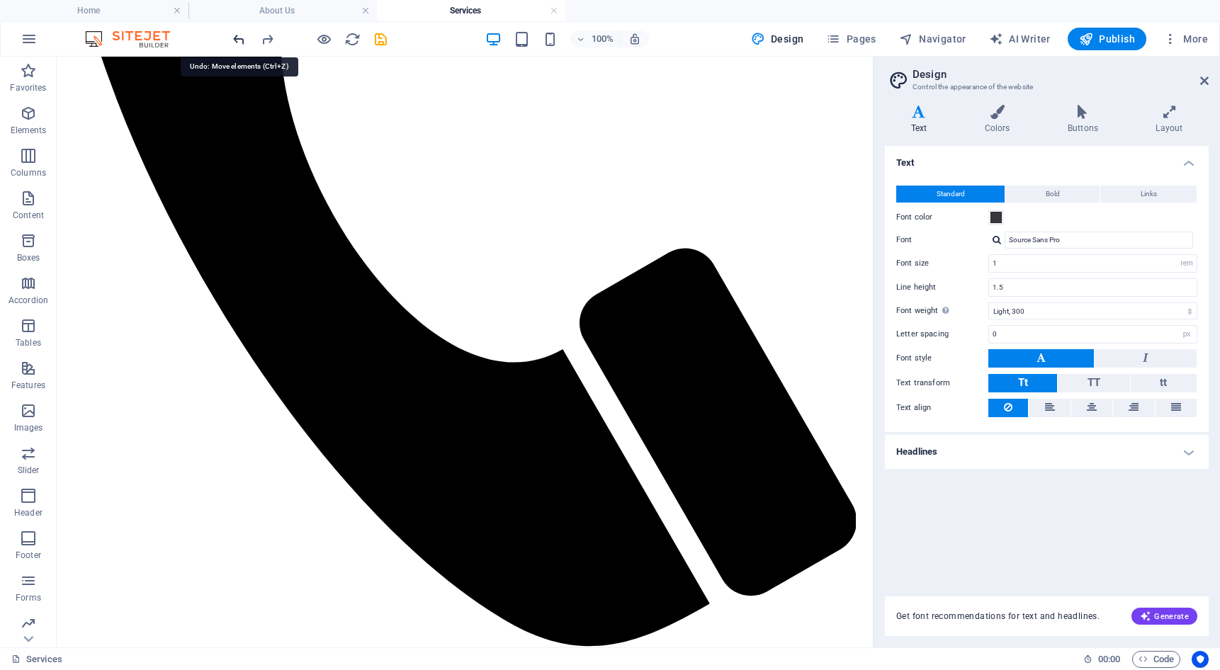
click at [237, 42] on icon "undo" at bounding box center [239, 39] width 16 height 16
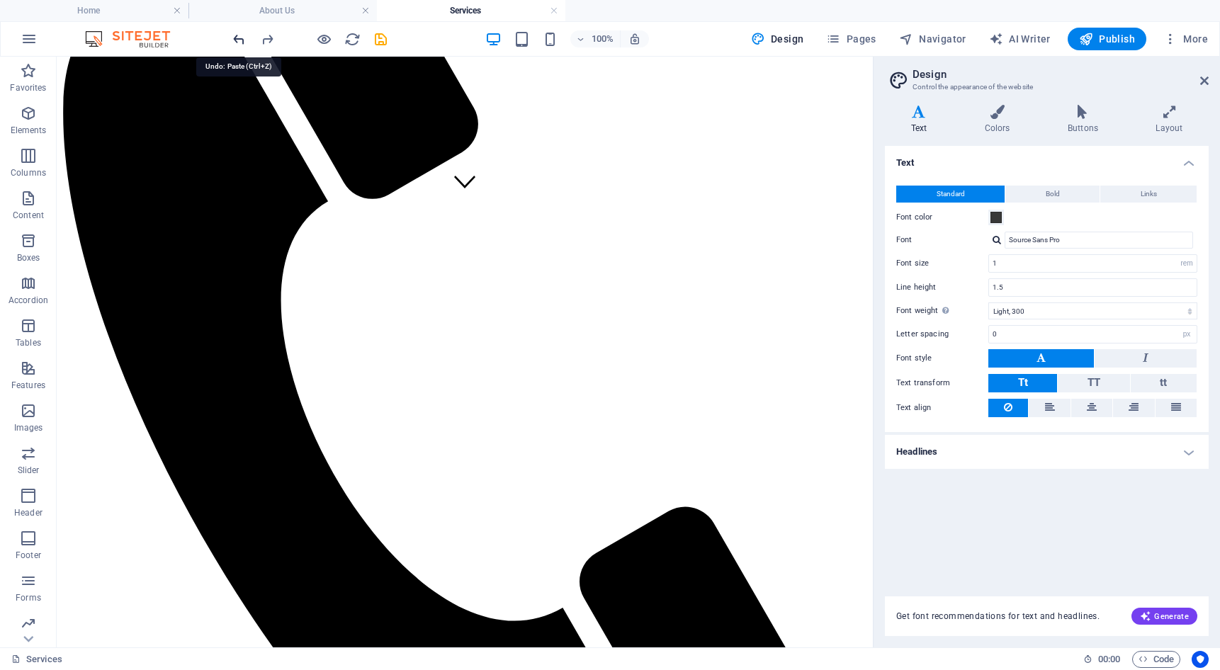
click at [237, 42] on icon "undo" at bounding box center [239, 39] width 16 height 16
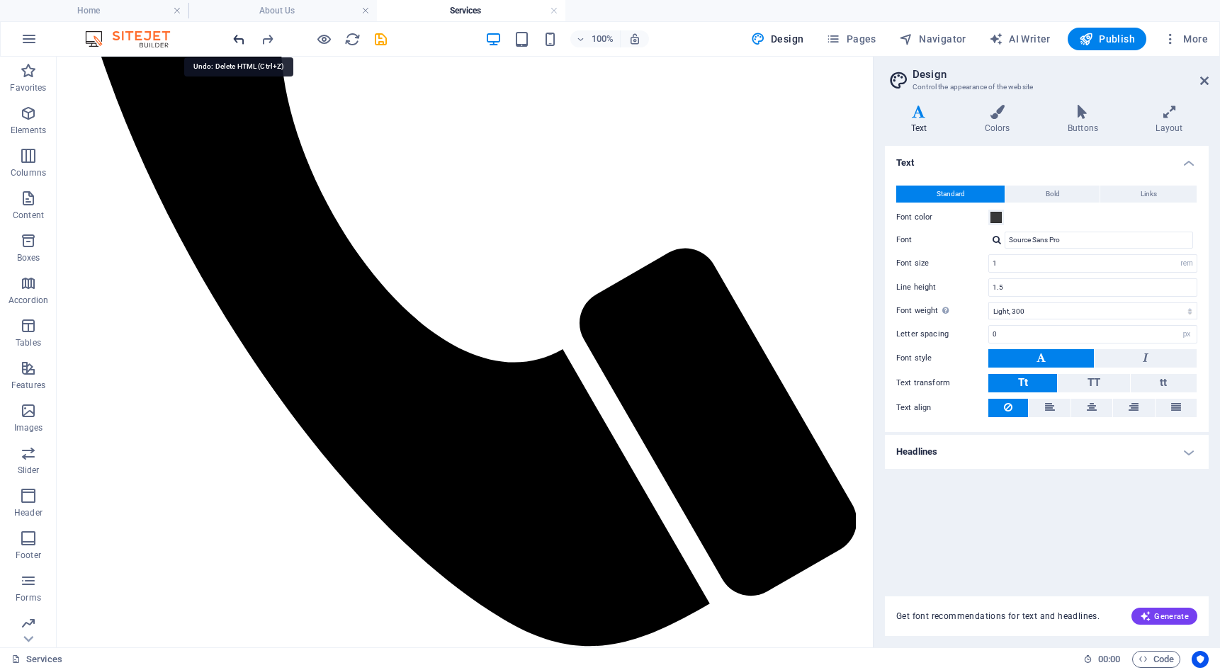
click at [237, 42] on icon "undo" at bounding box center [239, 39] width 16 height 16
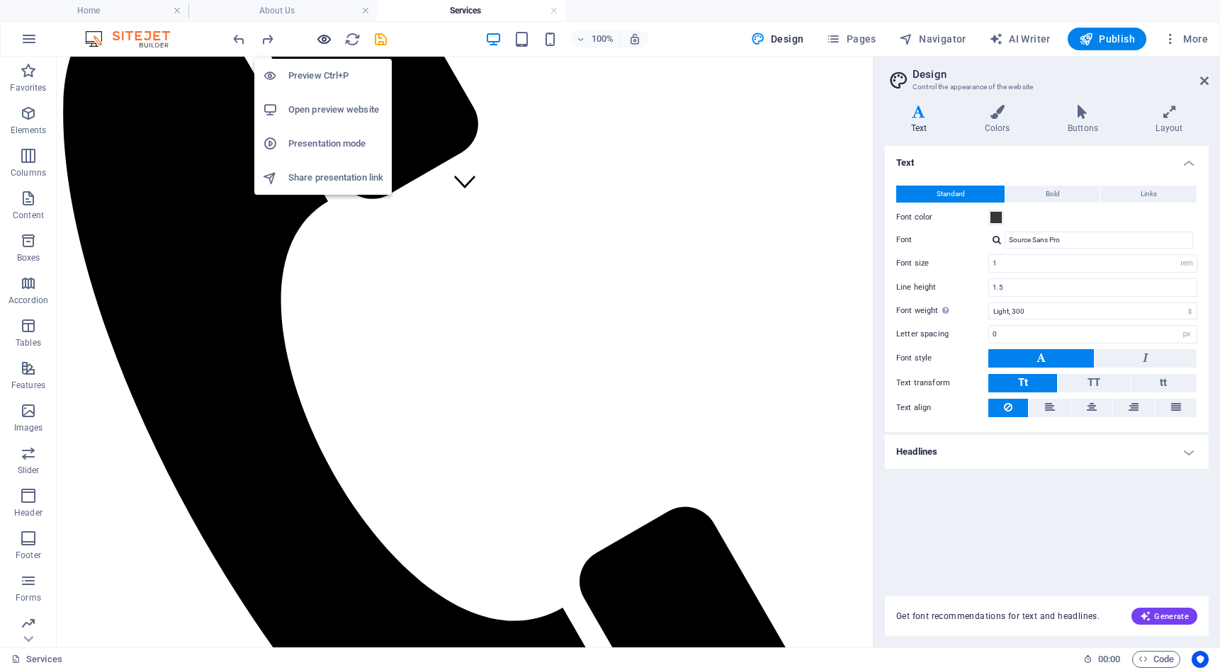
click at [325, 39] on icon "button" at bounding box center [324, 39] width 16 height 16
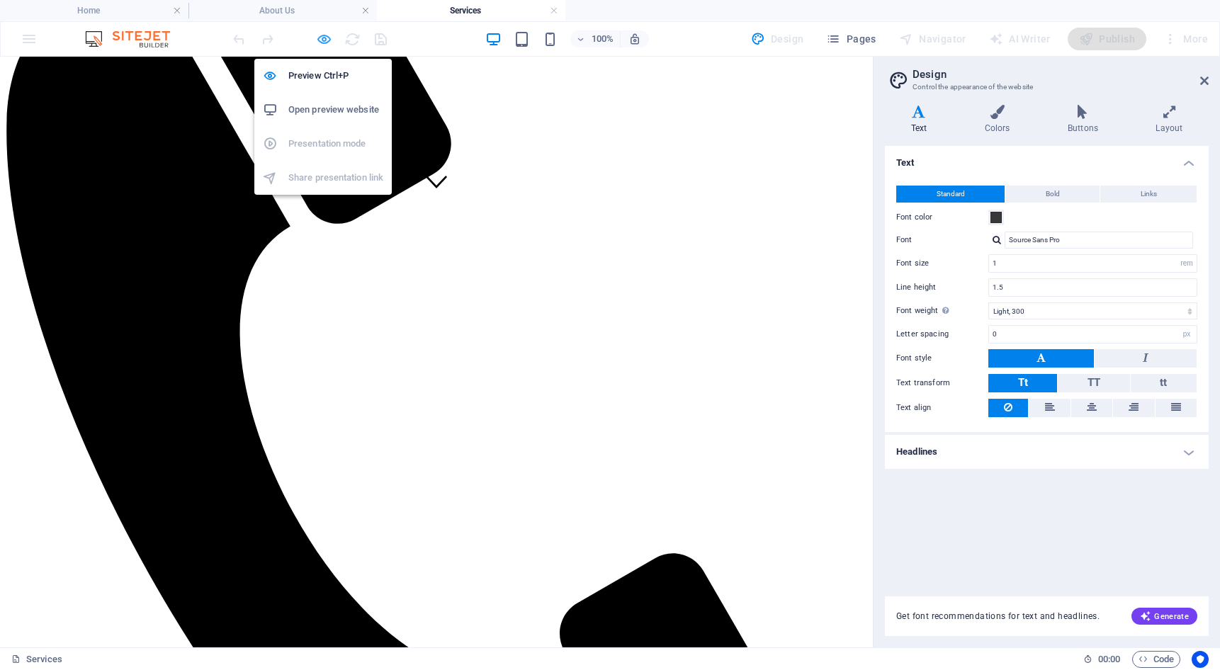
click at [322, 43] on icon "button" at bounding box center [324, 39] width 16 height 16
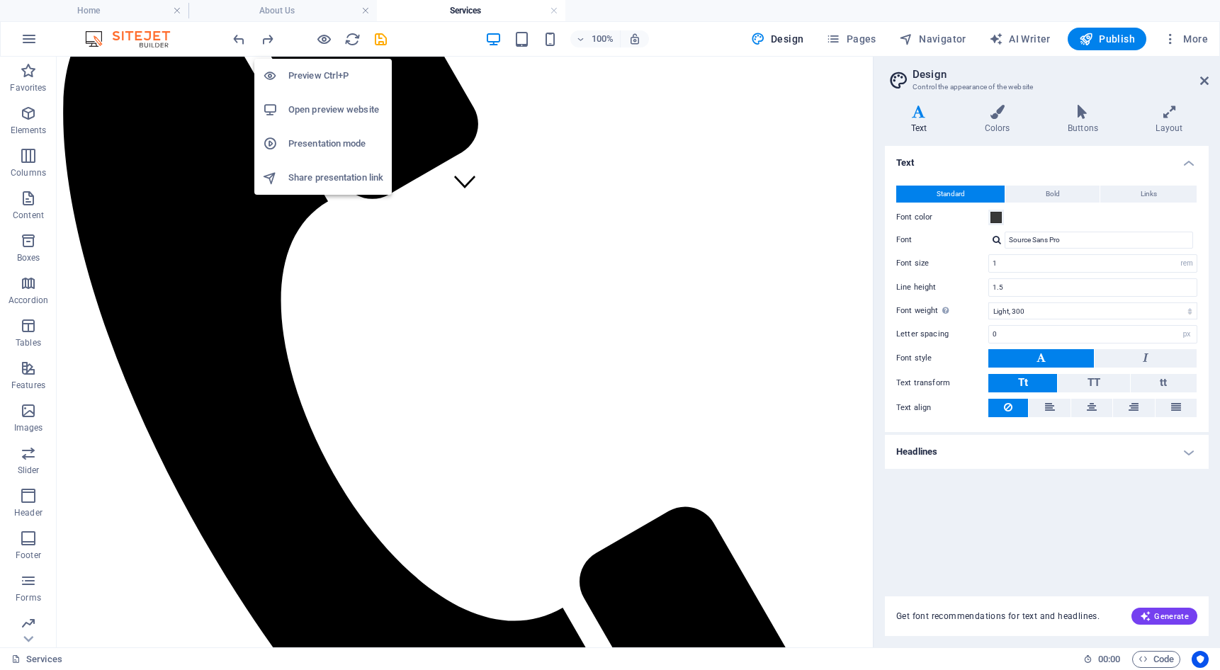
click at [340, 116] on h6 "Open preview website" at bounding box center [335, 109] width 95 height 17
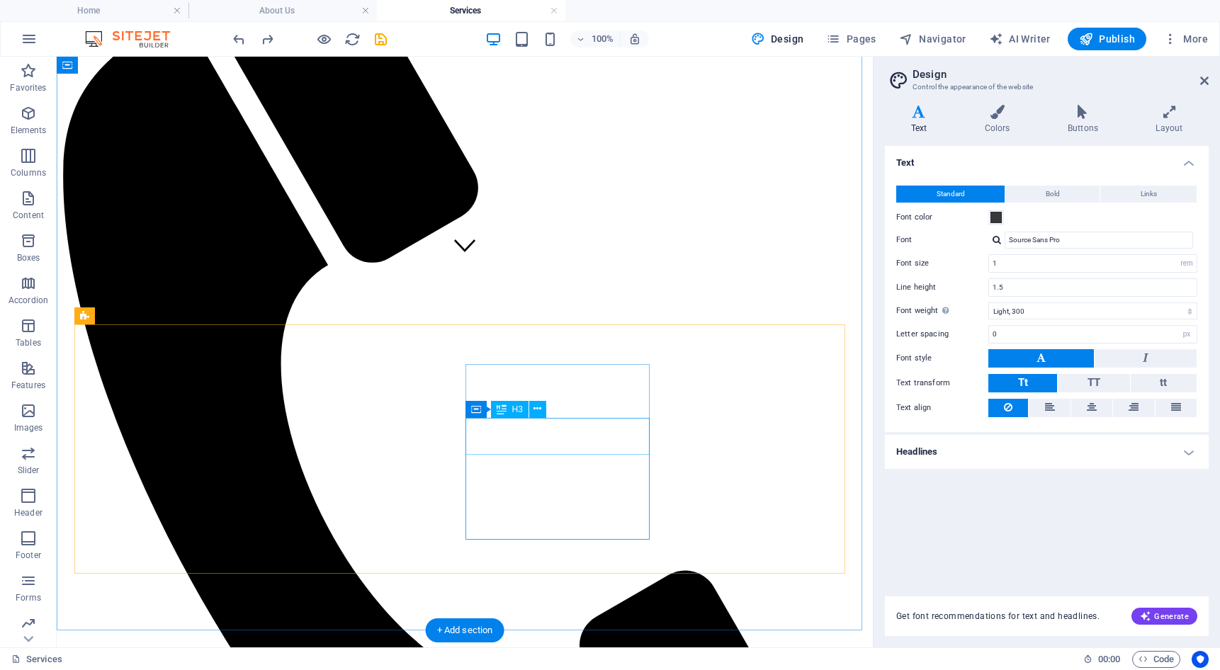
scroll to position [371, 0]
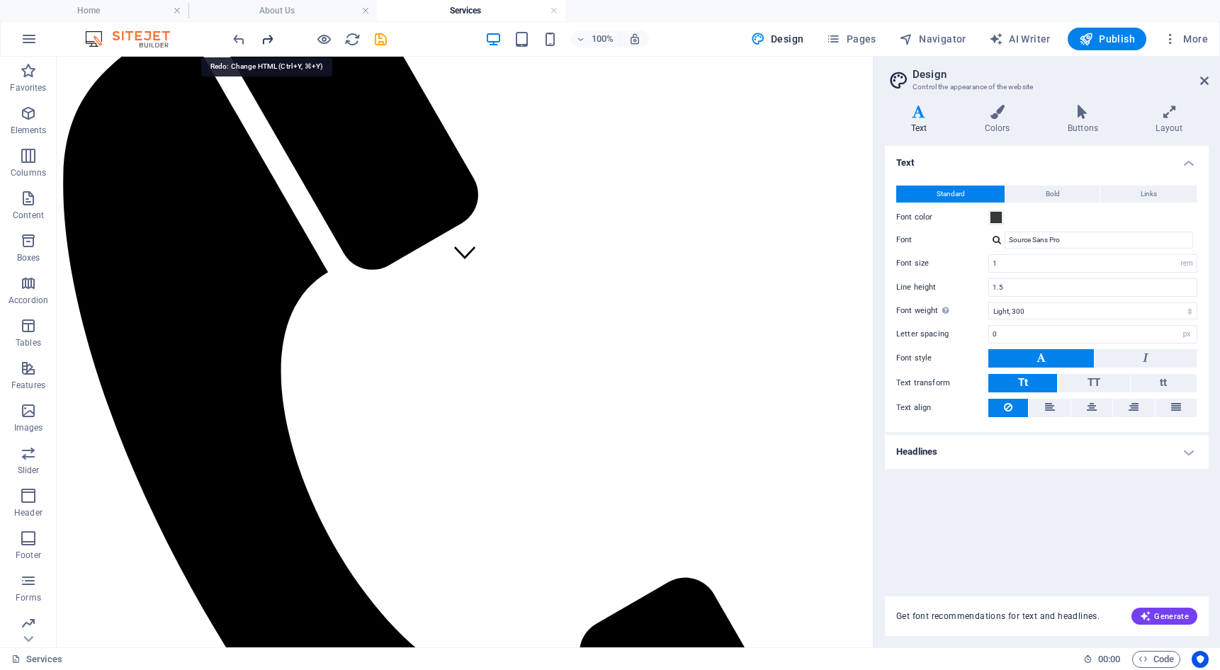
click at [266, 34] on icon "redo" at bounding box center [267, 39] width 16 height 16
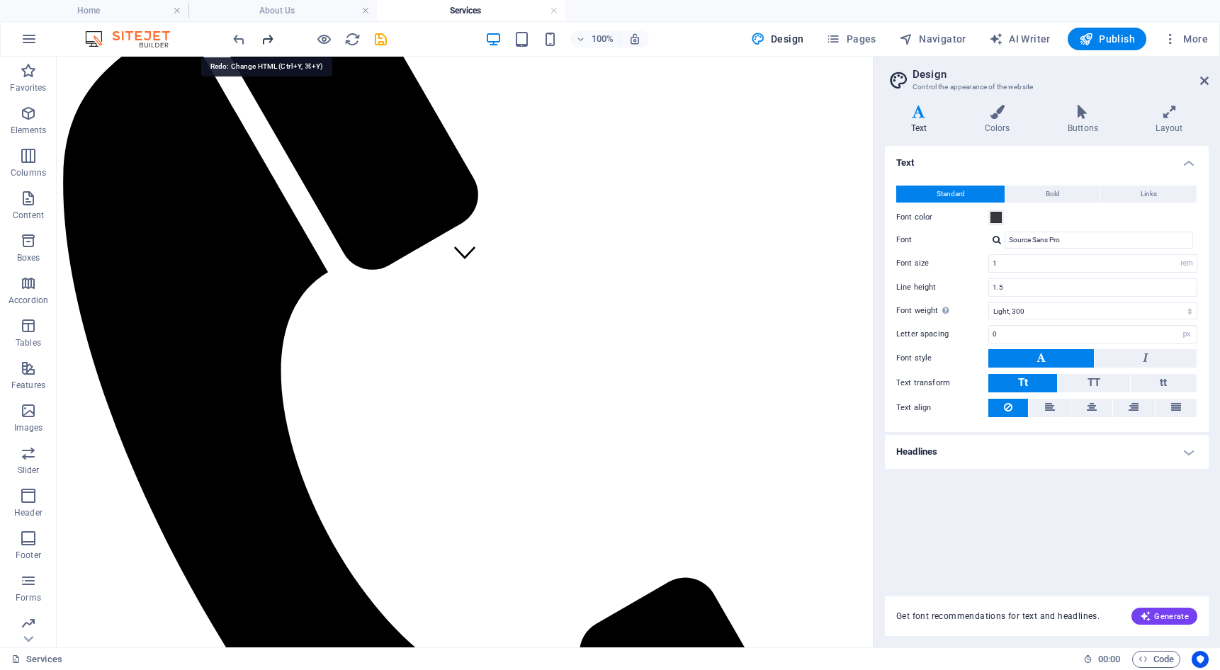
click at [266, 34] on icon "redo" at bounding box center [267, 39] width 16 height 16
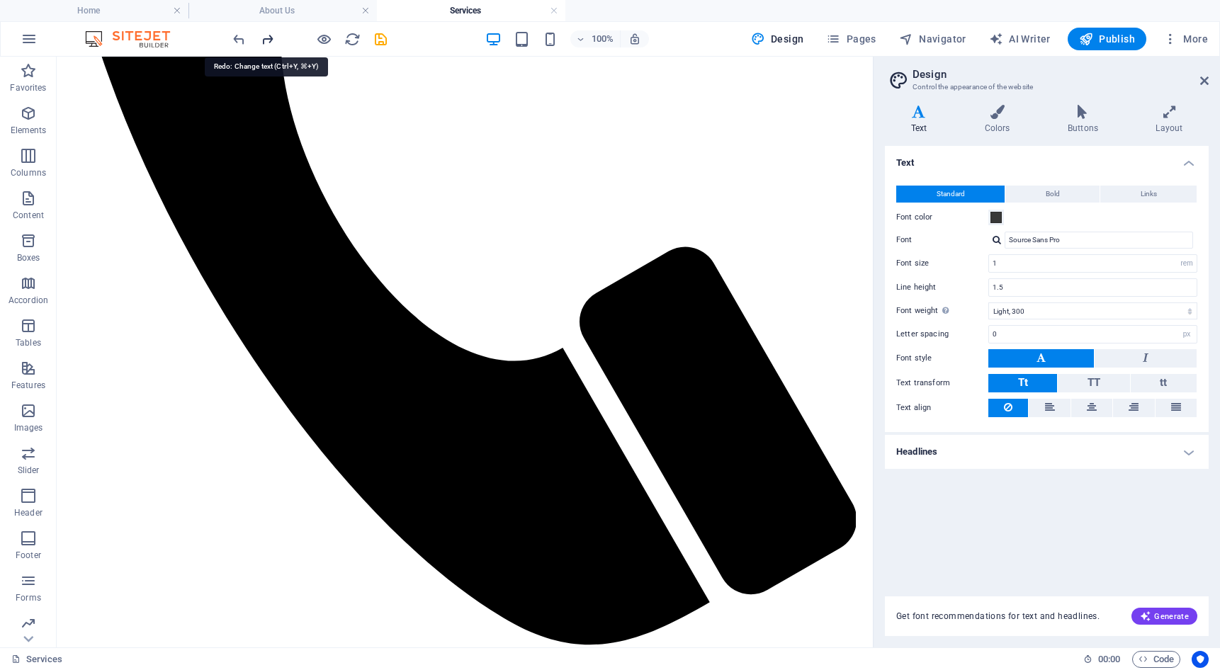
scroll to position [838, 0]
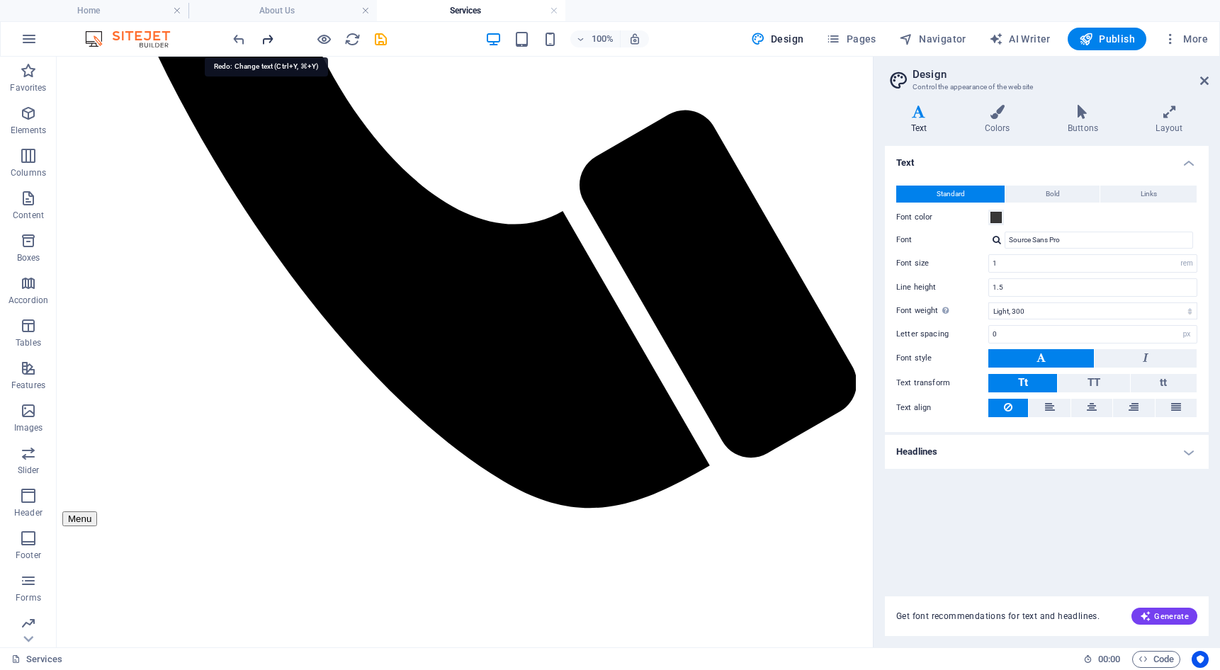
click at [266, 34] on icon "redo" at bounding box center [267, 39] width 16 height 16
click at [240, 38] on icon "undo" at bounding box center [239, 39] width 16 height 16
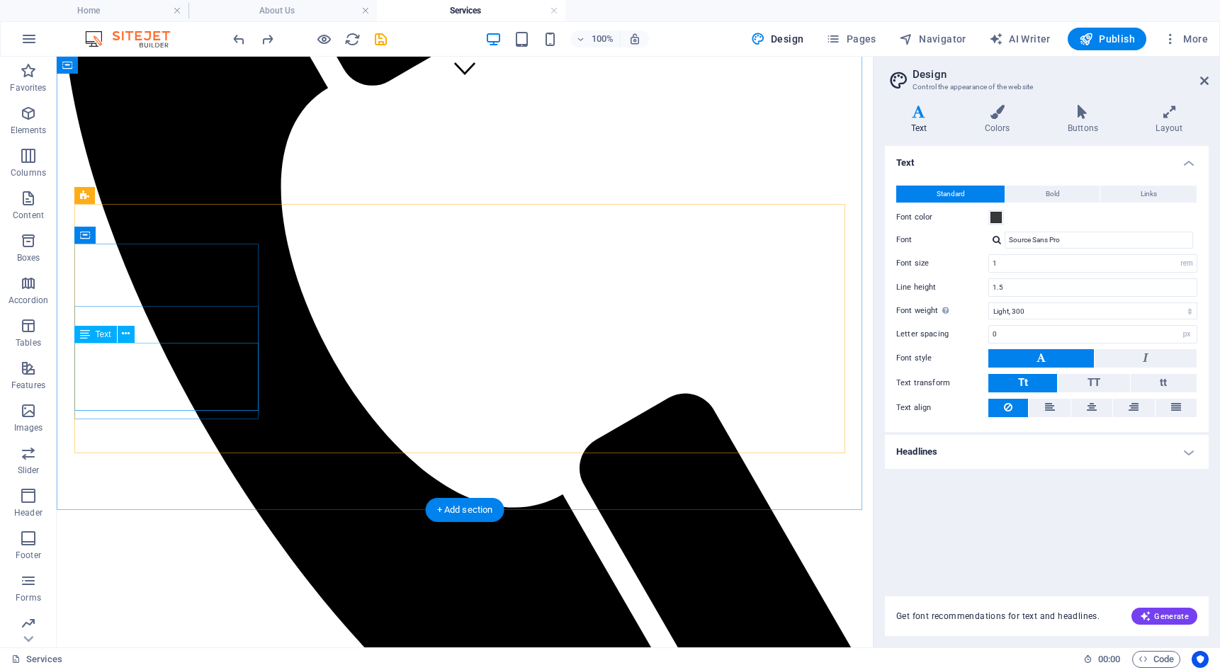
scroll to position [484, 0]
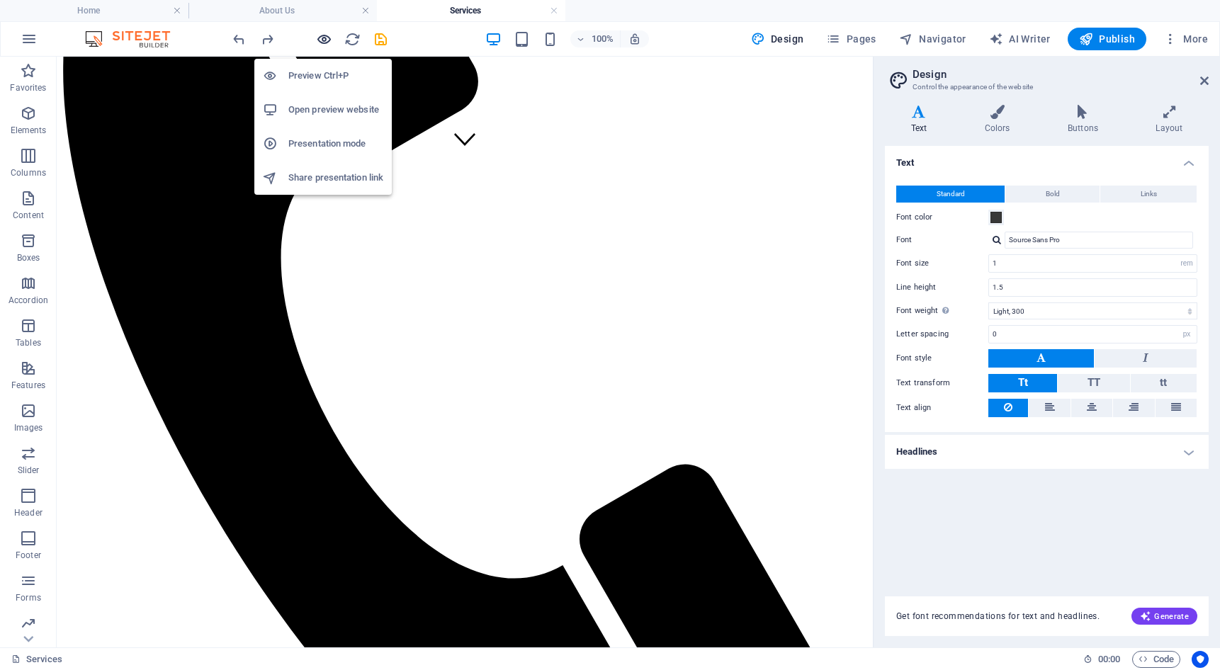
click at [325, 39] on icon "button" at bounding box center [324, 39] width 16 height 16
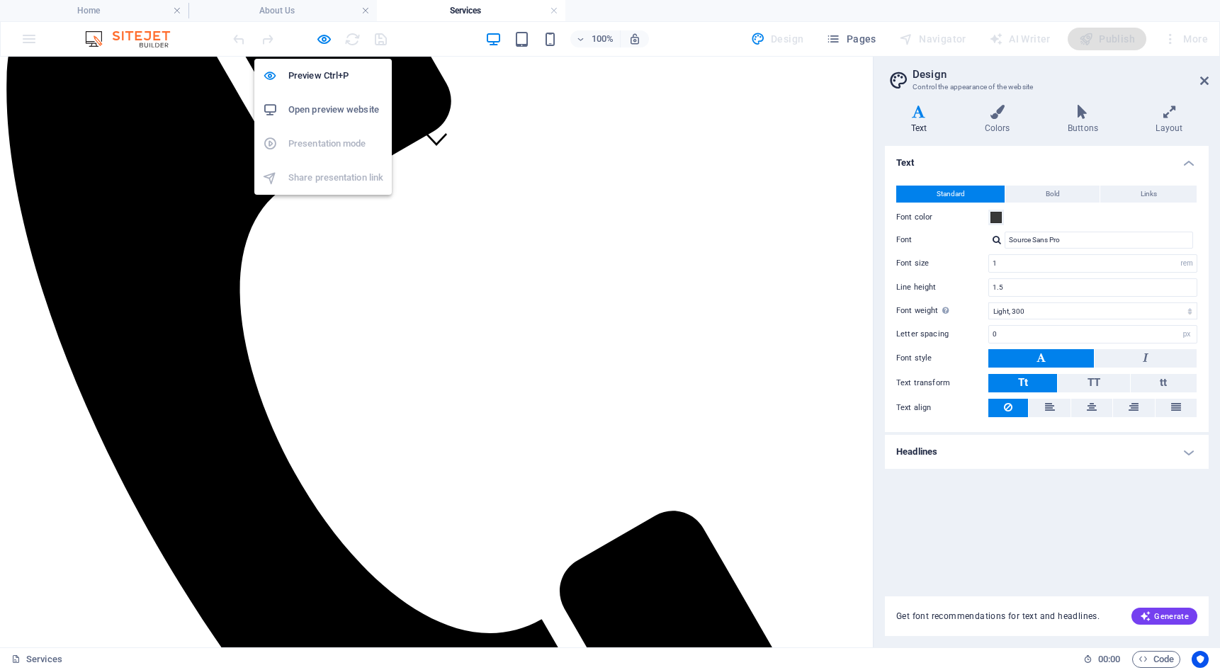
click at [317, 104] on h6 "Open preview website" at bounding box center [335, 109] width 95 height 17
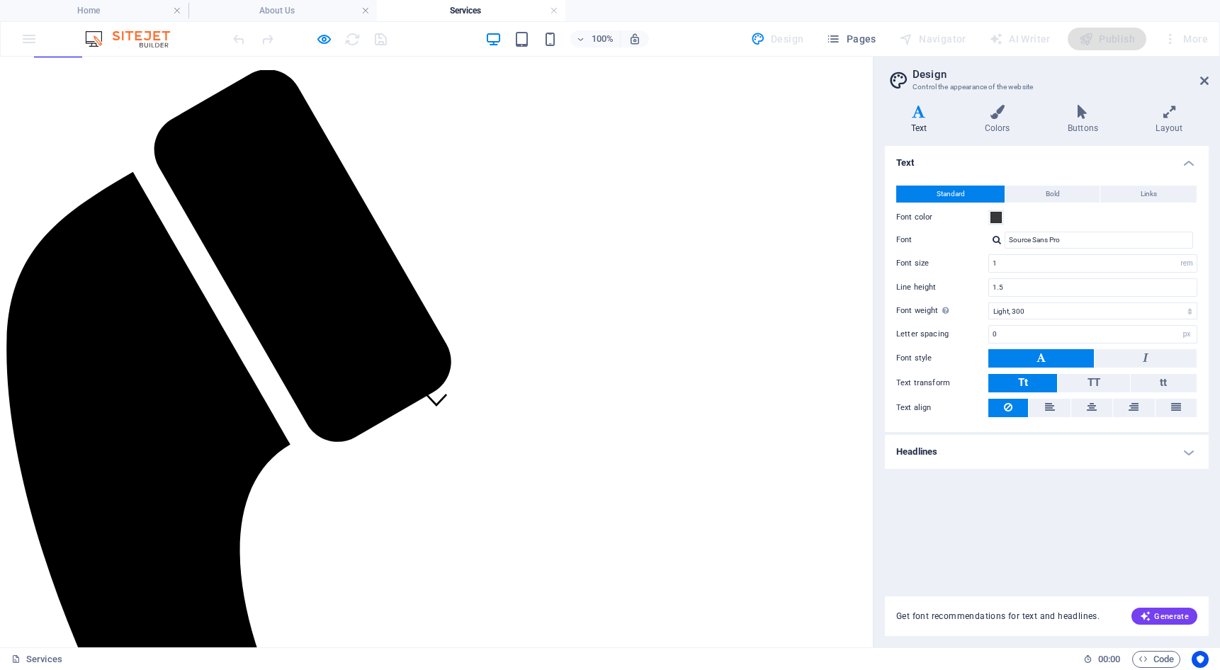
scroll to position [201, 0]
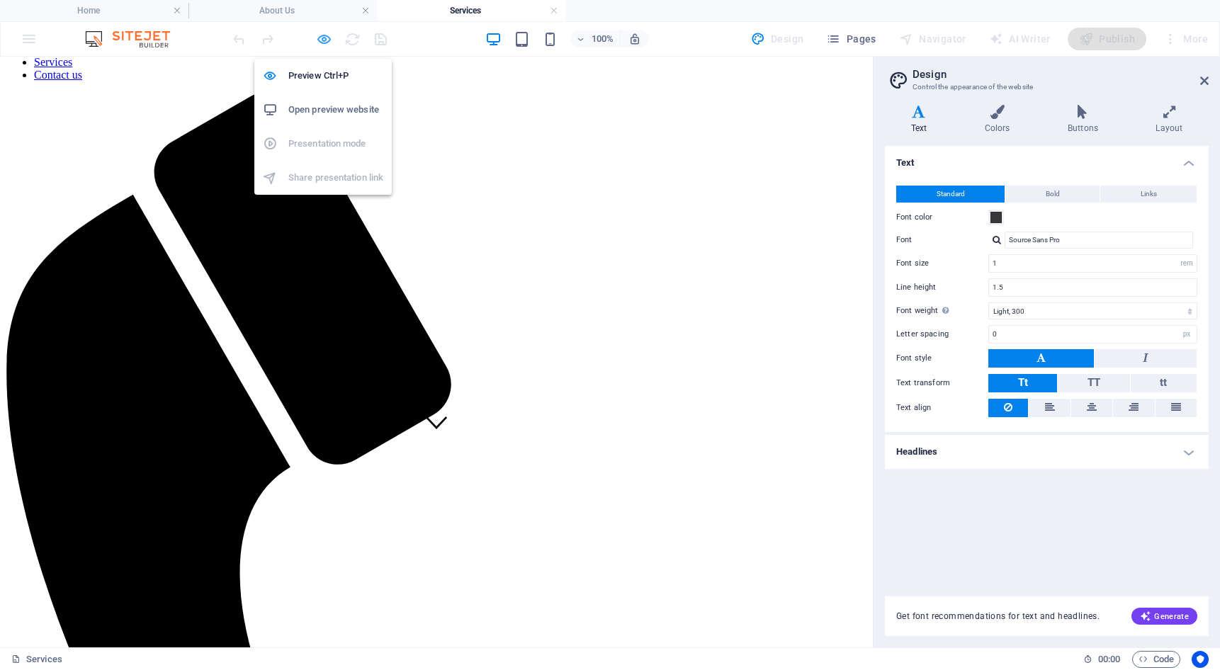
click at [328, 37] on icon "button" at bounding box center [324, 39] width 16 height 16
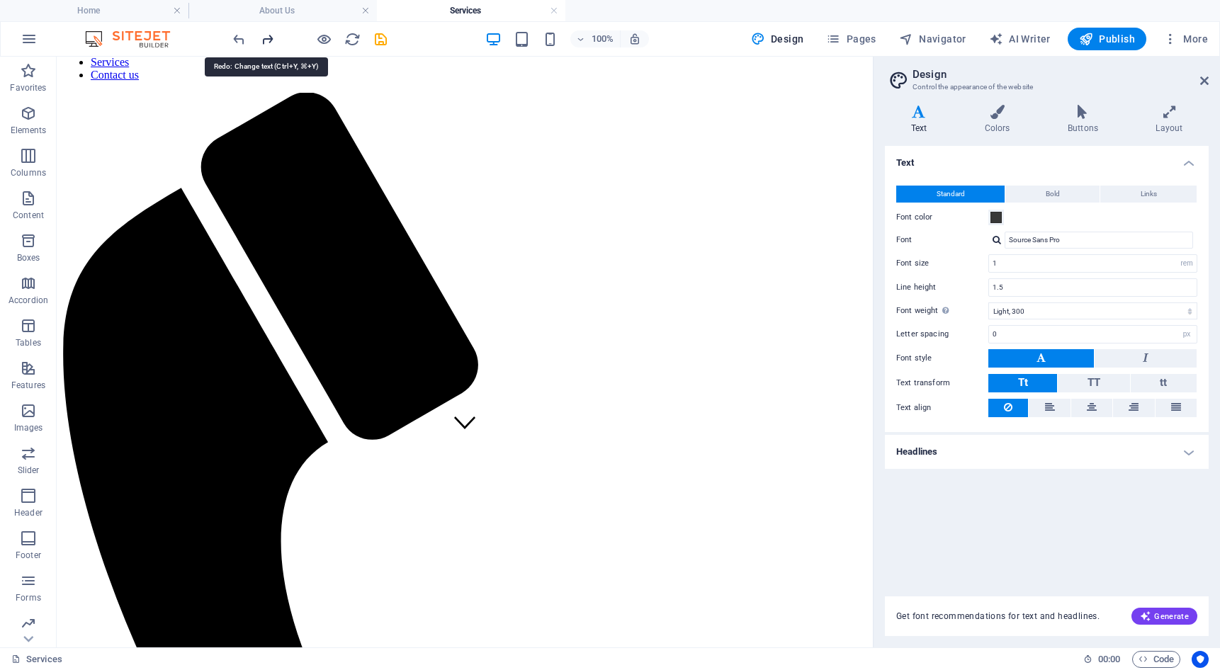
click at [266, 35] on icon "redo" at bounding box center [267, 39] width 16 height 16
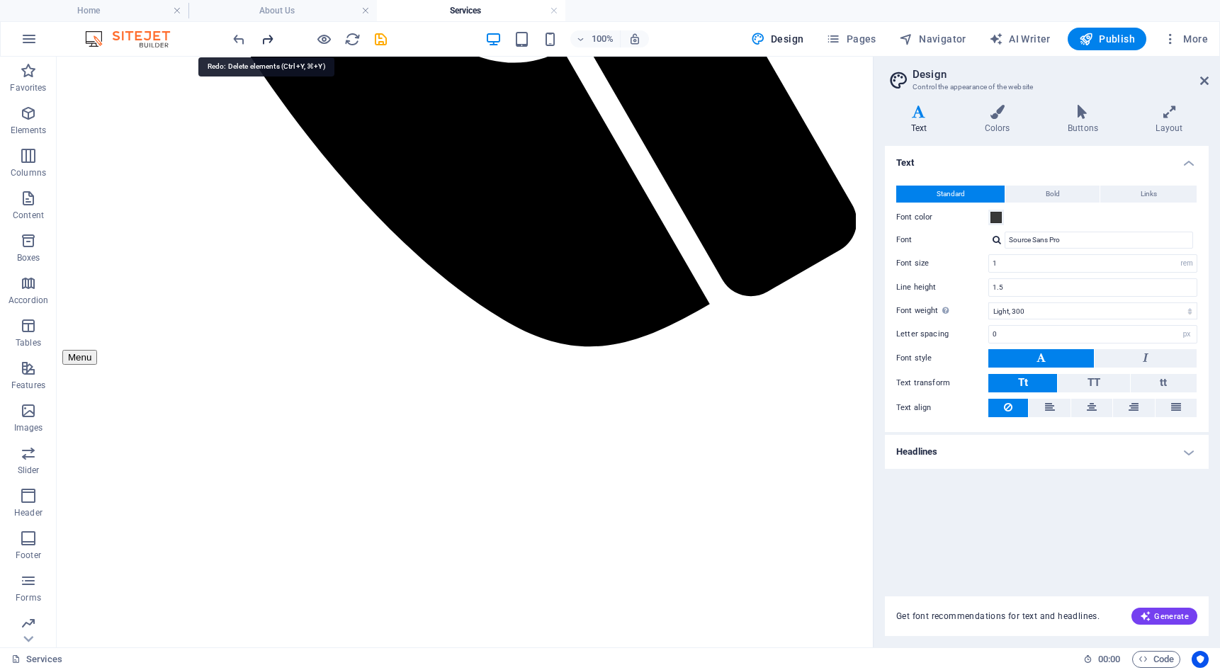
click at [266, 35] on icon "redo" at bounding box center [267, 39] width 16 height 16
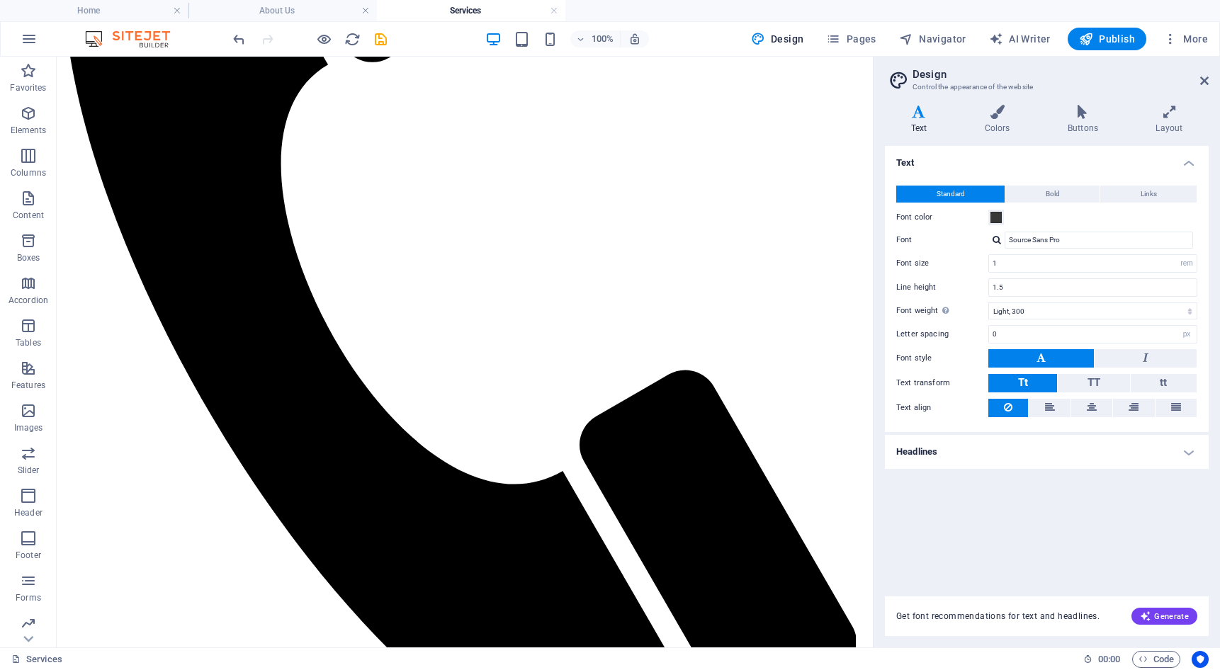
scroll to position [524, 0]
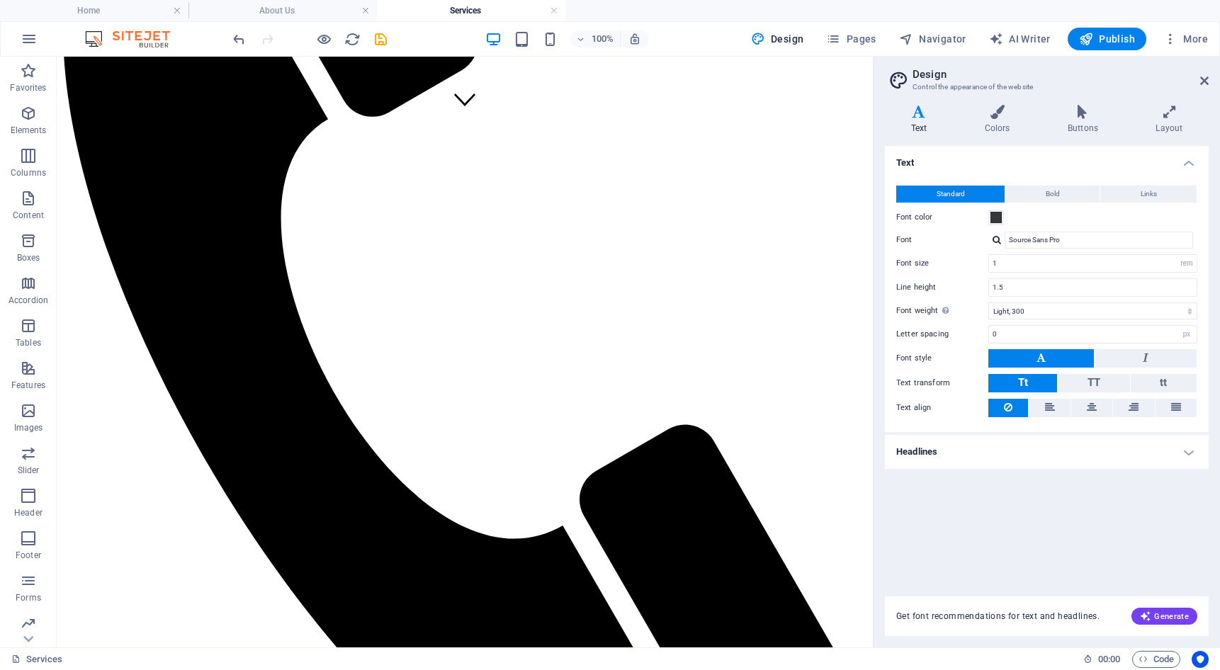
click at [266, 35] on div at bounding box center [309, 39] width 159 height 23
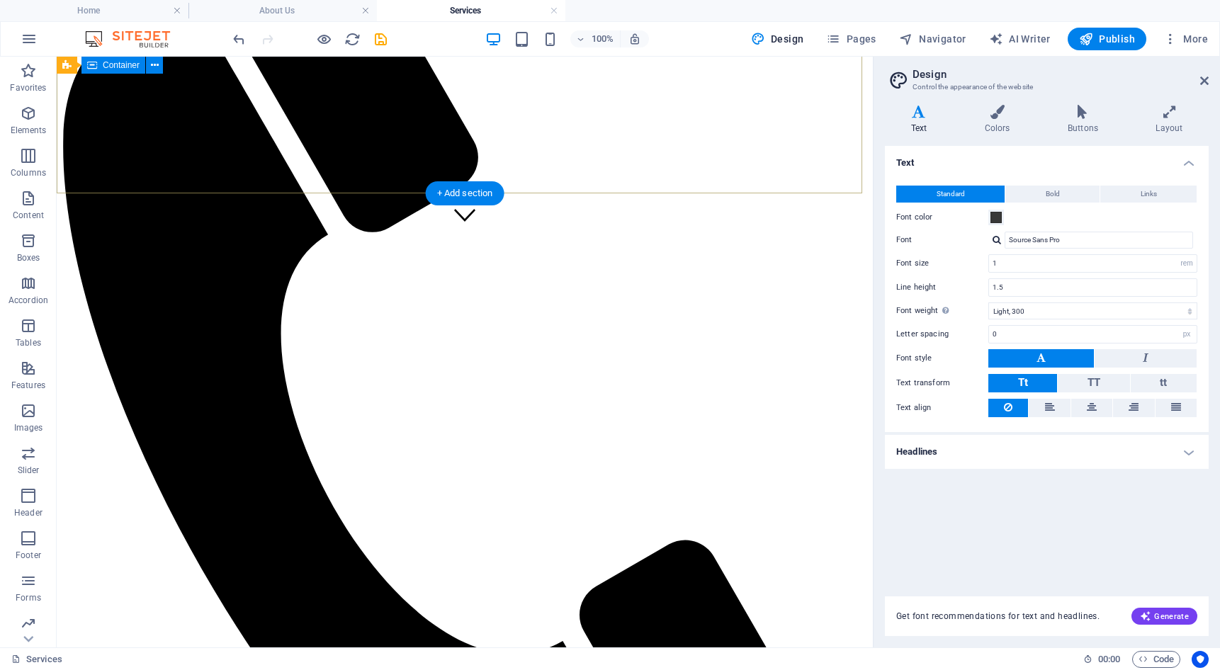
scroll to position [382, 0]
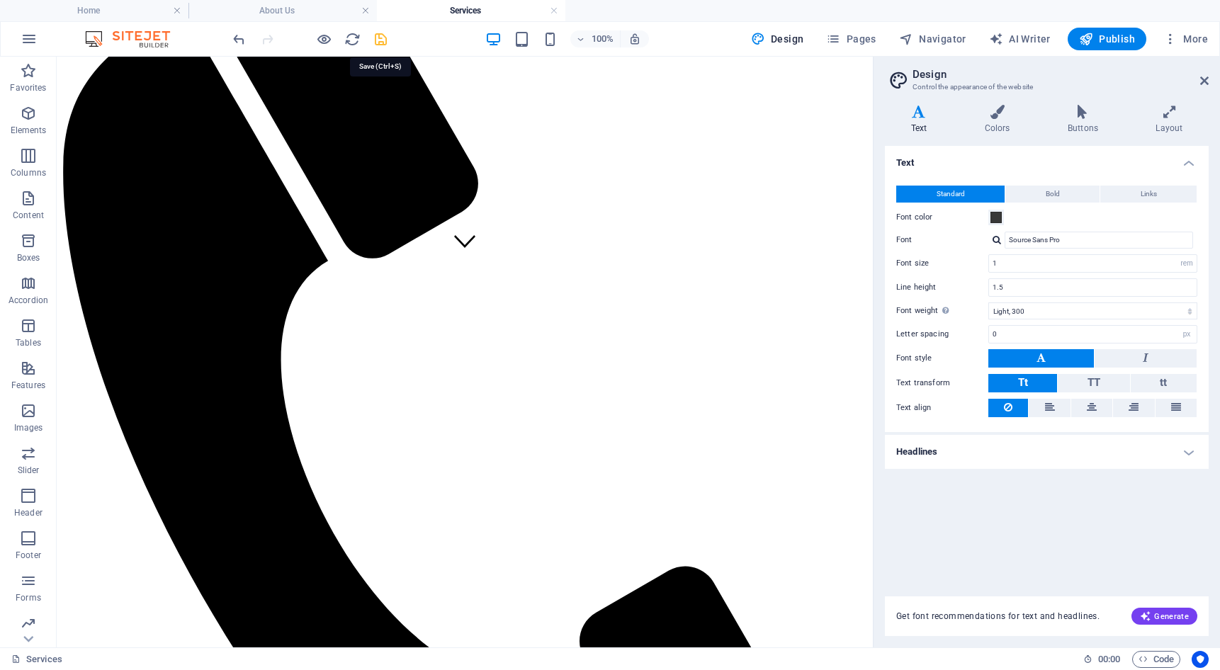
click at [376, 35] on icon "save" at bounding box center [381, 39] width 16 height 16
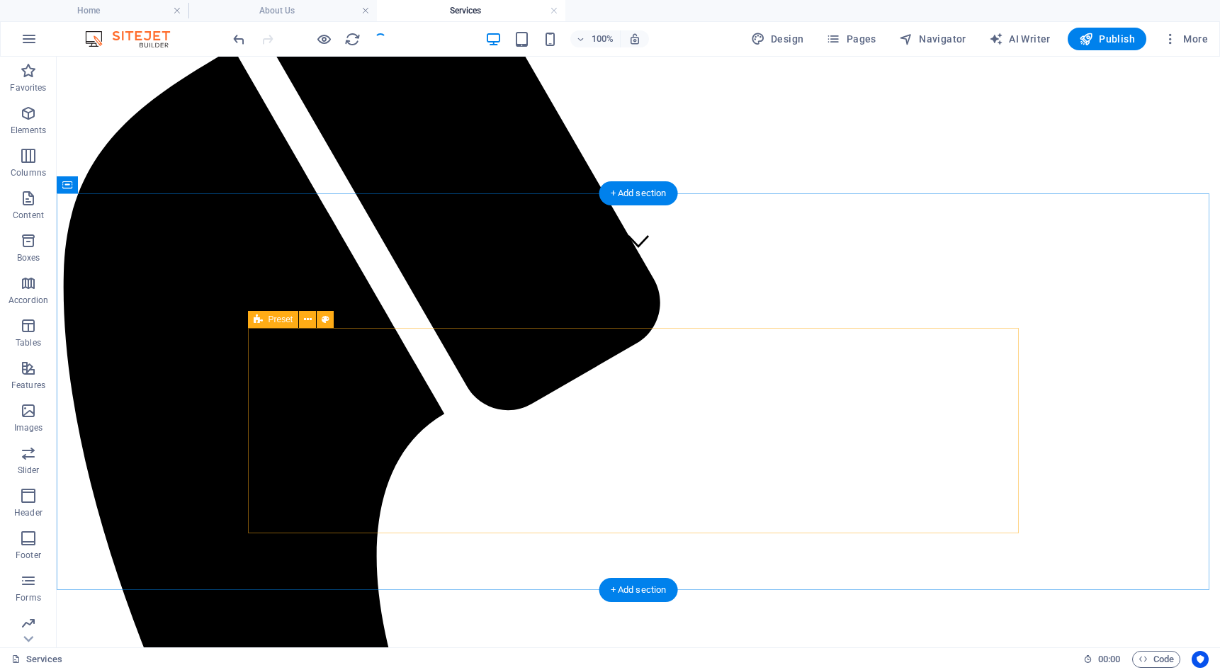
scroll to position [453, 0]
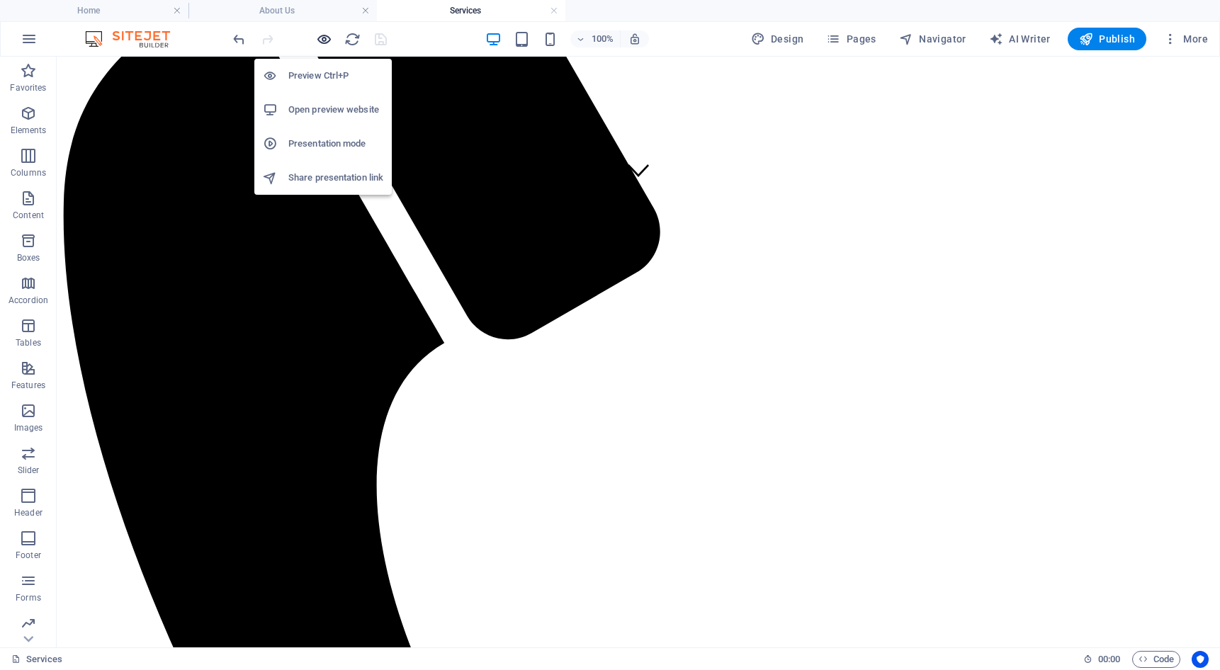
click at [329, 42] on icon "button" at bounding box center [324, 39] width 16 height 16
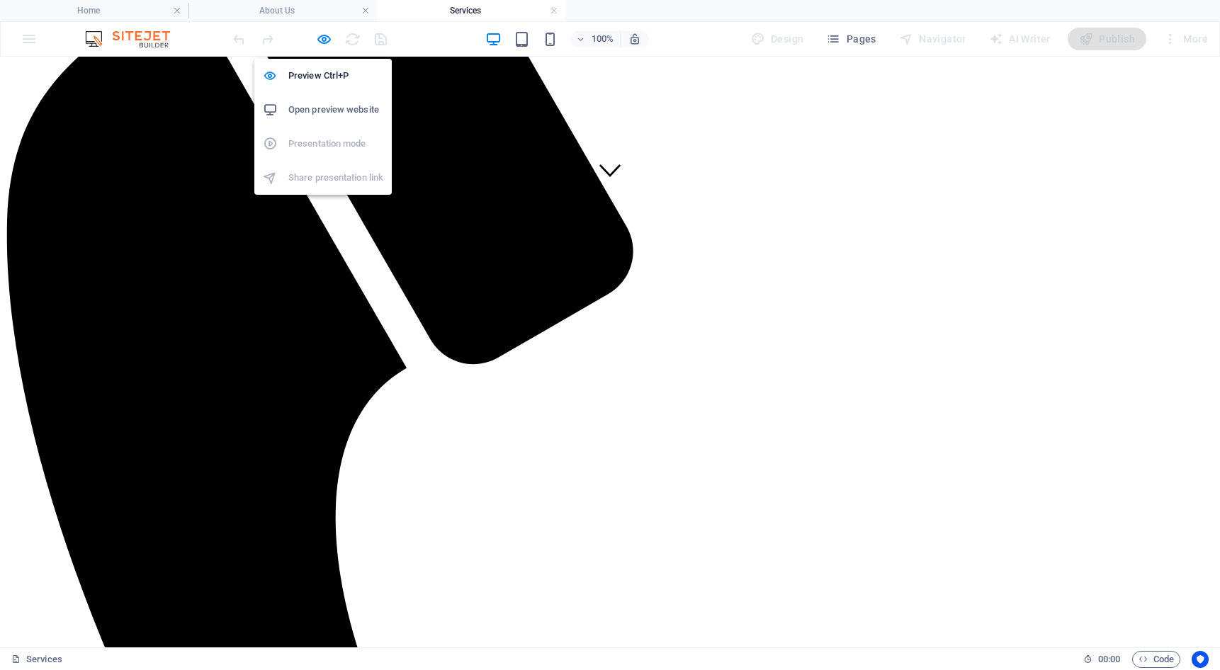
click at [324, 106] on h6 "Open preview website" at bounding box center [335, 109] width 95 height 17
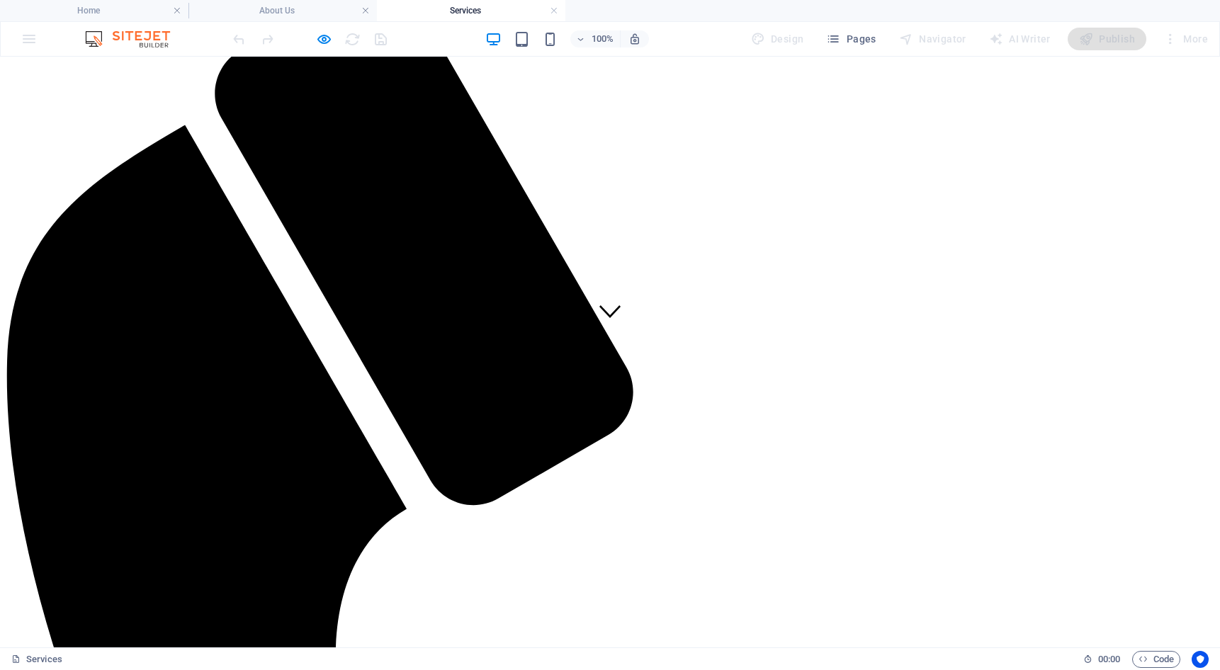
scroll to position [240, 0]
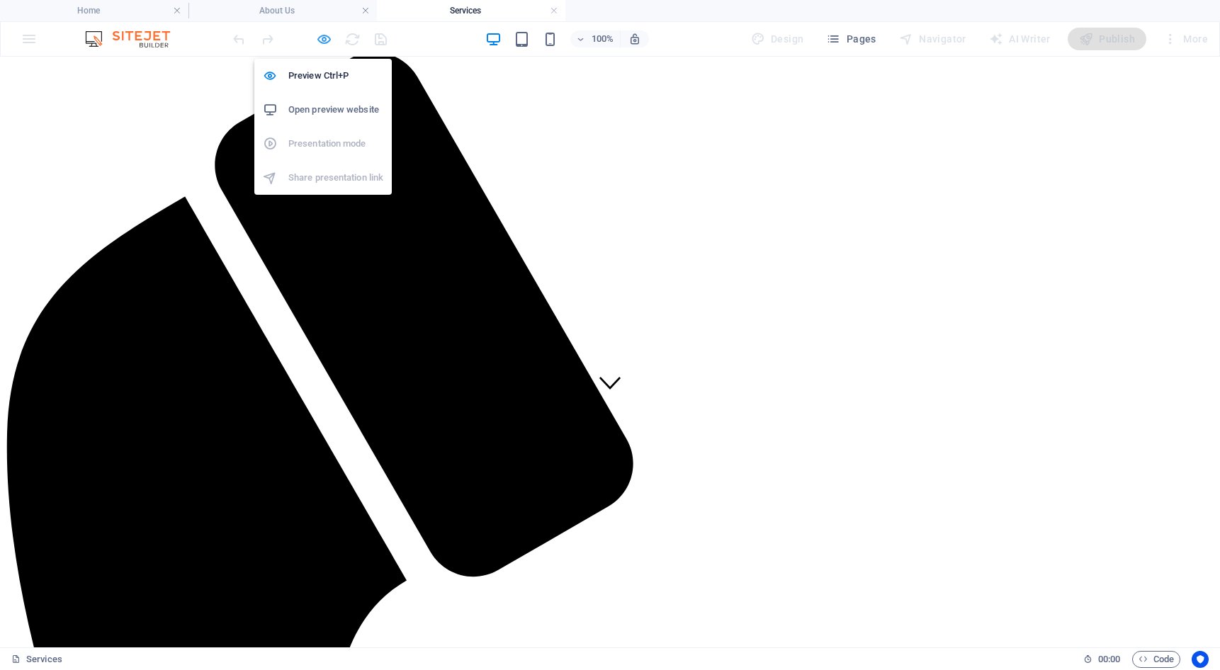
click at [331, 35] on icon "button" at bounding box center [324, 39] width 16 height 16
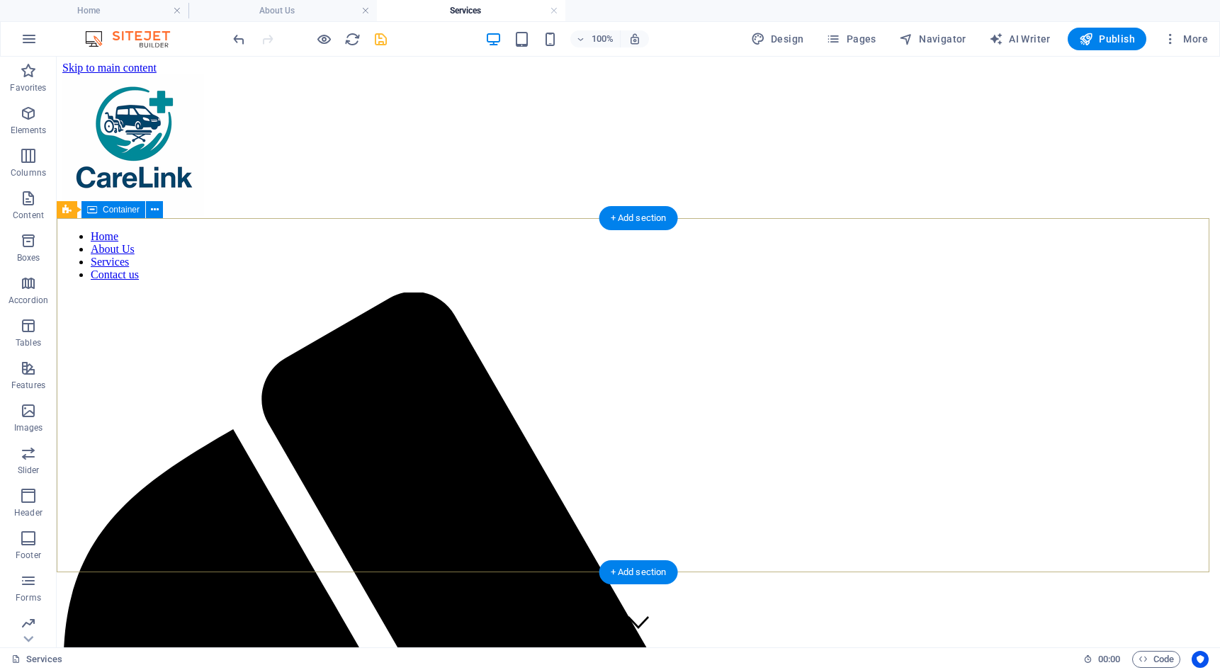
scroll to position [0, 0]
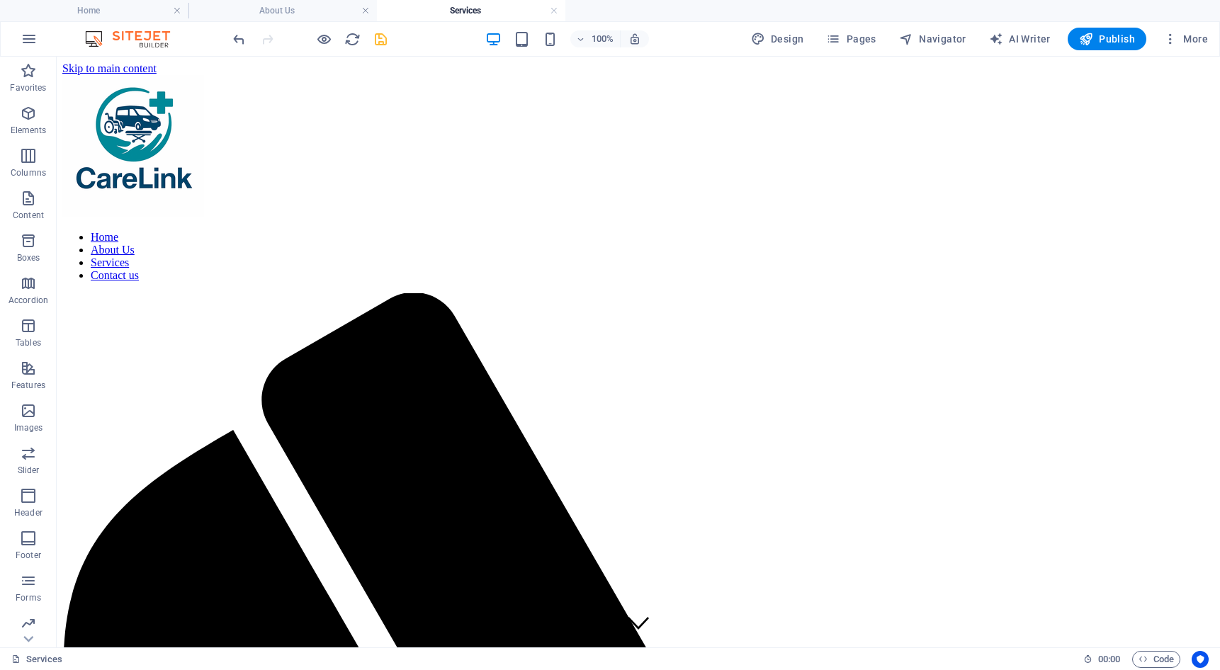
click at [382, 43] on icon "save" at bounding box center [381, 39] width 16 height 16
click at [1169, 40] on icon "button" at bounding box center [1171, 39] width 14 height 14
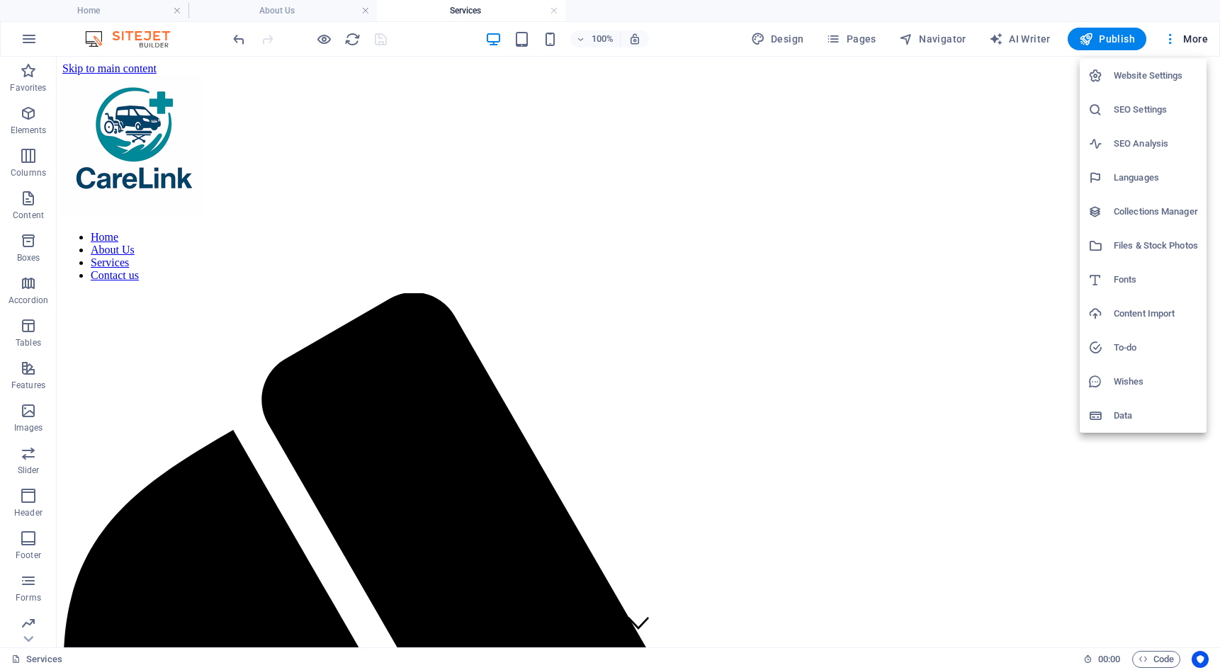
click at [863, 38] on div at bounding box center [610, 335] width 1220 height 670
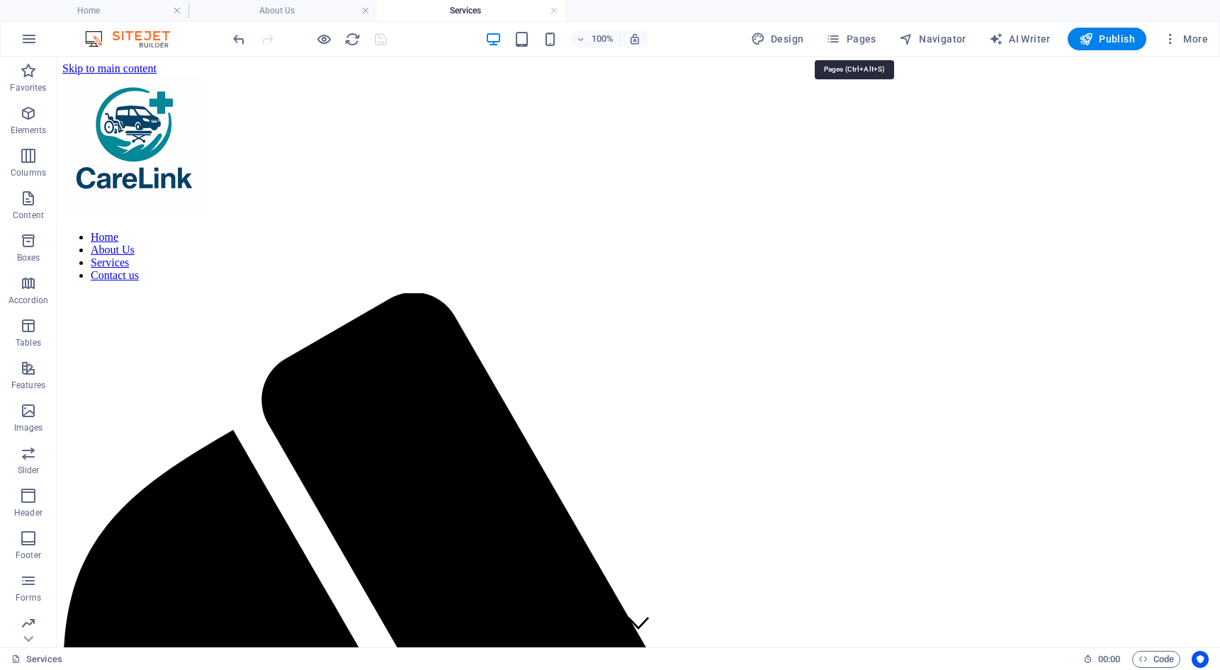
click at [837, 39] on icon "button" at bounding box center [833, 39] width 14 height 14
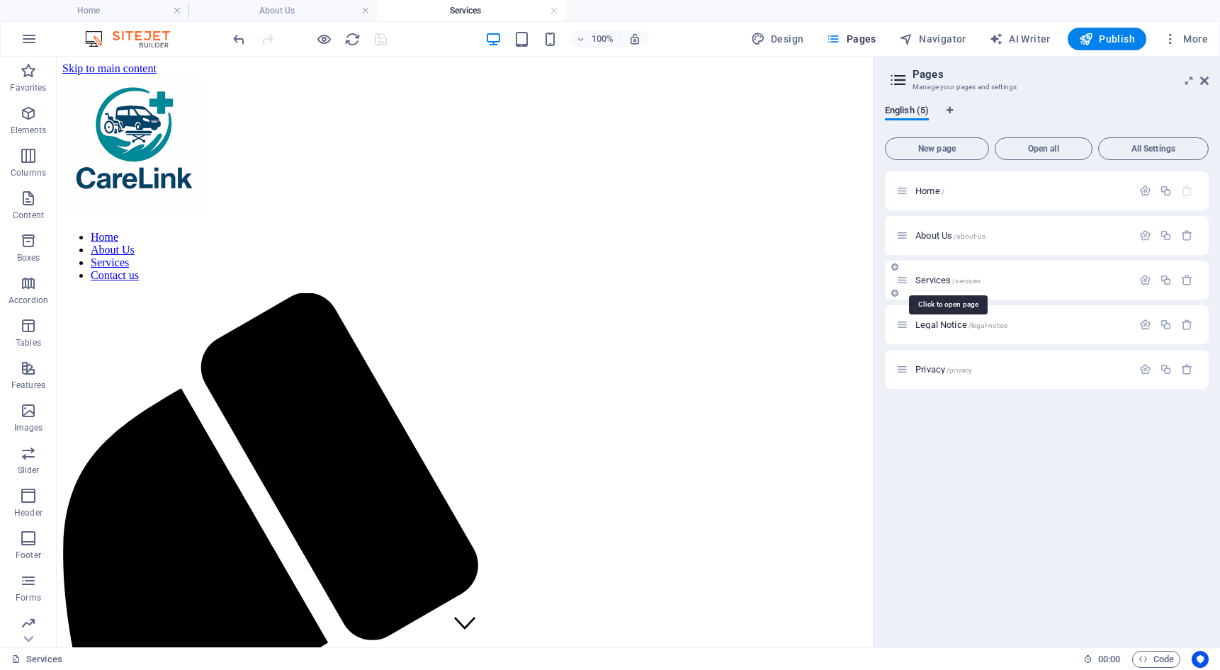
click at [937, 282] on span "Services /services" at bounding box center [948, 280] width 65 height 11
click at [814, 231] on nav "Home About Us Services Contact us" at bounding box center [464, 256] width 805 height 51
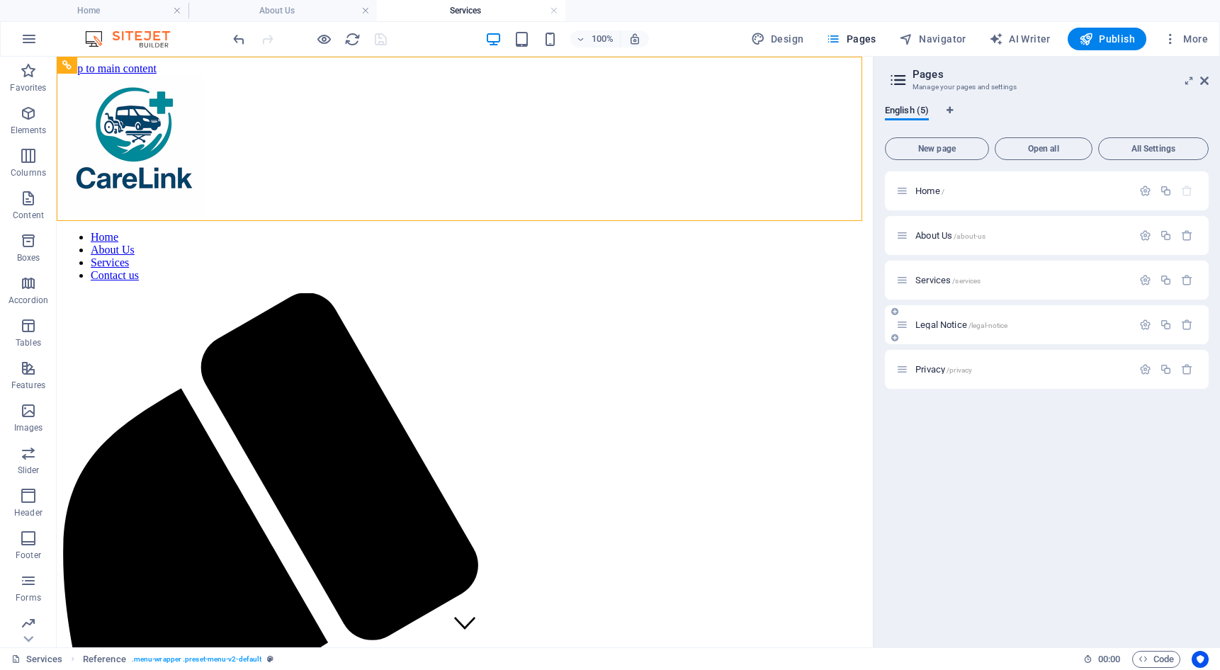
click at [926, 329] on span "Legal Notice /legal-notice" at bounding box center [962, 325] width 92 height 11
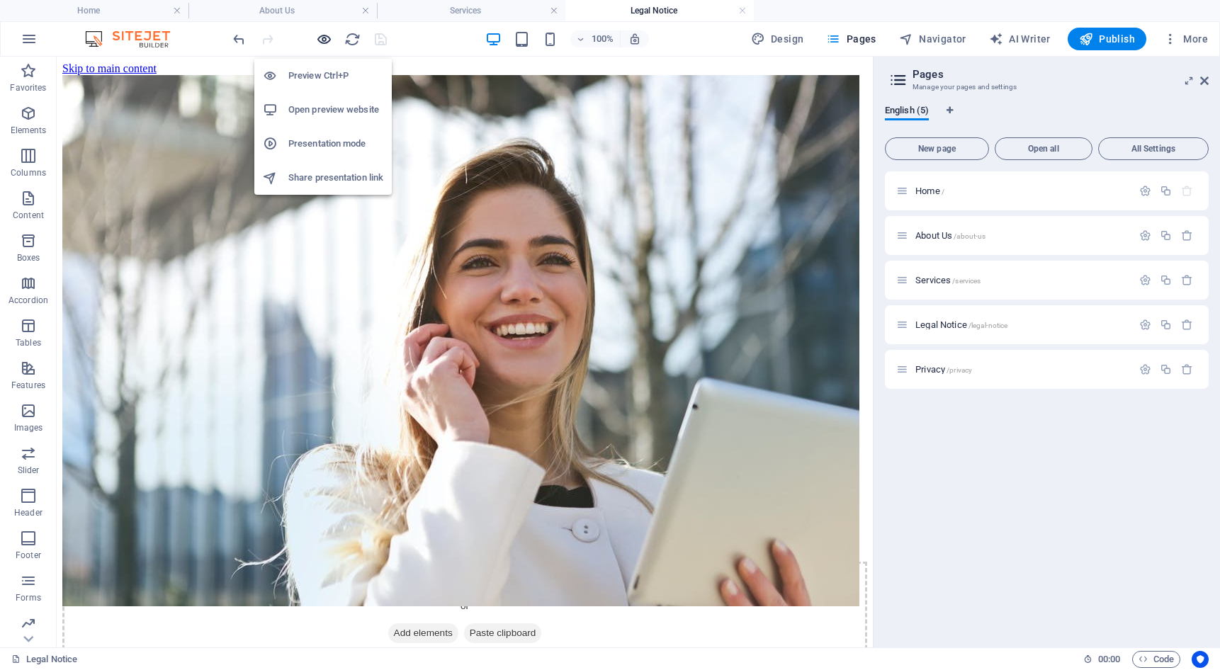
click at [320, 41] on icon "button" at bounding box center [324, 39] width 16 height 16
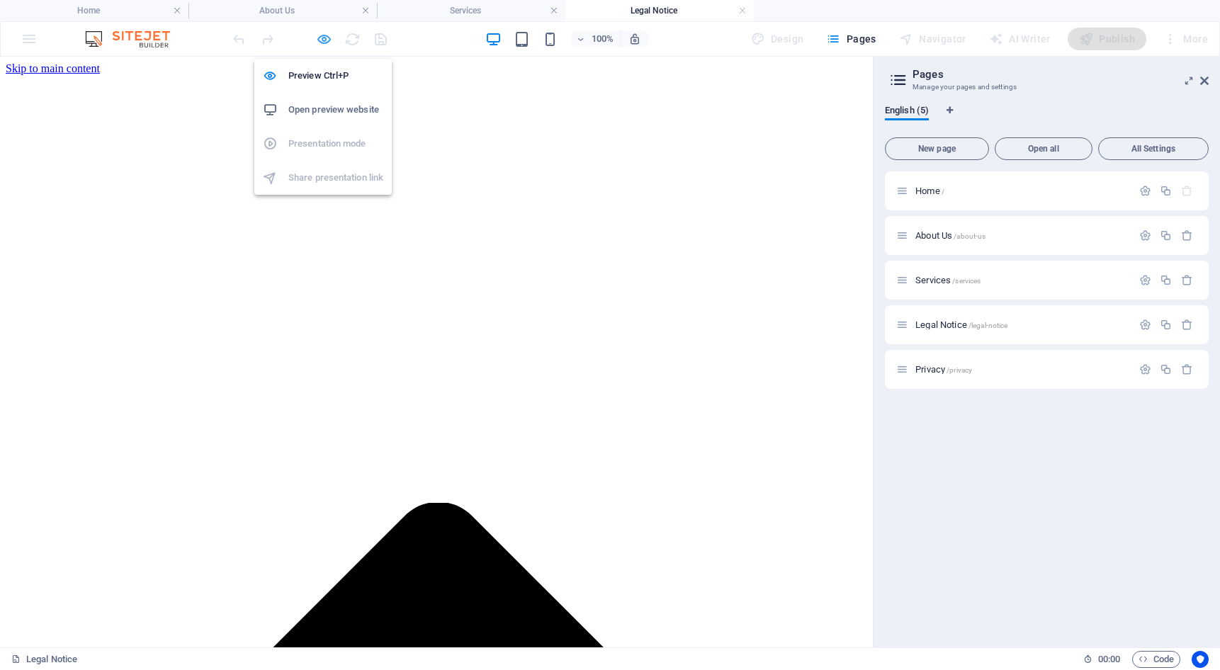
click at [322, 40] on icon "button" at bounding box center [324, 39] width 16 height 16
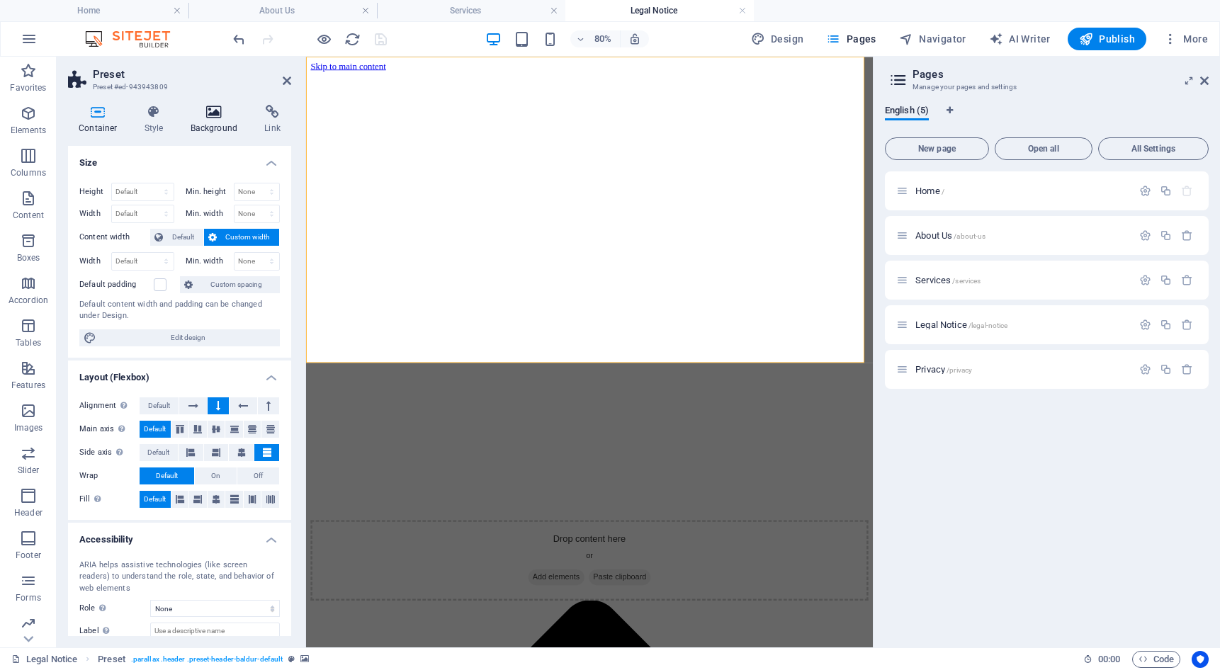
click at [224, 116] on icon at bounding box center [214, 112] width 69 height 14
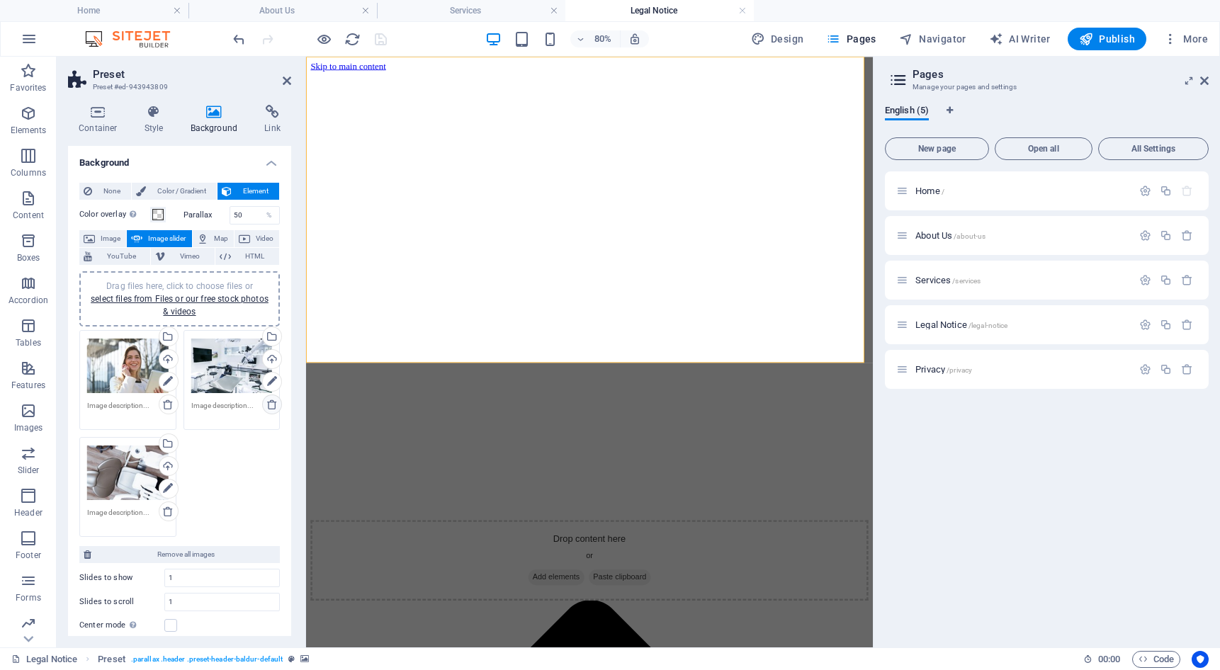
click at [268, 403] on icon at bounding box center [271, 404] width 11 height 11
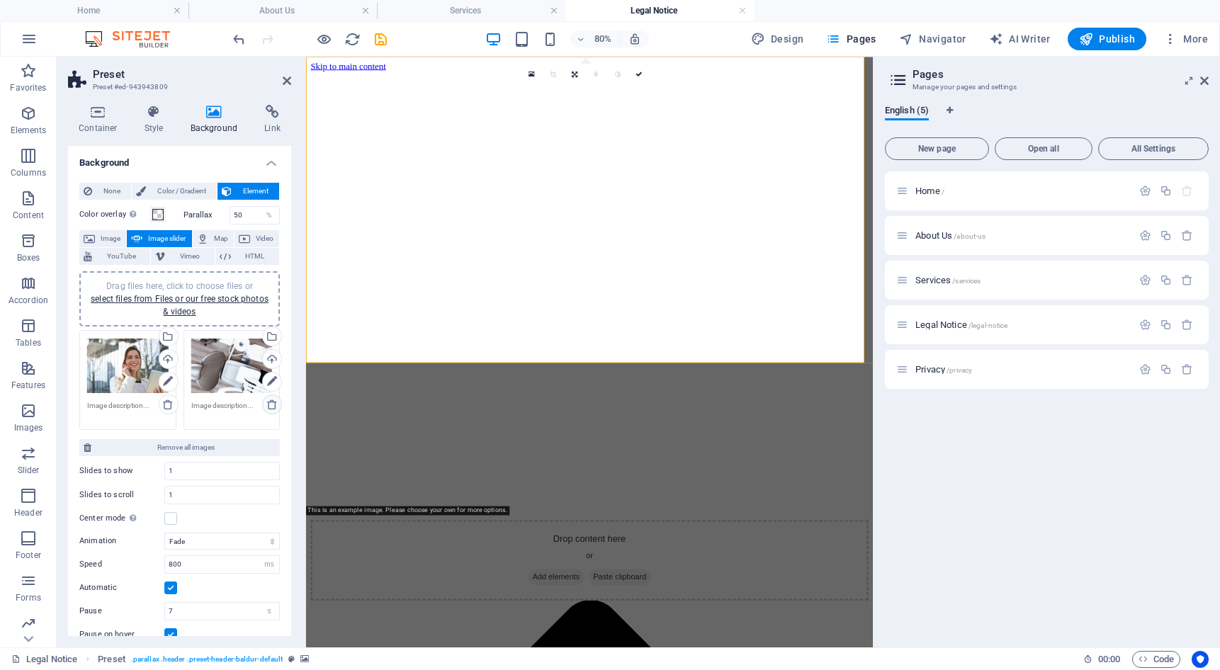
click at [268, 403] on icon at bounding box center [271, 404] width 11 height 11
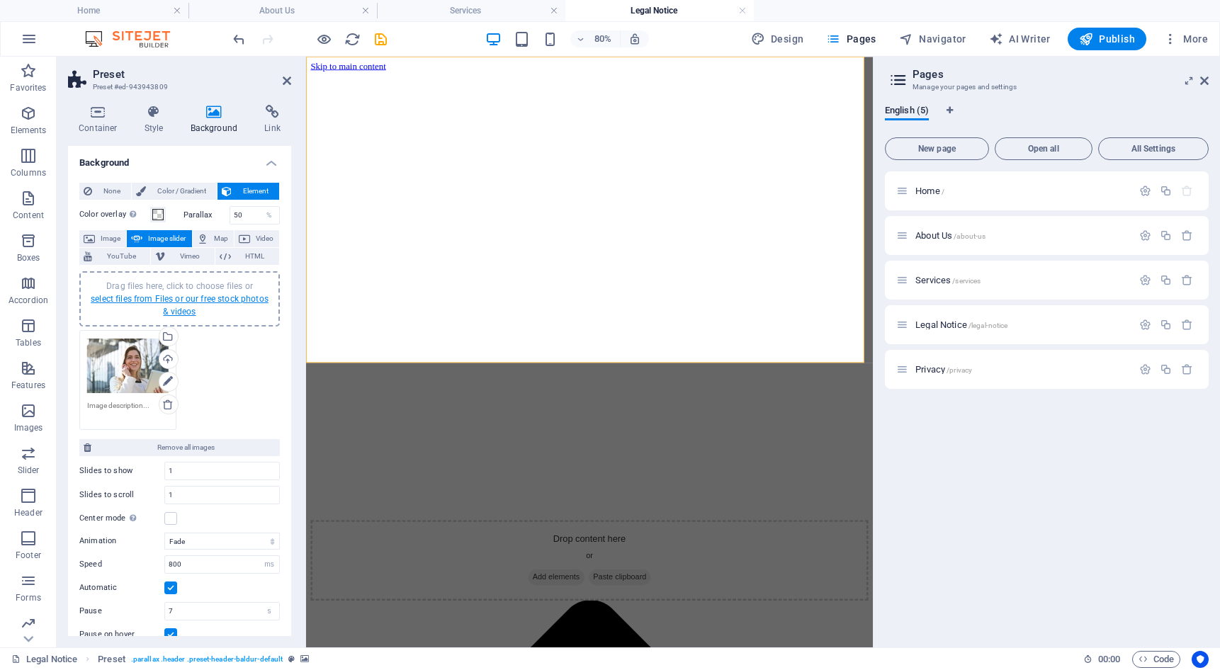
click at [159, 300] on link "select files from Files or our free stock photos & videos" at bounding box center [180, 305] width 178 height 23
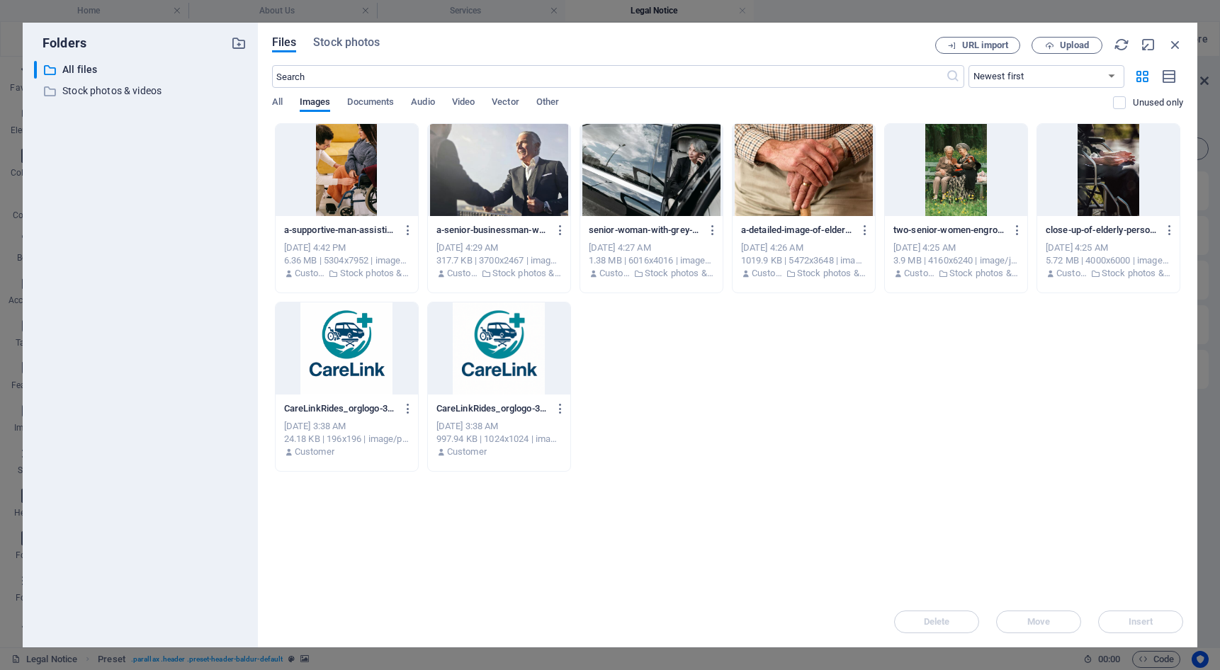
click at [654, 240] on div "senior-woman-with-grey-hair-in-a-car-dressed-professionally-making-a-phone-call…" at bounding box center [651, 230] width 125 height 23
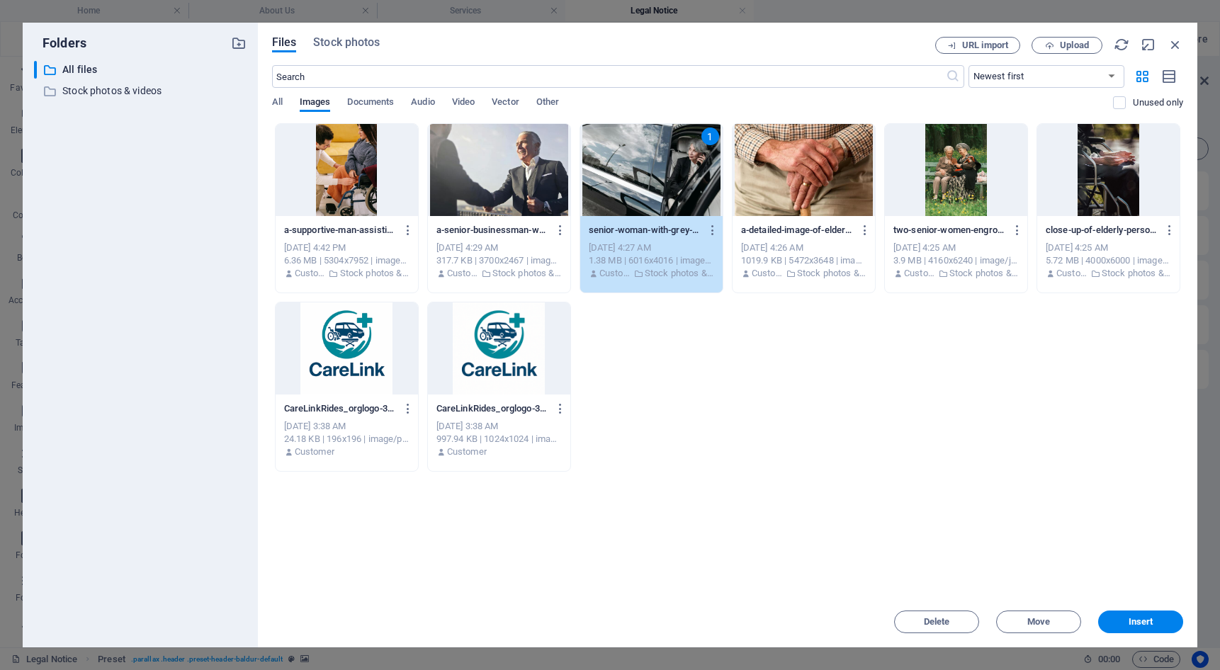
click at [1140, 250] on div "[DATE] 4:25 AM" at bounding box center [1108, 248] width 125 height 13
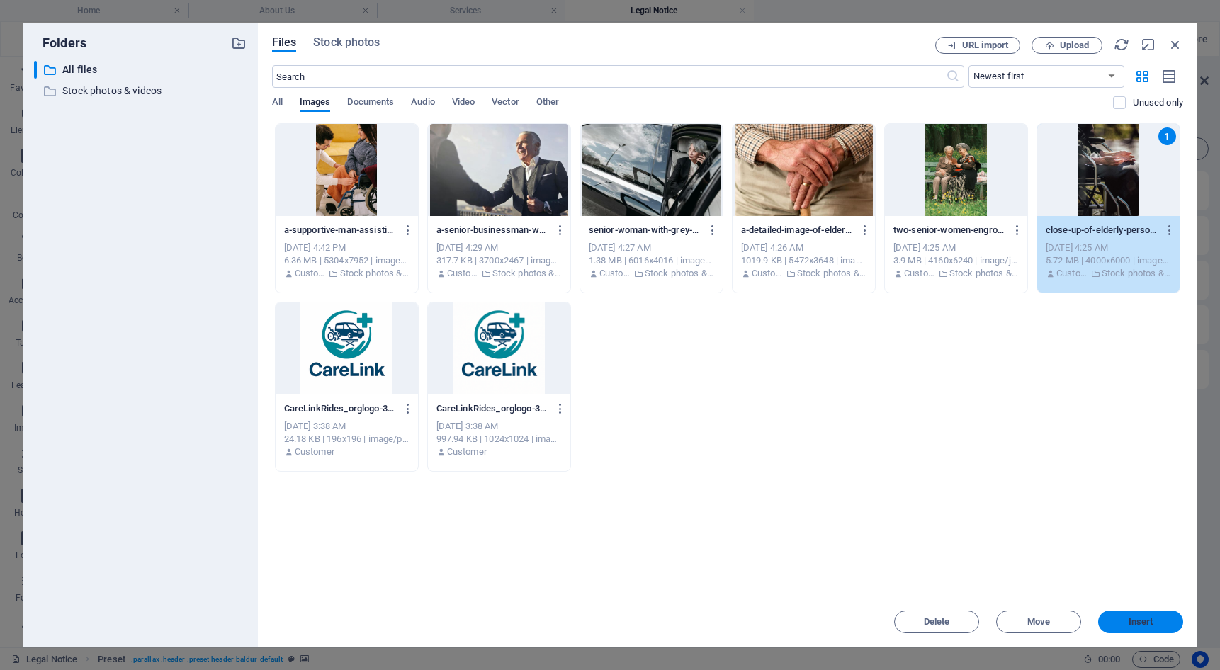
click at [1150, 626] on span "Insert" at bounding box center [1141, 622] width 25 height 9
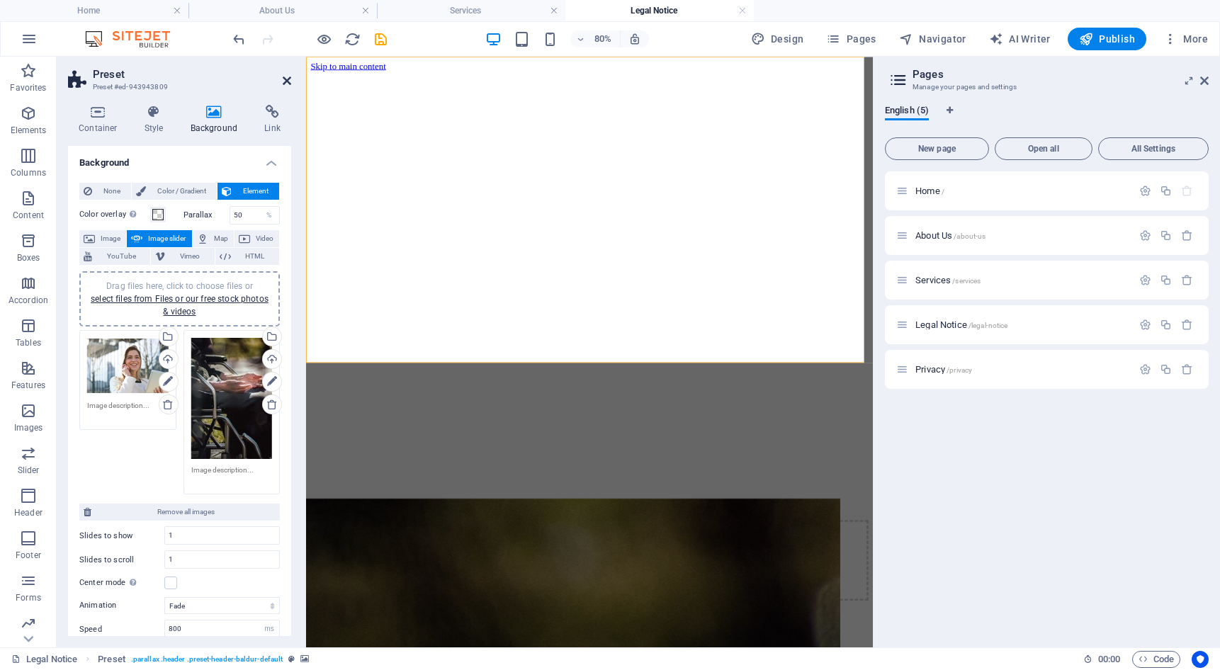
drag, startPoint x: 286, startPoint y: 77, endPoint x: 227, endPoint y: 24, distance: 79.3
click at [286, 77] on icon at bounding box center [287, 80] width 9 height 11
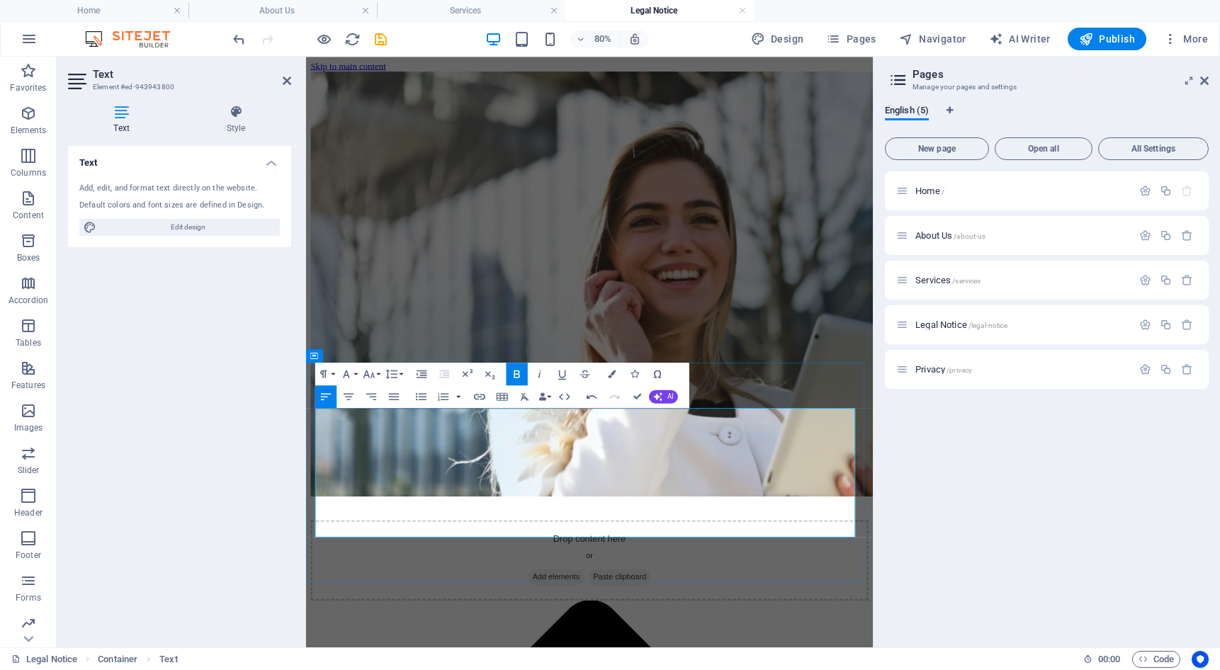
drag, startPoint x: 775, startPoint y: 614, endPoint x: 579, endPoint y: 495, distance: 229.4
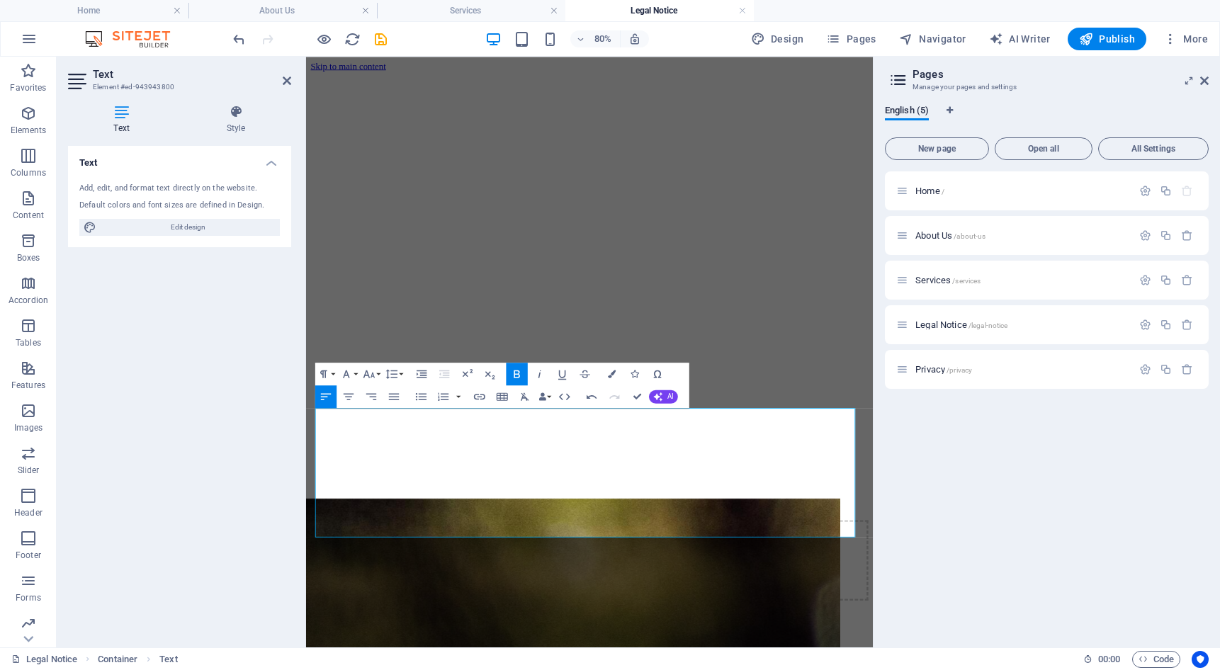
drag, startPoint x: 770, startPoint y: 620, endPoint x: 291, endPoint y: 535, distance: 487.3
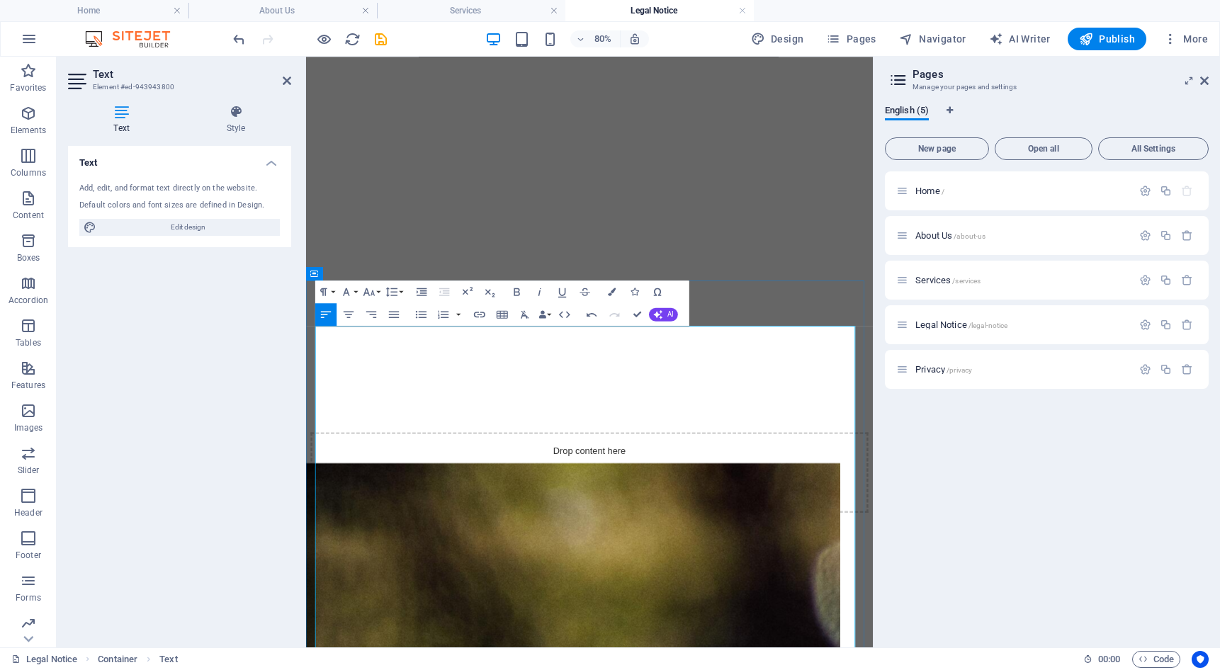
scroll to position [142, 0]
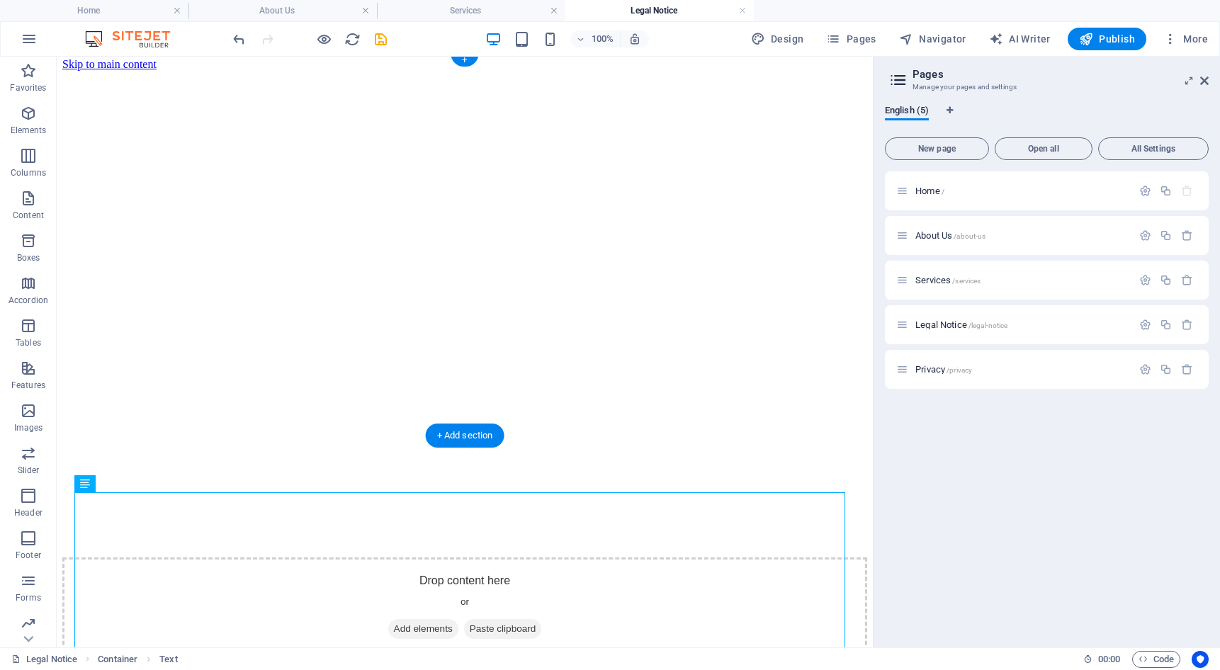
scroll to position [0, 0]
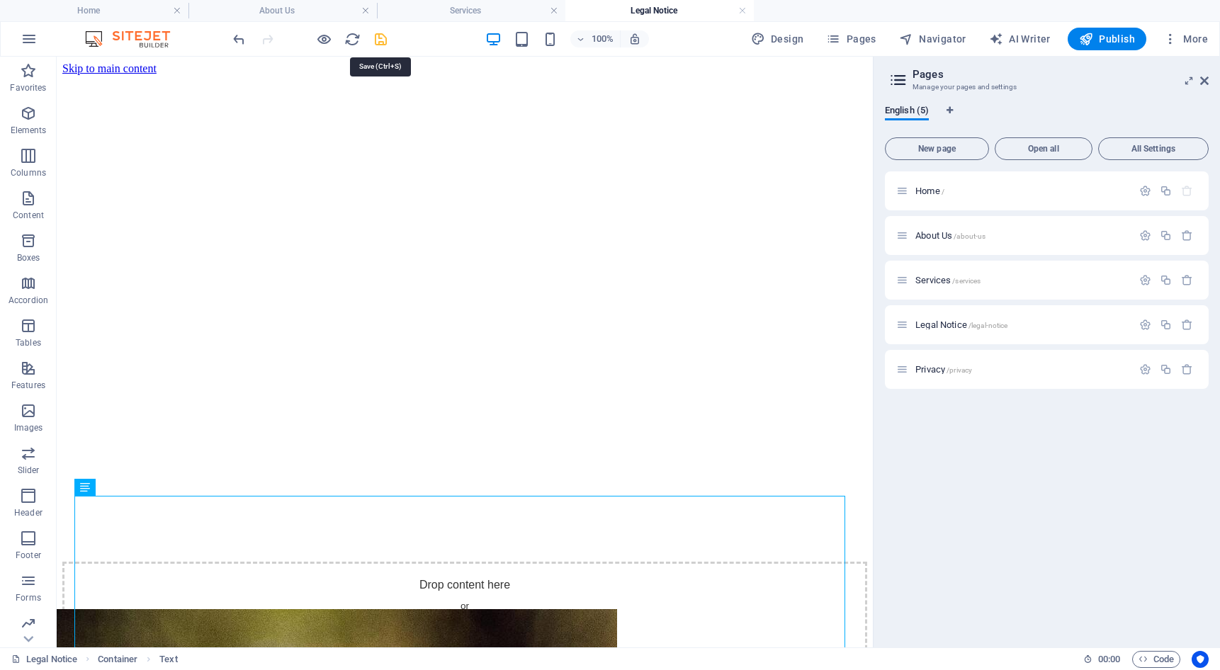
click at [375, 47] on icon "save" at bounding box center [381, 39] width 16 height 16
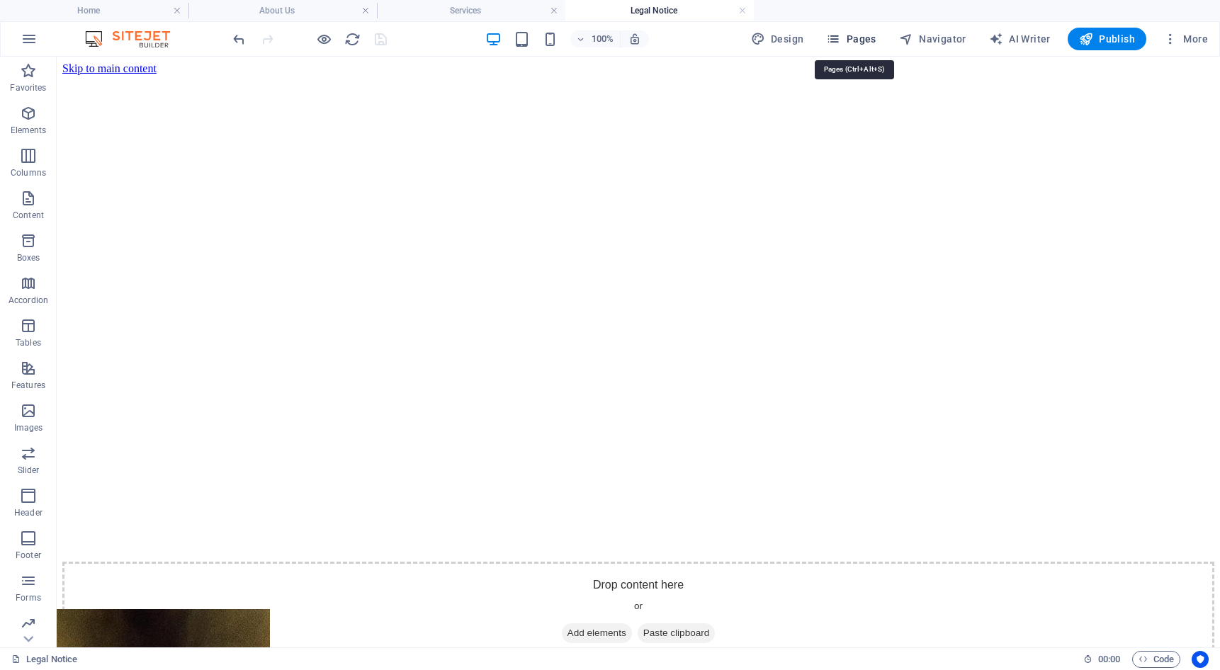
click at [849, 36] on span "Pages" at bounding box center [851, 39] width 50 height 14
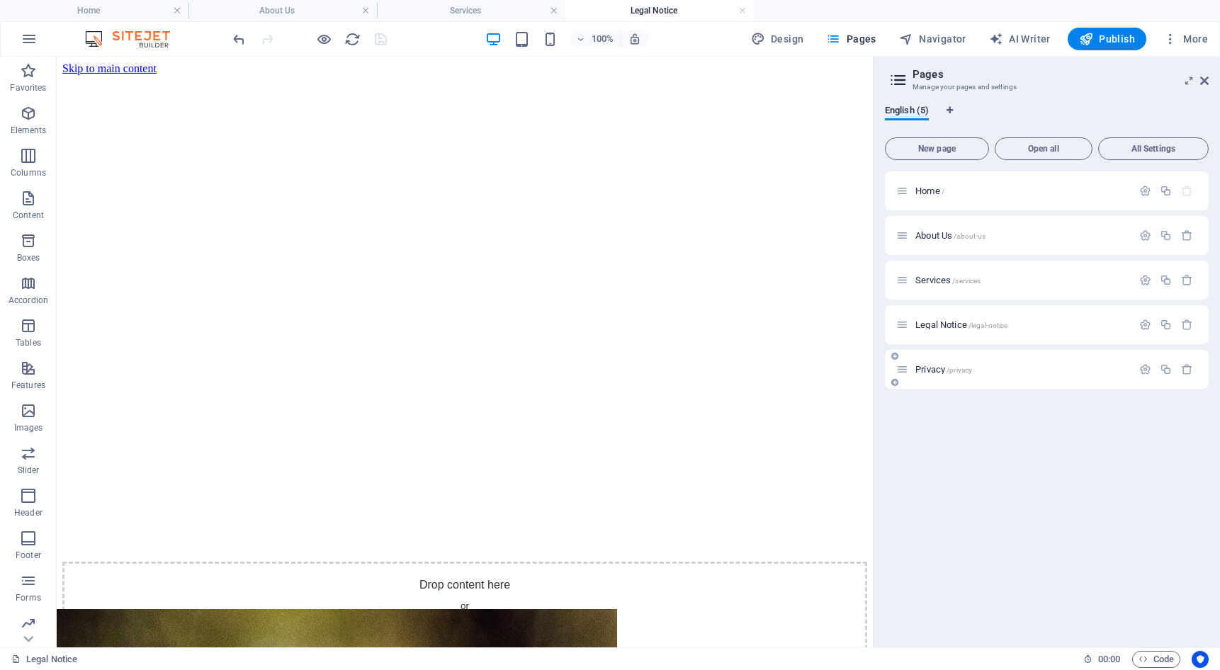
click at [948, 378] on div "Privacy /privacy" at bounding box center [1047, 369] width 324 height 39
click at [921, 371] on span "Privacy /privacy" at bounding box center [944, 369] width 57 height 11
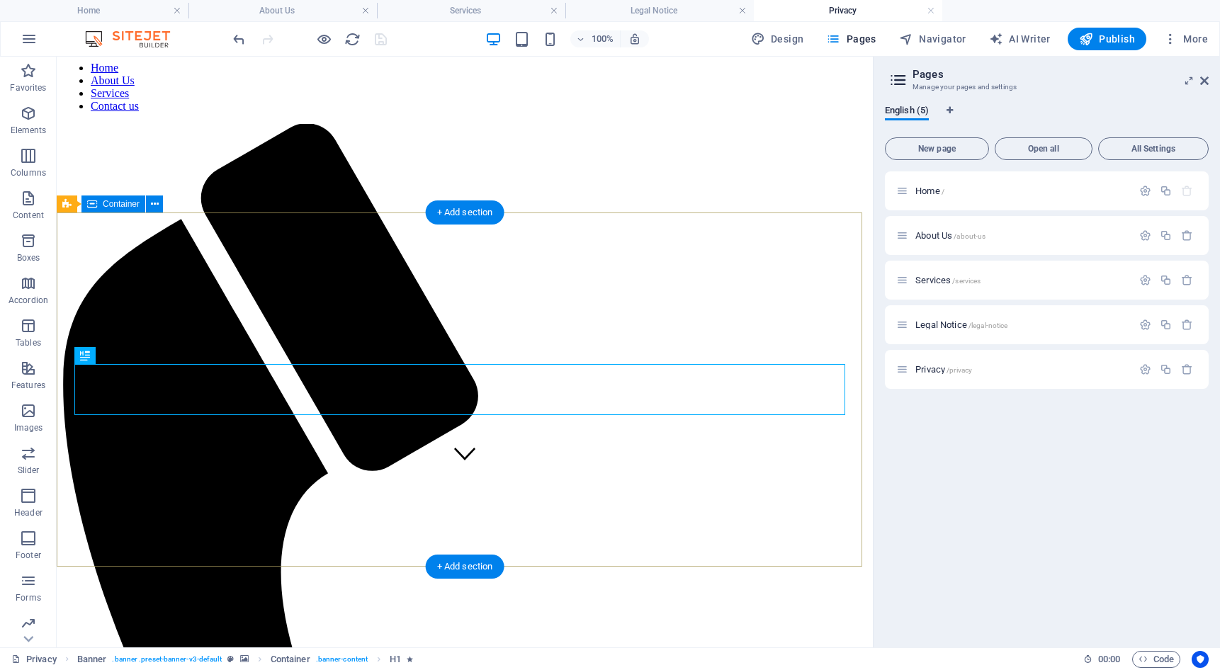
scroll to position [354, 0]
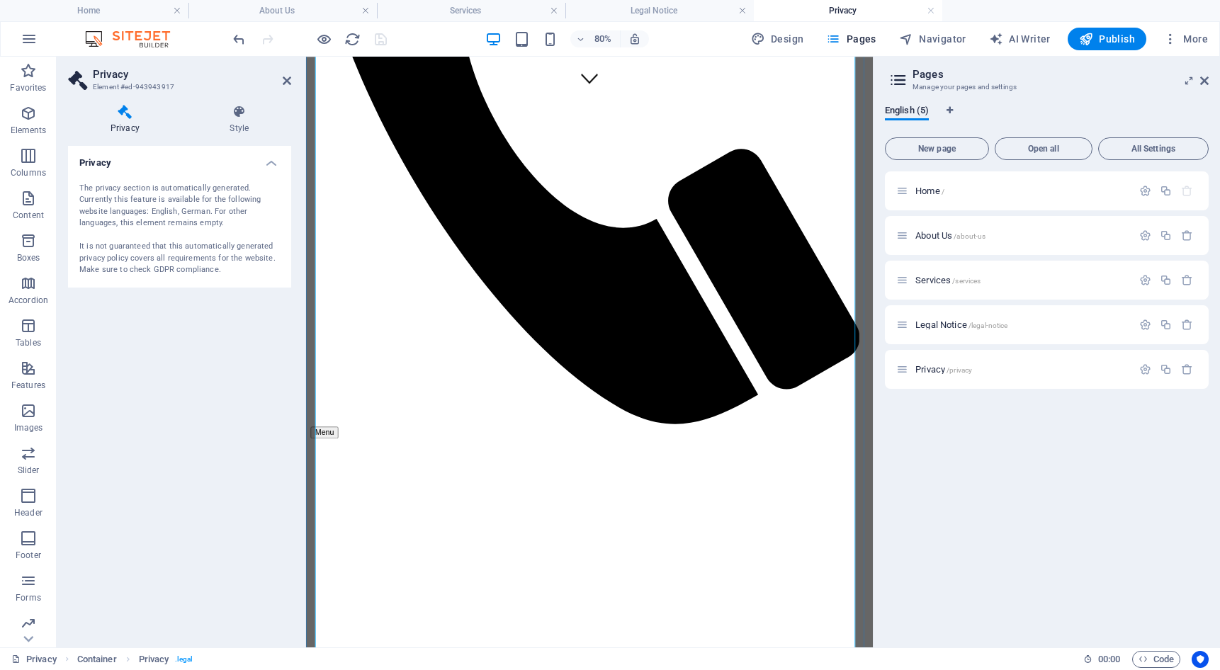
scroll to position [709, 0]
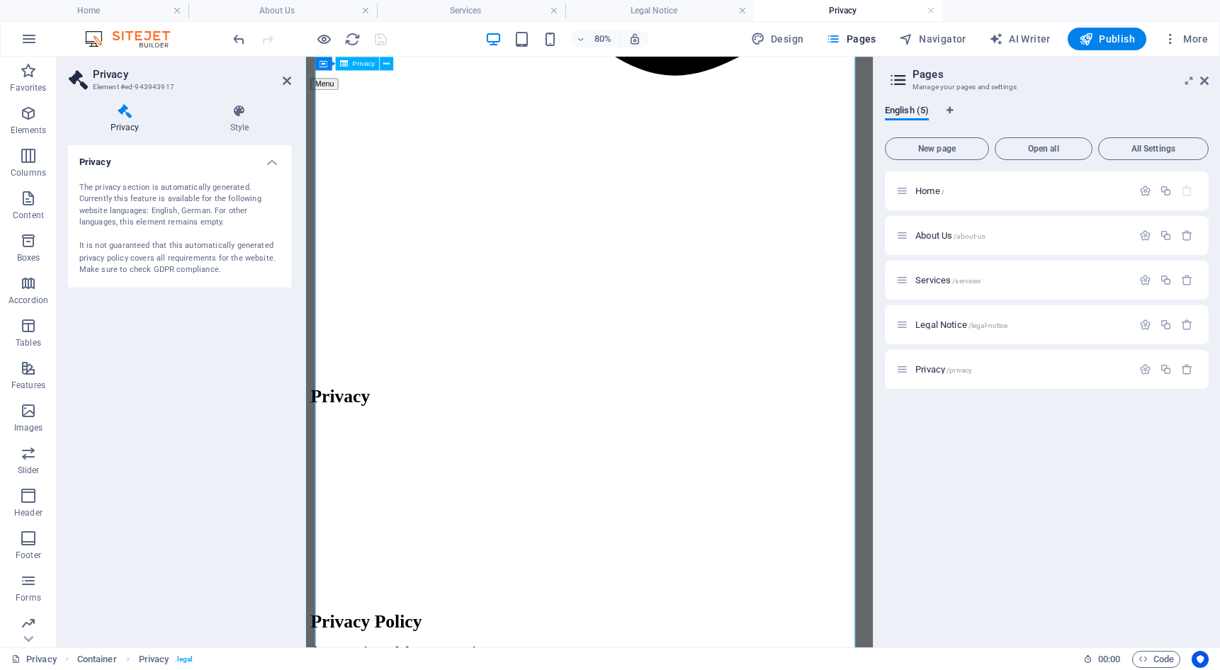
scroll to position [1134, 0]
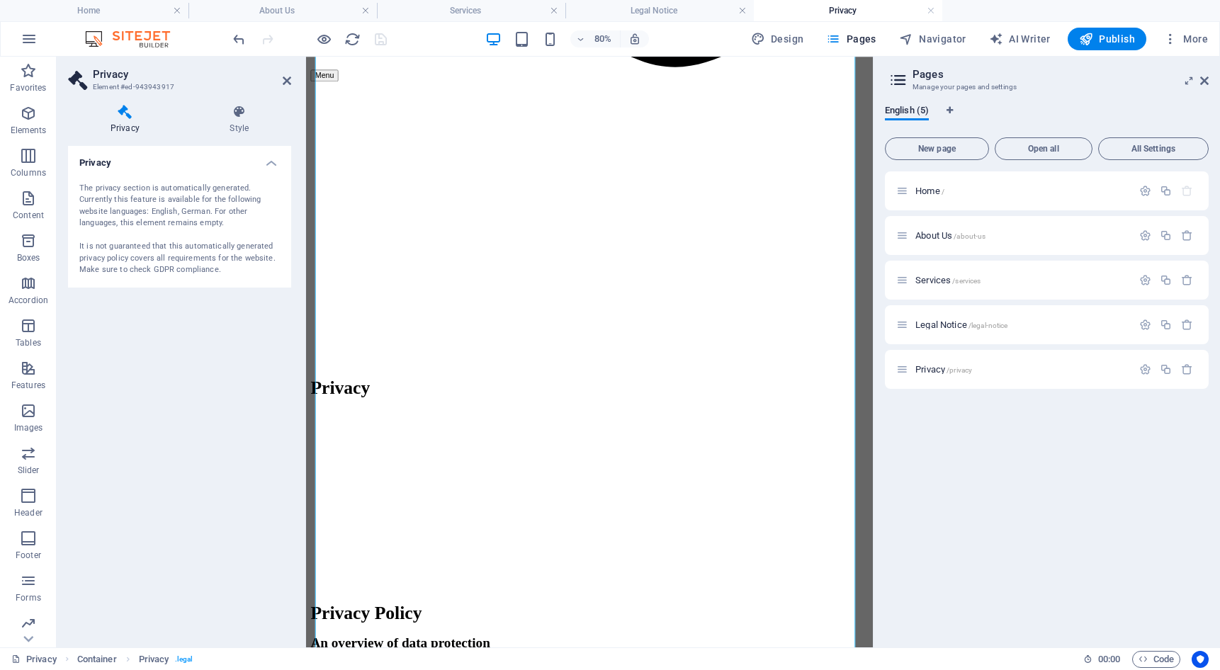
click at [167, 235] on div "The privacy section is automatically generated. Currently this feature is avail…" at bounding box center [179, 230] width 201 height 94
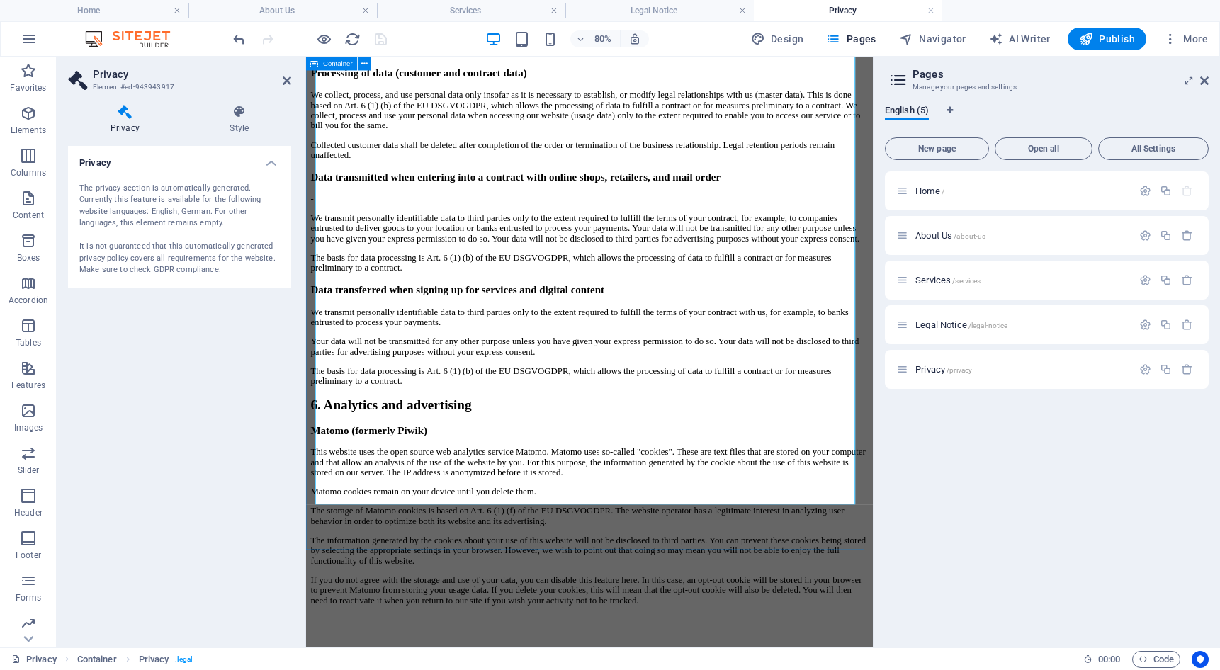
scroll to position [3756, 0]
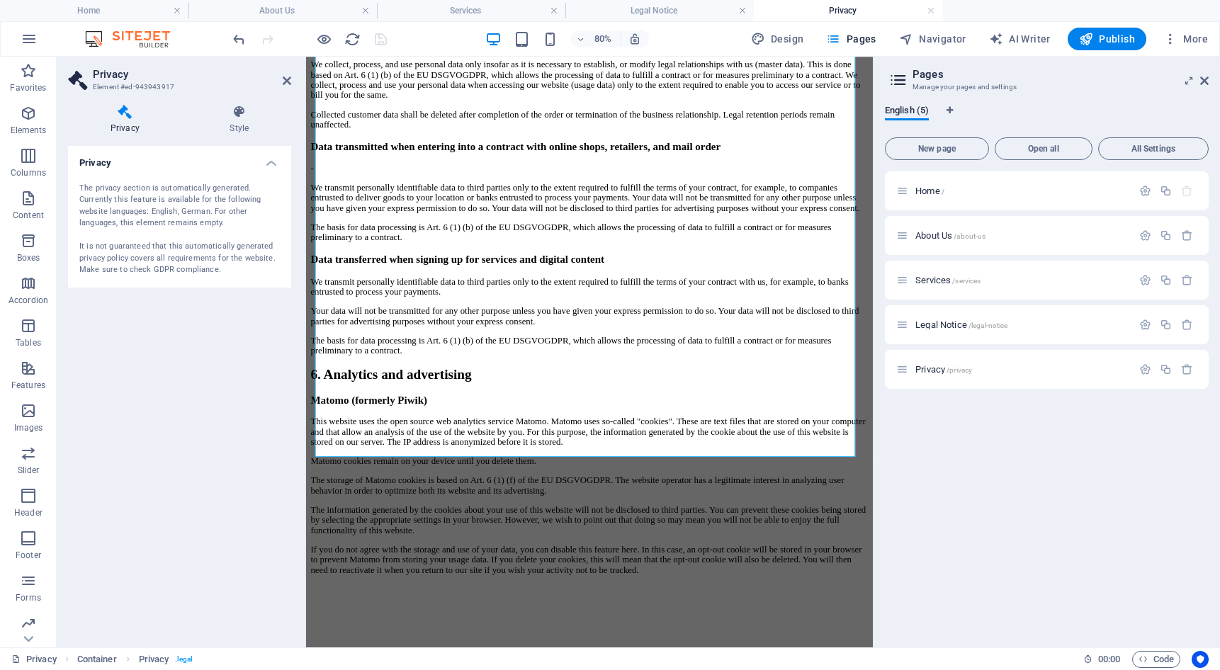
click at [145, 224] on div "The privacy section is automatically generated. Currently this feature is avail…" at bounding box center [179, 230] width 201 height 94
click at [288, 78] on icon at bounding box center [287, 80] width 9 height 11
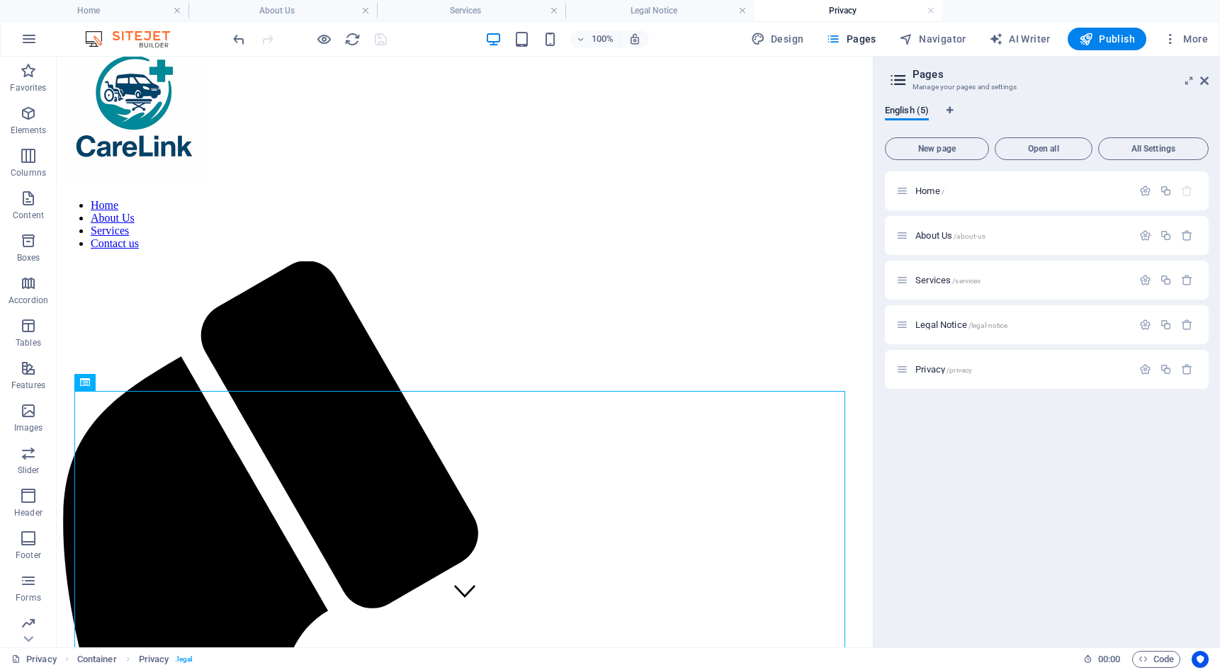
scroll to position [0, 0]
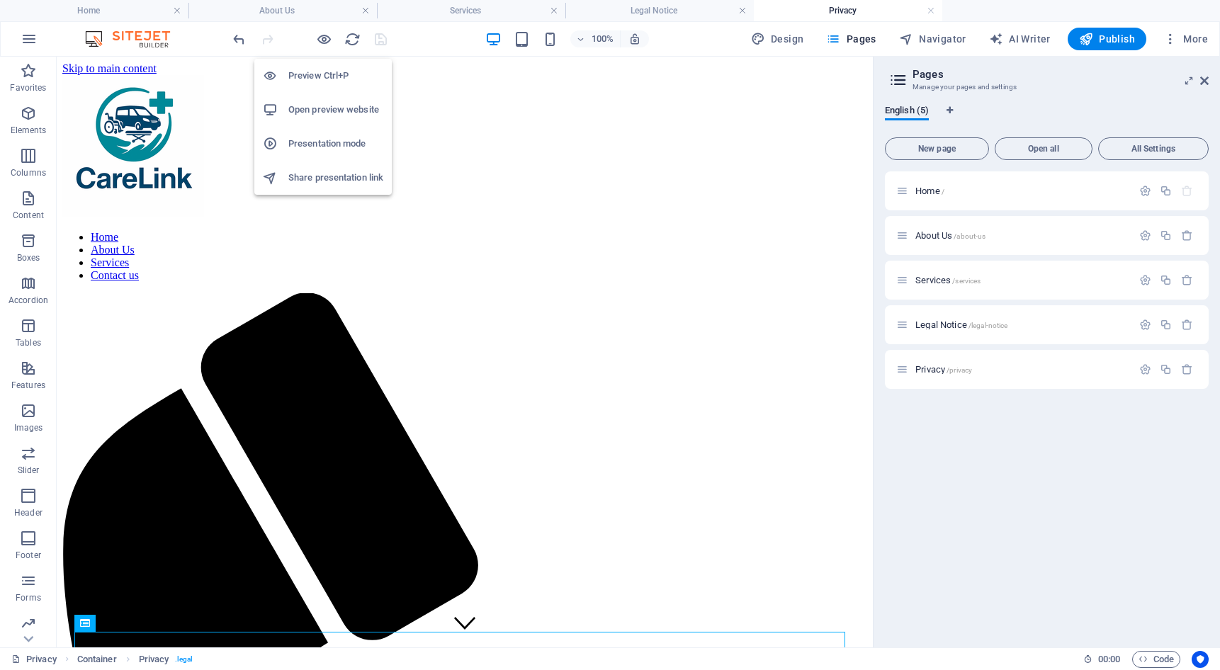
click at [330, 109] on h6 "Open preview website" at bounding box center [335, 109] width 95 height 17
click at [939, 38] on span "Navigator" at bounding box center [932, 39] width 67 height 14
select select "17462467-en"
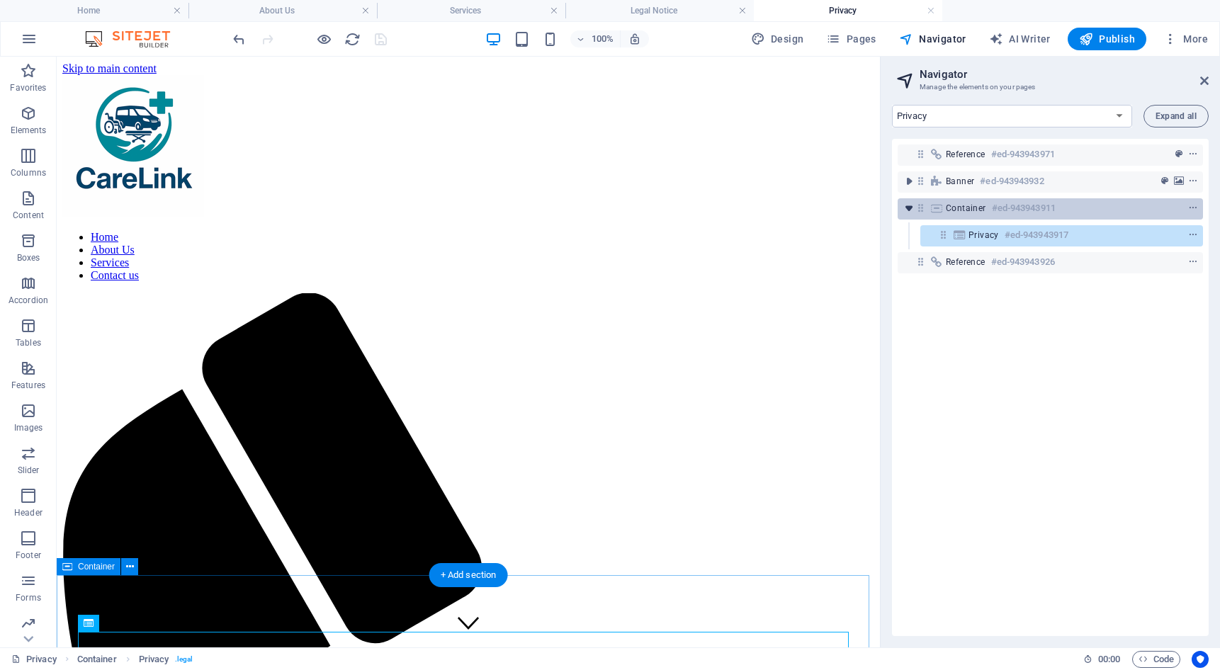
click at [907, 211] on icon "toggle-expand" at bounding box center [909, 208] width 14 height 14
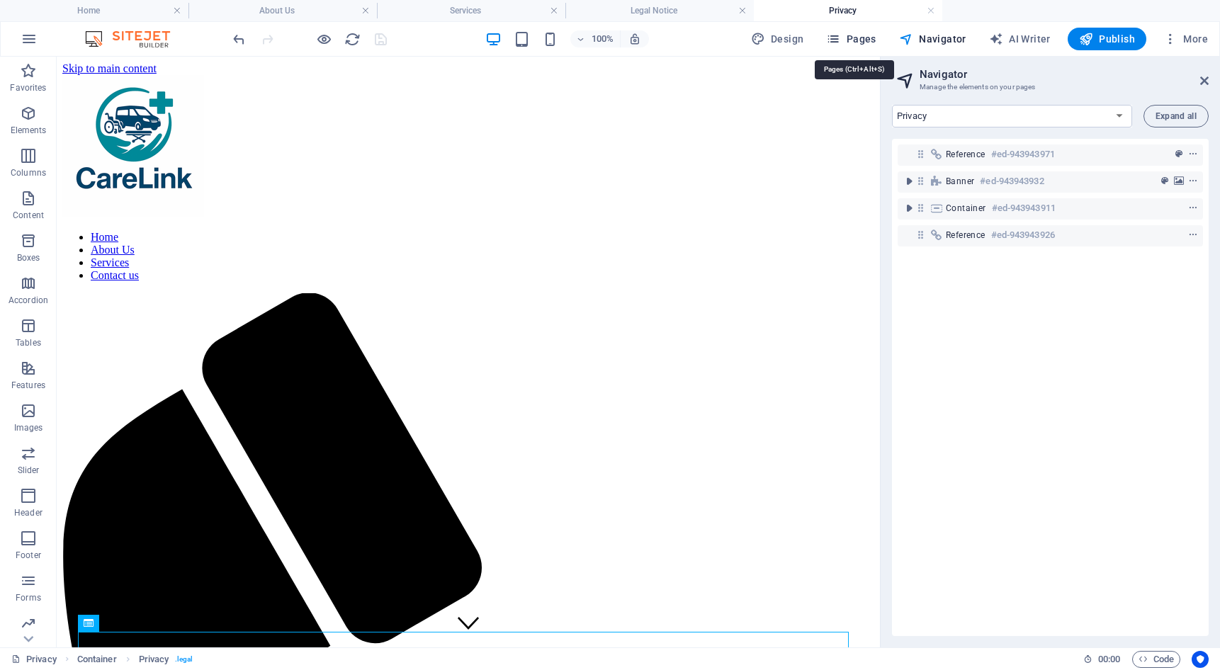
click at [841, 40] on icon "button" at bounding box center [833, 39] width 14 height 14
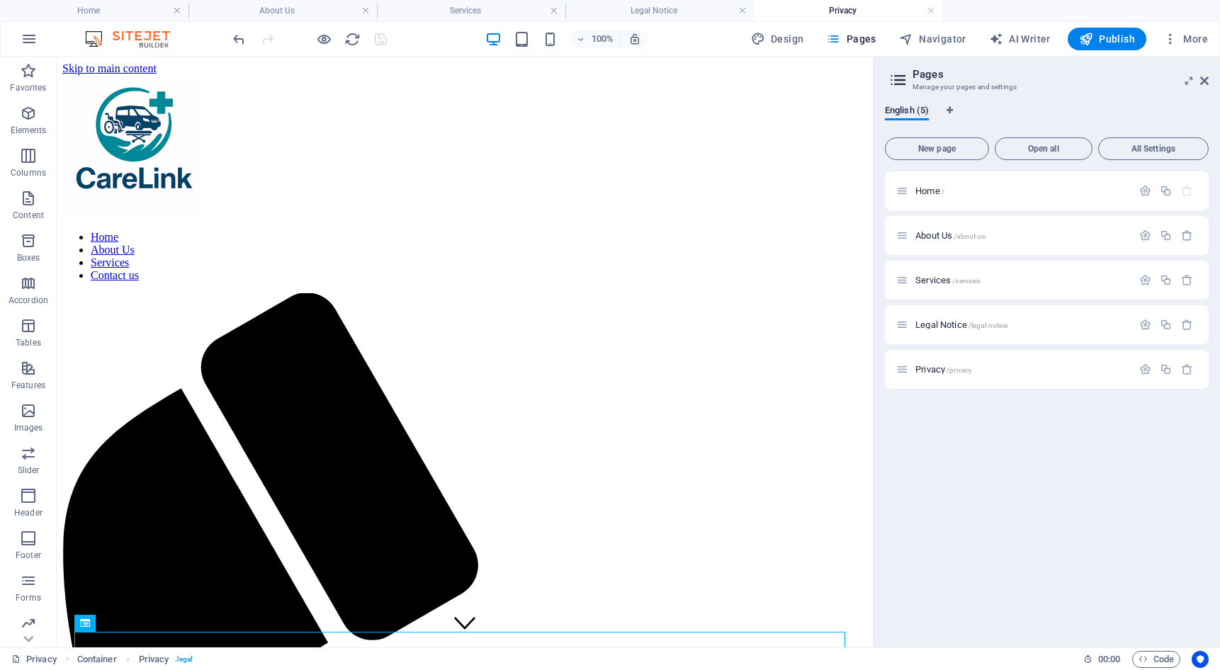
click at [976, 447] on div "Home / About Us /about-us Services /services Legal Notice /legal-notice Privacy…" at bounding box center [1047, 404] width 324 height 465
click at [934, 147] on span "New page" at bounding box center [937, 149] width 91 height 9
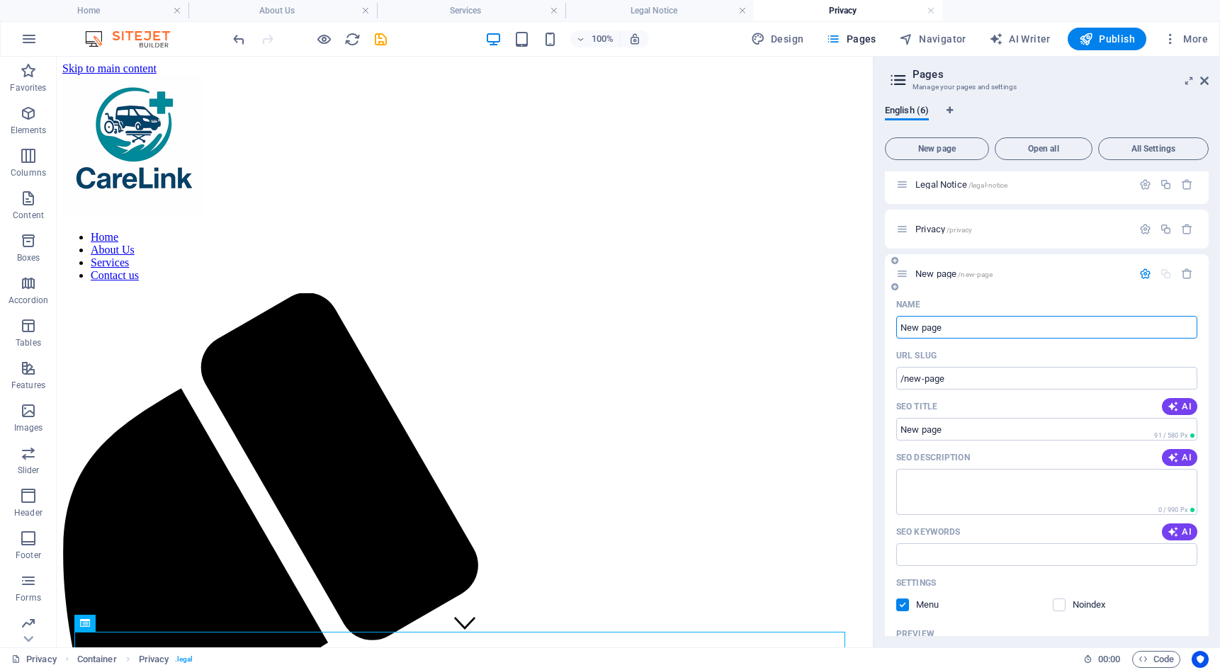
scroll to position [142, 0]
type input "Boo"
type input "/b"
type input "Booking"
type input "/booking"
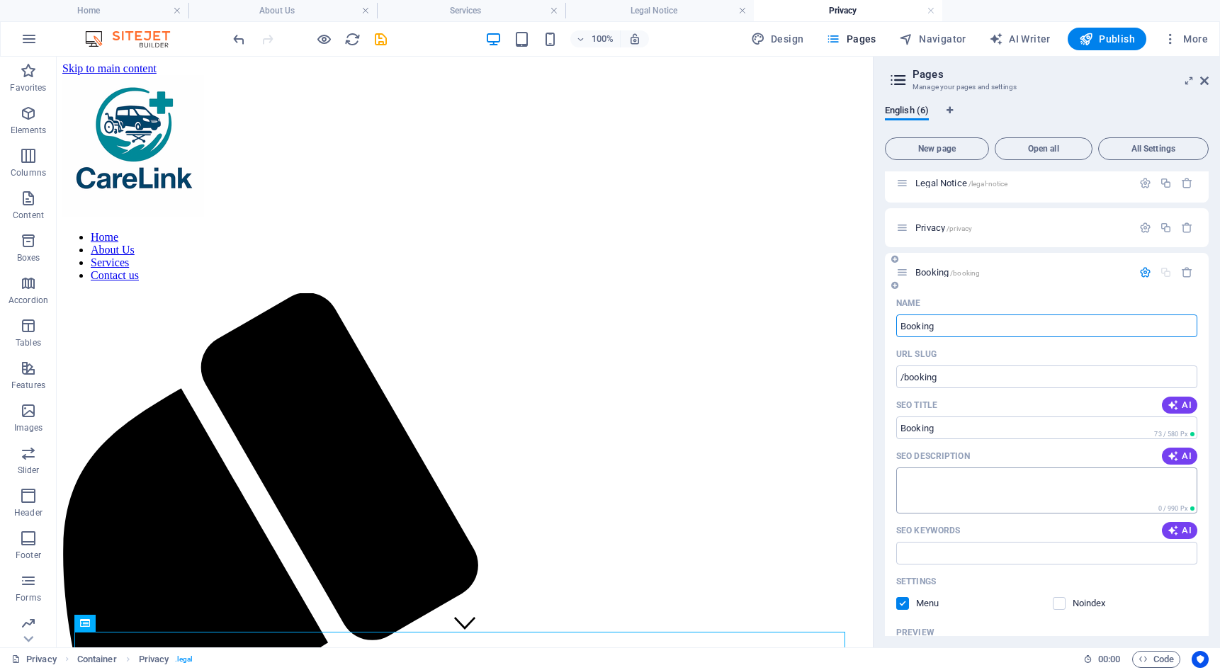
click at [991, 470] on textarea "SEO Description" at bounding box center [1046, 491] width 301 height 46
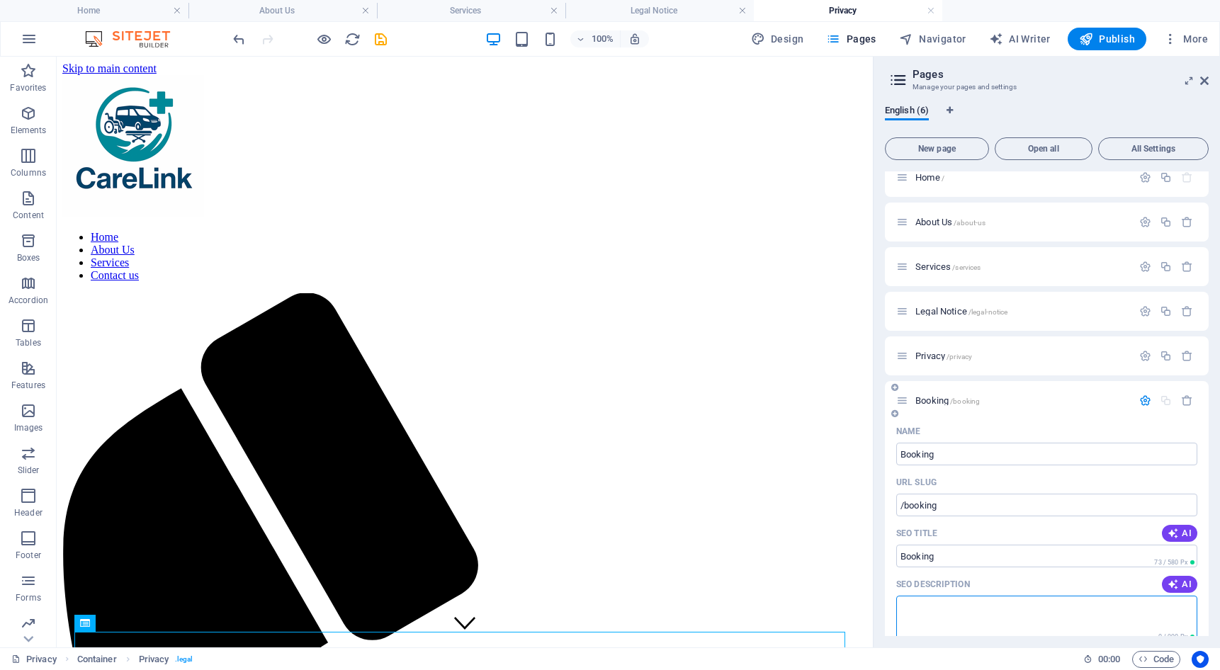
scroll to position [0, 0]
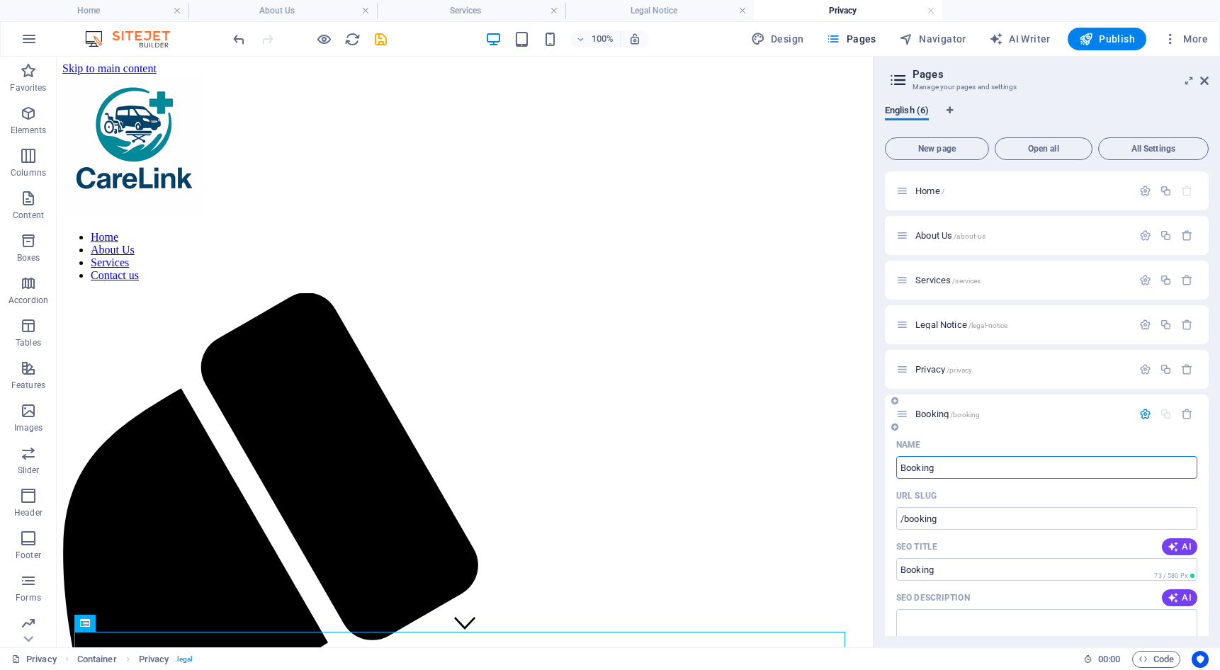
click at [965, 469] on input "Booking" at bounding box center [1046, 467] width 301 height 23
type input "Book"
type input "/book"
type input "Book A Rid"
type input "/book-a-r"
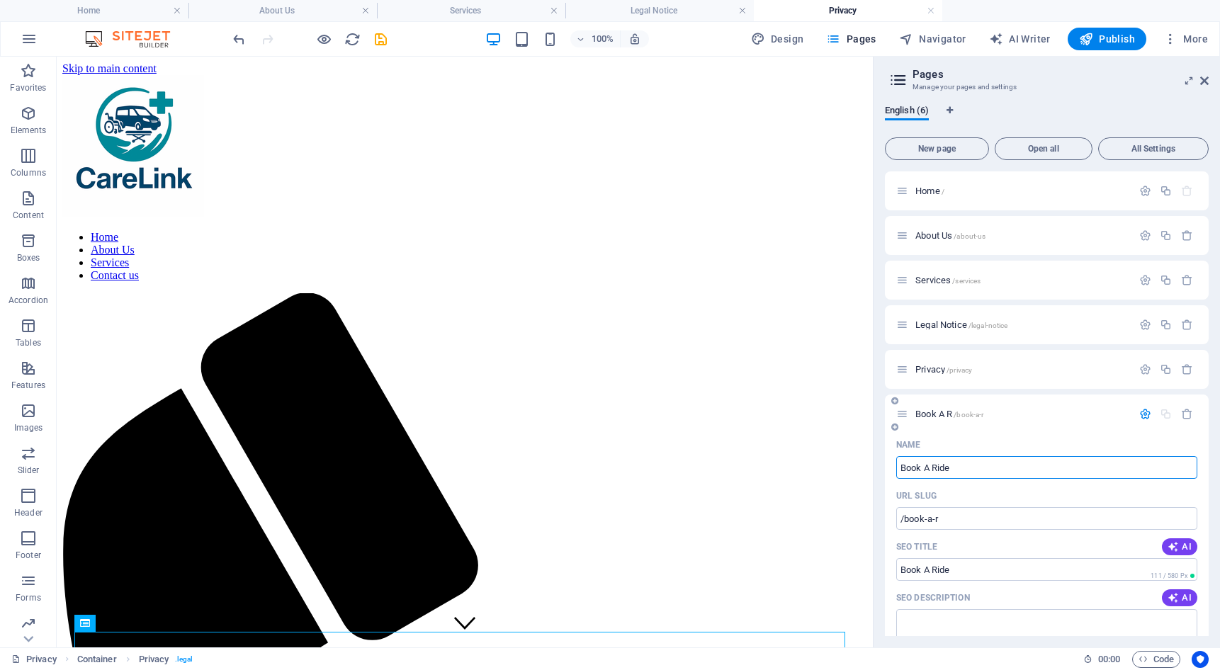
type input "Book A Ride"
type input "/book-a-ride"
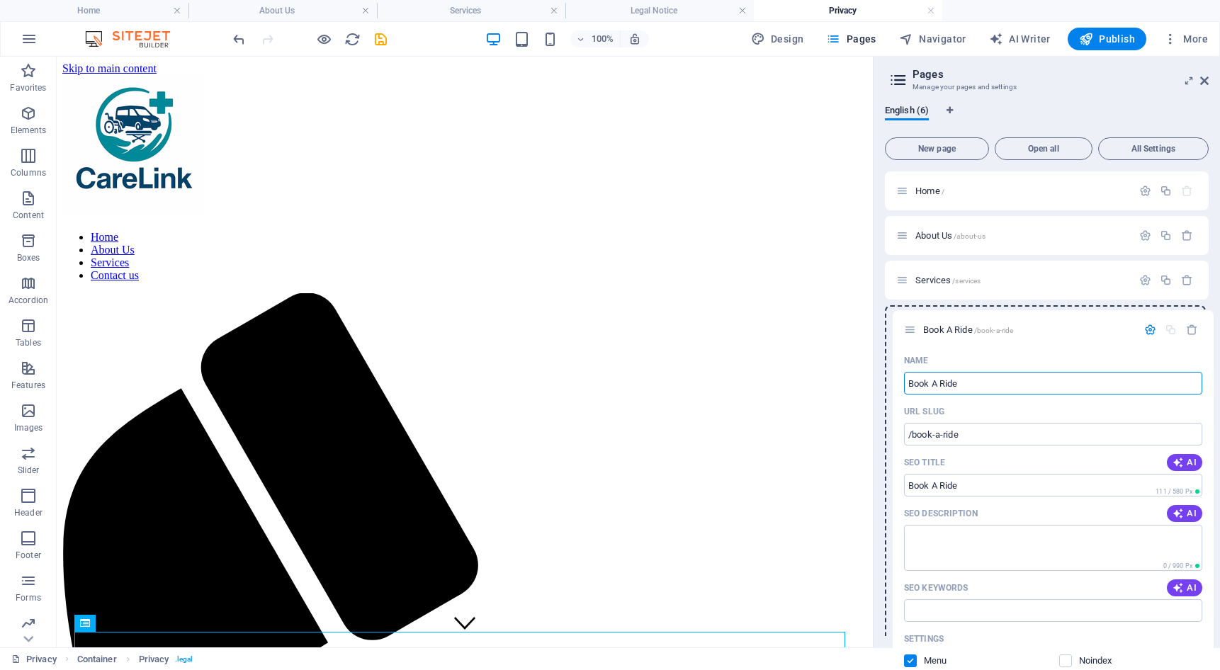
drag, startPoint x: 904, startPoint y: 412, endPoint x: 914, endPoint y: 323, distance: 89.1
click at [914, 323] on div "Home / About Us /about-us Services /services Legal Notice /legal-notice Privacy…" at bounding box center [1047, 550] width 324 height 756
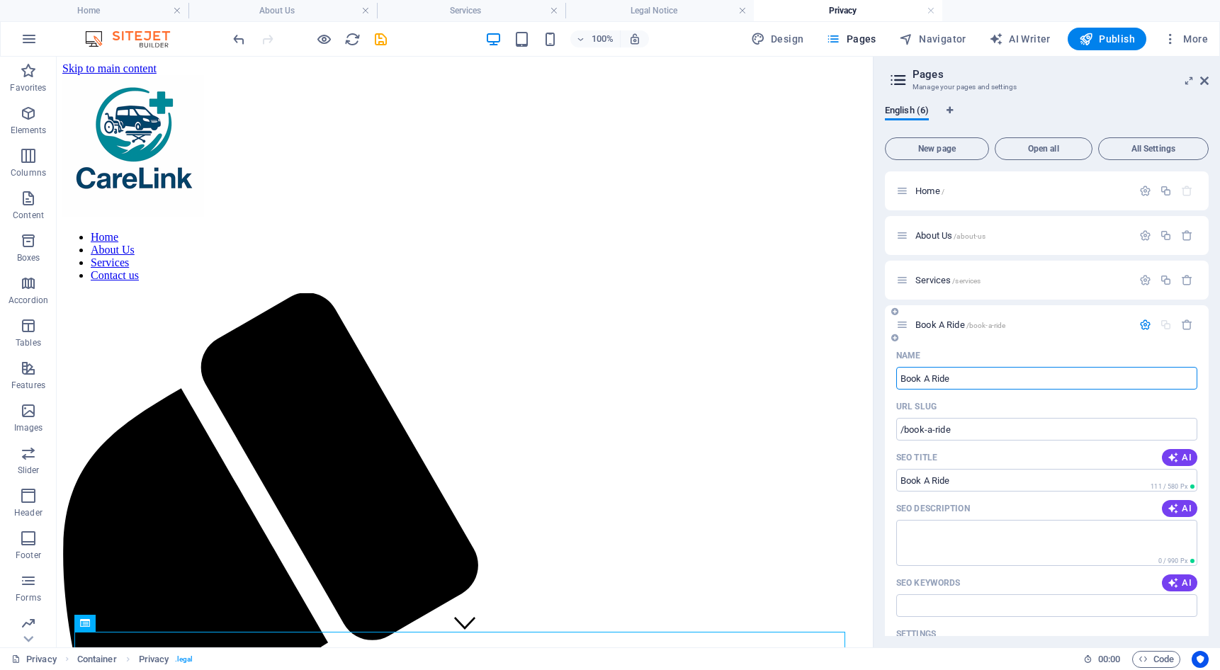
type input "Book A Ride"
click at [923, 322] on span "Book A Ride /book-a-ride" at bounding box center [961, 325] width 90 height 11
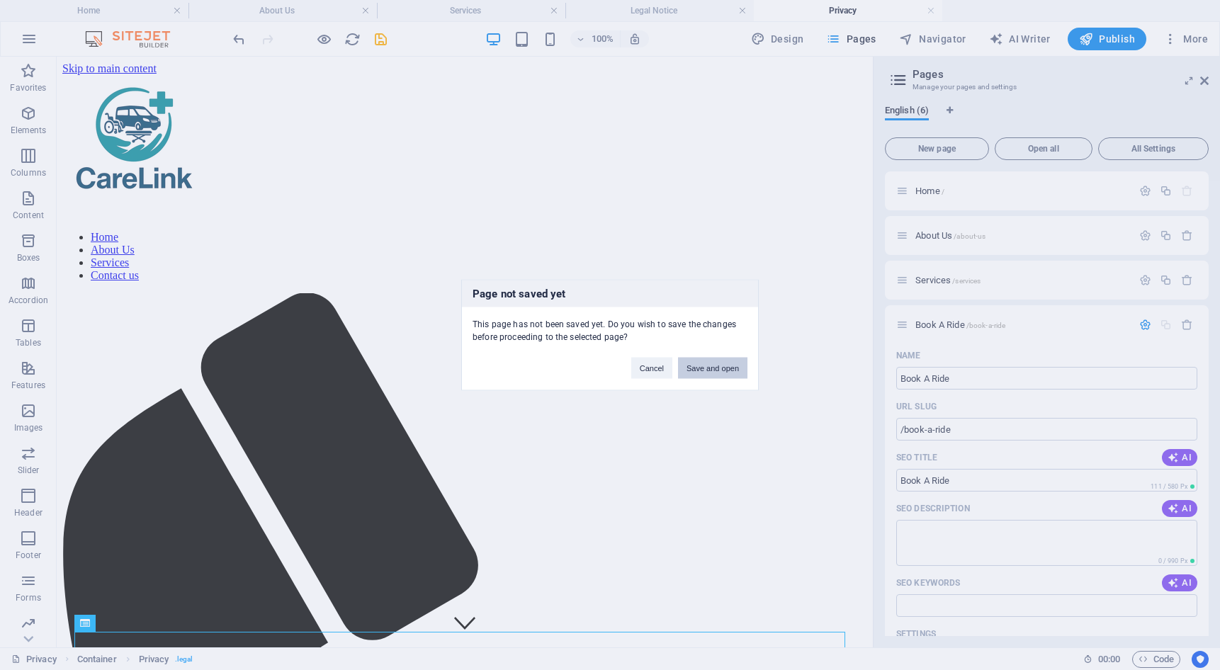
click at [714, 366] on button "Save and open" at bounding box center [712, 368] width 69 height 21
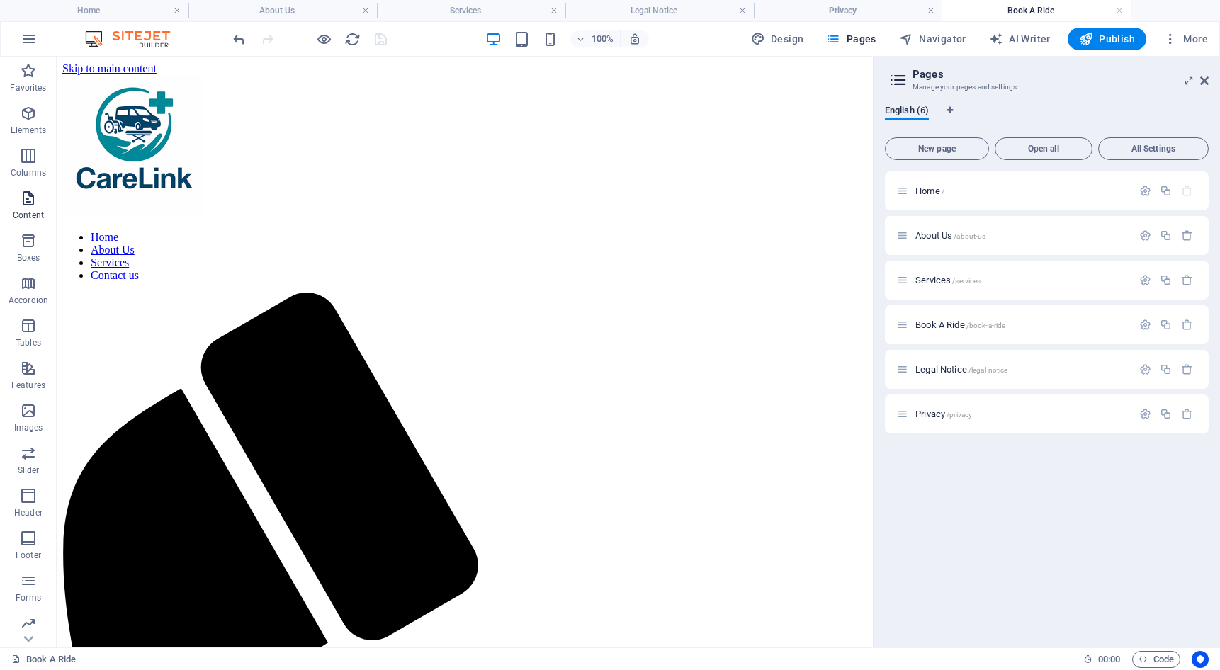
click at [33, 206] on icon "button" at bounding box center [28, 198] width 17 height 17
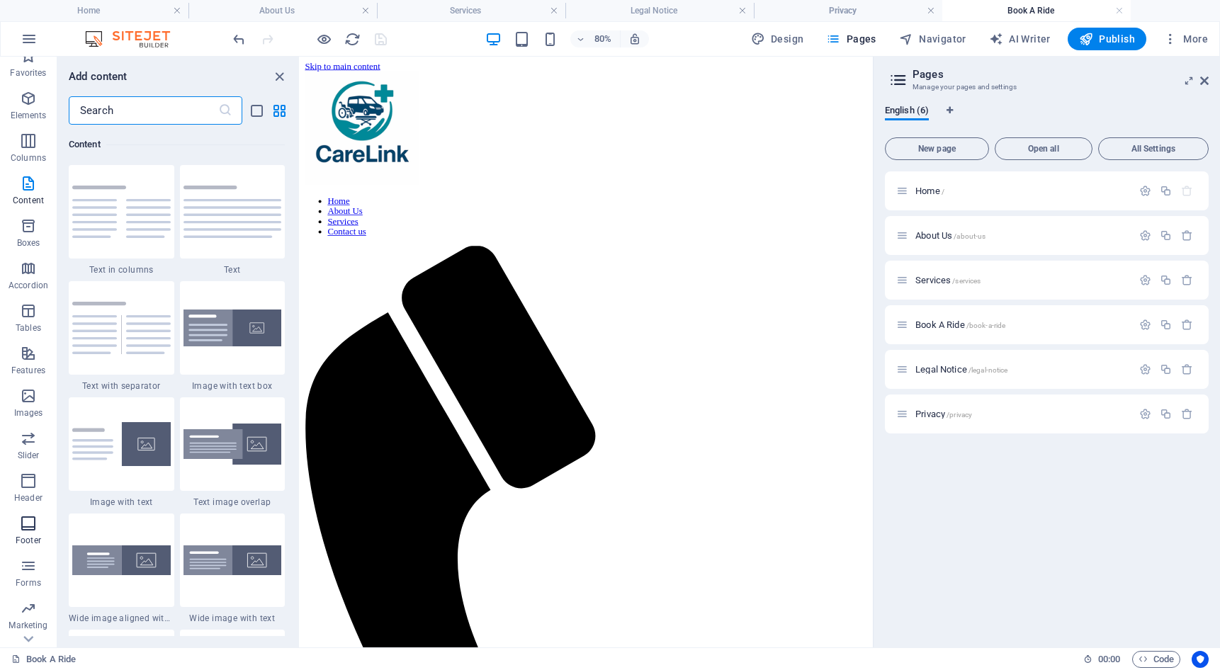
scroll to position [47, 0]
click at [35, 630] on span "Collections" at bounding box center [28, 628] width 57 height 34
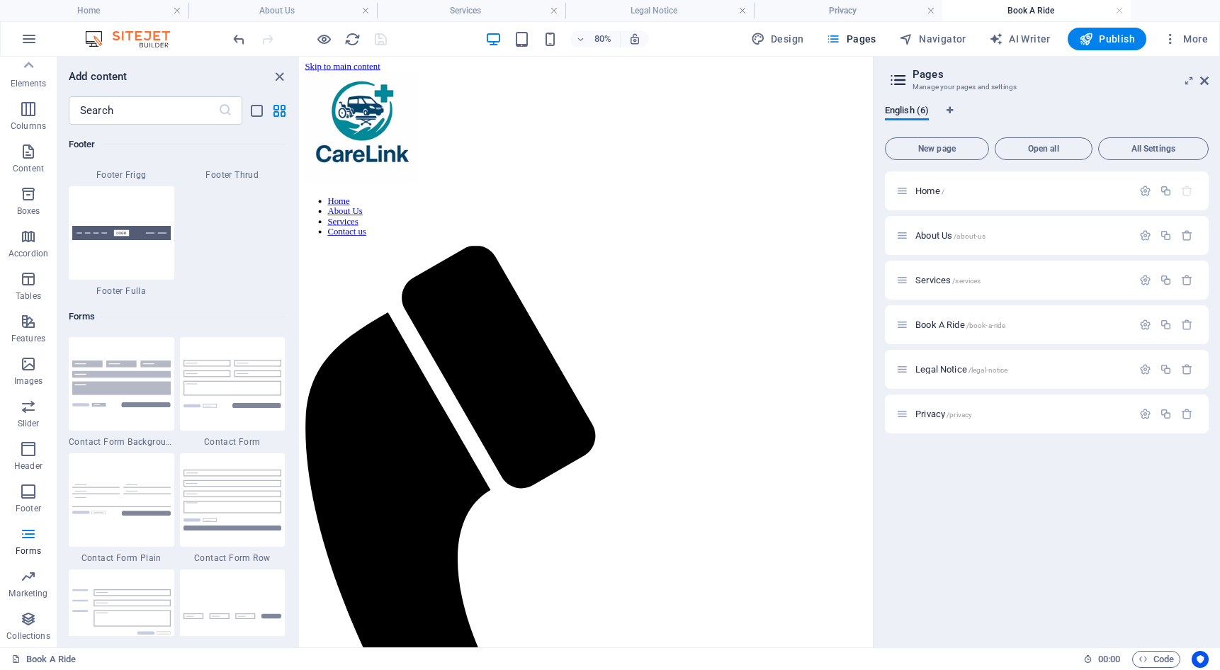
scroll to position [10138, 0]
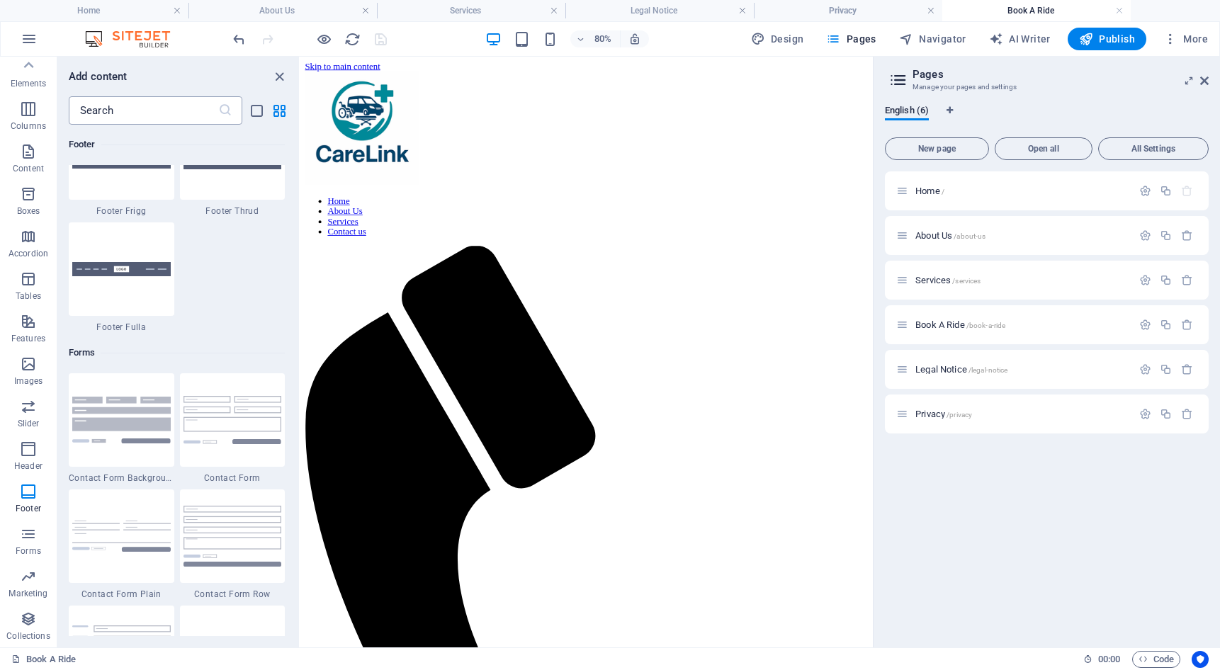
click at [159, 113] on input "text" at bounding box center [144, 110] width 150 height 28
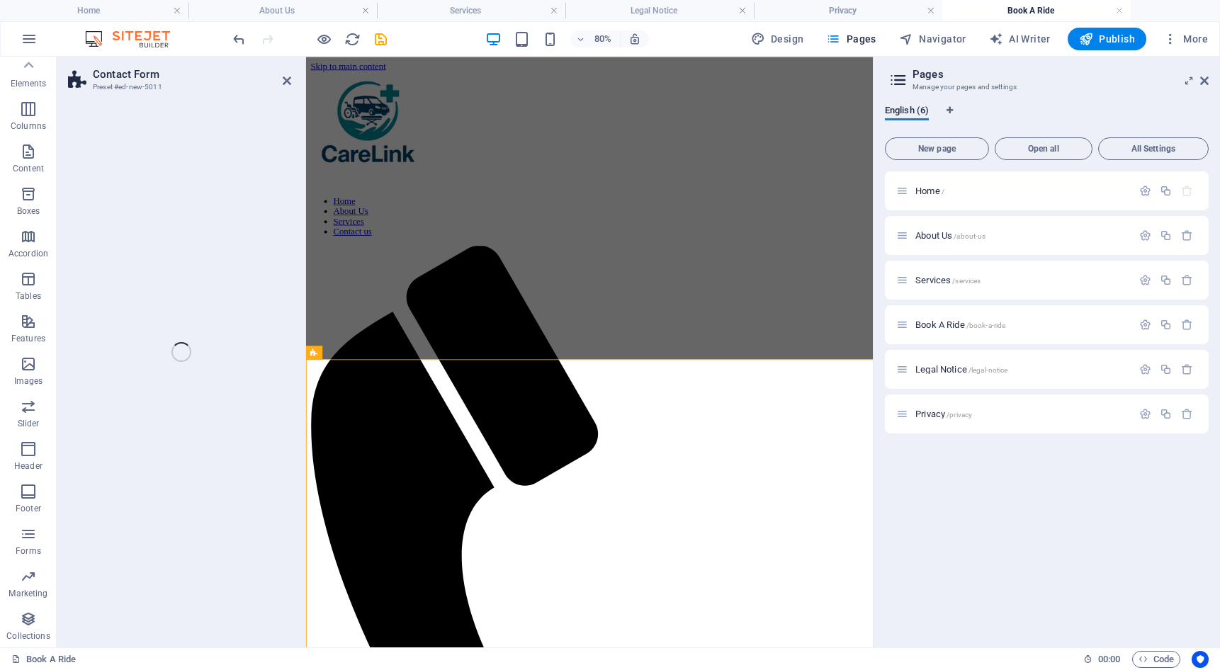
select select "rem"
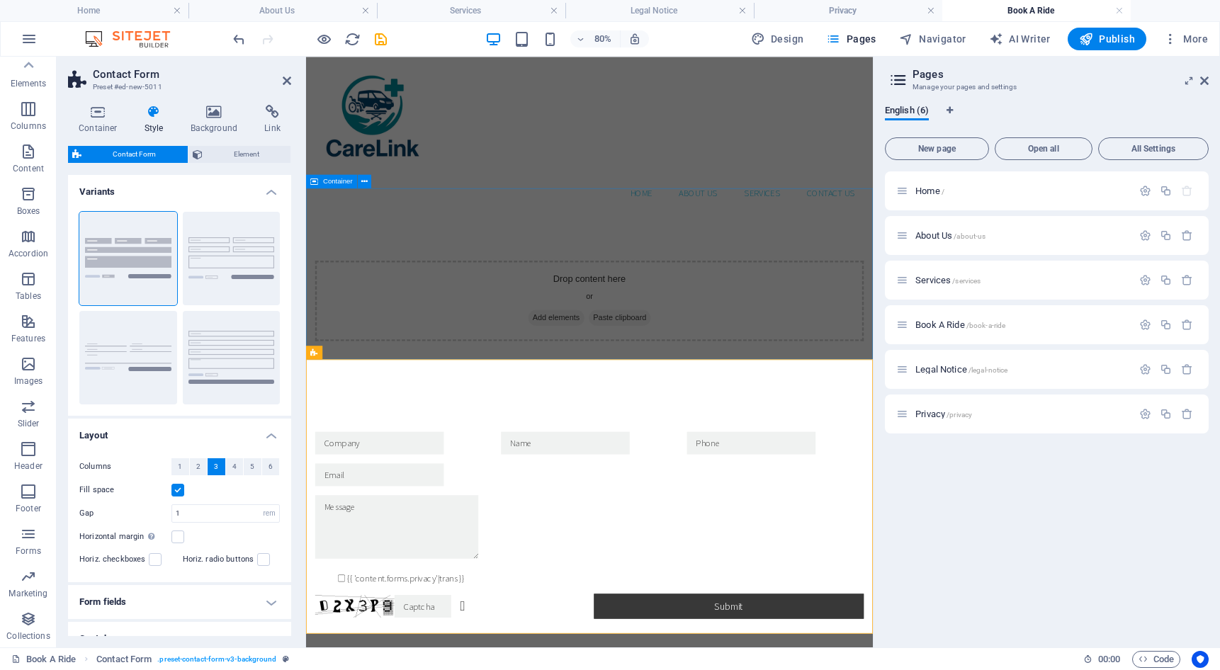
drag, startPoint x: 523, startPoint y: 311, endPoint x: 604, endPoint y: 330, distance: 83.0
drag, startPoint x: 529, startPoint y: 310, endPoint x: 320, endPoint y: 324, distance: 208.8
click at [235, 244] on button "Default" at bounding box center [232, 259] width 98 height 94
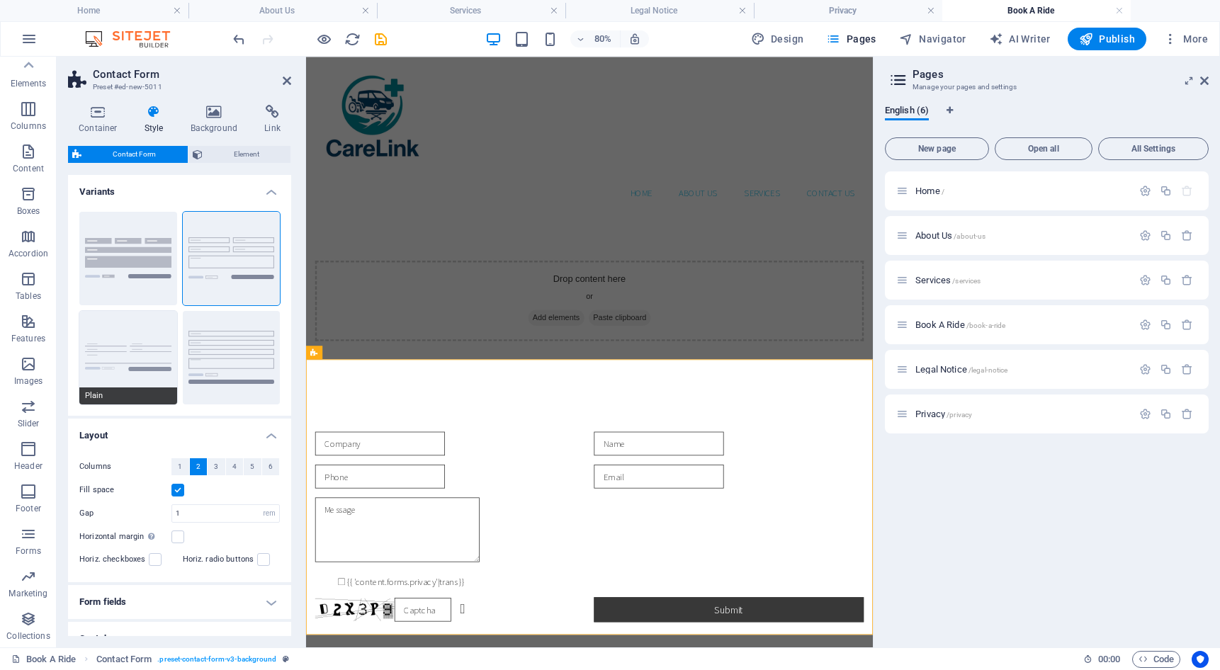
click at [142, 343] on button "Plain" at bounding box center [128, 358] width 98 height 94
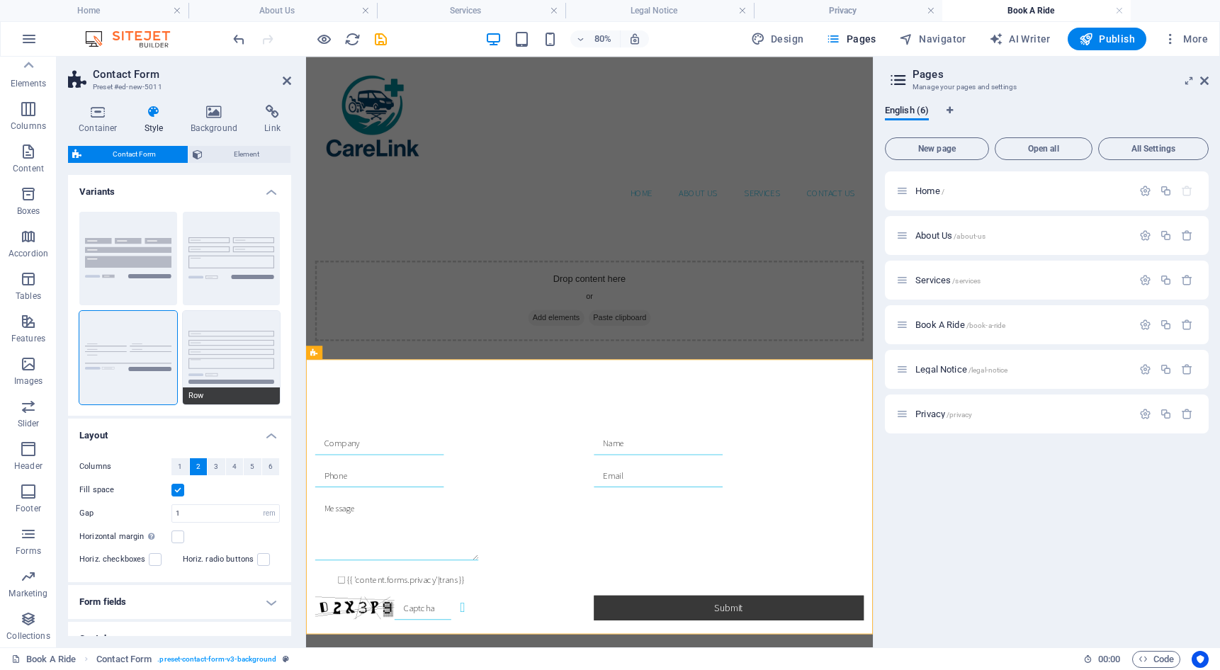
click at [211, 352] on button "Row" at bounding box center [232, 358] width 98 height 94
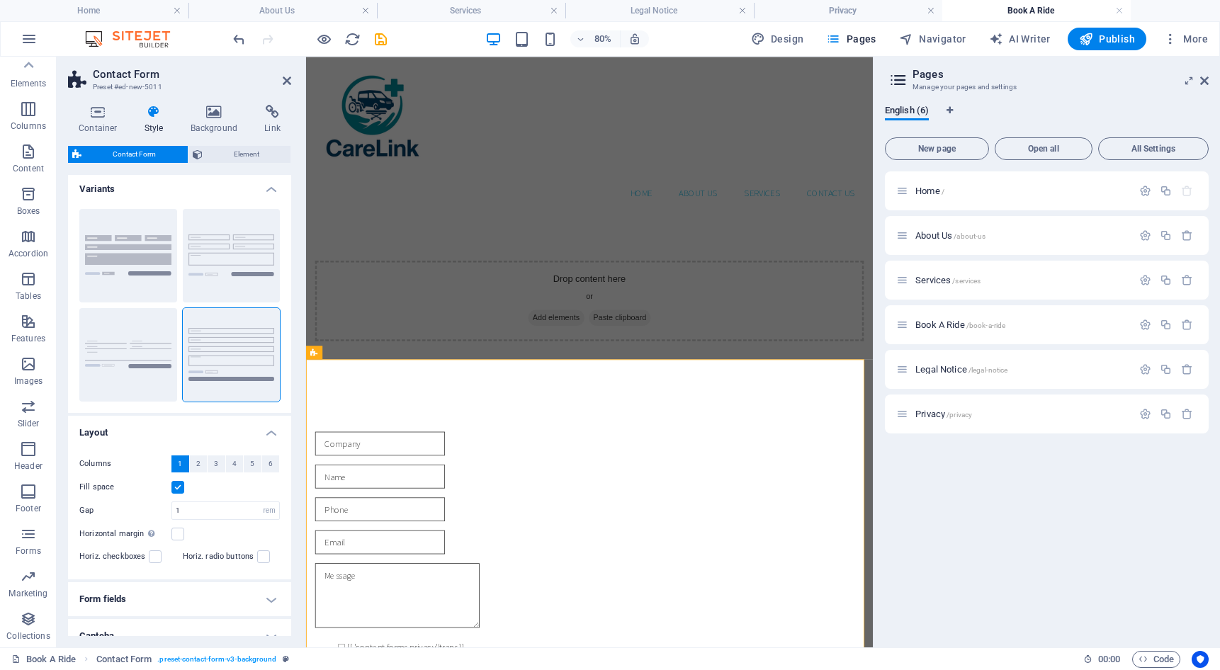
scroll to position [0, 0]
click at [271, 187] on h4 "Variants" at bounding box center [179, 188] width 223 height 26
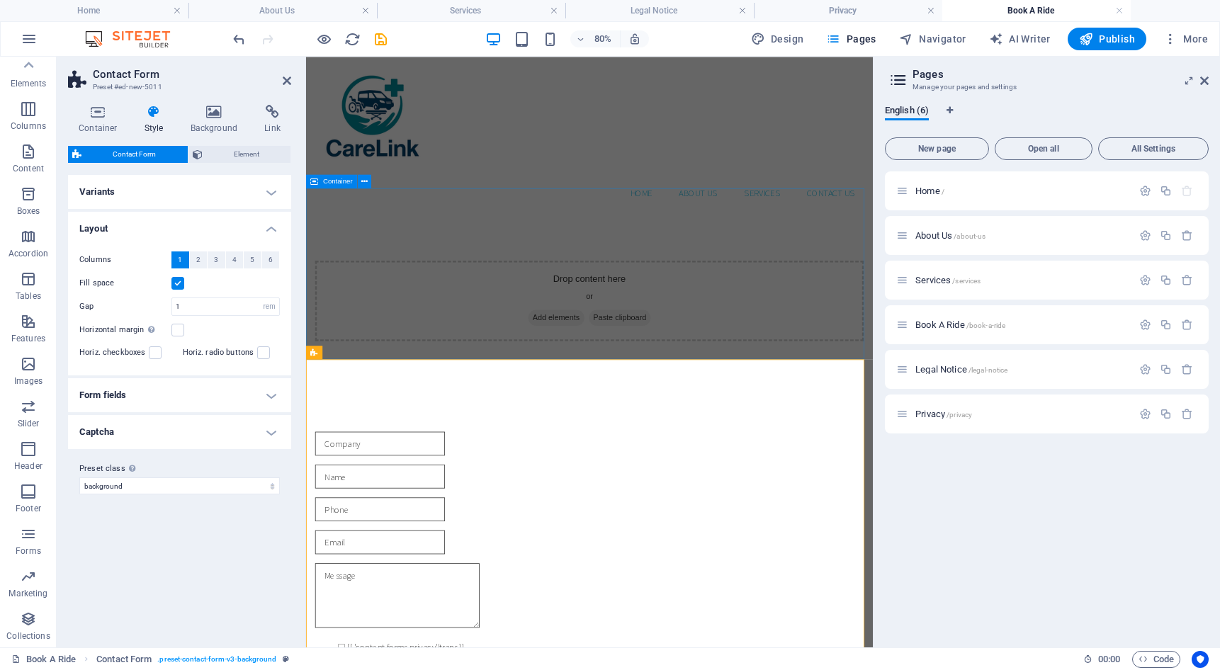
click at [544, 327] on div "Drop content here or Add elements Paste clipboard" at bounding box center [660, 362] width 686 height 101
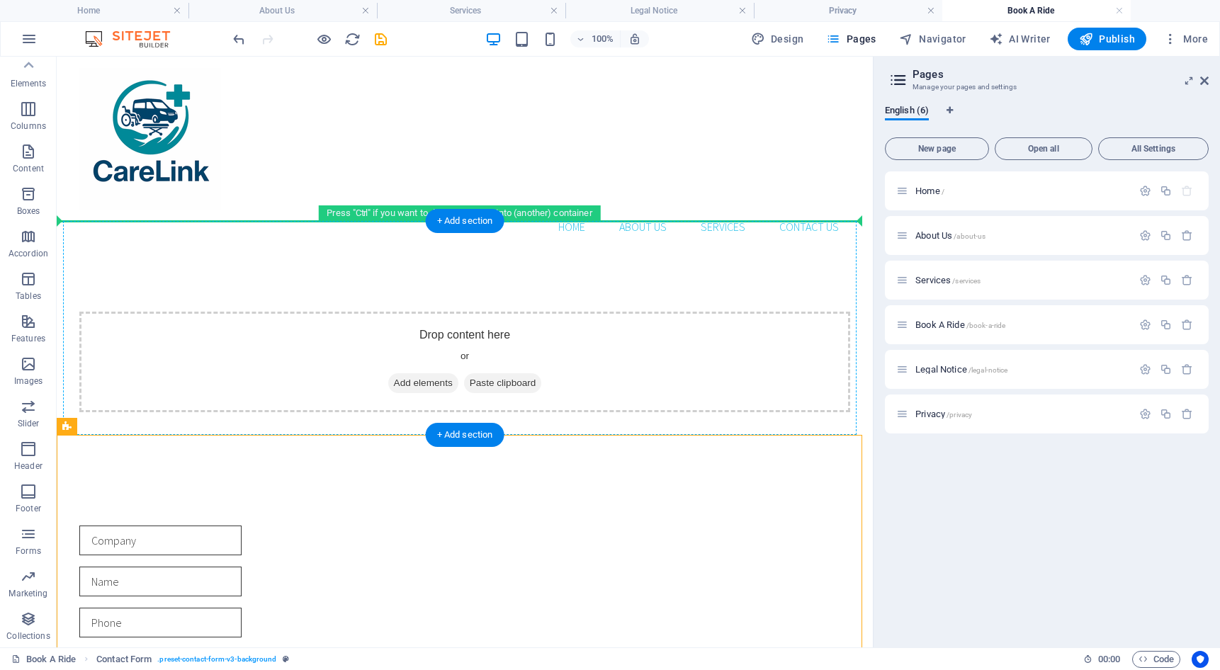
drag, startPoint x: 146, startPoint y: 484, endPoint x: 201, endPoint y: 313, distance: 179.3
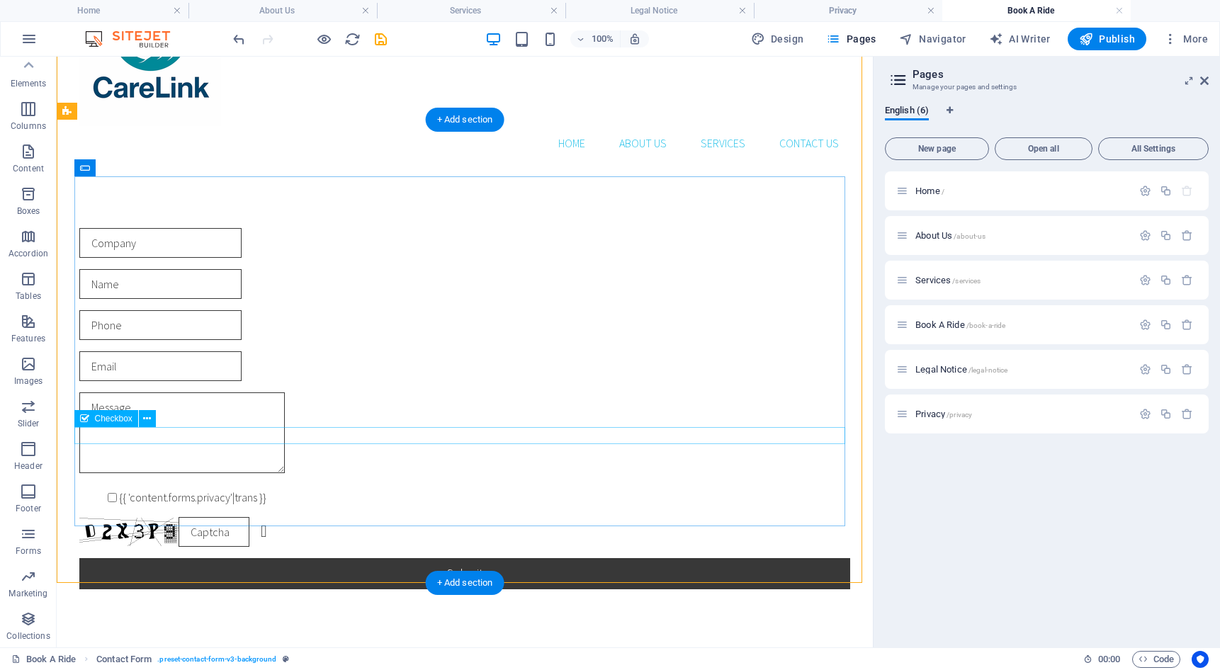
scroll to position [142, 0]
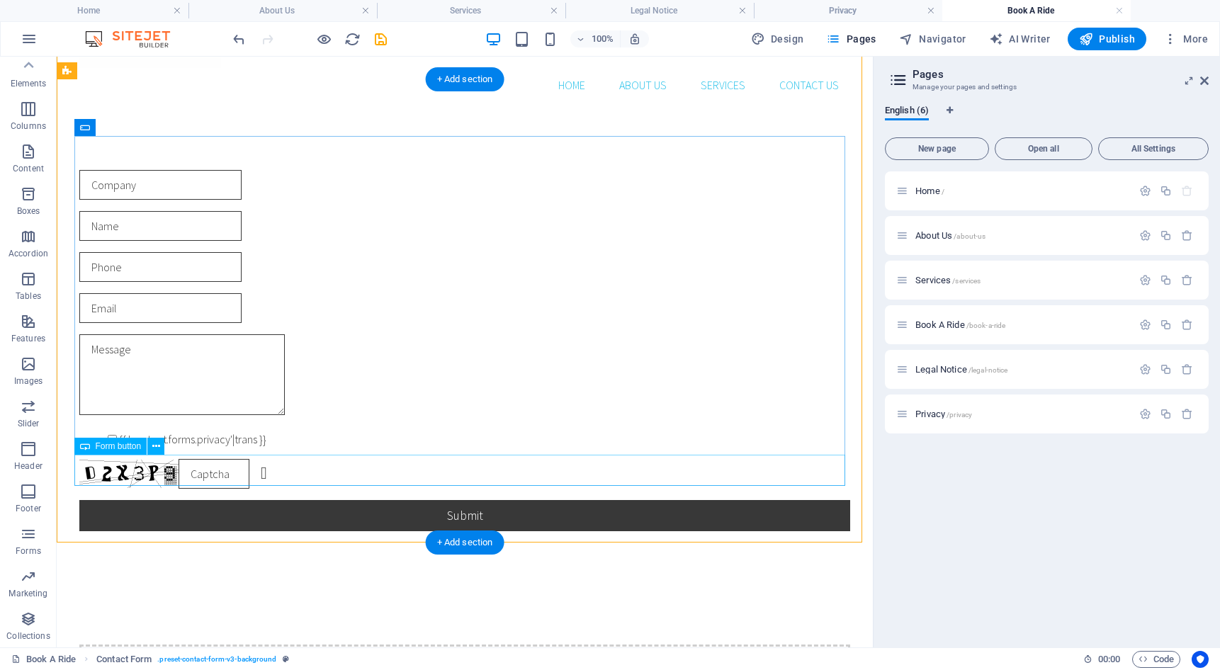
click at [462, 500] on div "Submit" at bounding box center [464, 515] width 771 height 31
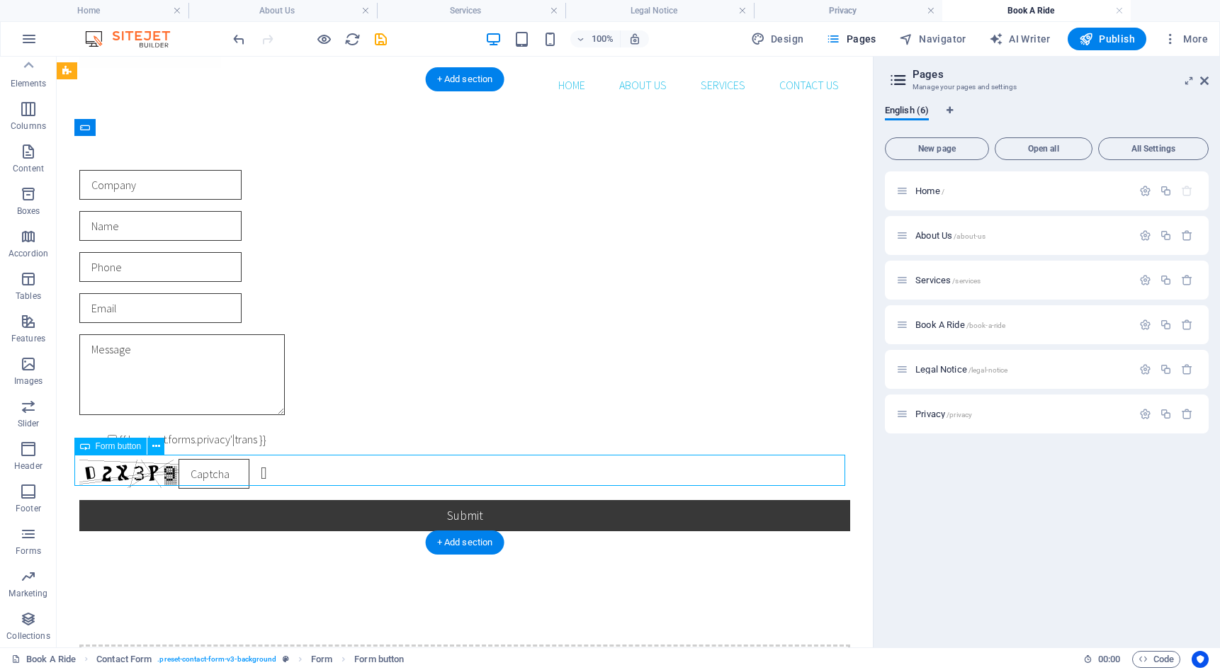
click at [462, 500] on div "Submit" at bounding box center [464, 515] width 771 height 31
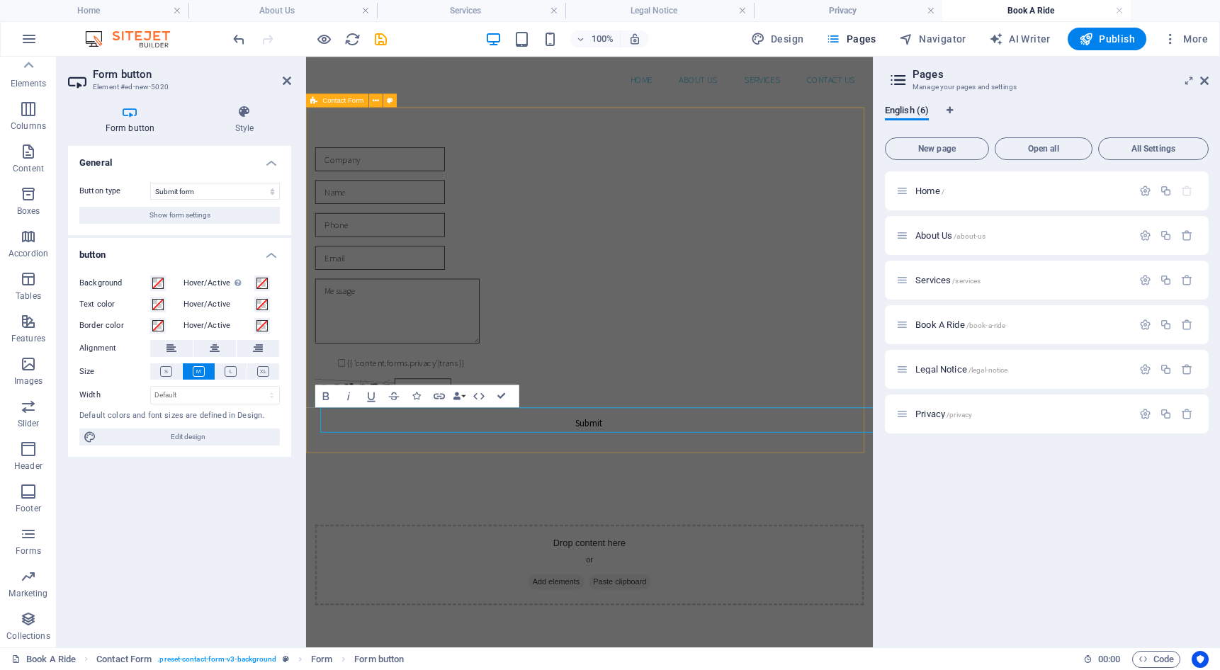
scroll to position [101, 0]
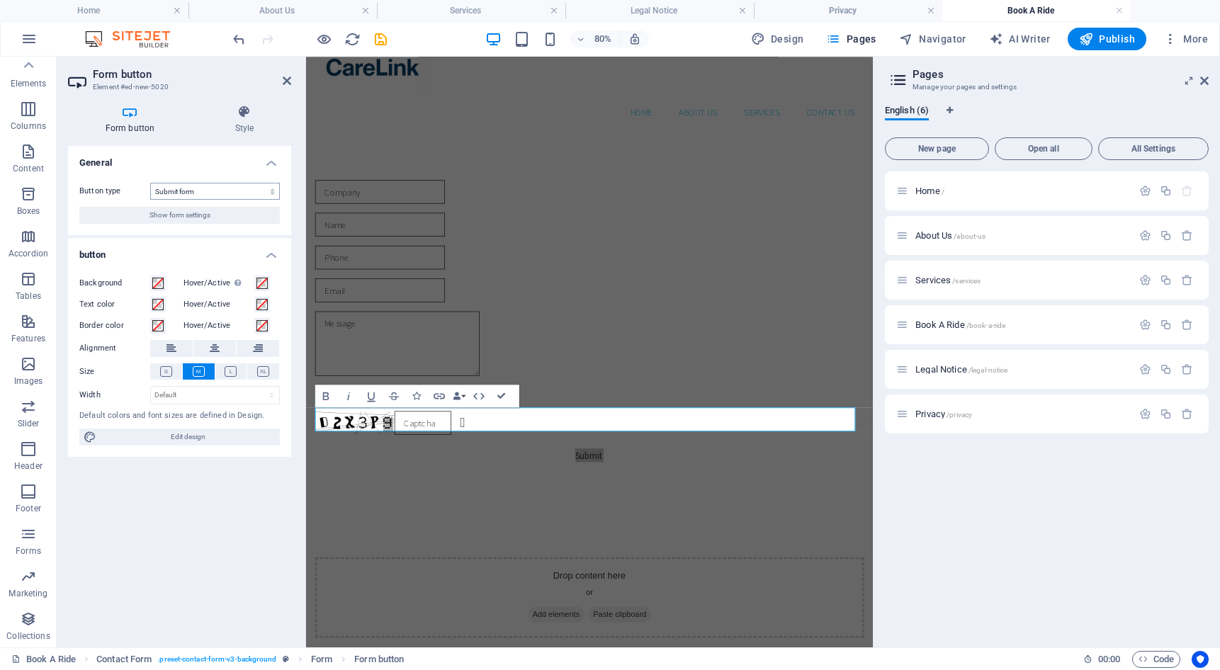
click at [191, 183] on select "Submit form Reset form No action" at bounding box center [215, 191] width 130 height 17
click at [201, 198] on select "Submit form Reset form No action" at bounding box center [215, 191] width 130 height 17
click at [205, 193] on select "Submit form Reset form No action" at bounding box center [215, 191] width 130 height 17
click at [190, 434] on span "Edit design" at bounding box center [188, 437] width 175 height 17
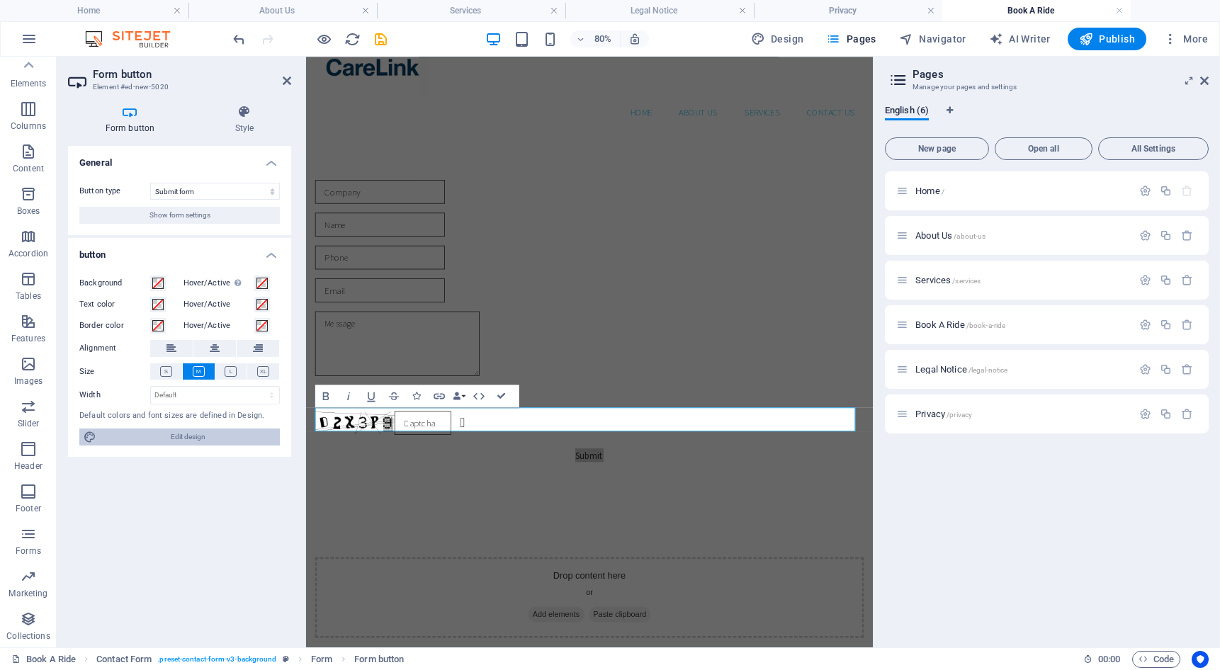
select select "rem"
select select "px"
select select "300"
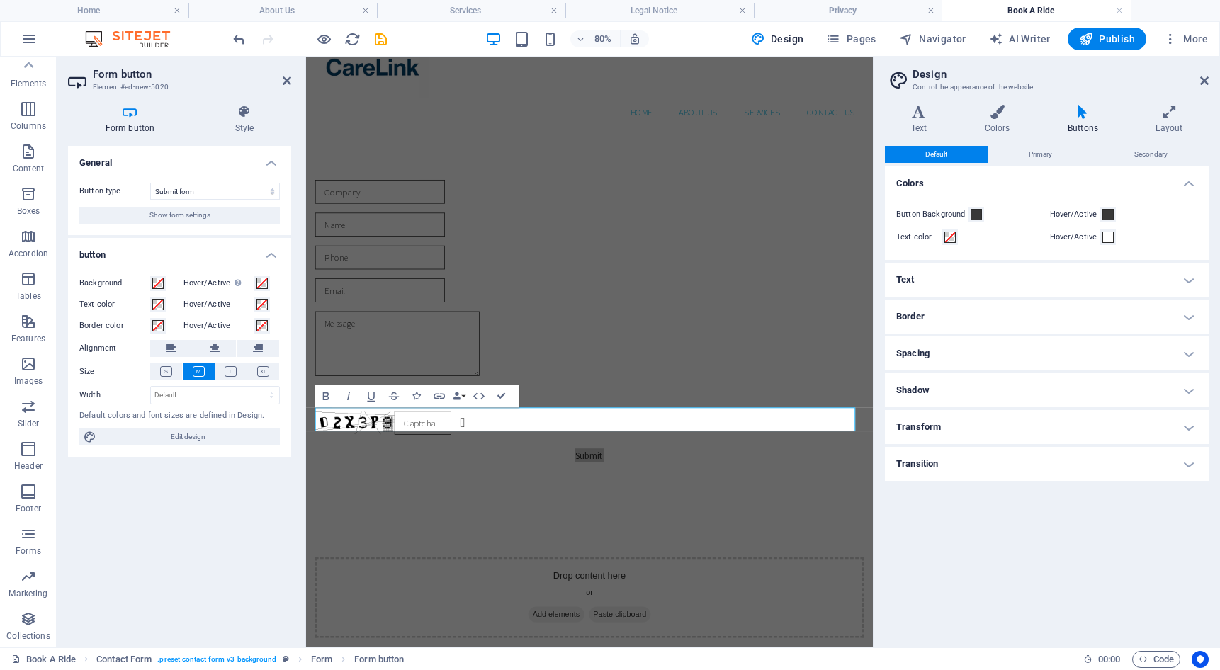
click at [946, 279] on h4 "Text" at bounding box center [1047, 280] width 324 height 34
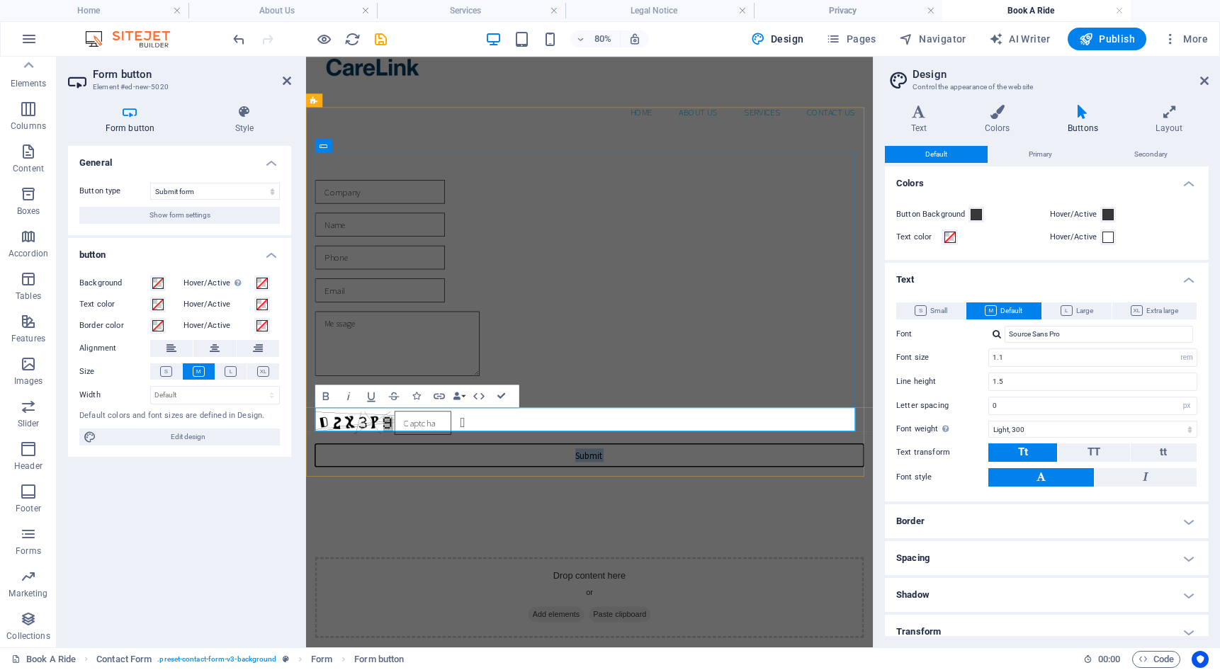
click at [646, 541] on button "Submit" at bounding box center [660, 555] width 686 height 28
click at [665, 541] on button "Submit" at bounding box center [660, 555] width 686 height 28
type button "Submit"
click at [317, 541] on button "Book" at bounding box center [660, 555] width 686 height 28
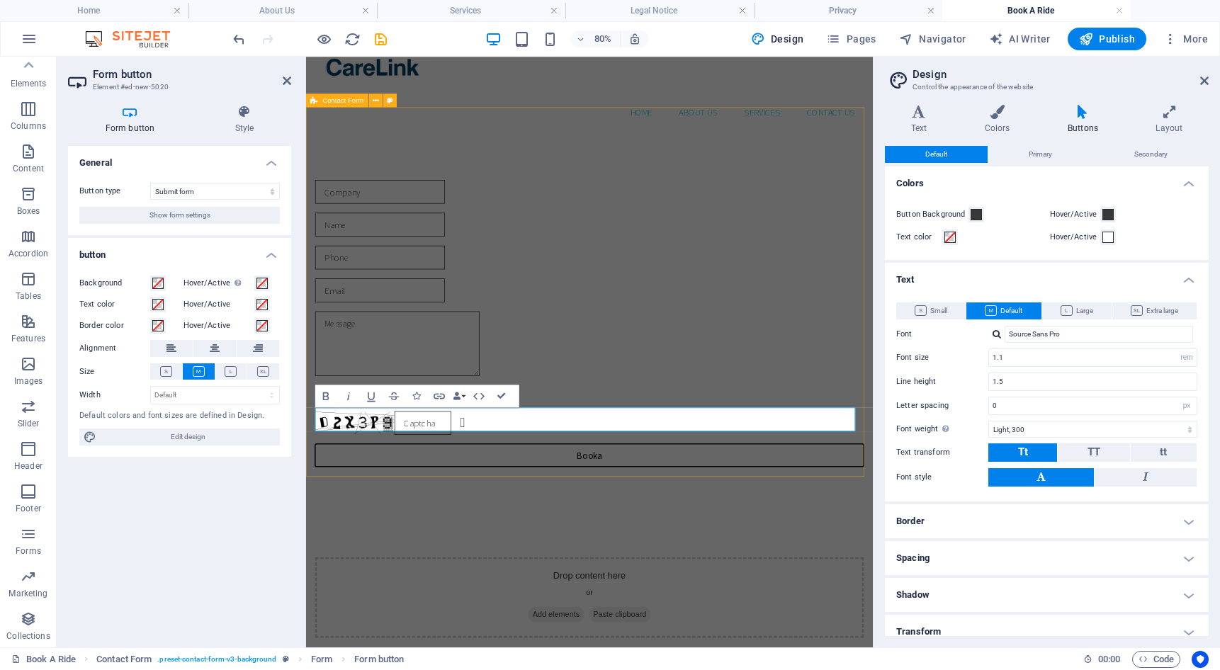
click at [317, 541] on button "Book a" at bounding box center [660, 555] width 686 height 28
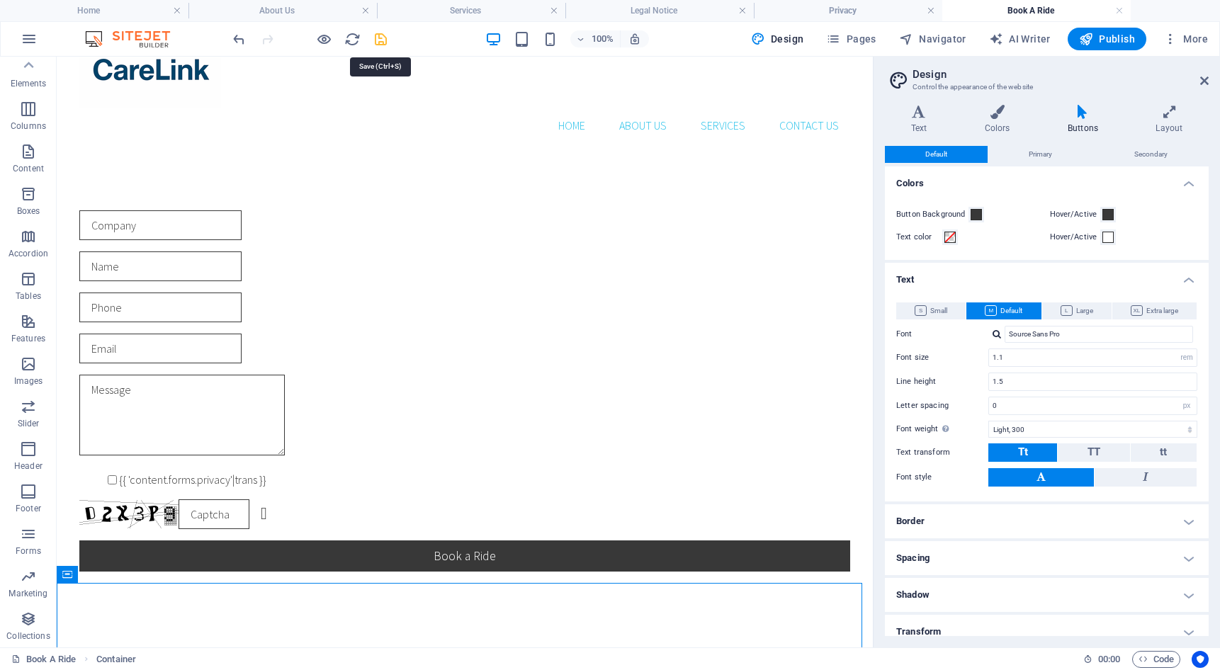
click at [376, 40] on icon "save" at bounding box center [381, 39] width 16 height 16
checkbox input "false"
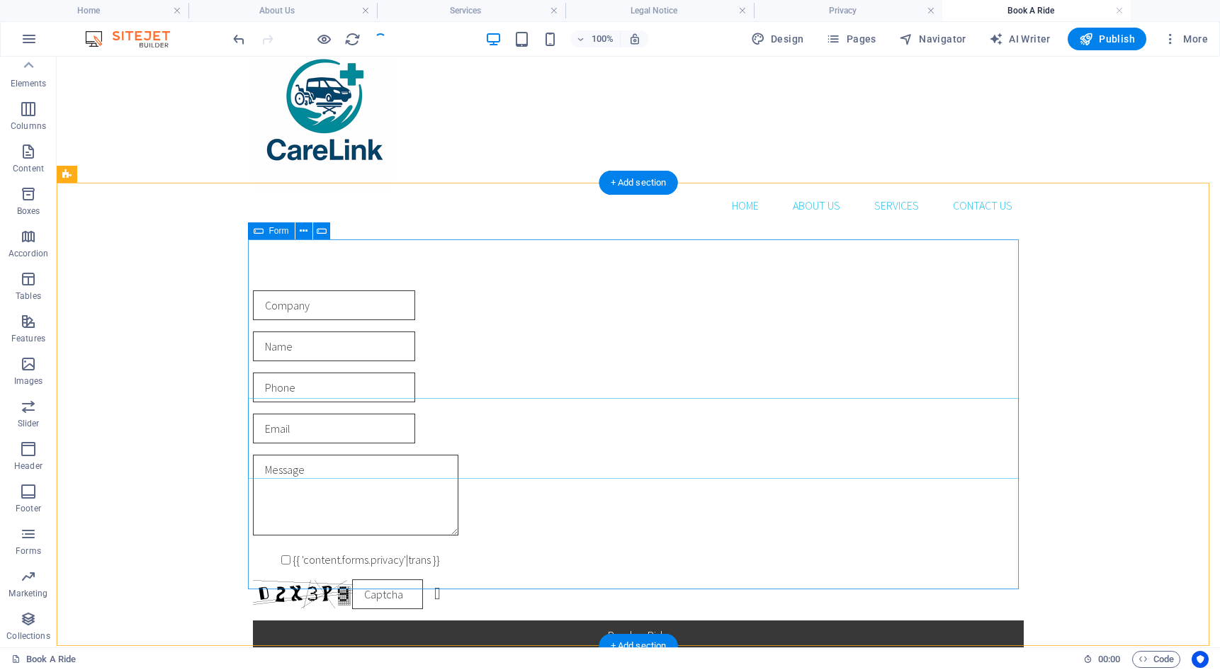
scroll to position [0, 0]
